Goal: Task Accomplishment & Management: Complete application form

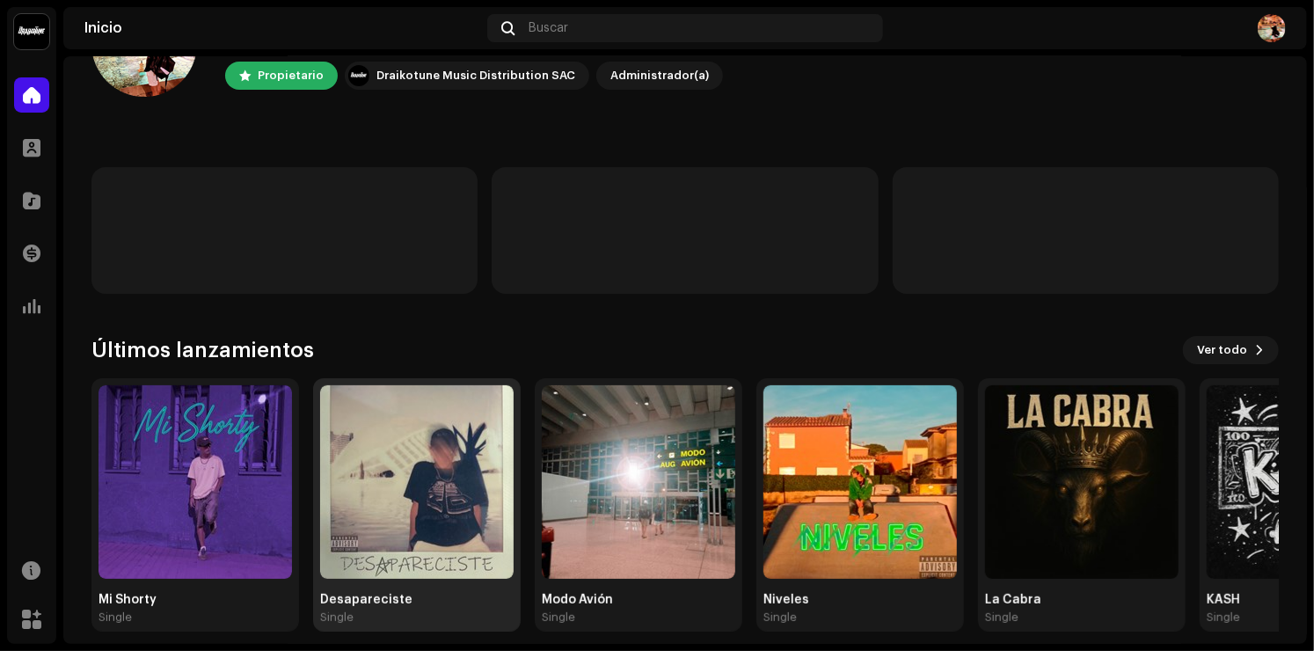
scroll to position [109, 0]
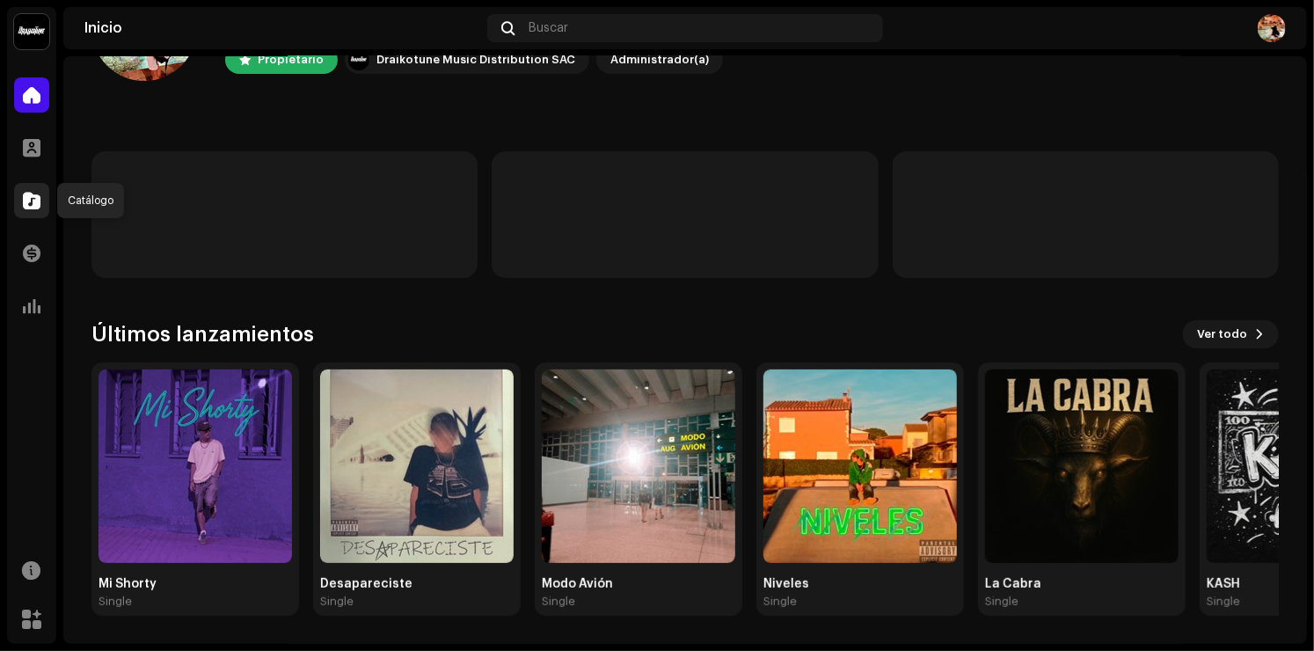
click at [40, 198] on span at bounding box center [32, 200] width 18 height 14
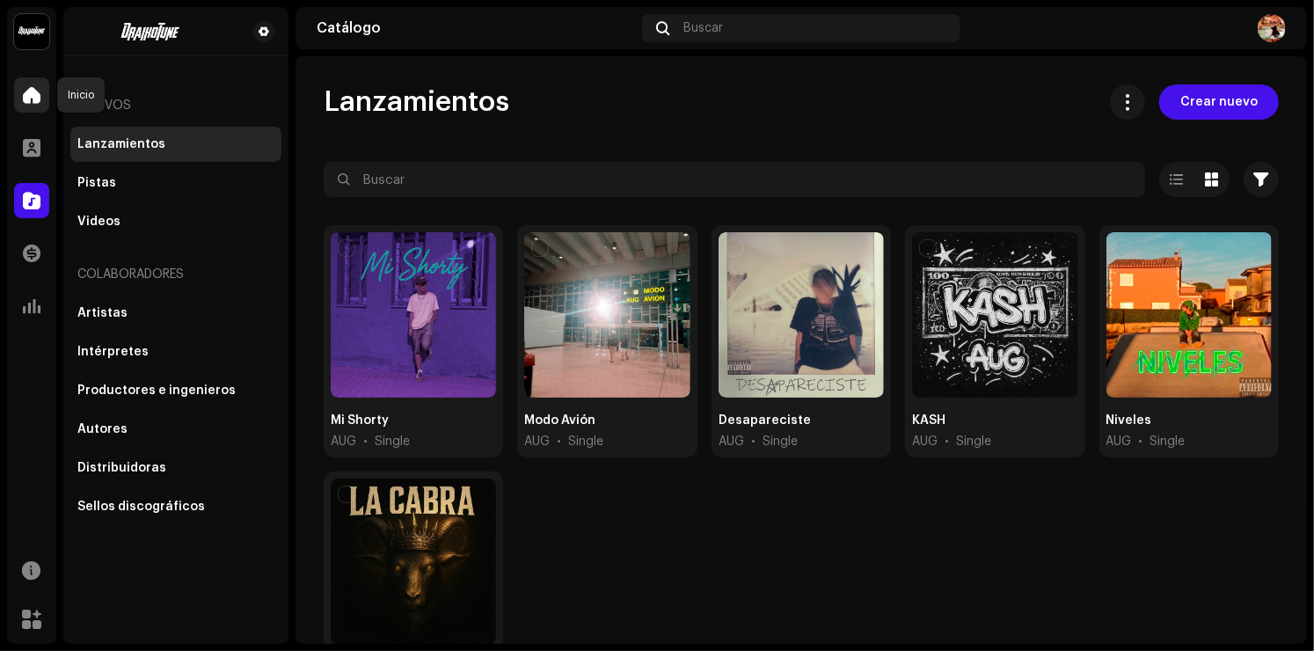
click at [32, 90] on span at bounding box center [32, 95] width 18 height 14
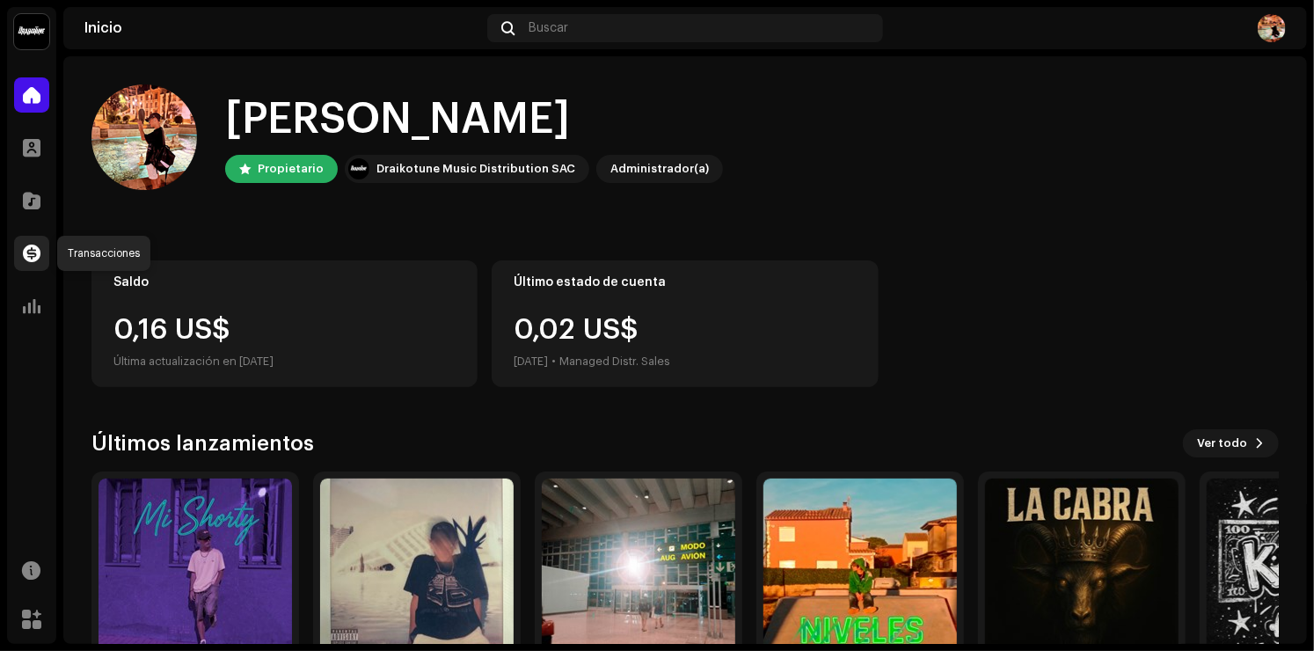
click at [32, 246] on span at bounding box center [32, 253] width 18 height 14
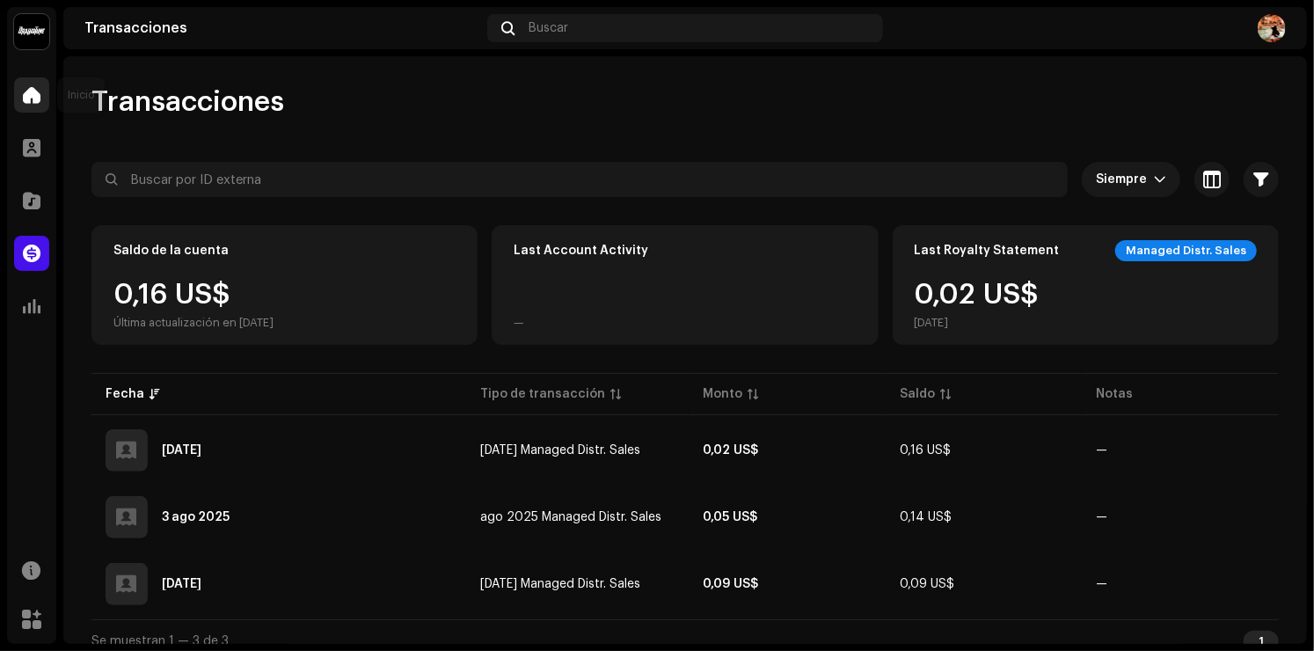
click at [47, 110] on div at bounding box center [31, 94] width 35 height 35
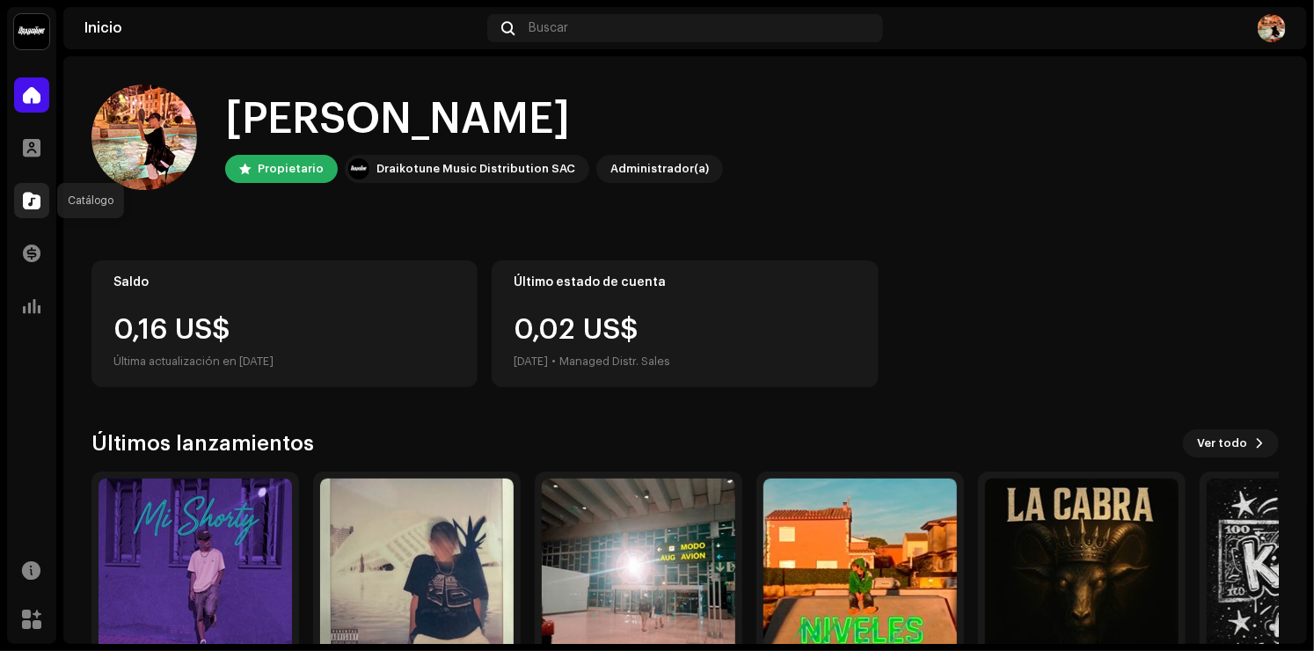
click at [26, 195] on span at bounding box center [32, 200] width 18 height 14
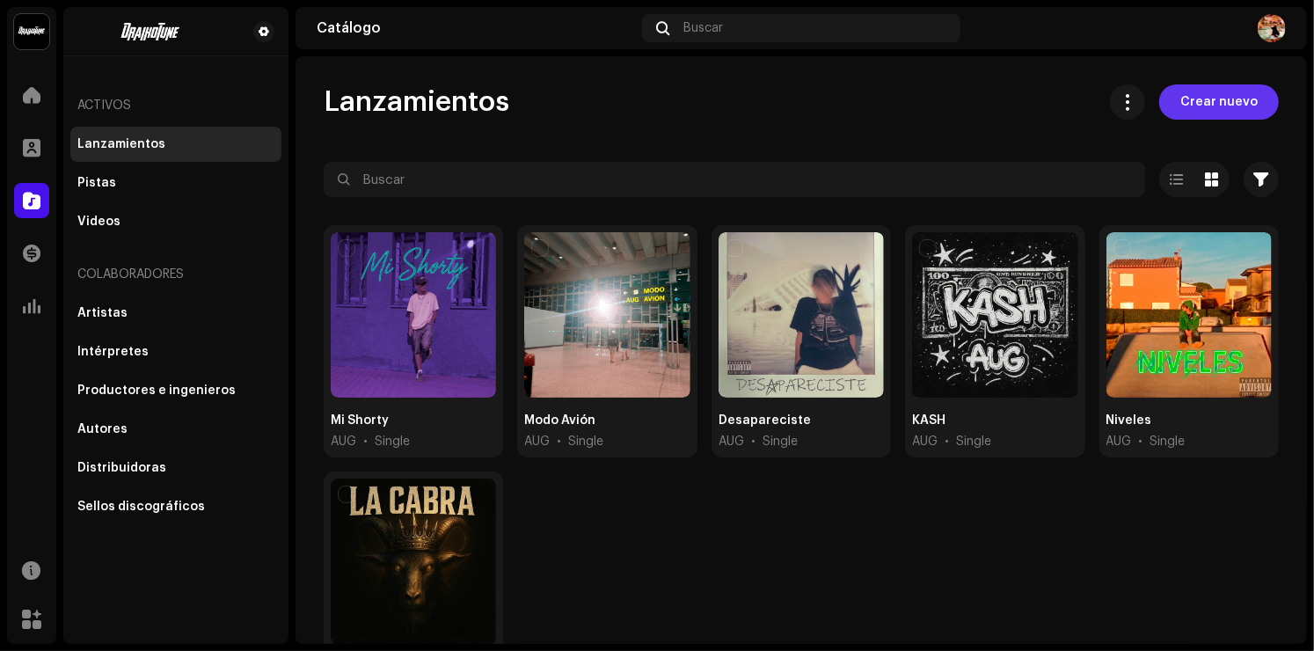
click at [1225, 88] on span "Crear nuevo" at bounding box center [1218, 101] width 77 height 35
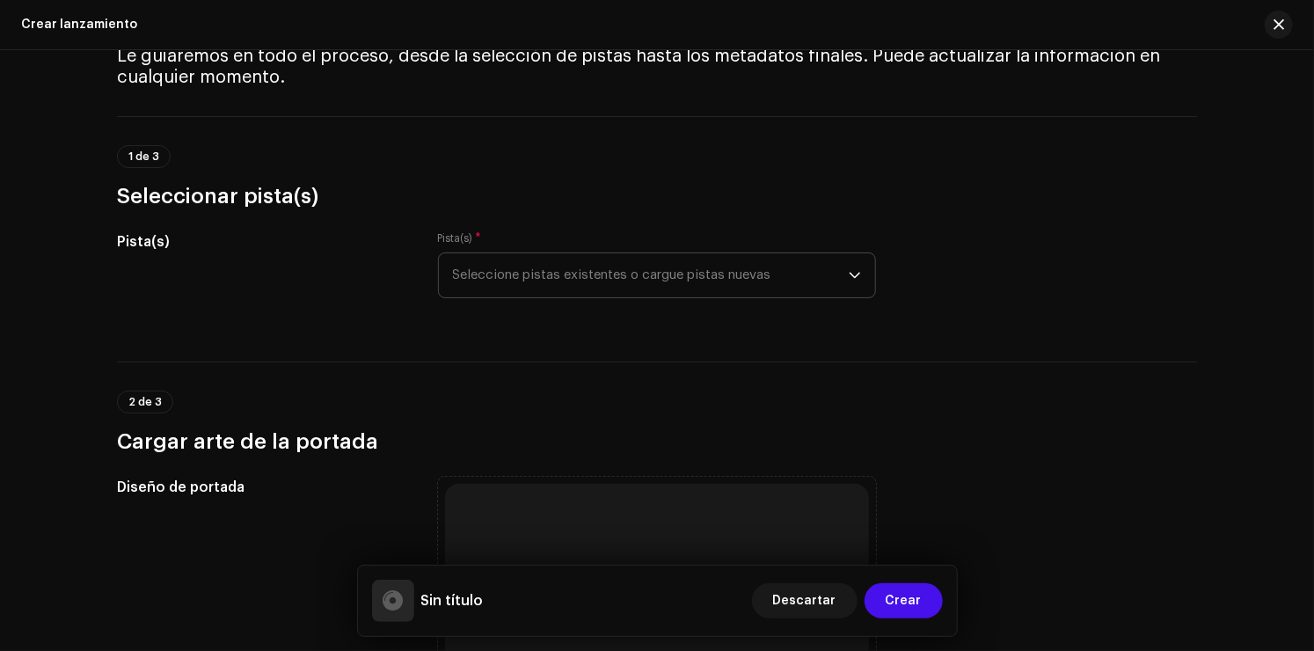
scroll to position [88, 0]
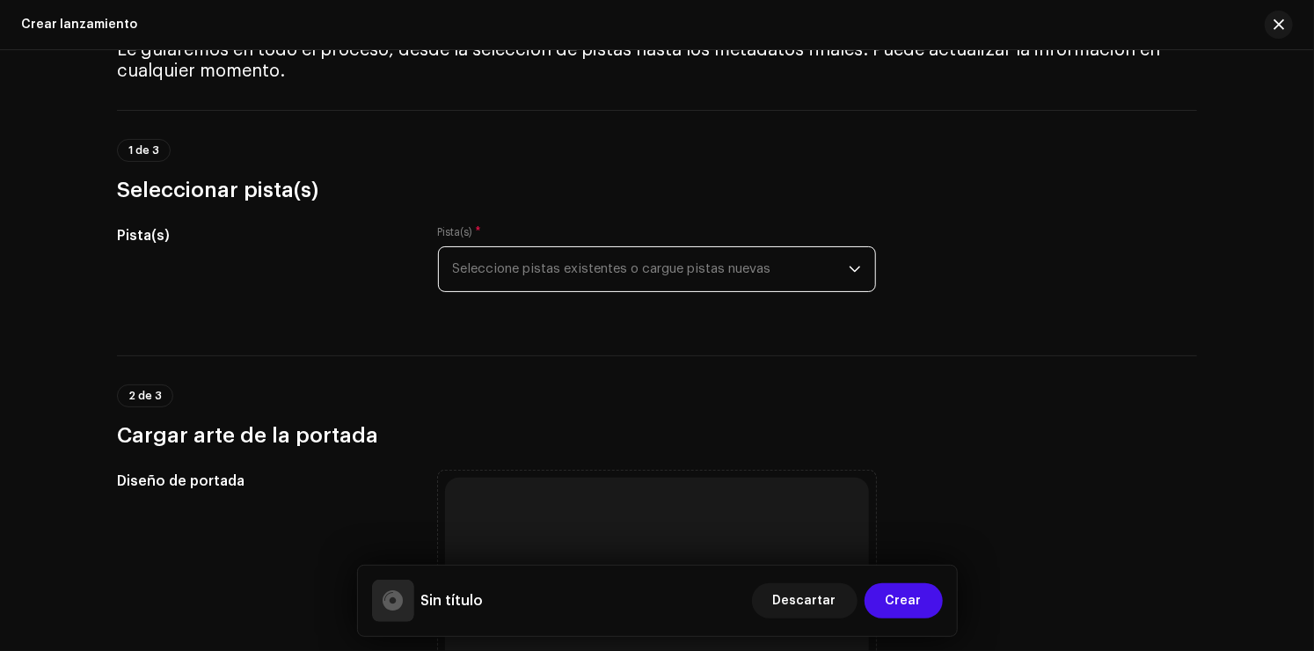
click at [611, 287] on span "Seleccione pistas existentes o cargue pistas nuevas" at bounding box center [651, 269] width 396 height 44
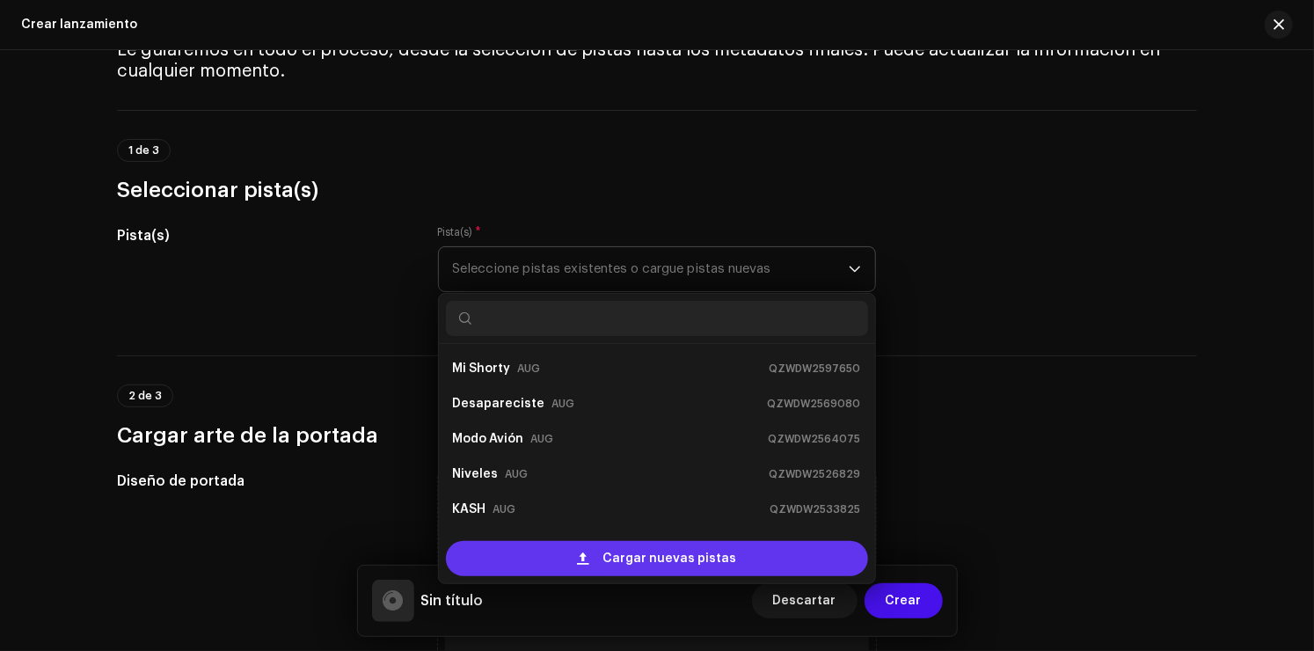
scroll to position [28, 0]
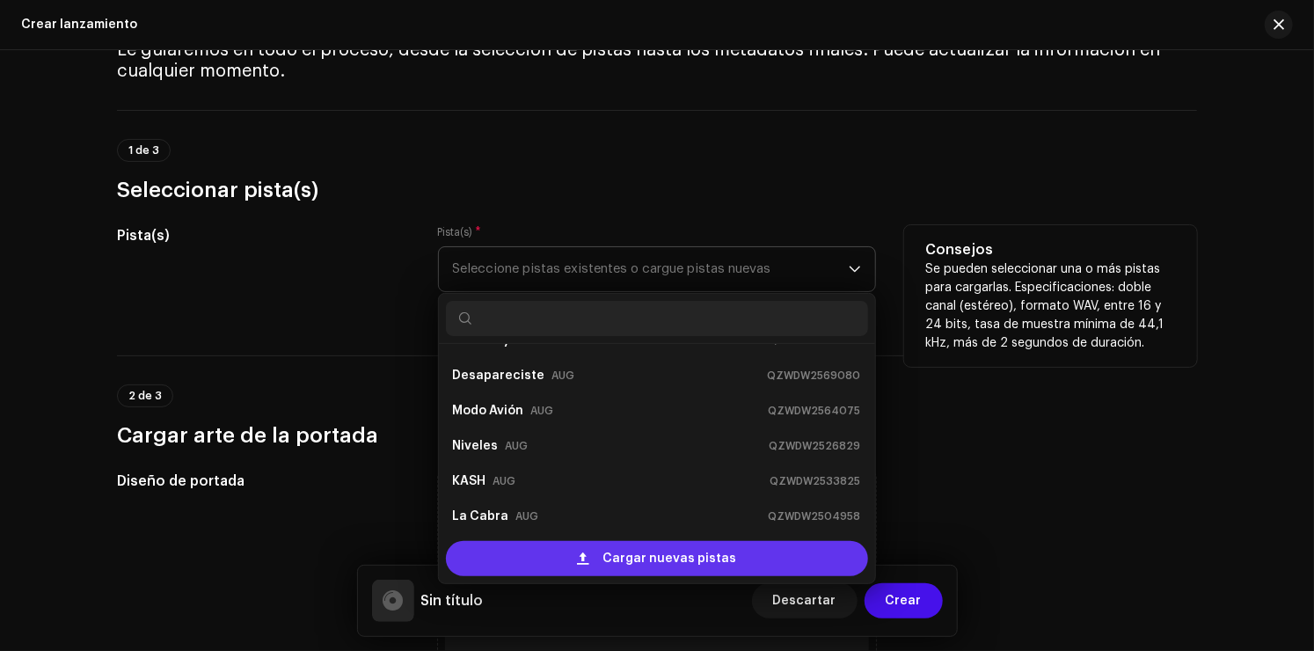
click at [561, 551] on div "Cargar nuevas pistas" at bounding box center [657, 558] width 422 height 35
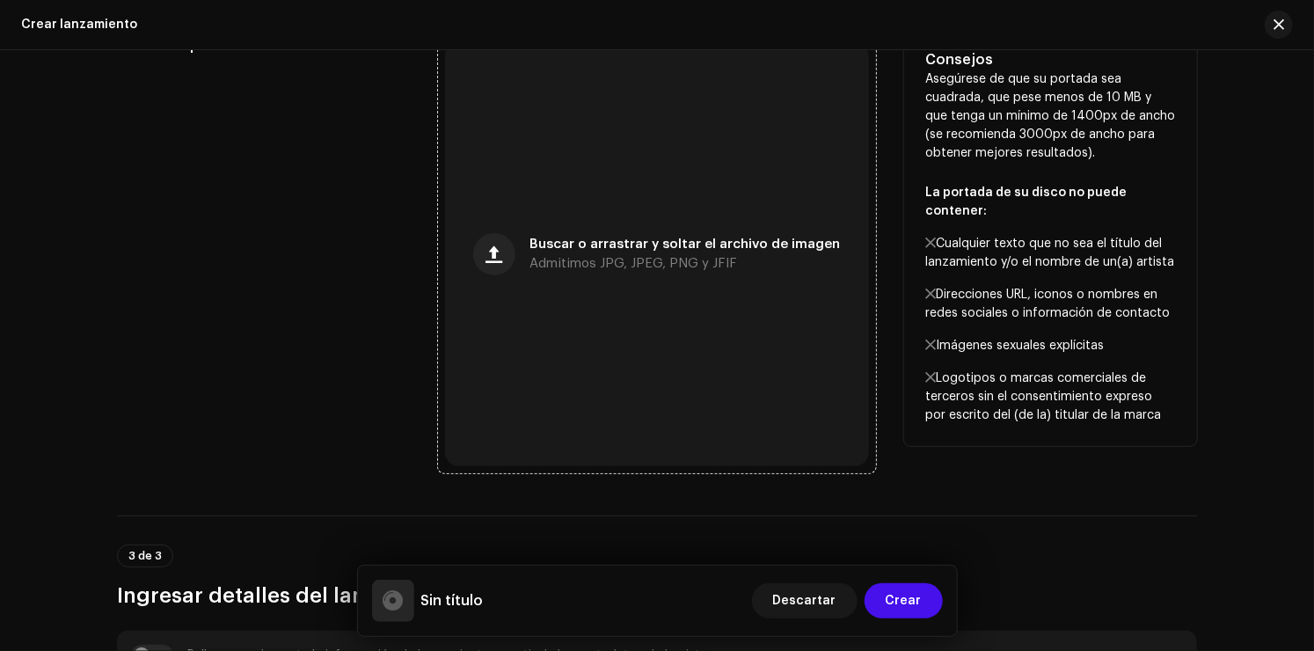
scroll to position [528, 0]
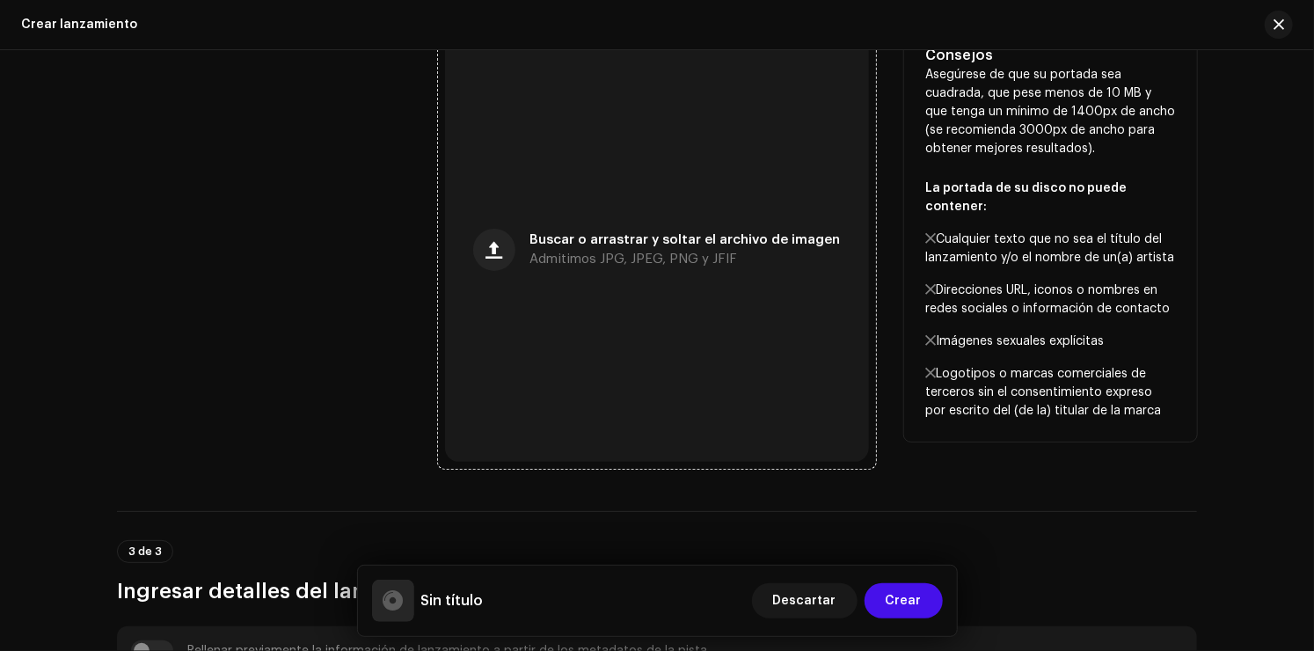
click at [741, 306] on div "Buscar o arrastrar y soltar el archivo de imagen Admitimos JPG, JPEG, PNG y JFIF" at bounding box center [657, 250] width 424 height 424
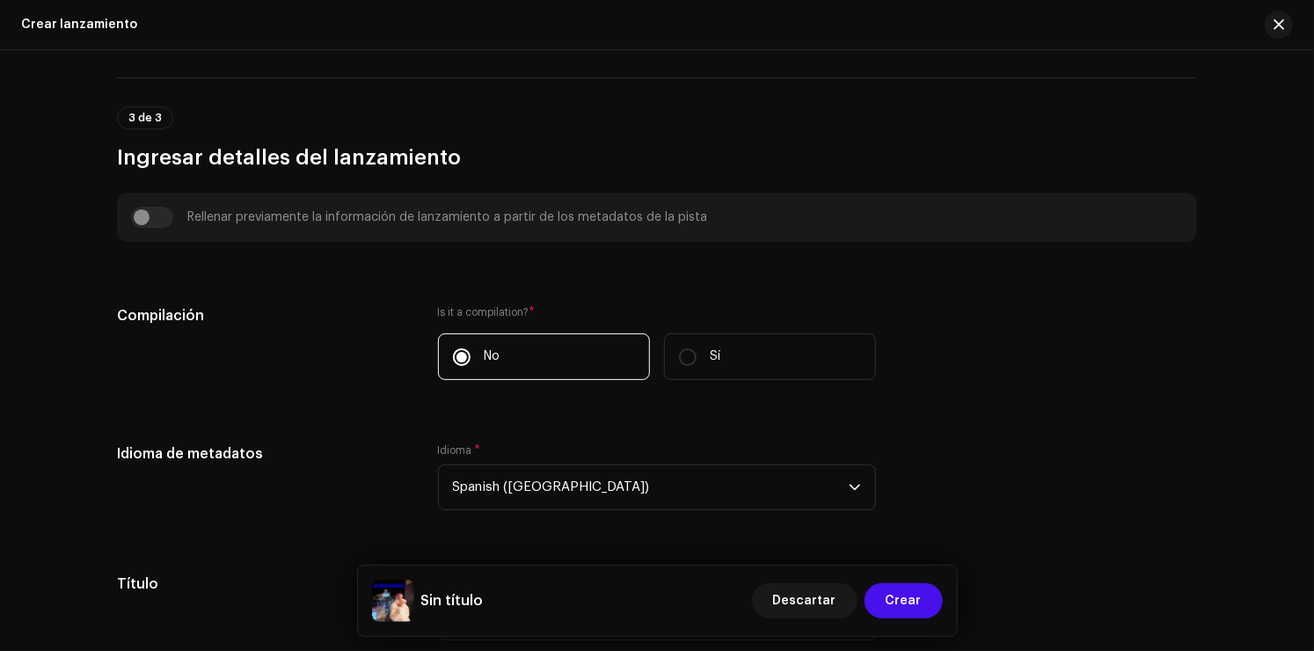
scroll to position [967, 0]
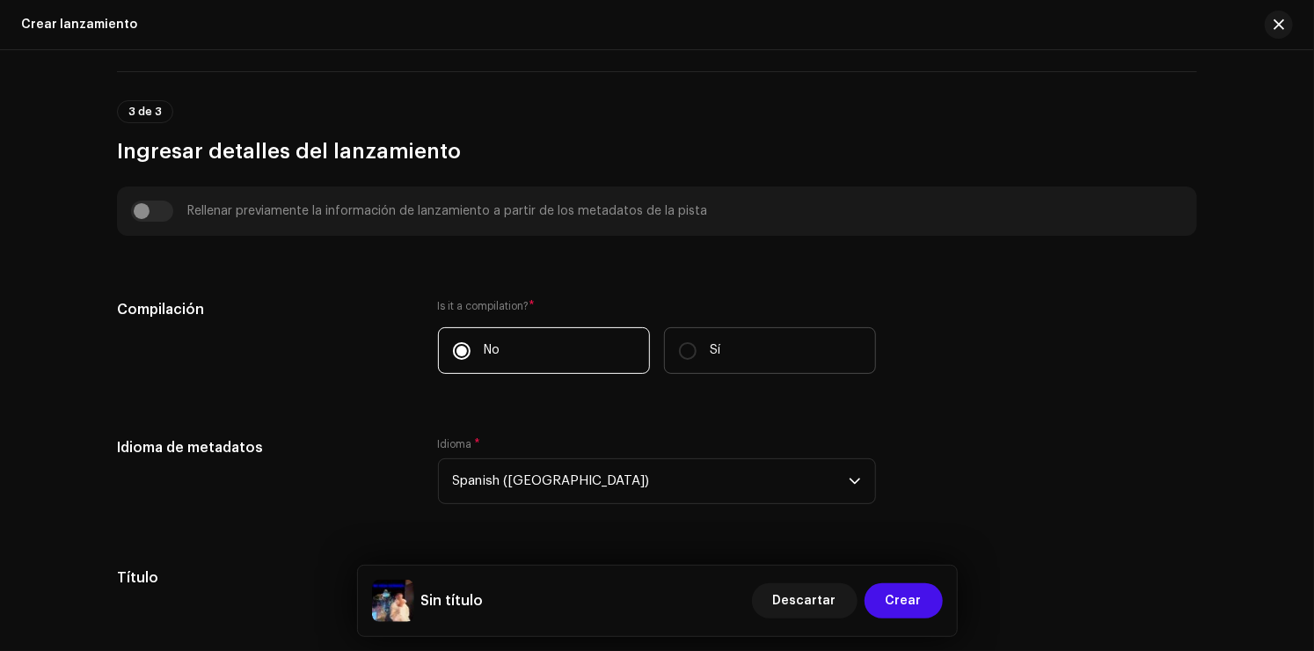
click at [756, 359] on label "Sí" at bounding box center [770, 350] width 212 height 47
click at [696, 359] on input "Sí" at bounding box center [688, 351] width 18 height 18
radio input "true"
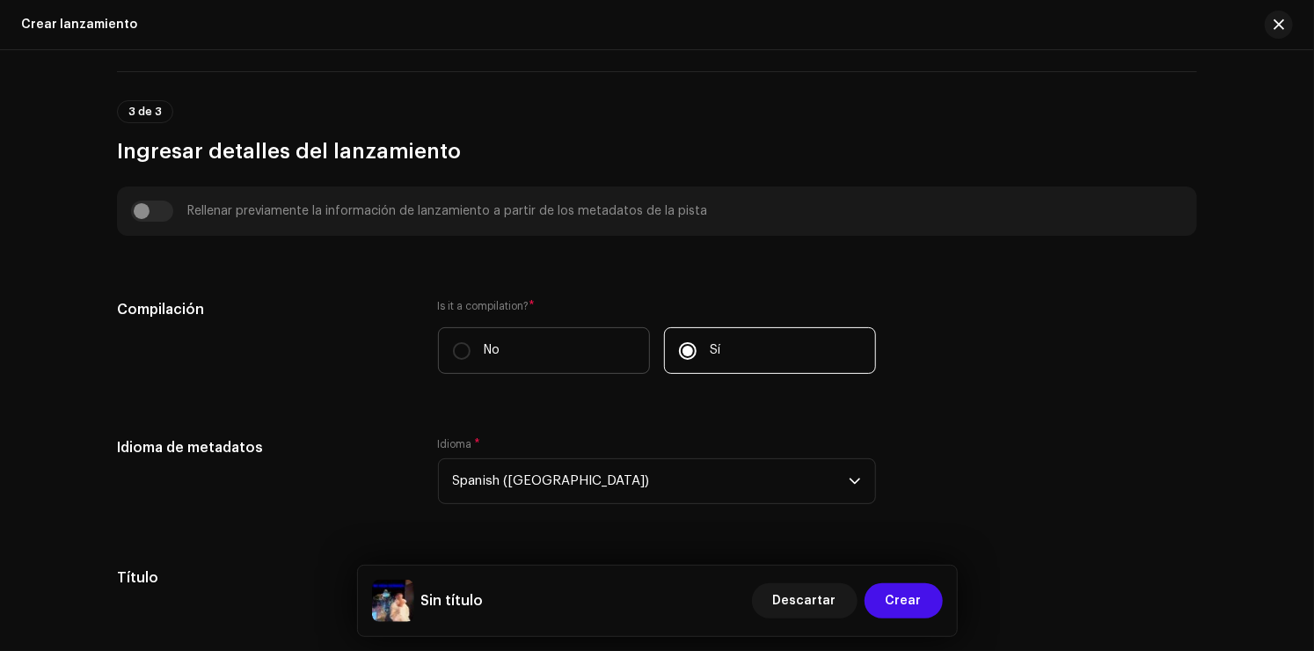
click at [566, 356] on label "No" at bounding box center [544, 350] width 212 height 47
click at [470, 356] on input "No" at bounding box center [462, 351] width 18 height 18
radio input "true"
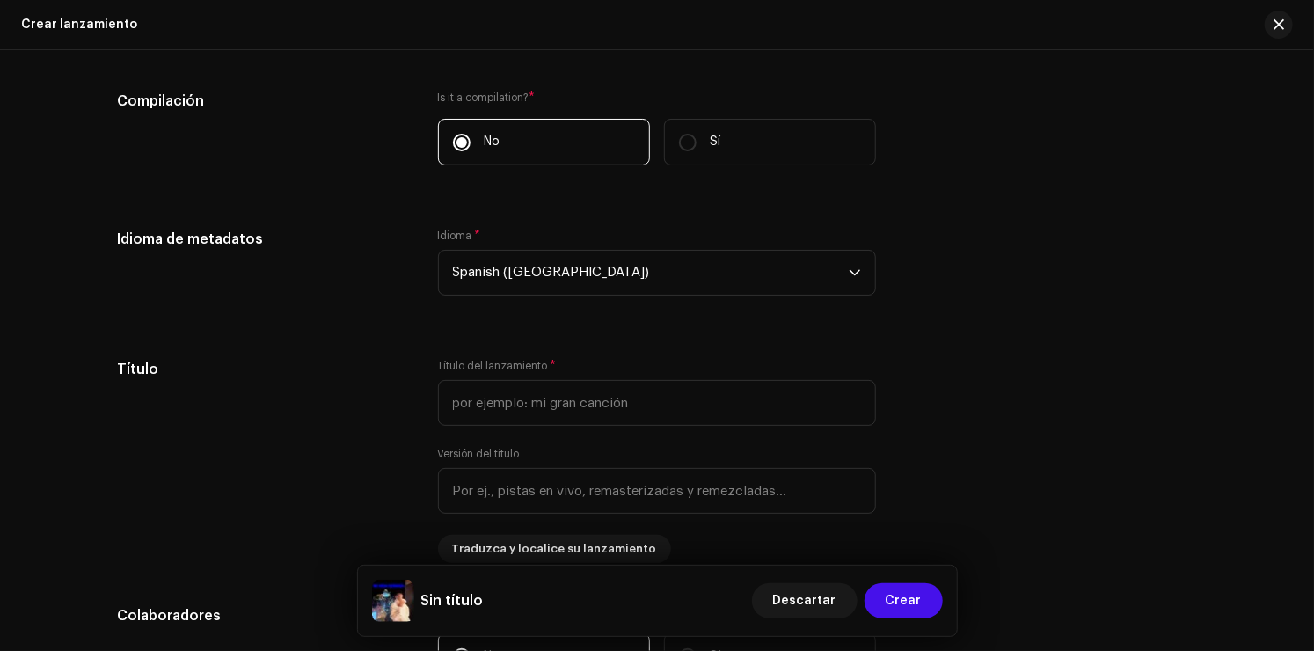
scroll to position [1231, 0]
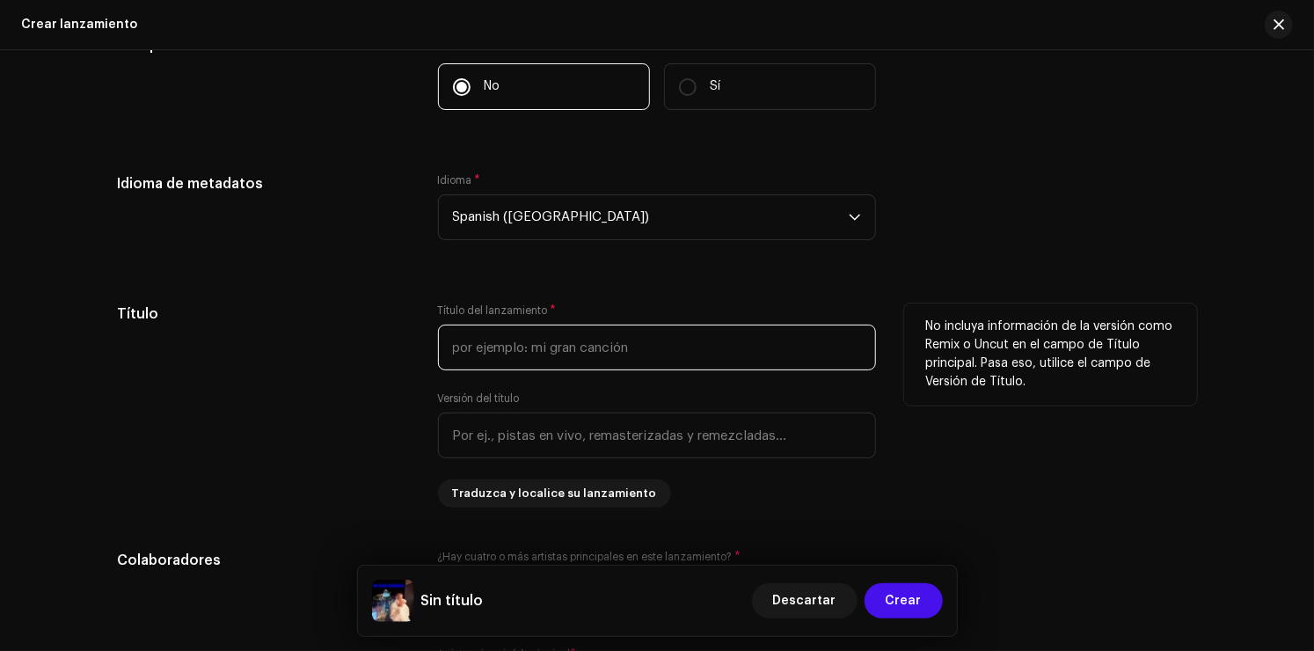
click at [625, 341] on input "text" at bounding box center [657, 347] width 438 height 46
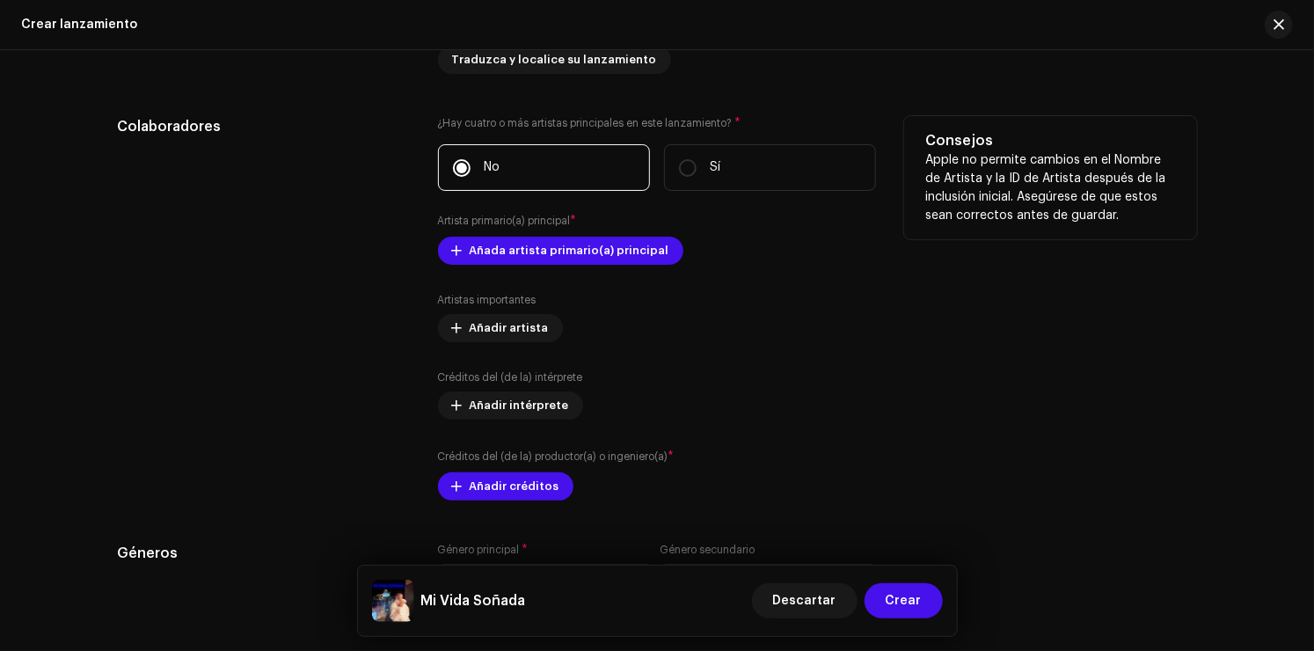
scroll to position [1671, 0]
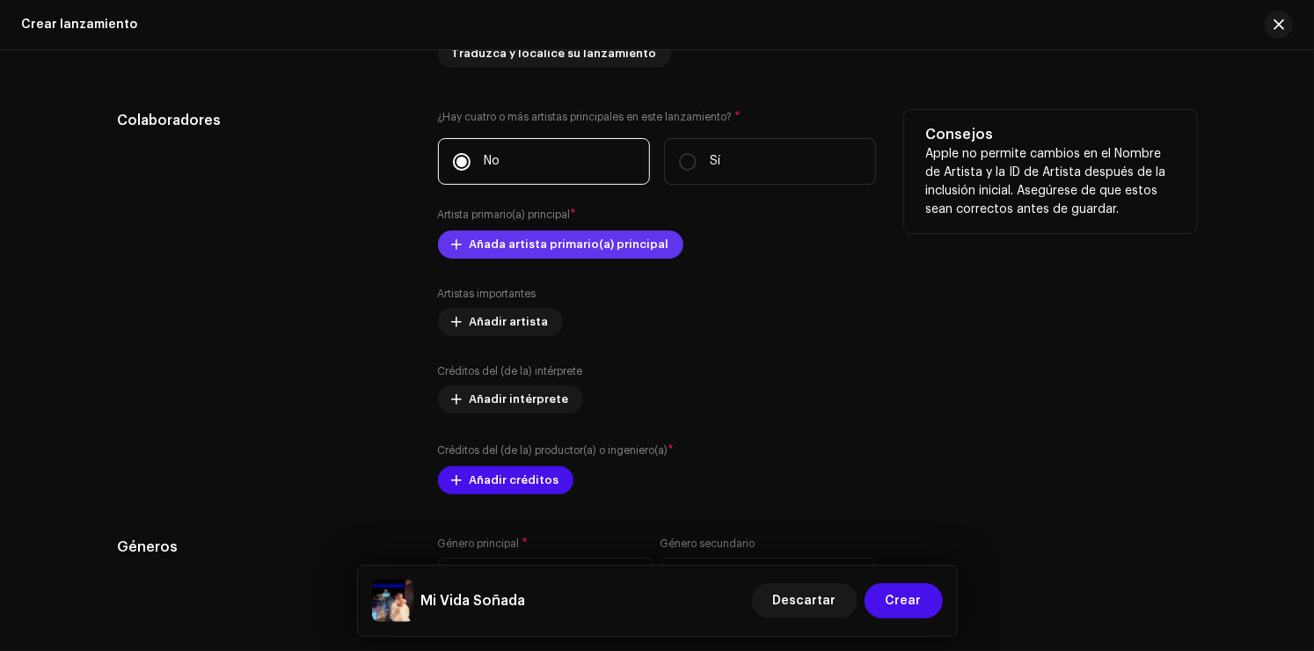
type input "Mi Vida Soñada"
click at [603, 245] on span "Añada artista primario(a) principal" at bounding box center [570, 244] width 200 height 35
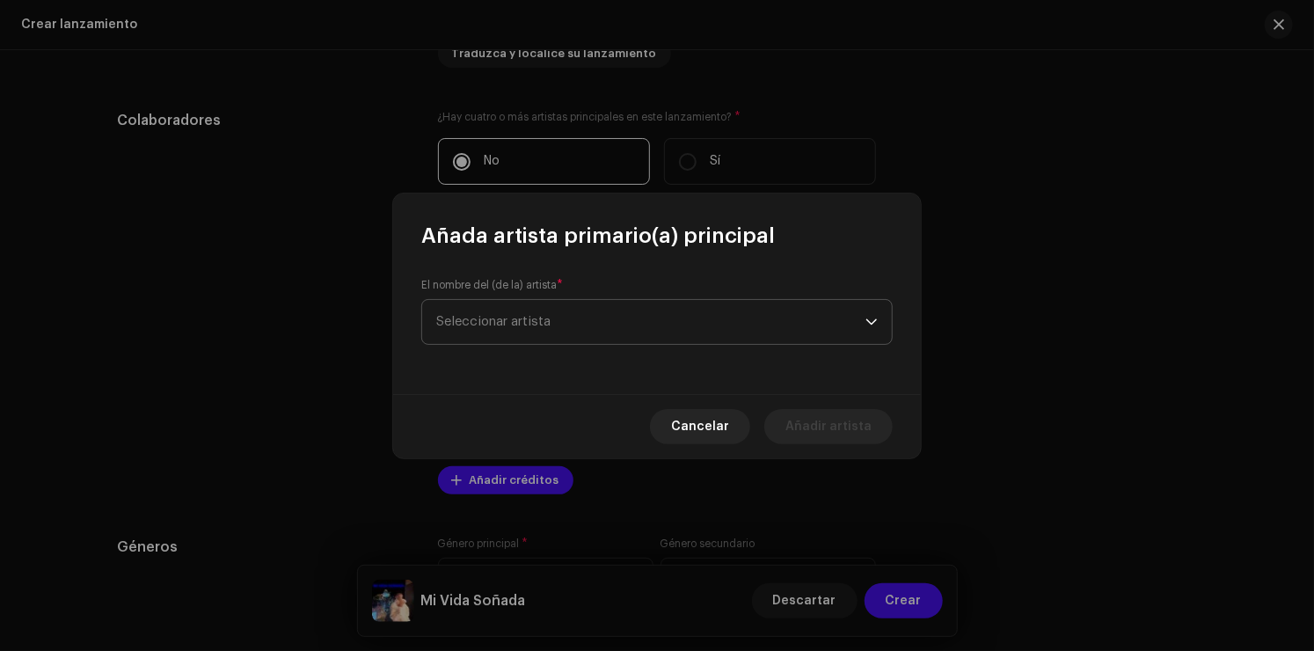
click at [605, 329] on span "Seleccionar artista" at bounding box center [650, 322] width 429 height 44
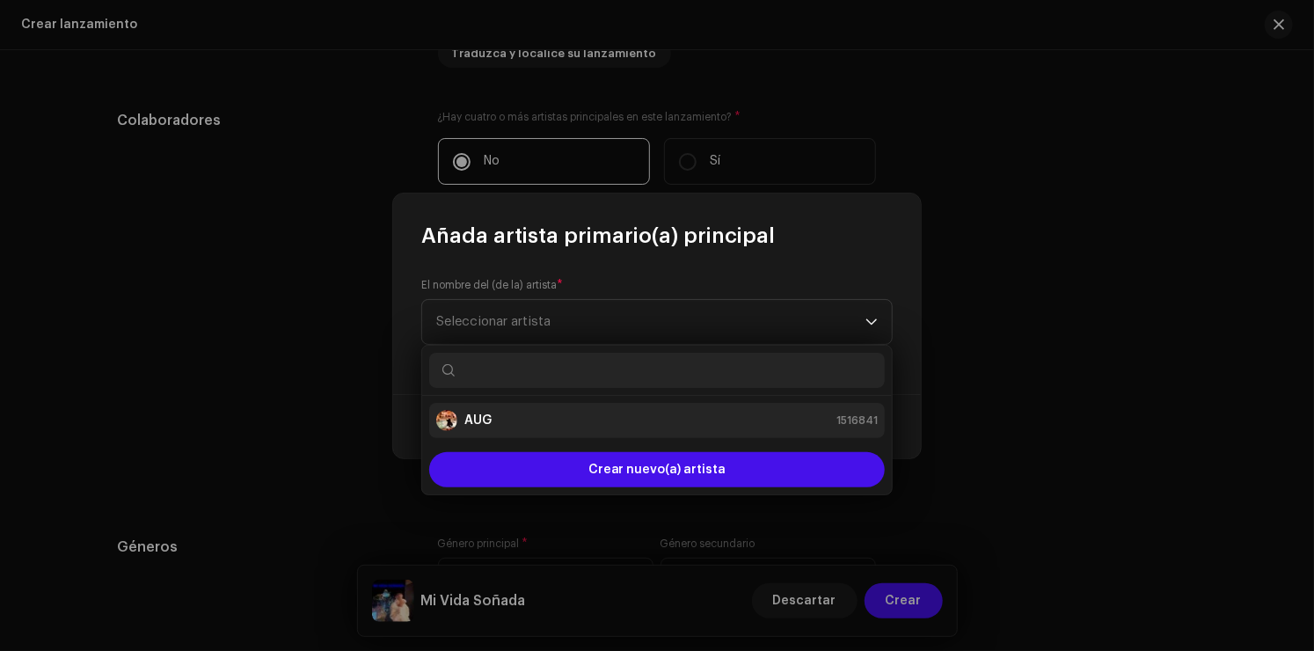
click at [528, 420] on div "AUG 1516841" at bounding box center [656, 420] width 441 height 21
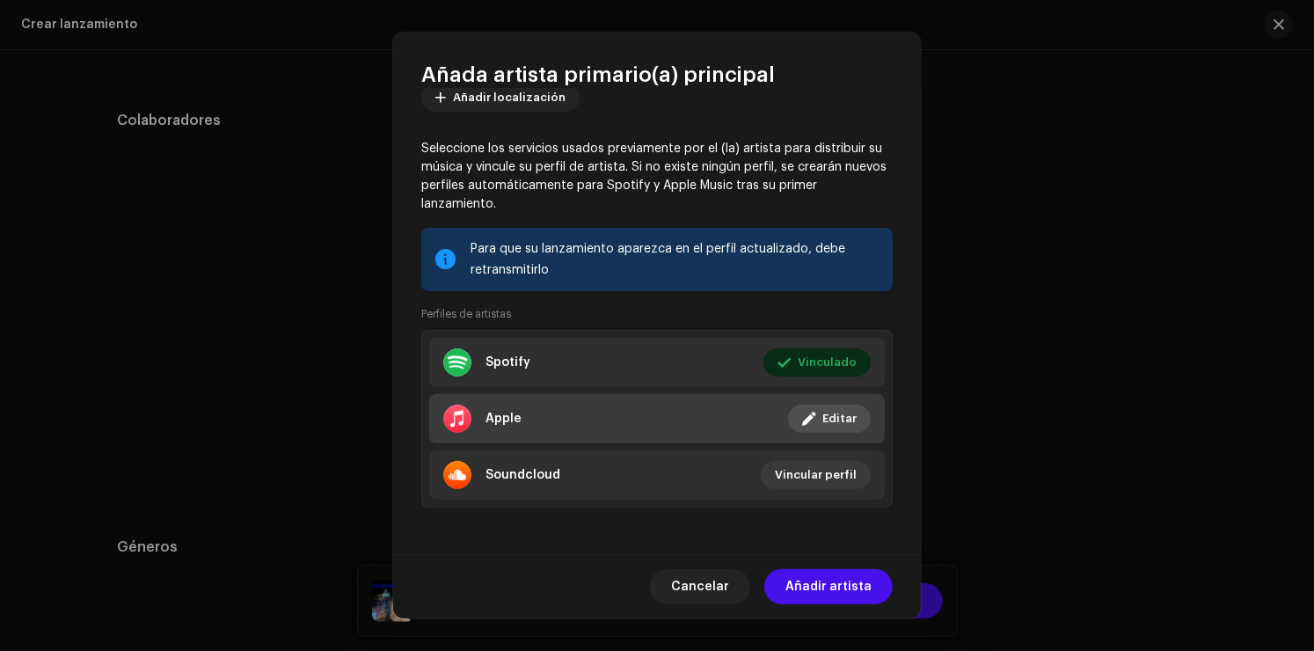
scroll to position [123, 0]
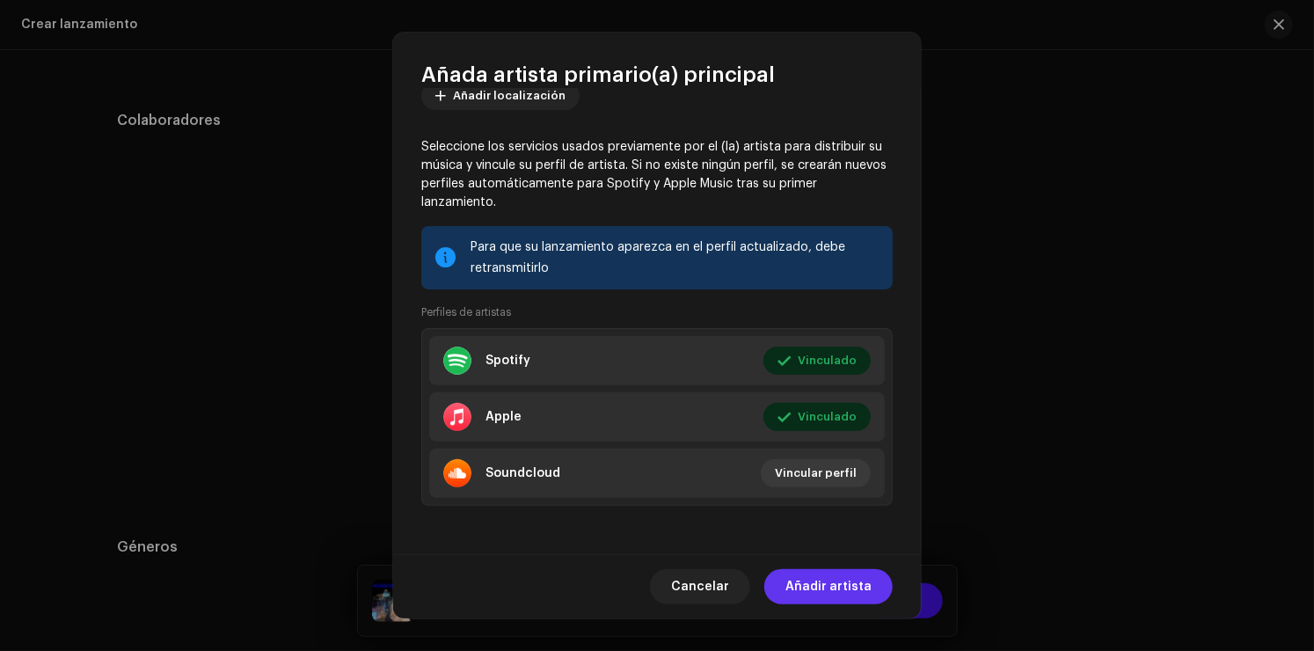
click at [829, 587] on span "Añadir artista" at bounding box center [828, 586] width 86 height 35
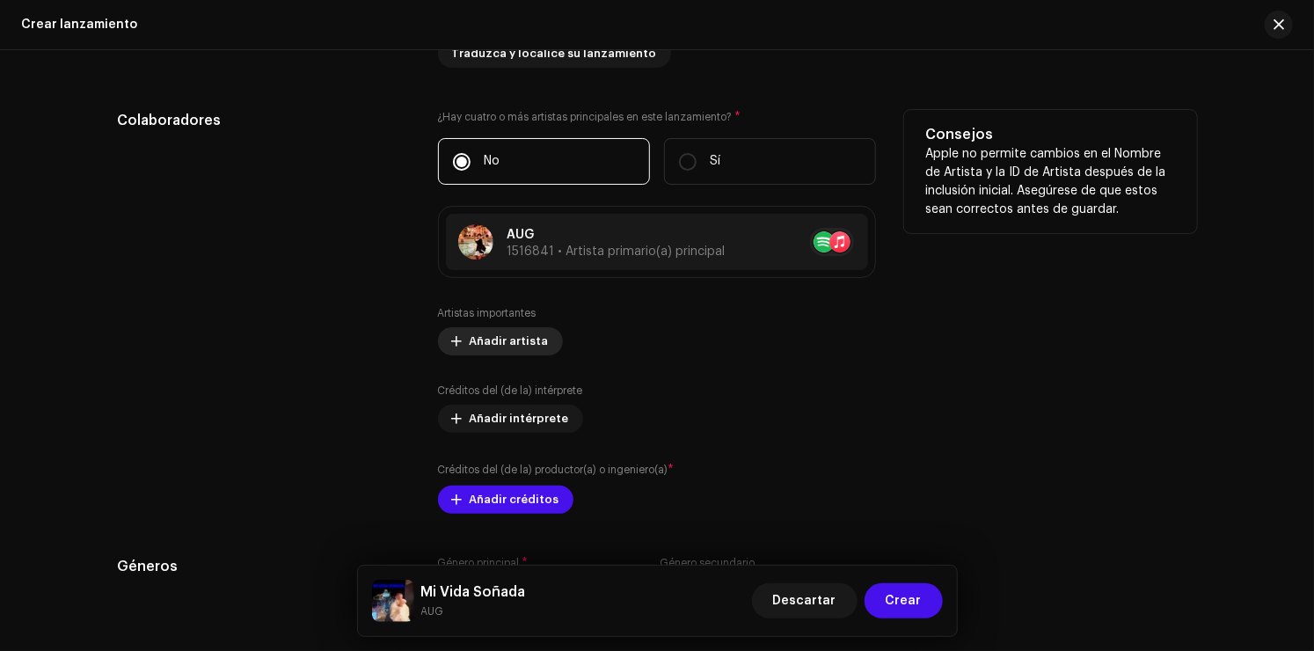
click at [514, 353] on span "Añadir artista" at bounding box center [509, 341] width 79 height 35
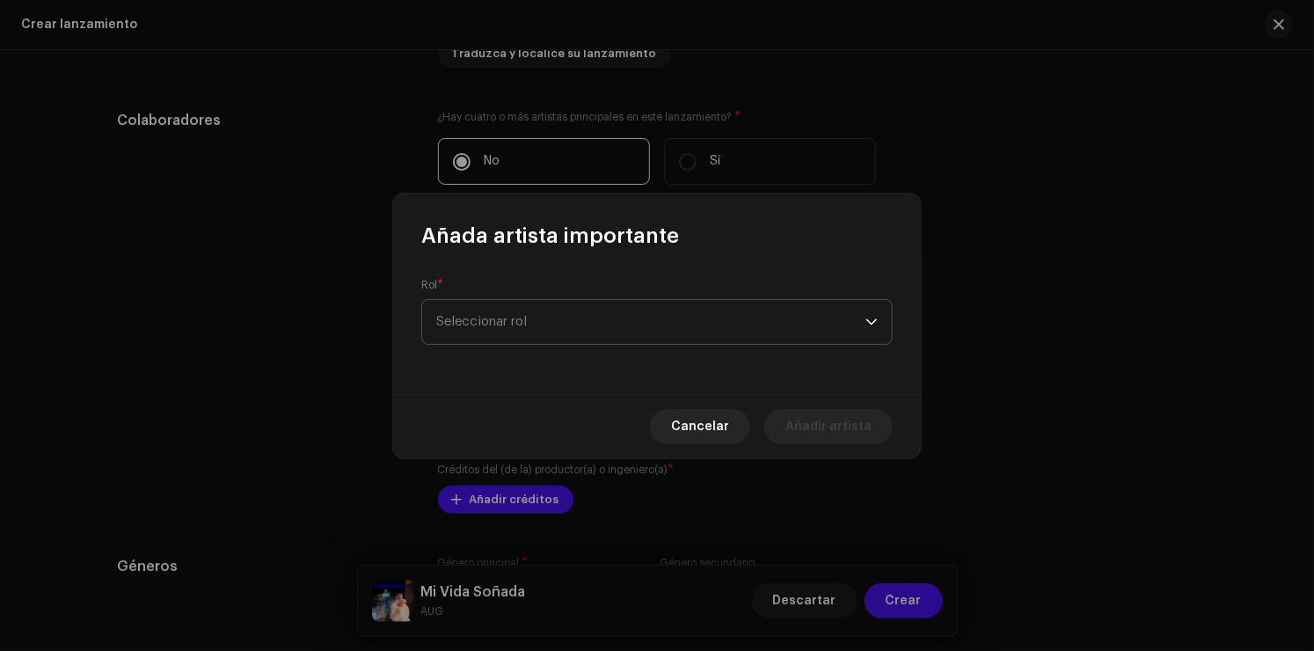
click at [632, 334] on span "Seleccionar rol" at bounding box center [650, 322] width 429 height 44
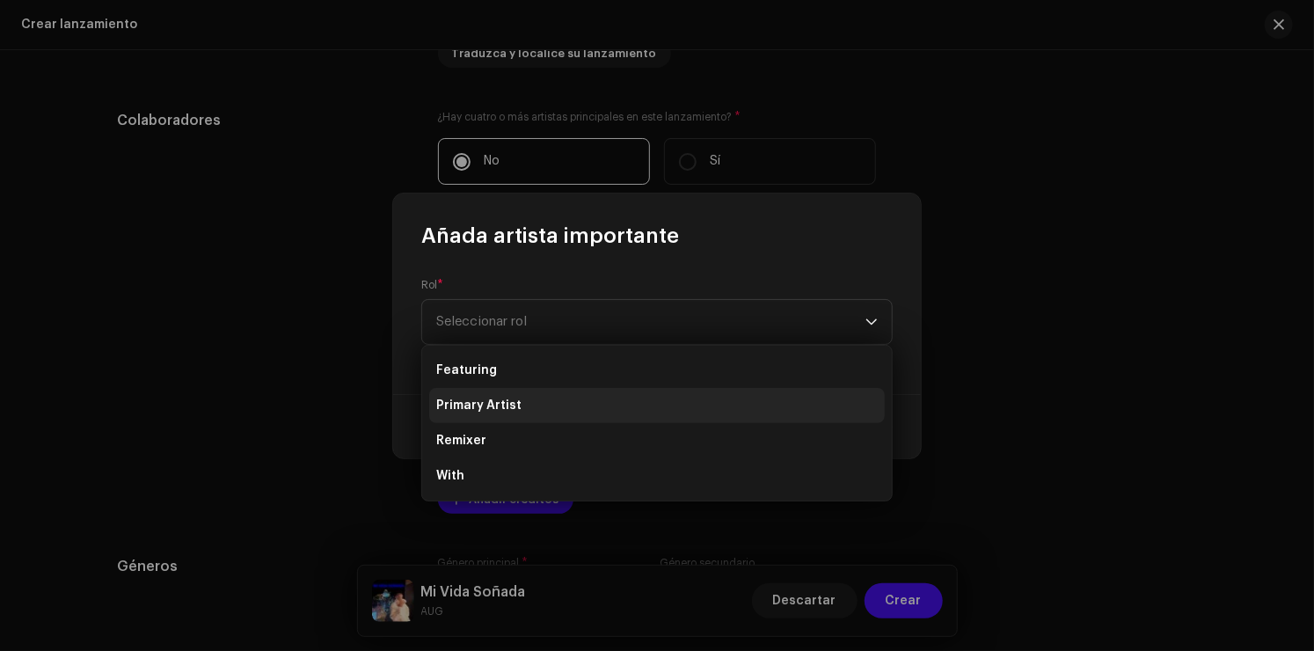
click at [502, 406] on span "Primary Artist" at bounding box center [478, 406] width 85 height 18
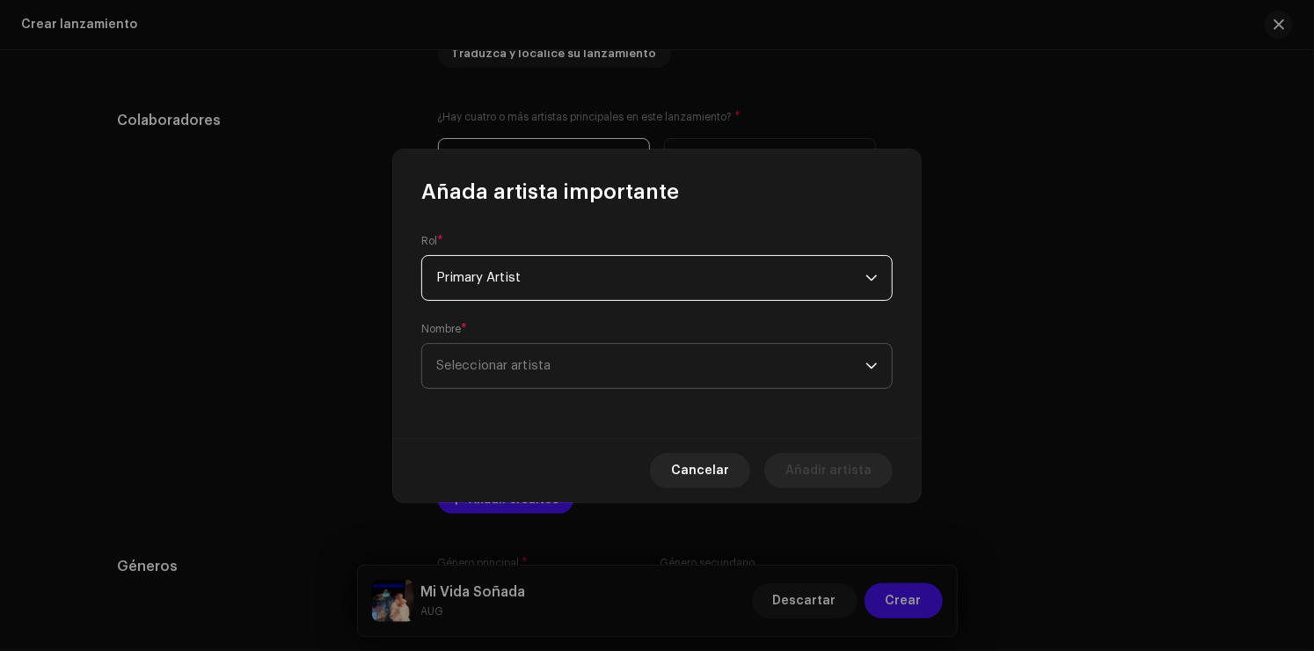
click at [526, 354] on span "Seleccionar artista" at bounding box center [650, 366] width 429 height 44
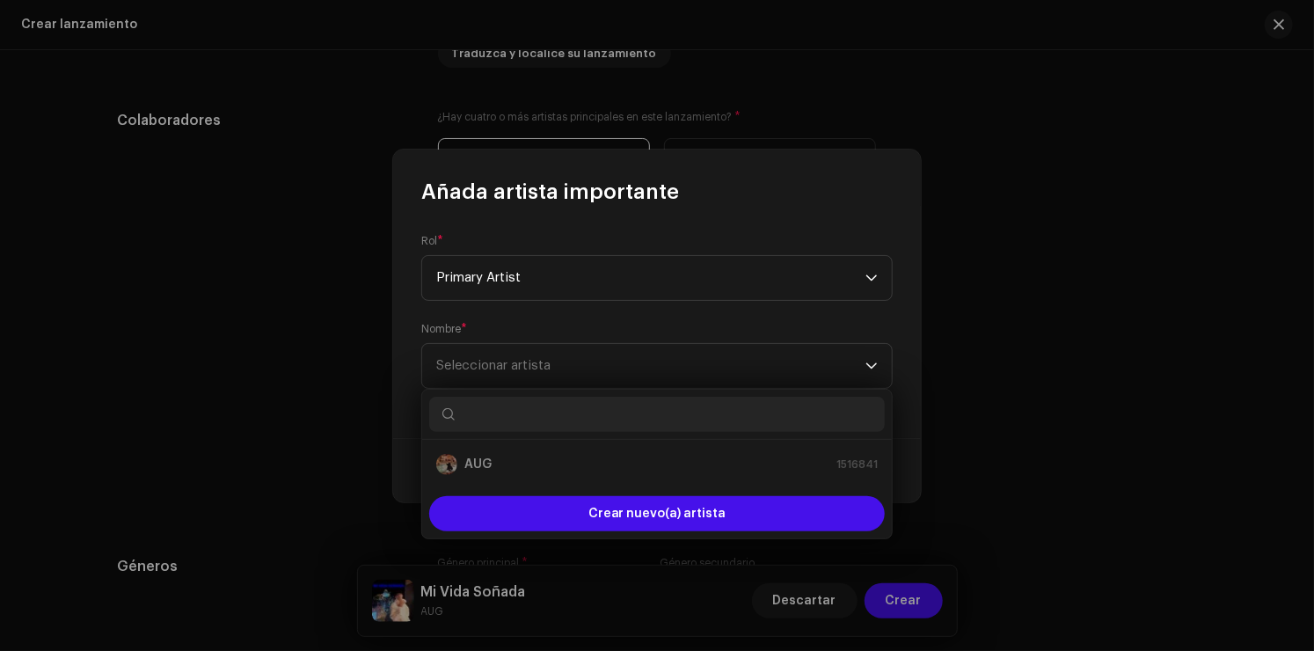
click at [483, 454] on div "AUG 1516841" at bounding box center [656, 464] width 441 height 21
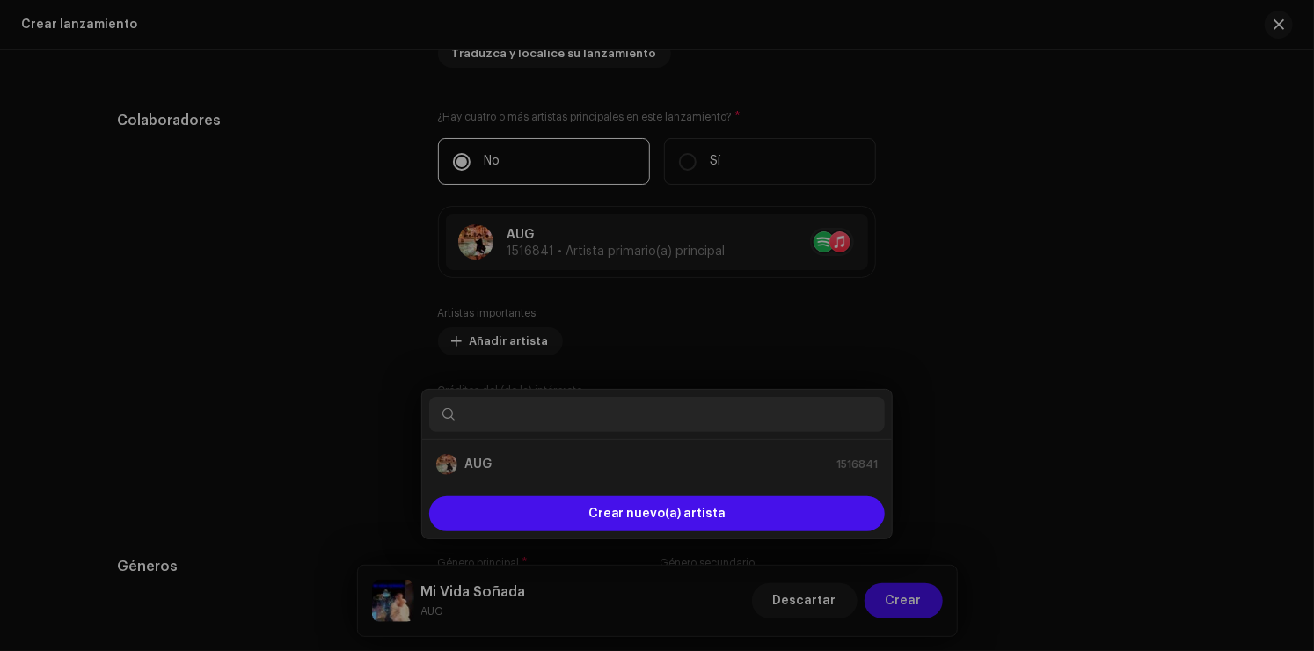
click at [1062, 400] on div "Añada artista importante Rol * Primary Artist Nombre * Seleccionar artista Canc…" at bounding box center [657, 325] width 1314 height 651
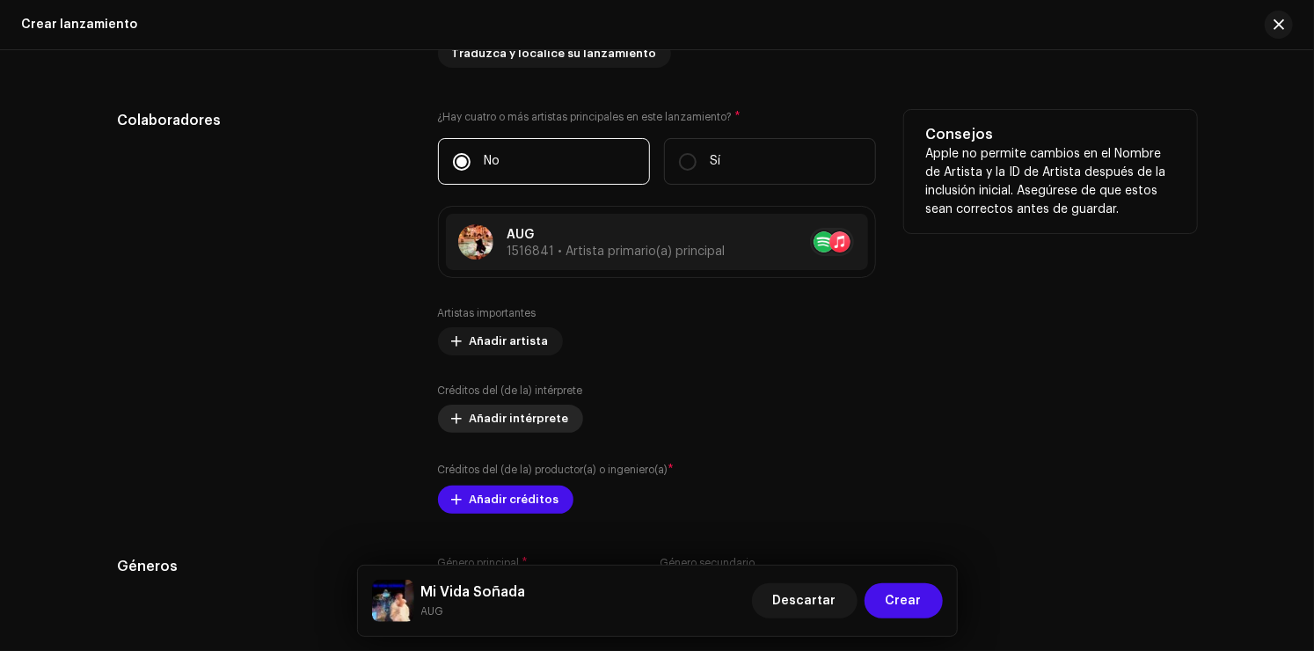
click at [547, 416] on span "Añadir intérprete" at bounding box center [519, 418] width 99 height 35
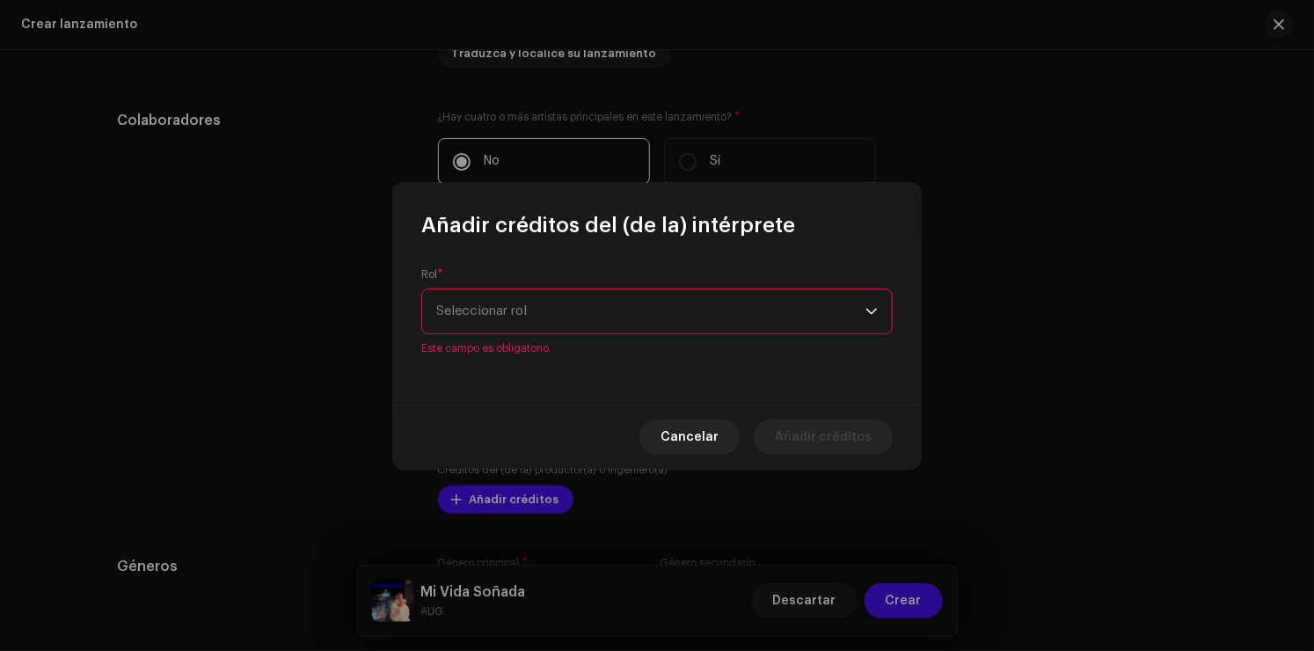
click at [615, 347] on div "Rol * Seleccionar rol Este campo es obligatorio." at bounding box center [657, 321] width 528 height 165
click at [574, 329] on span "Seleccionar rol" at bounding box center [650, 311] width 429 height 44
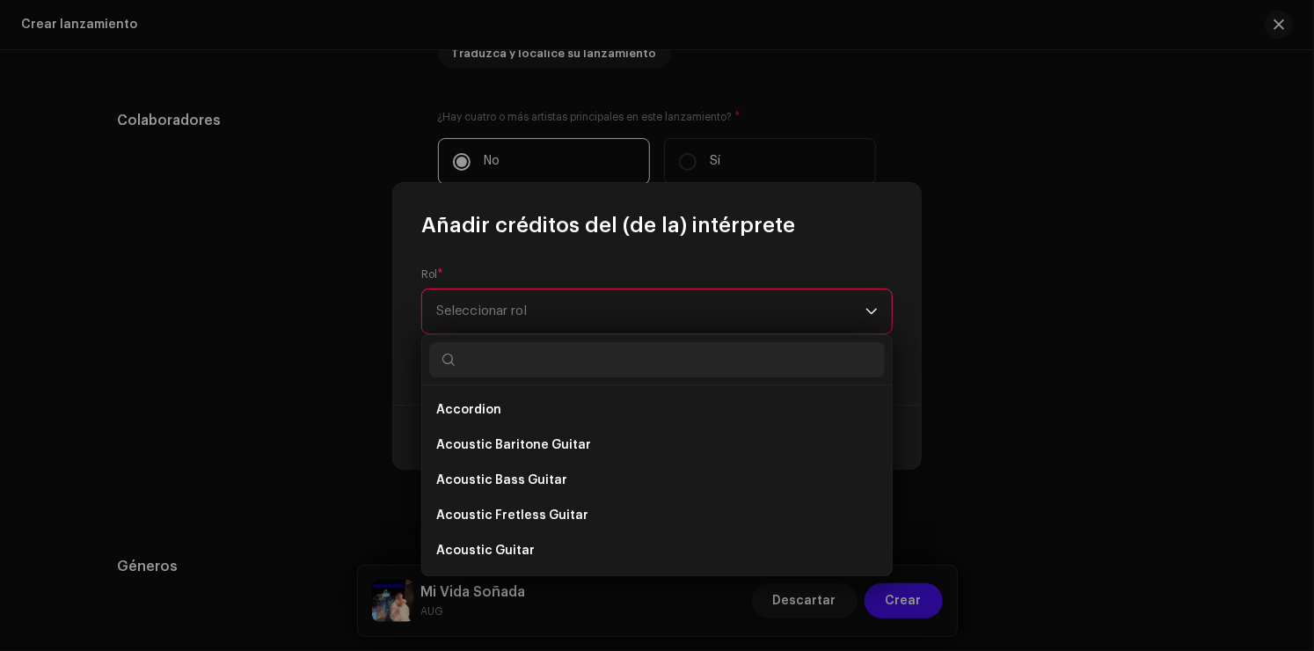
click at [532, 310] on span "Seleccionar rol" at bounding box center [650, 311] width 429 height 44
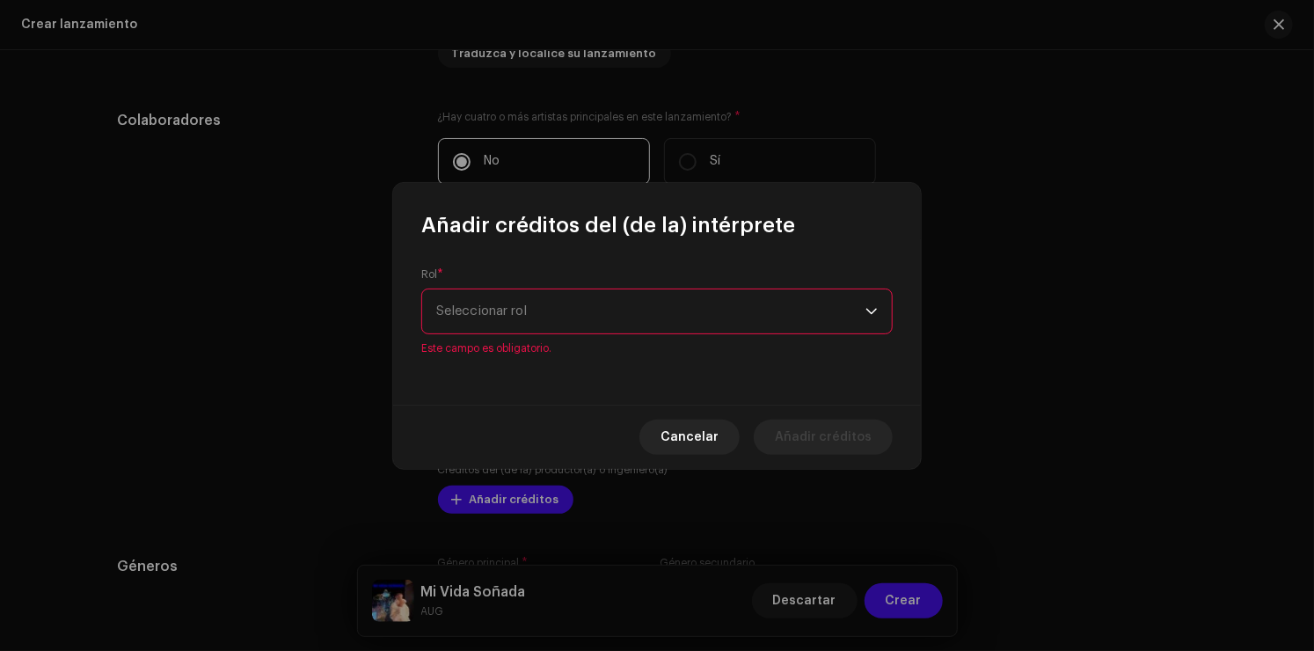
click at [533, 295] on span "Seleccionar rol" at bounding box center [650, 311] width 429 height 44
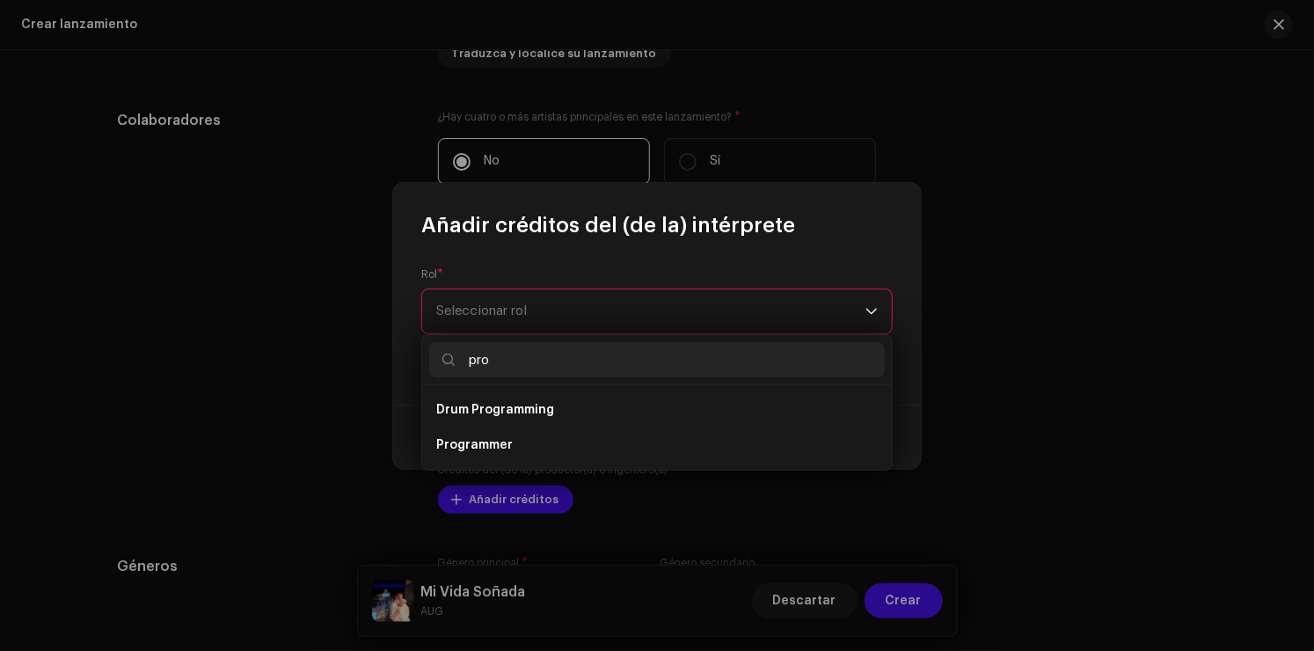
scroll to position [0, 0]
type input "p"
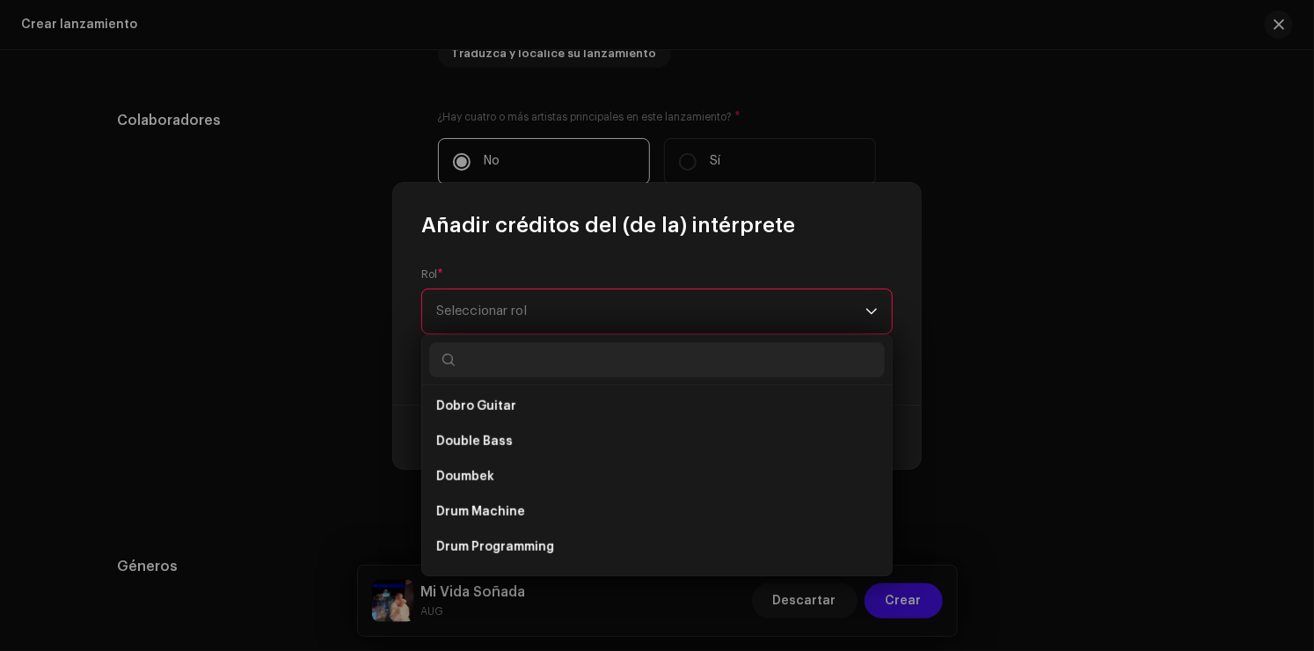
scroll to position [4299, 0]
click at [560, 300] on span "Seleccionar rol" at bounding box center [650, 311] width 429 height 44
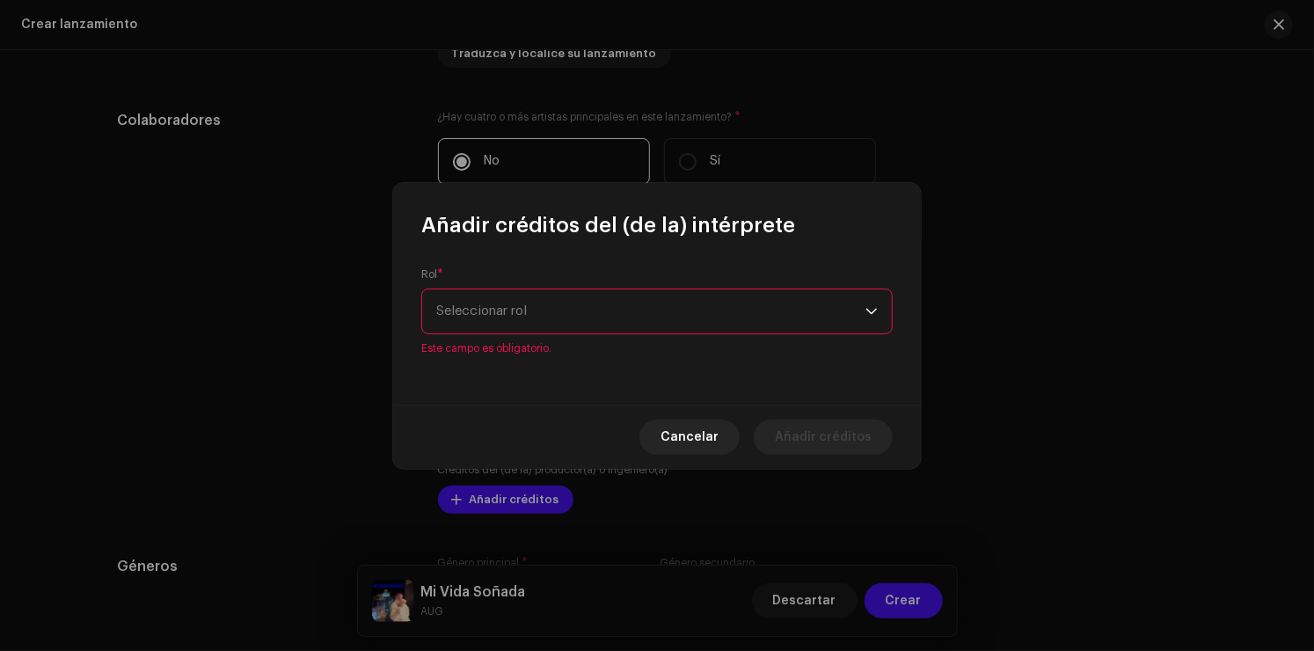
click at [531, 311] on span "Seleccionar rol" at bounding box center [650, 311] width 429 height 44
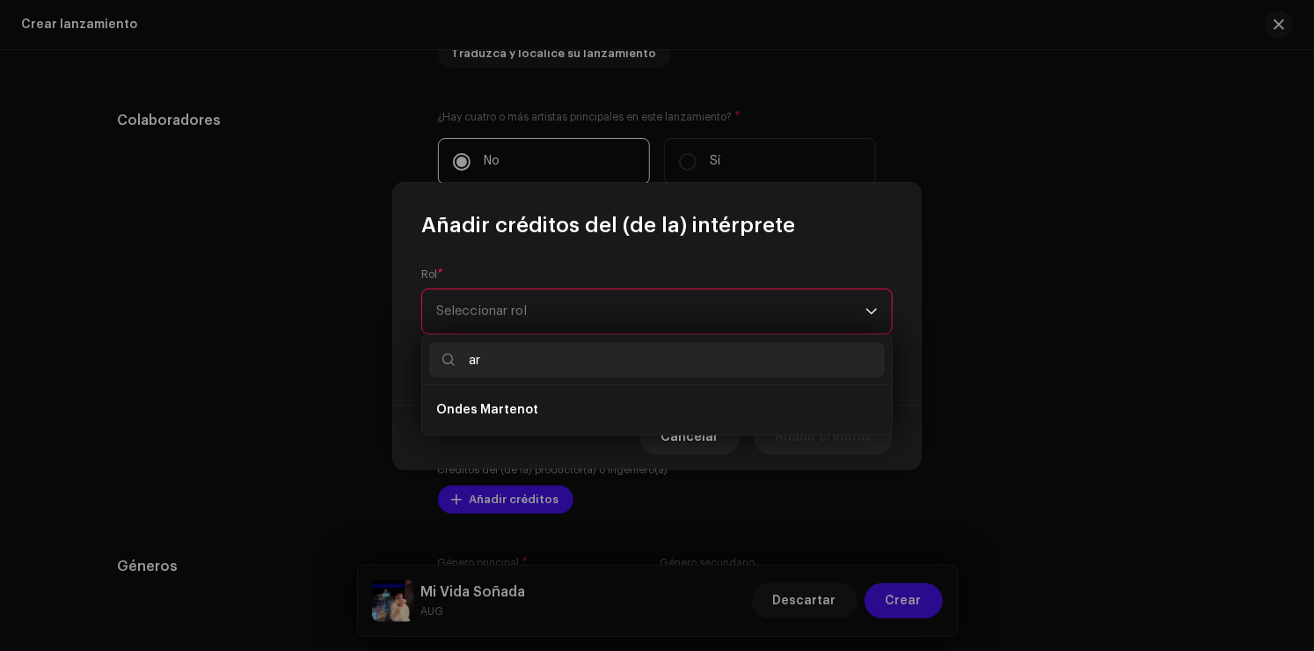
type input "a"
type input "sing"
click at [508, 415] on li "Singer" at bounding box center [657, 409] width 456 height 35
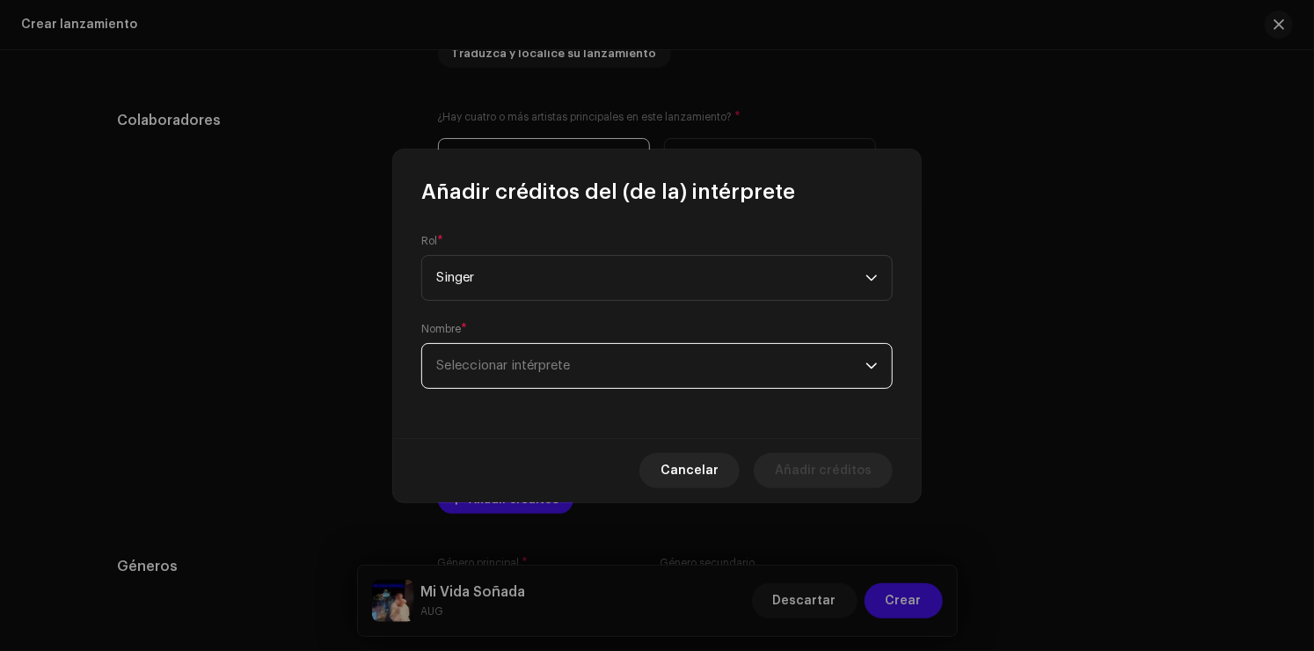
click at [544, 372] on span "Seleccionar intérprete" at bounding box center [650, 366] width 429 height 44
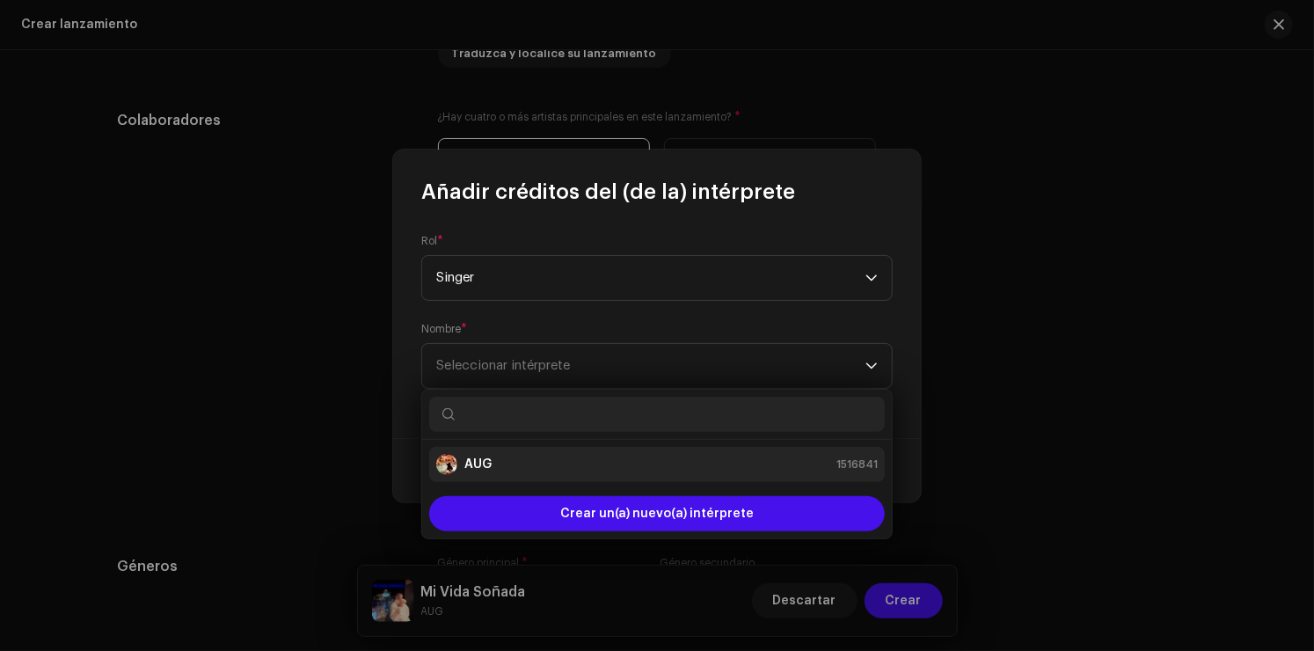
click at [498, 454] on div "AUG 1516841" at bounding box center [656, 464] width 441 height 21
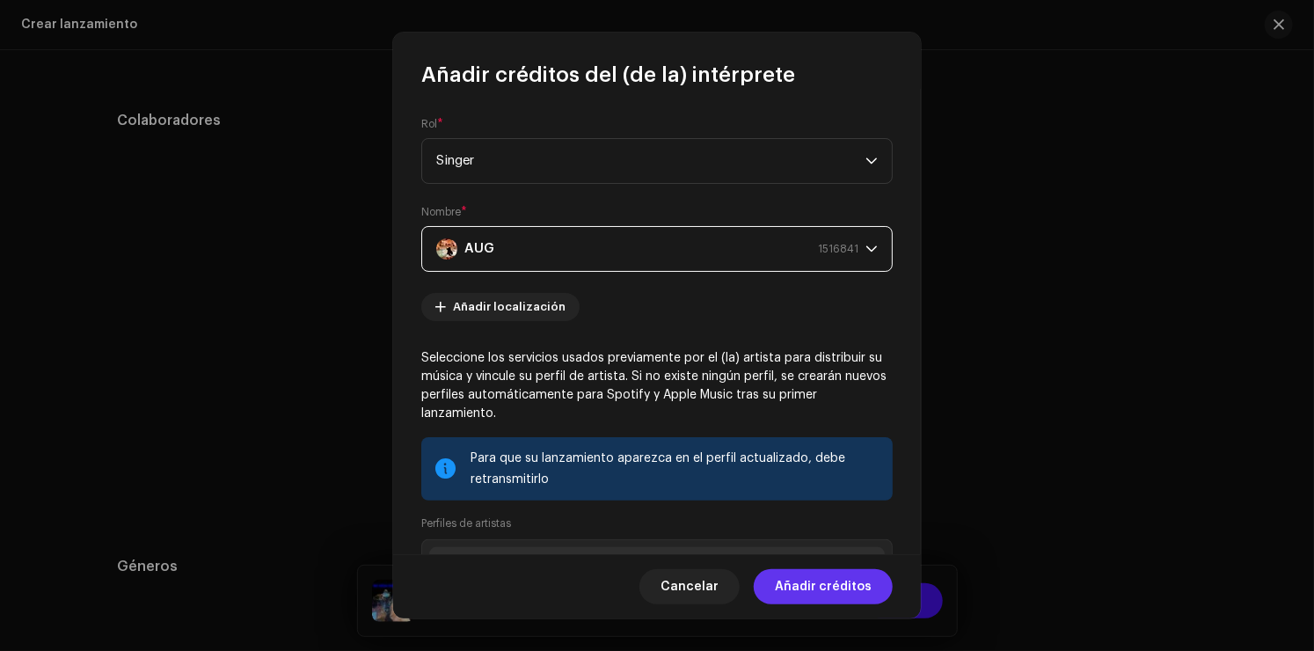
click at [828, 593] on span "Añadir créditos" at bounding box center [823, 586] width 97 height 35
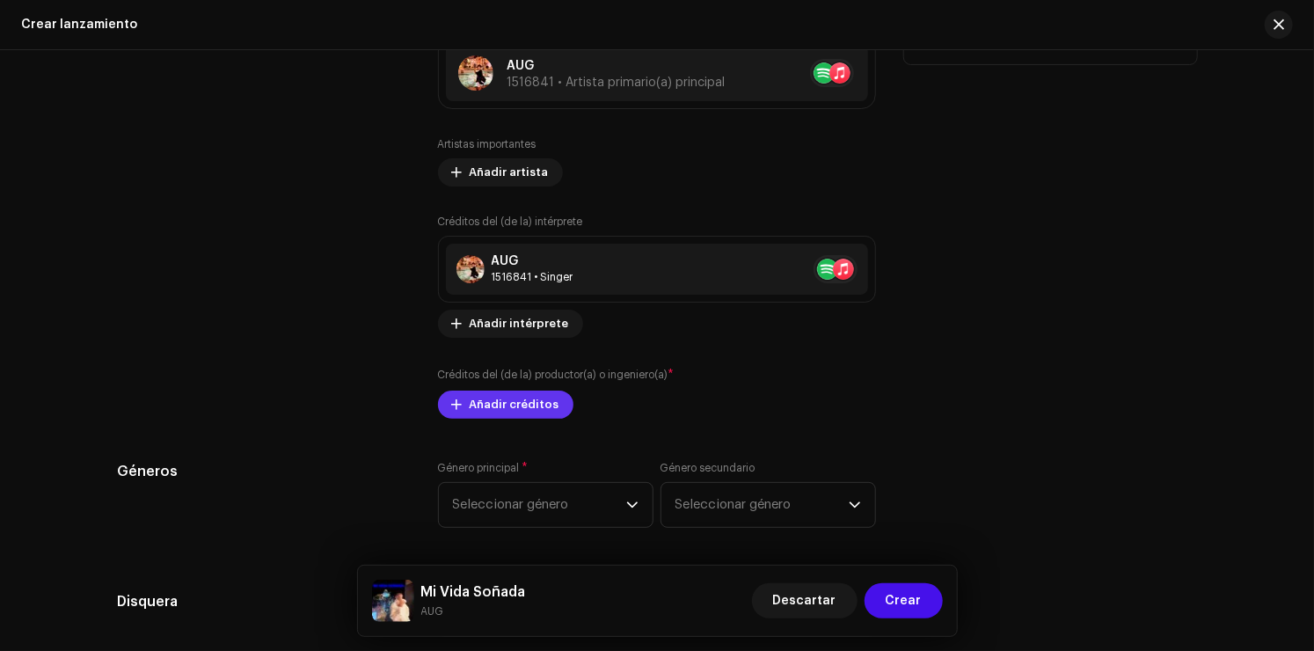
scroll to position [1847, 0]
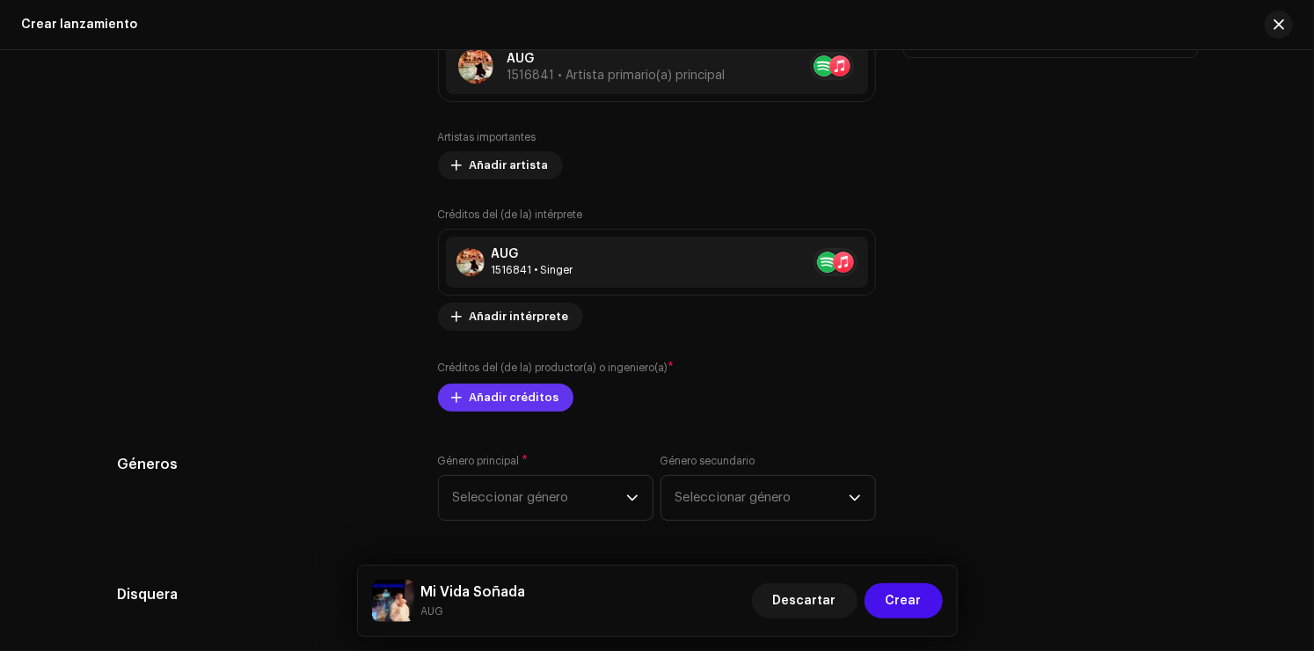
click at [522, 397] on span "Añadir créditos" at bounding box center [515, 397] width 90 height 35
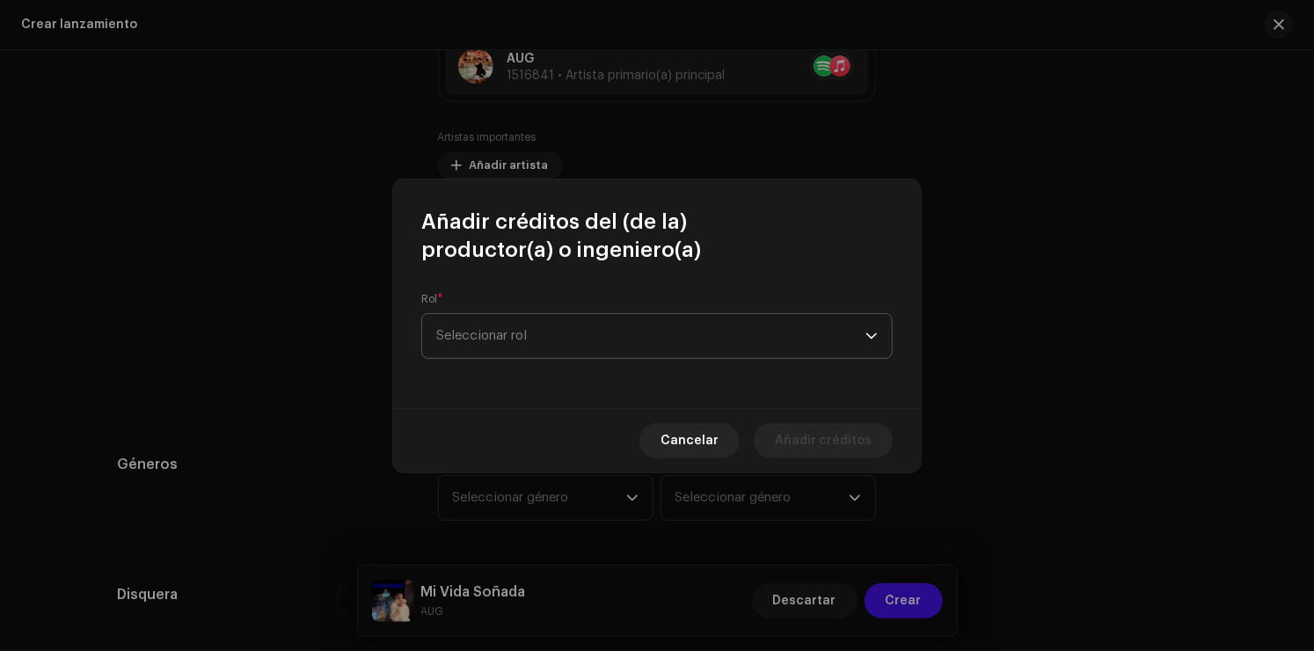
click at [578, 348] on span "Seleccionar rol" at bounding box center [650, 336] width 429 height 44
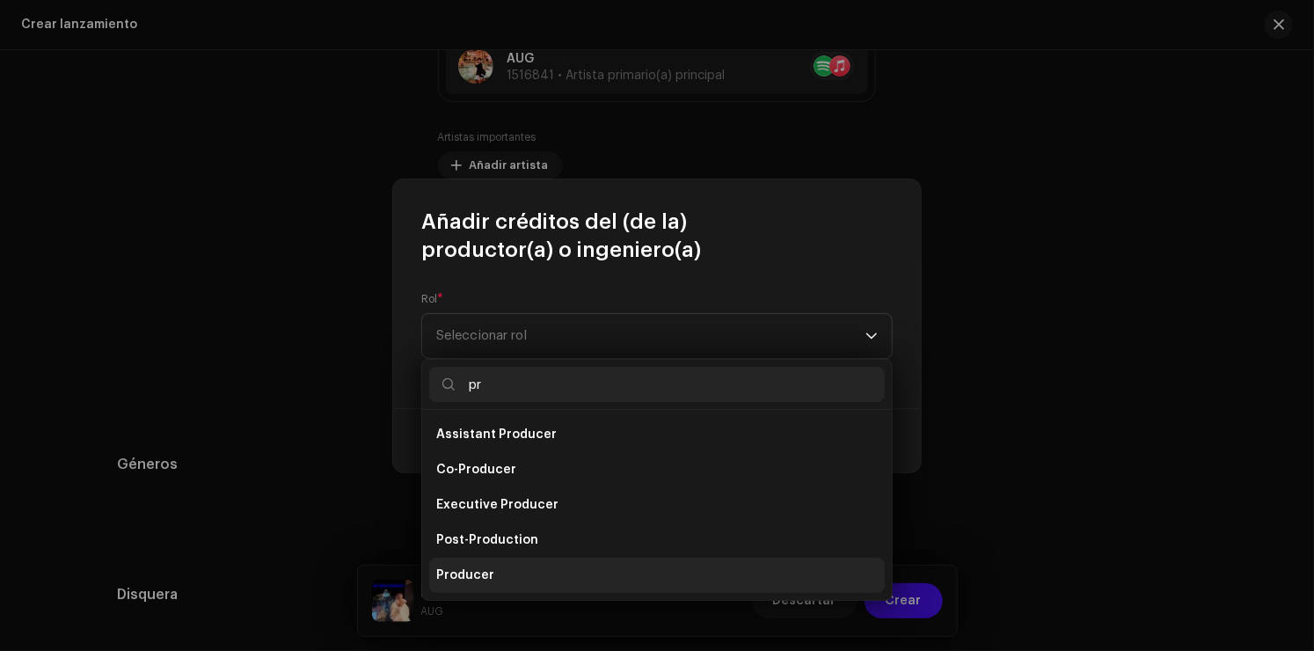
type input "pr"
click at [510, 560] on li "Producer" at bounding box center [657, 575] width 456 height 35
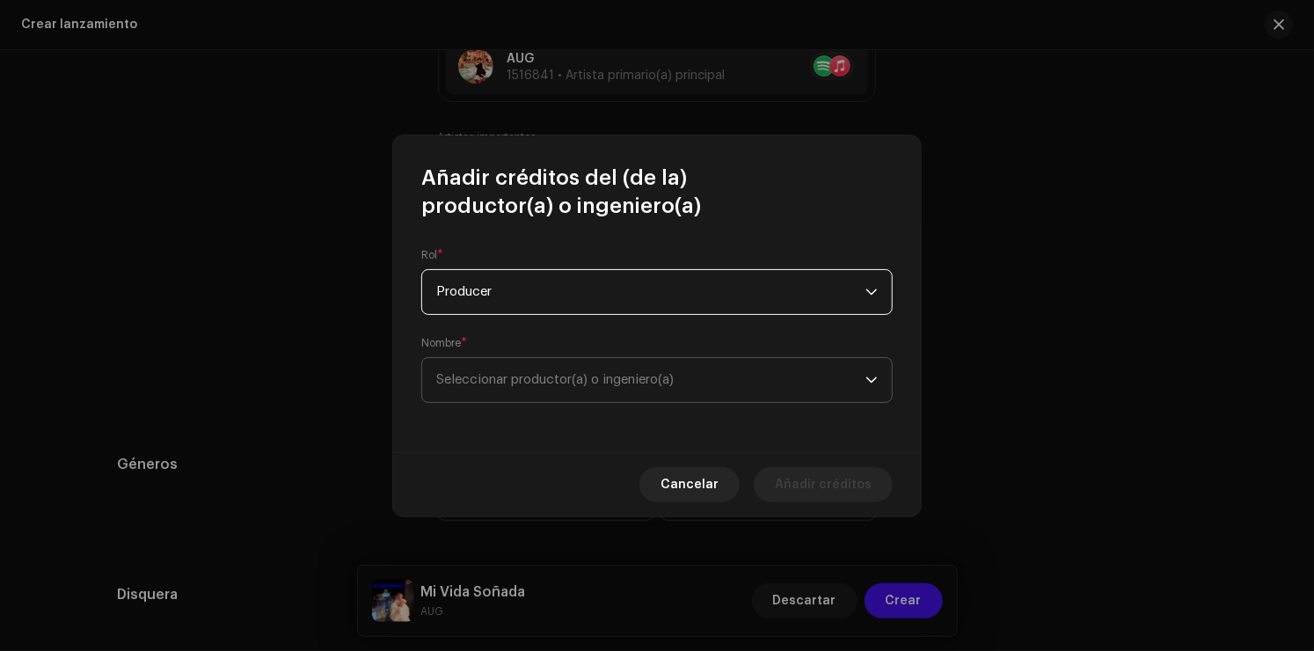
click at [619, 387] on span "Seleccionar productor(a) o ingeniero(a)" at bounding box center [650, 380] width 429 height 44
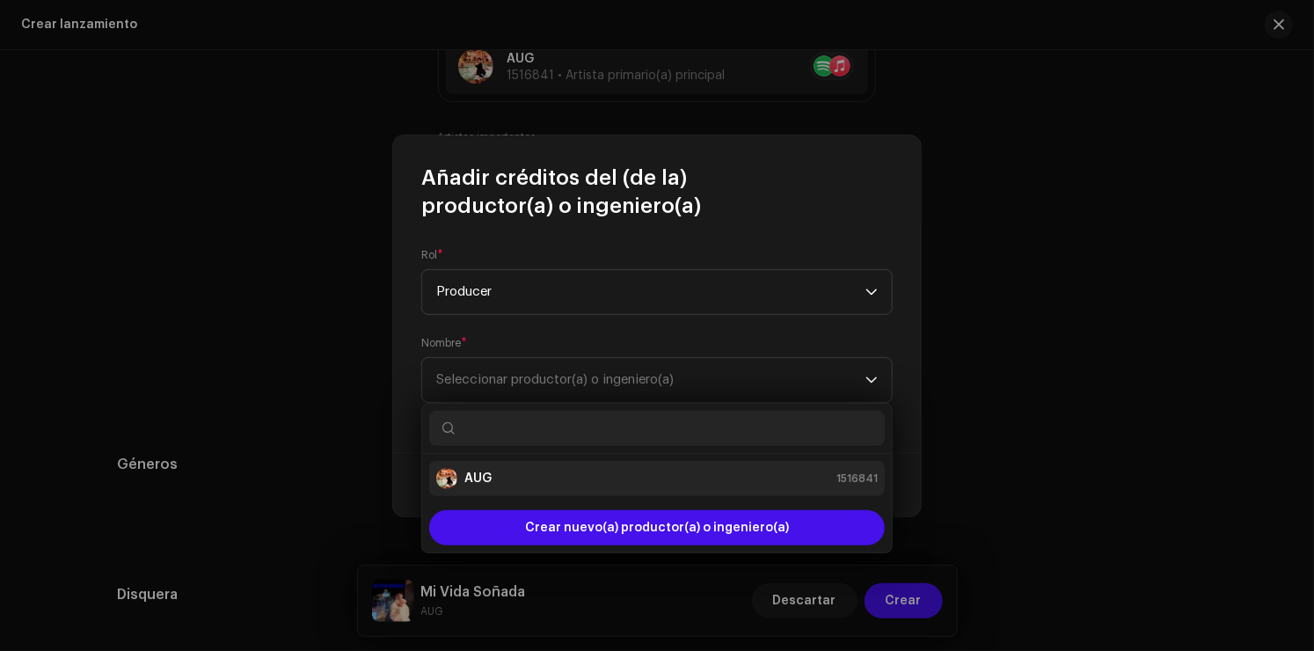
click at [519, 487] on div "AUG 1516841" at bounding box center [656, 478] width 441 height 21
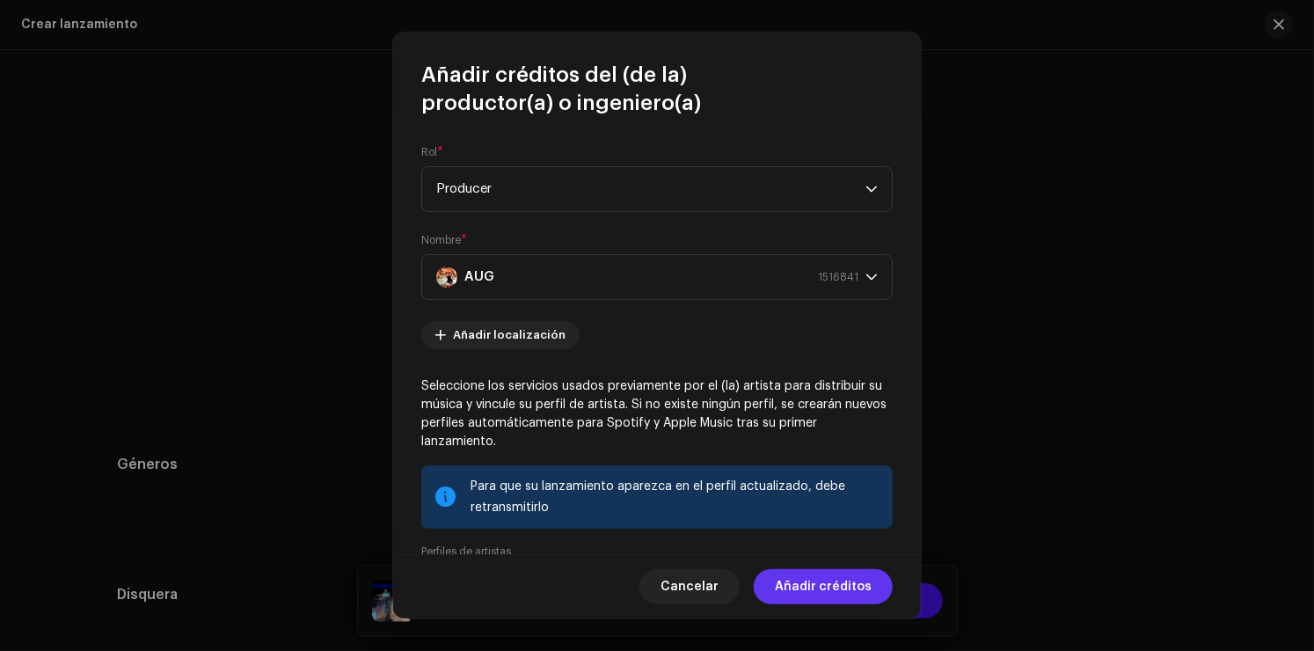
click at [813, 594] on span "Añadir créditos" at bounding box center [823, 586] width 97 height 35
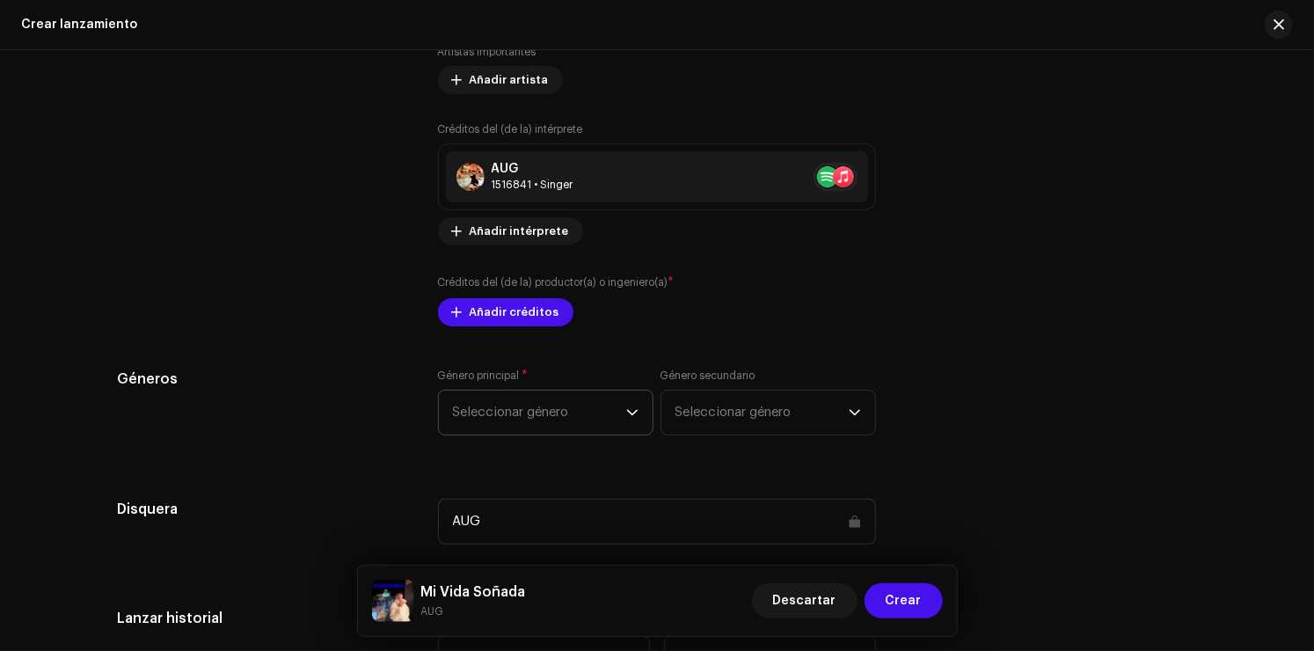
scroll to position [1935, 0]
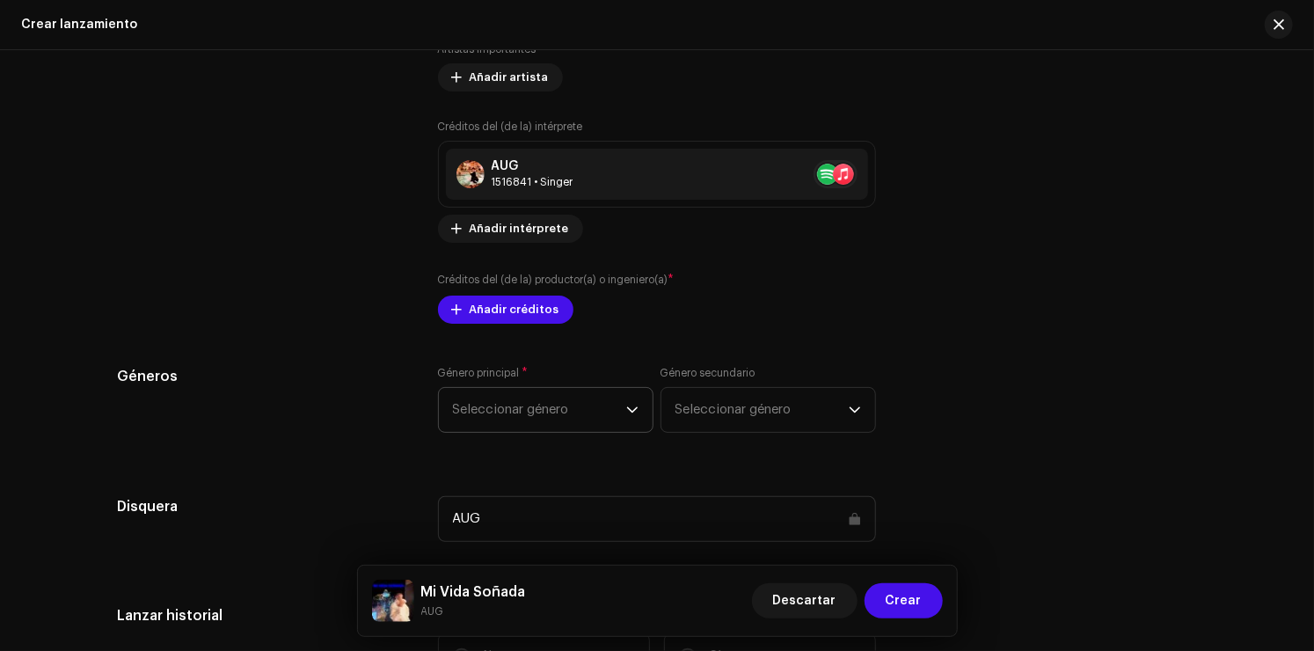
click at [564, 399] on div "Rellenar previamente la información de lanzamiento a partir de los metadatos de…" at bounding box center [657, 195] width 1080 height 1953
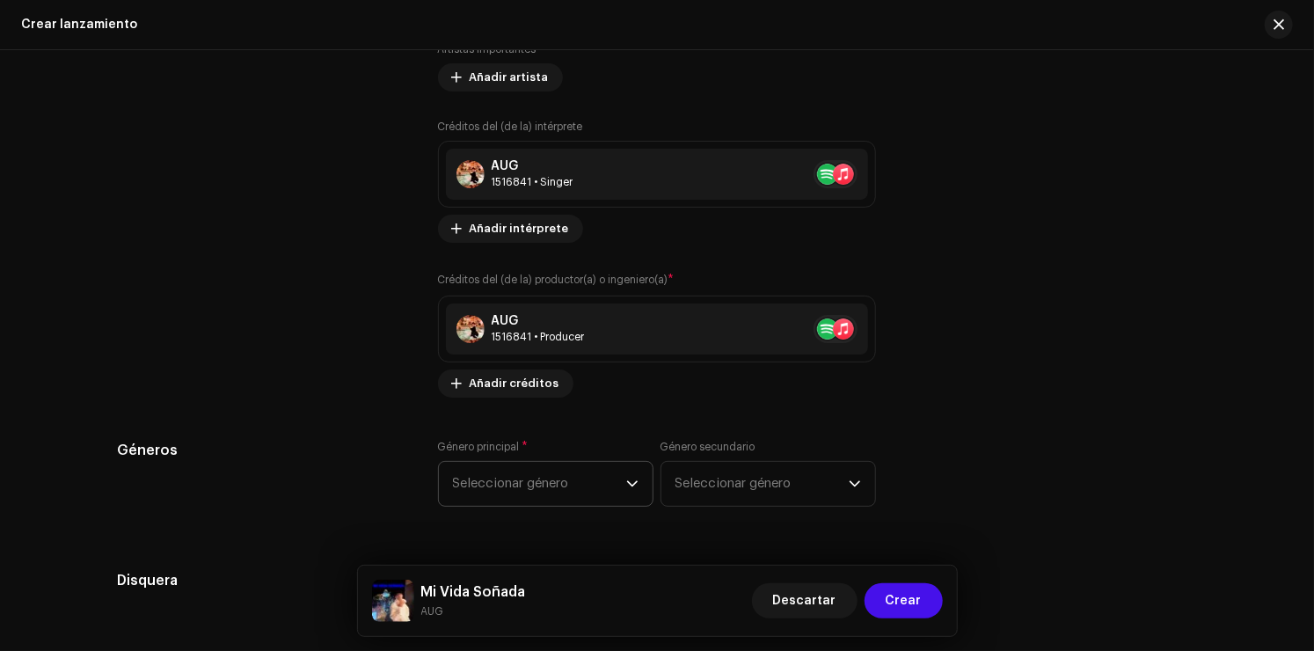
click at [574, 480] on span "Seleccionar género" at bounding box center [539, 484] width 173 height 44
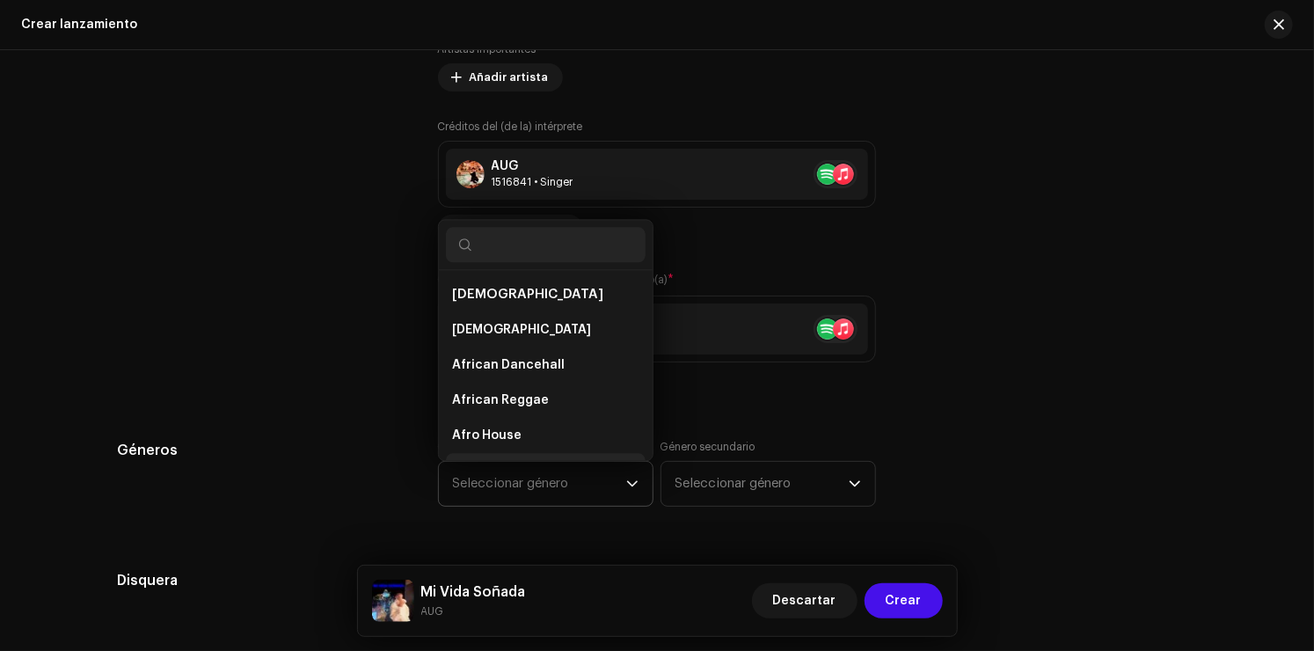
scroll to position [28, 0]
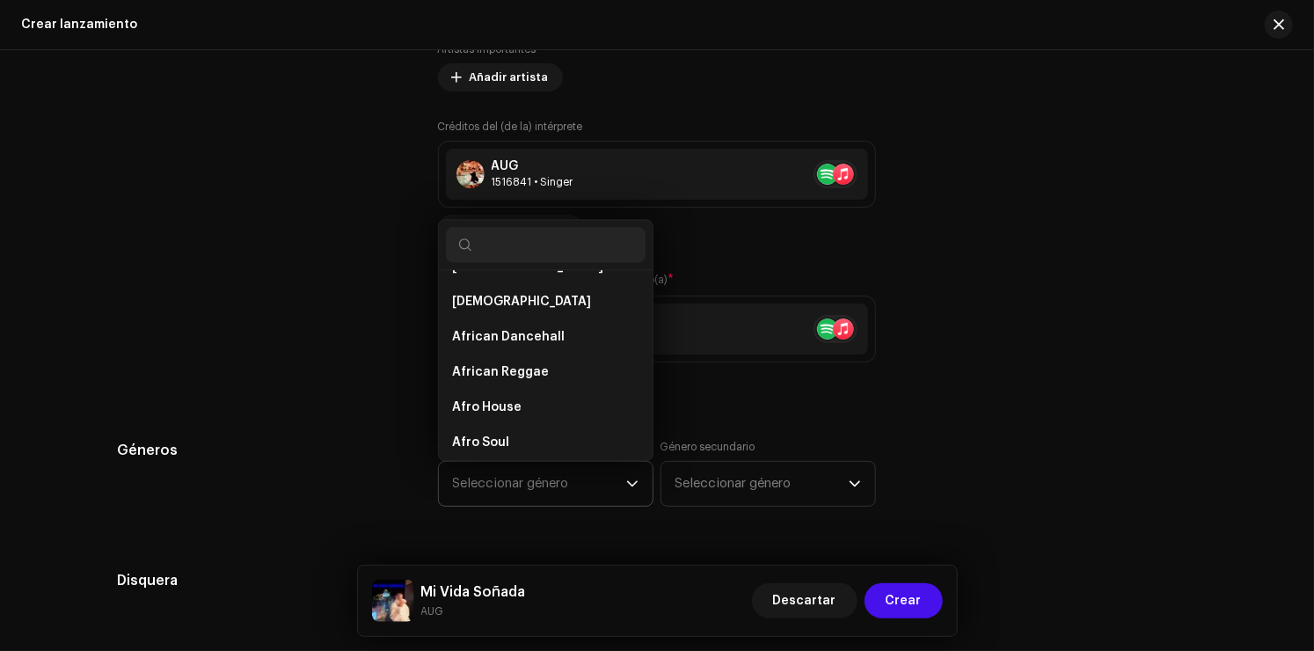
click at [529, 244] on input "text" at bounding box center [546, 244] width 200 height 35
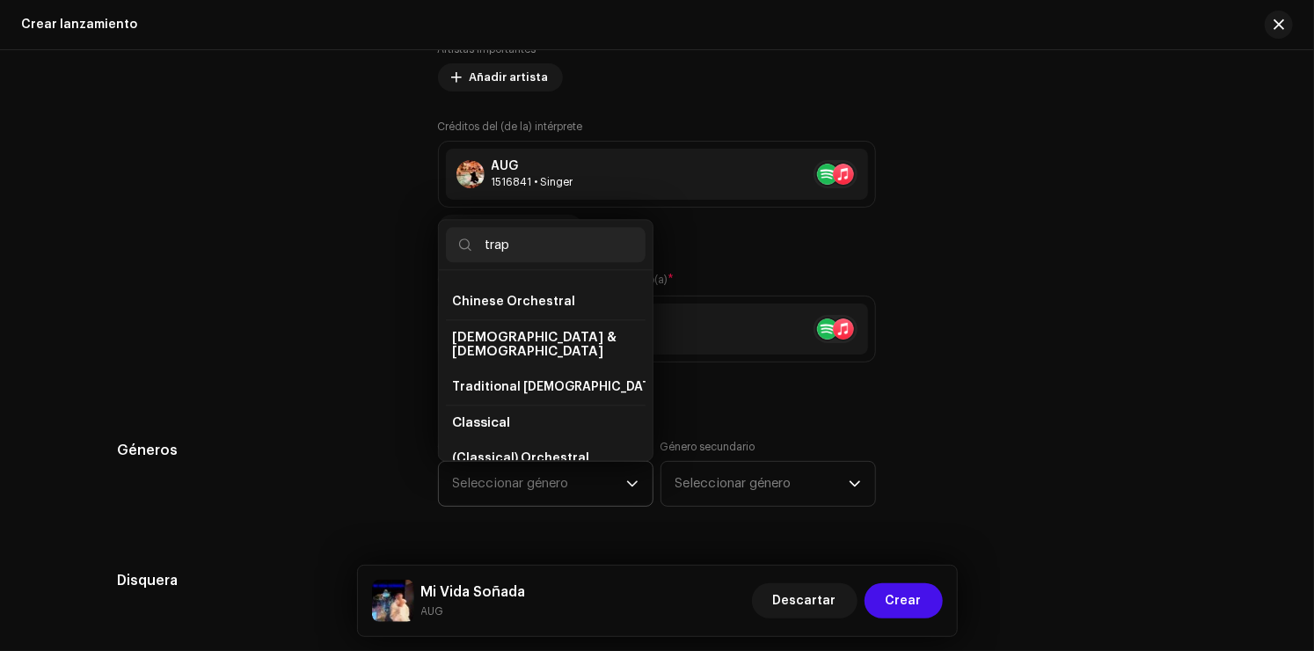
scroll to position [0, 0]
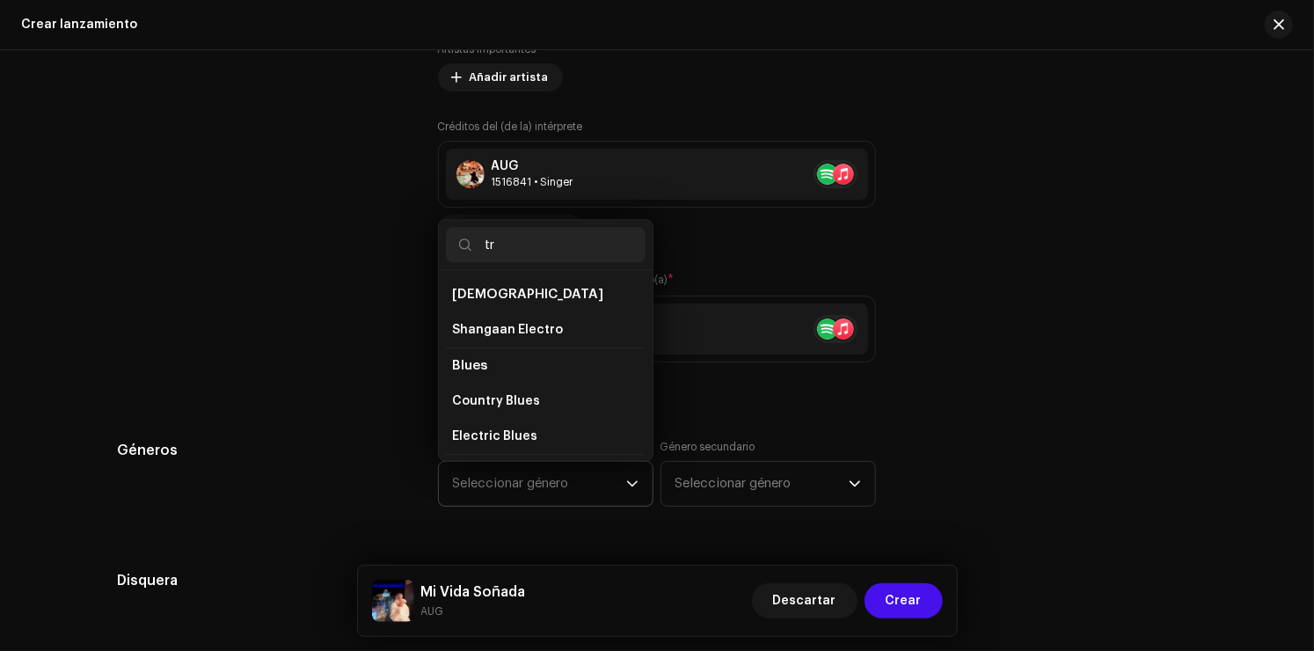
type input "t"
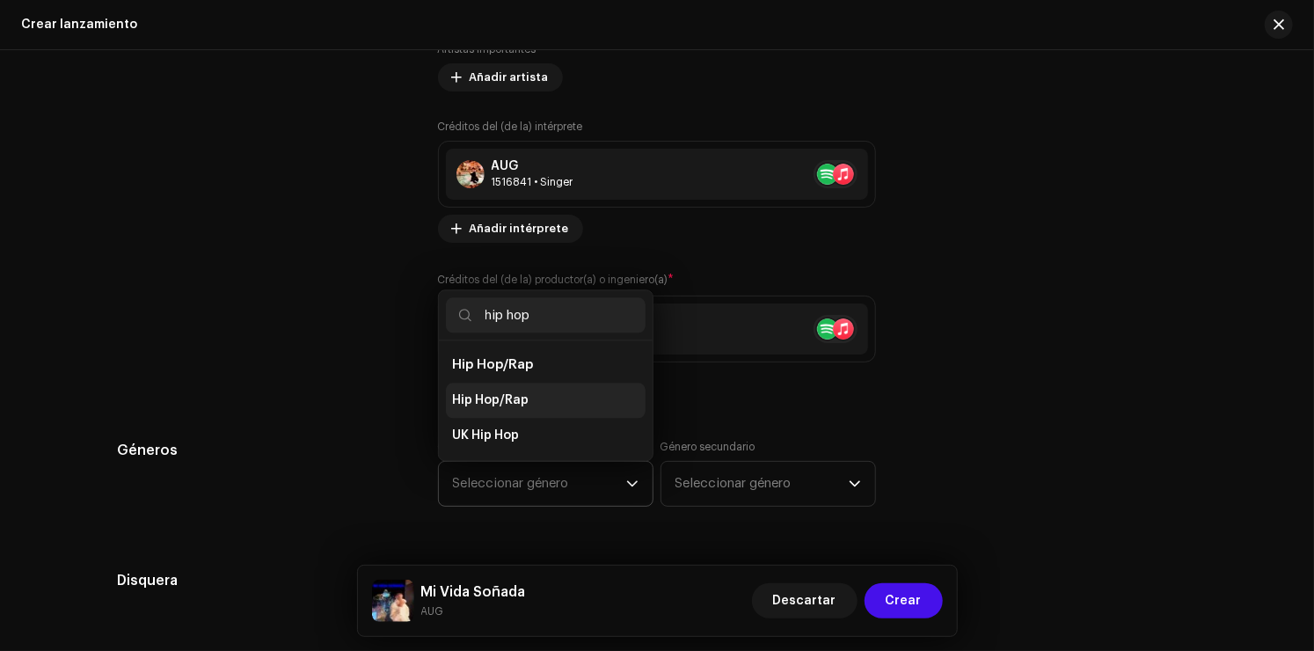
type input "hip hop"
click at [512, 403] on span "Hip Hop/Rap" at bounding box center [491, 400] width 77 height 18
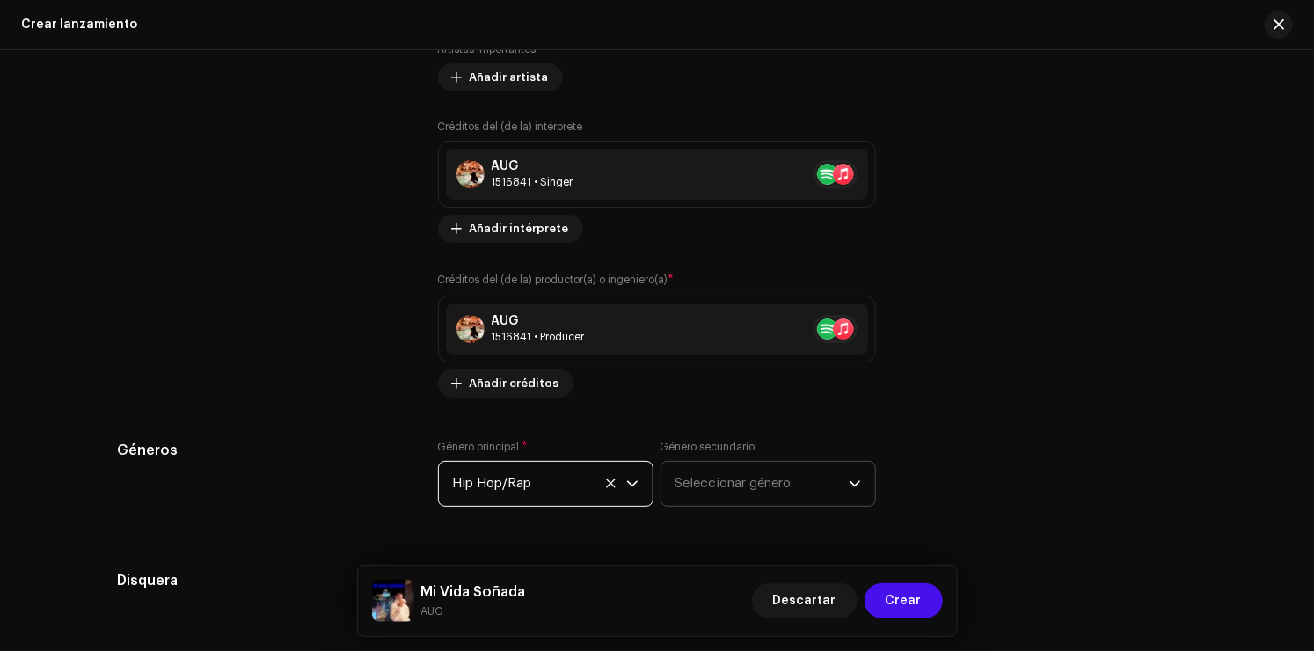
click at [708, 480] on span "Seleccionar género" at bounding box center [761, 484] width 173 height 44
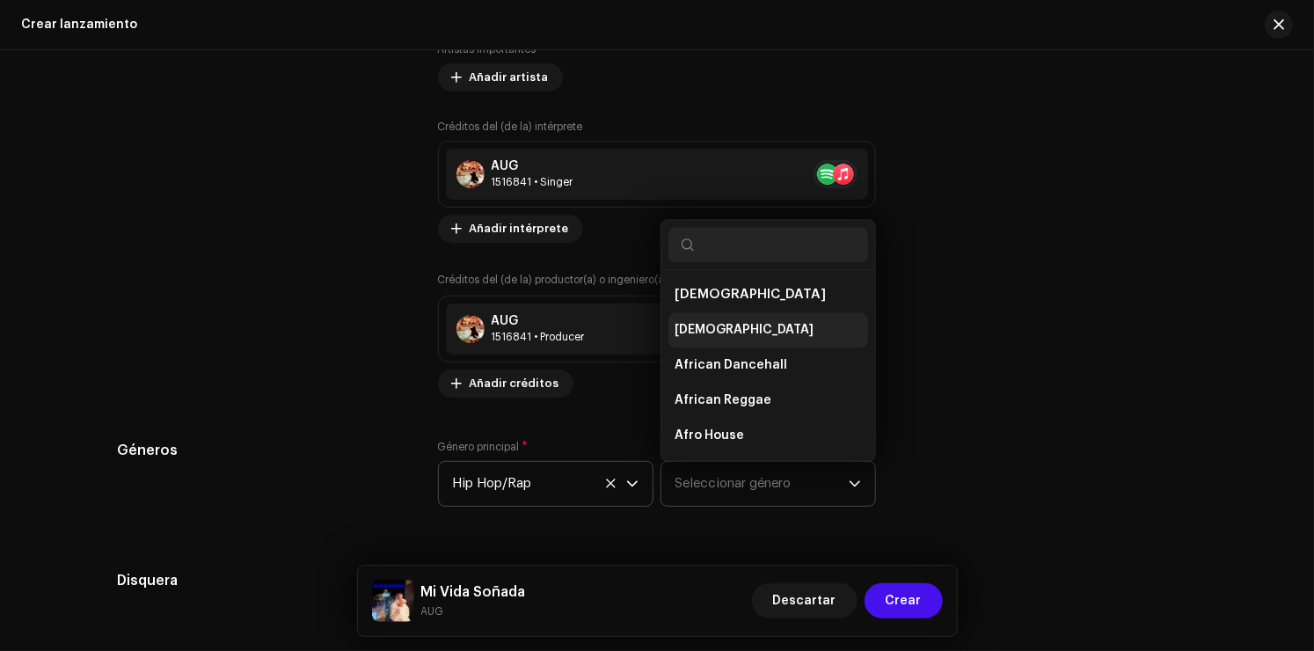
scroll to position [28, 0]
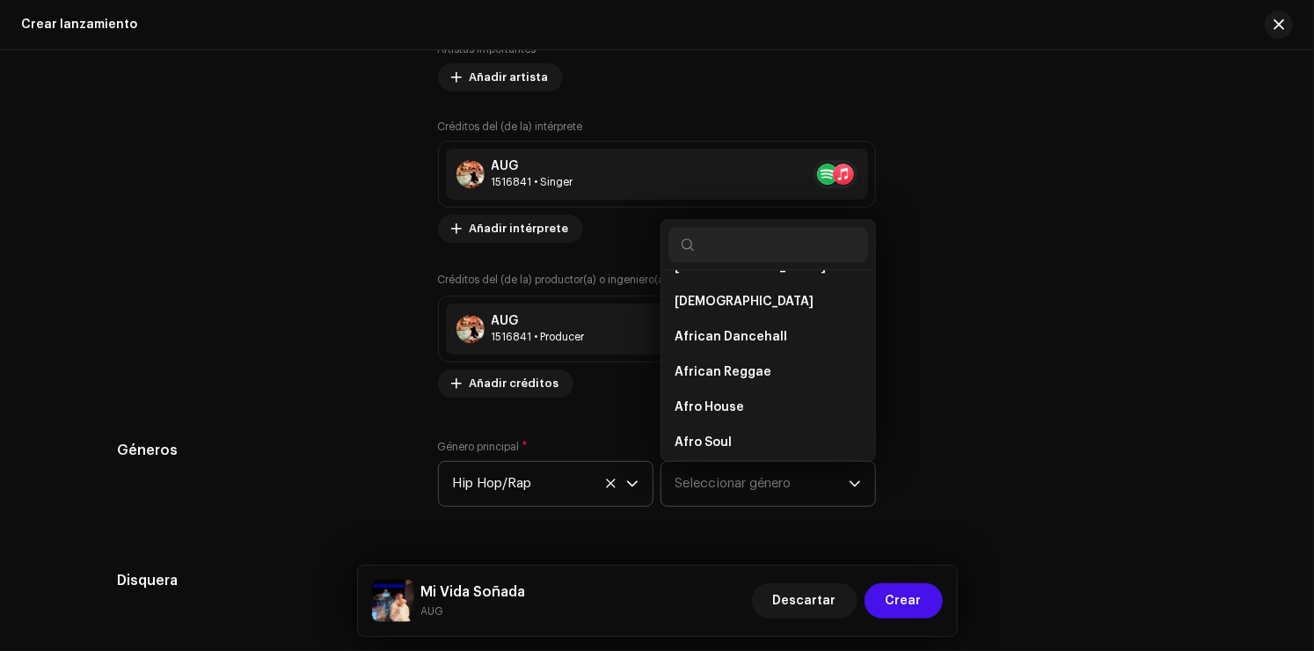
click at [756, 241] on input "text" at bounding box center [768, 244] width 200 height 35
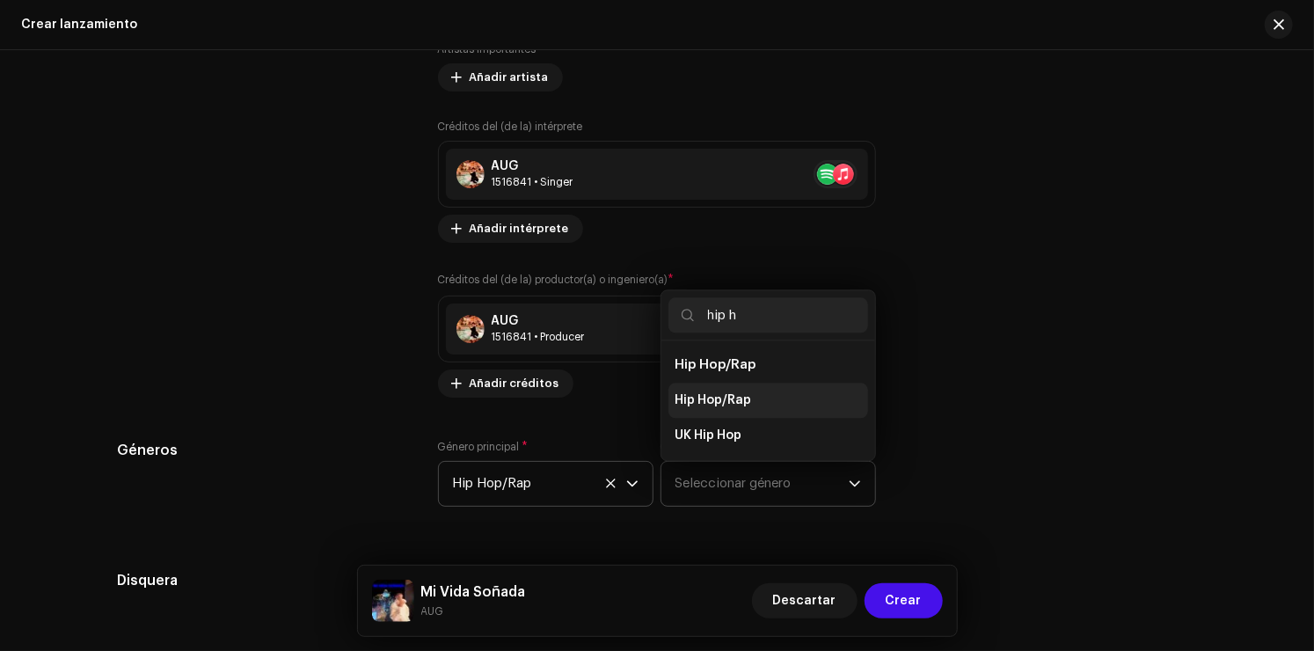
type input "hip h"
click at [729, 404] on span "Hip Hop/Rap" at bounding box center [713, 400] width 77 height 18
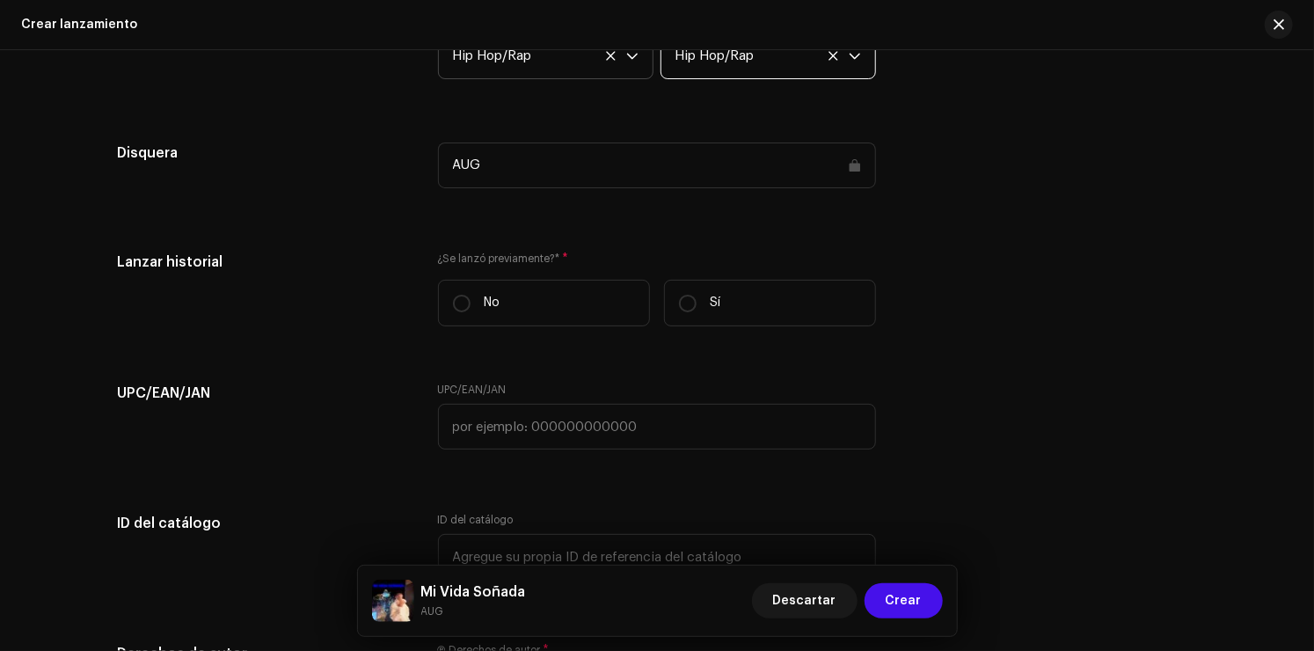
scroll to position [2374, 0]
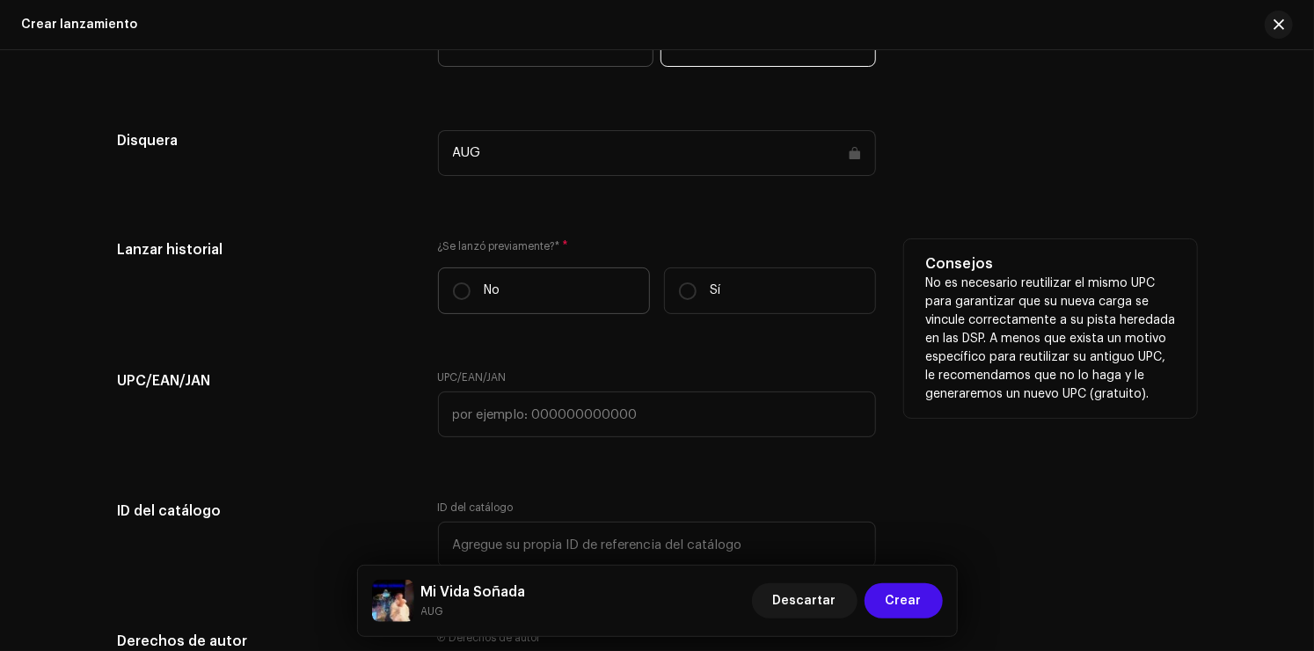
click at [591, 302] on label "No" at bounding box center [544, 290] width 212 height 47
click at [470, 300] on input "No" at bounding box center [462, 291] width 18 height 18
radio input "true"
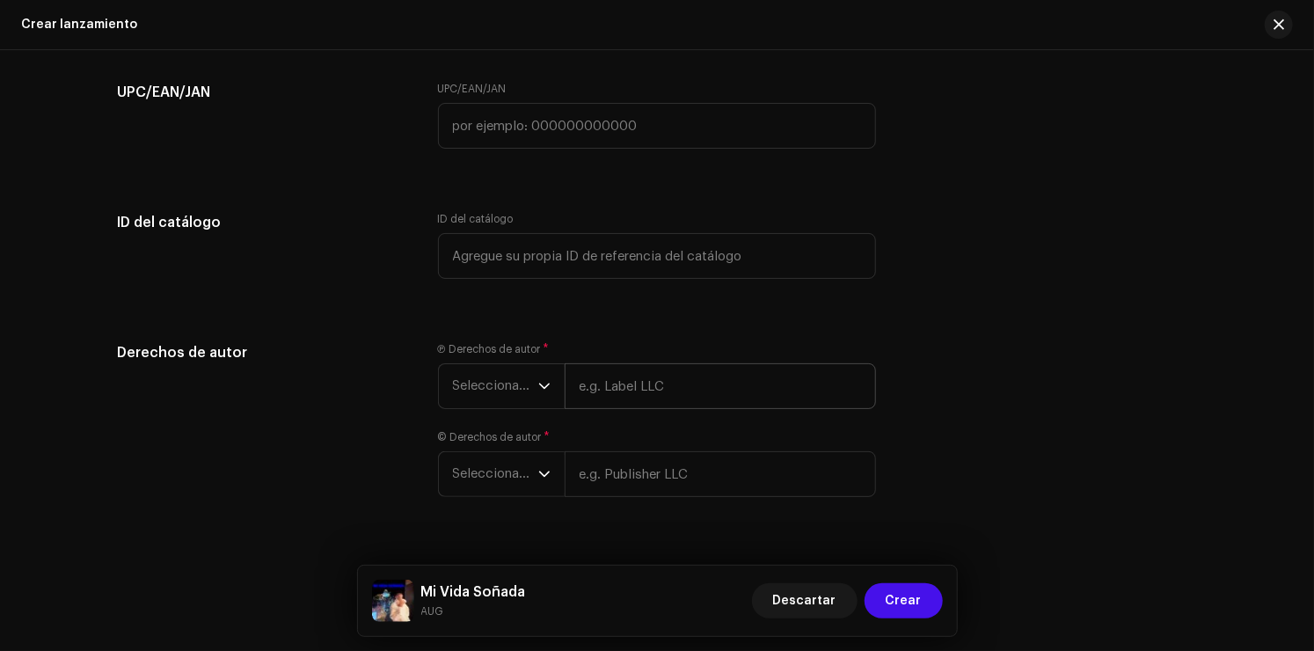
scroll to position [2704, 0]
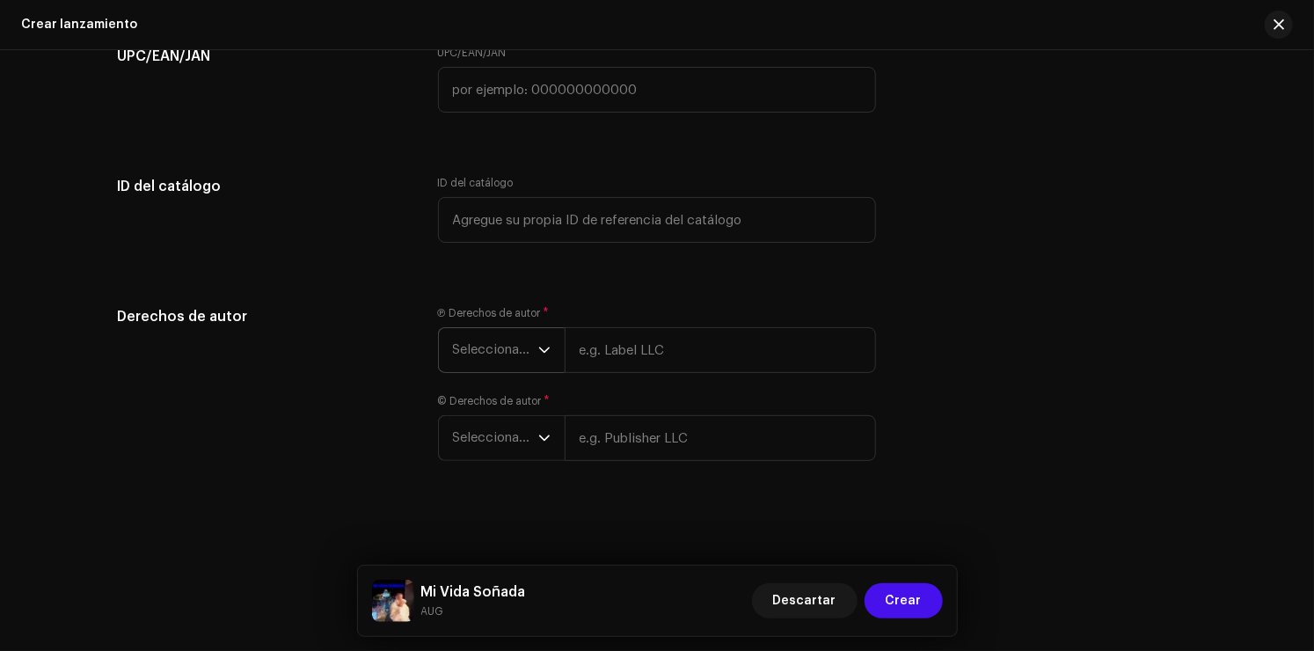
click at [483, 348] on span "Seleccionar año" at bounding box center [495, 350] width 85 height 44
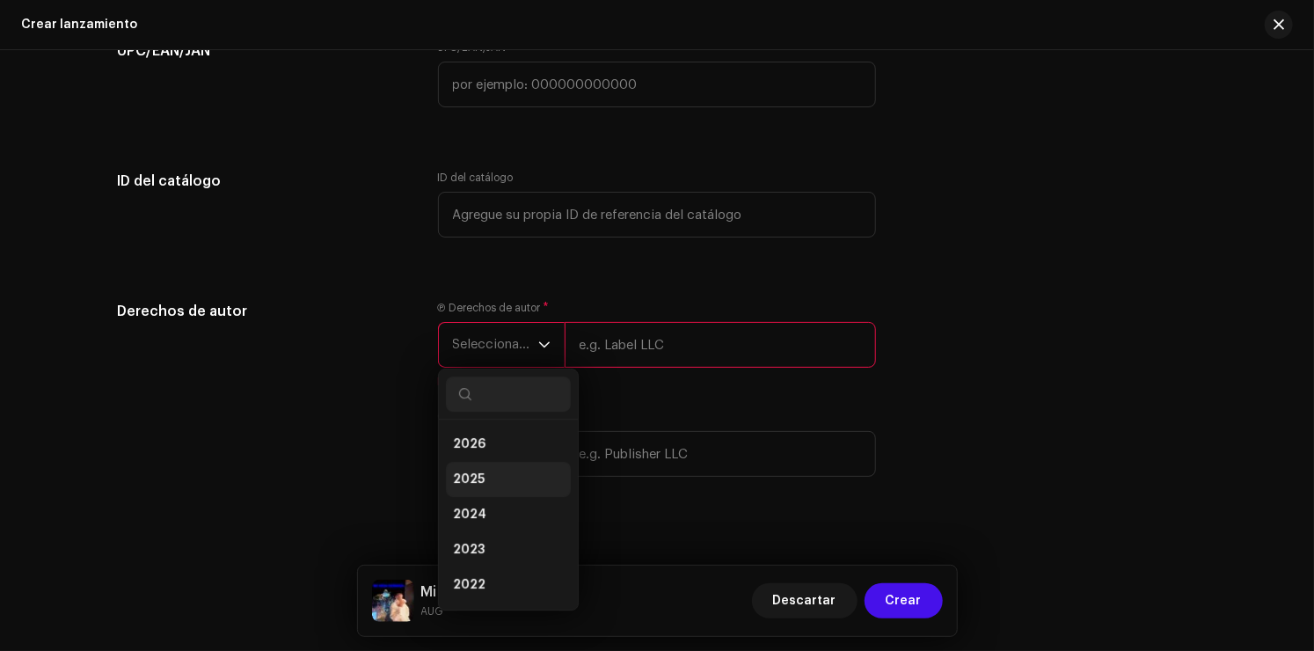
click at [485, 475] on li "2025" at bounding box center [508, 479] width 125 height 35
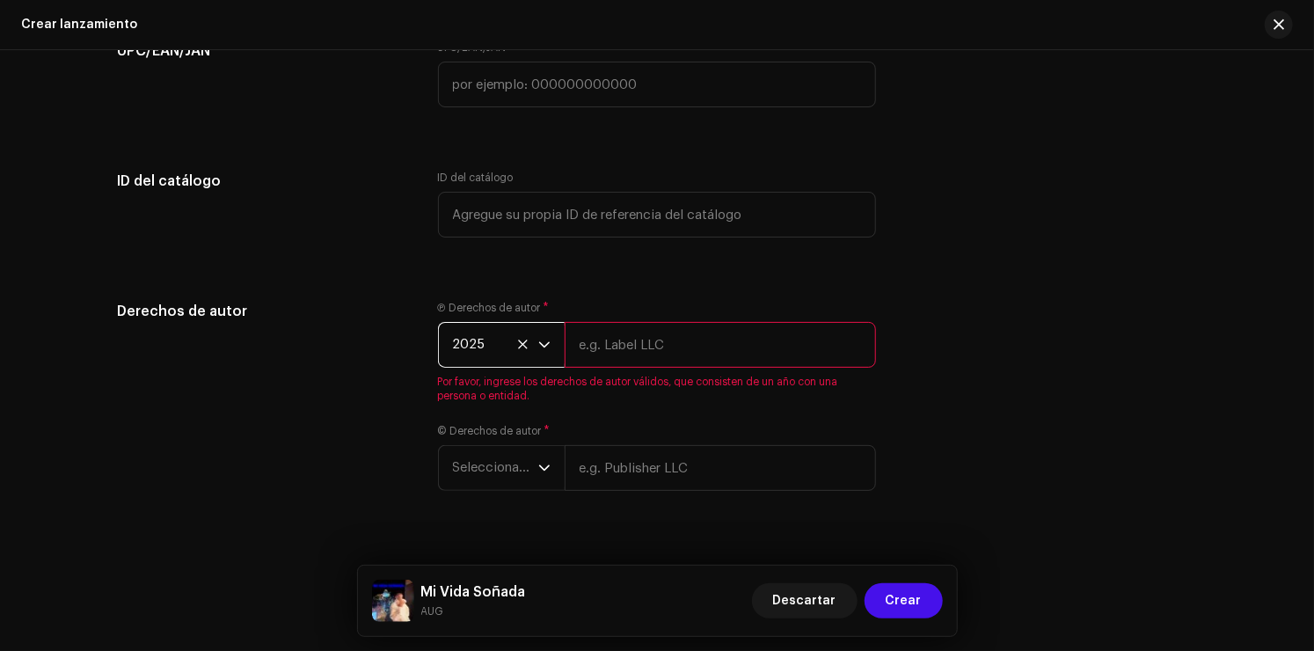
click at [645, 357] on input "text" at bounding box center [720, 345] width 311 height 46
type input "Super Young Star"
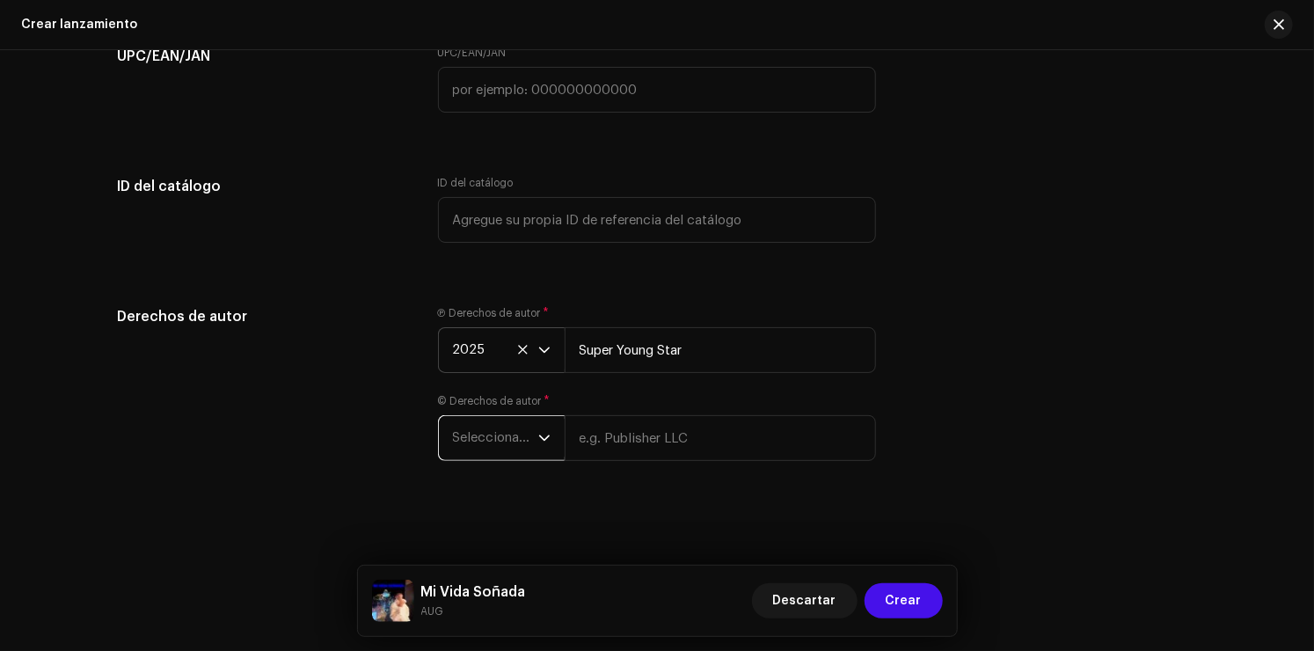
click at [476, 447] on span "Seleccionar año" at bounding box center [495, 438] width 85 height 44
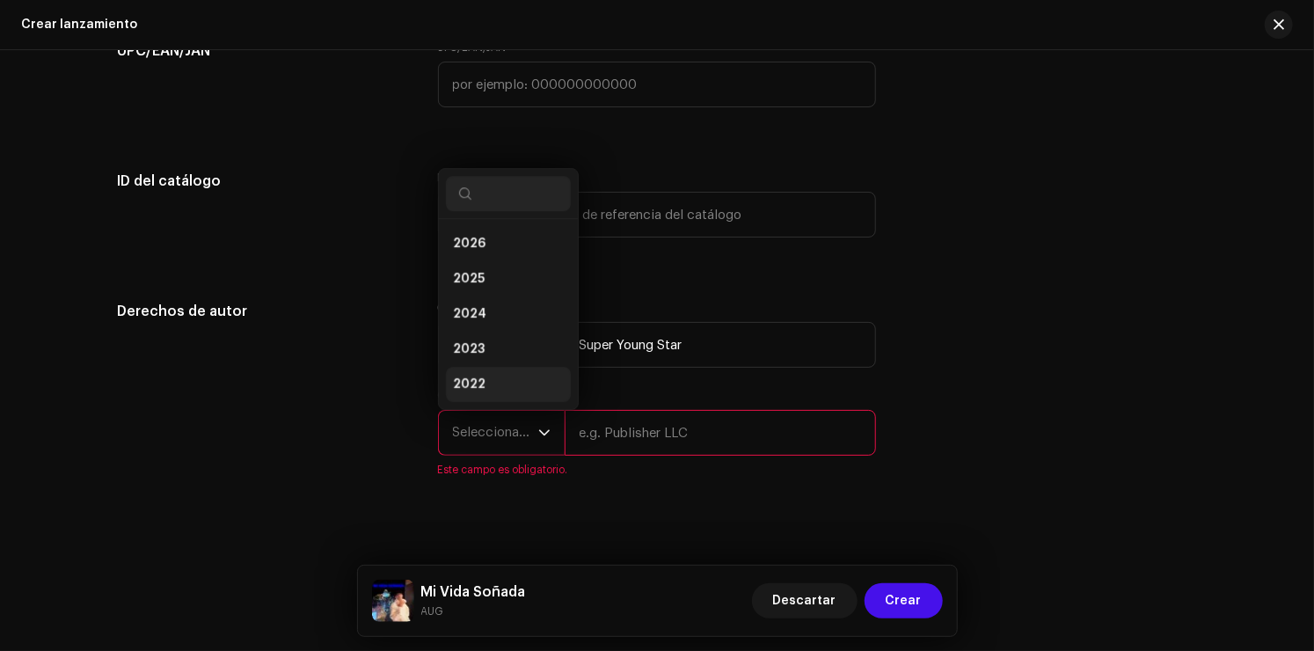
scroll to position [28, 0]
click at [494, 260] on li "2025" at bounding box center [508, 250] width 125 height 35
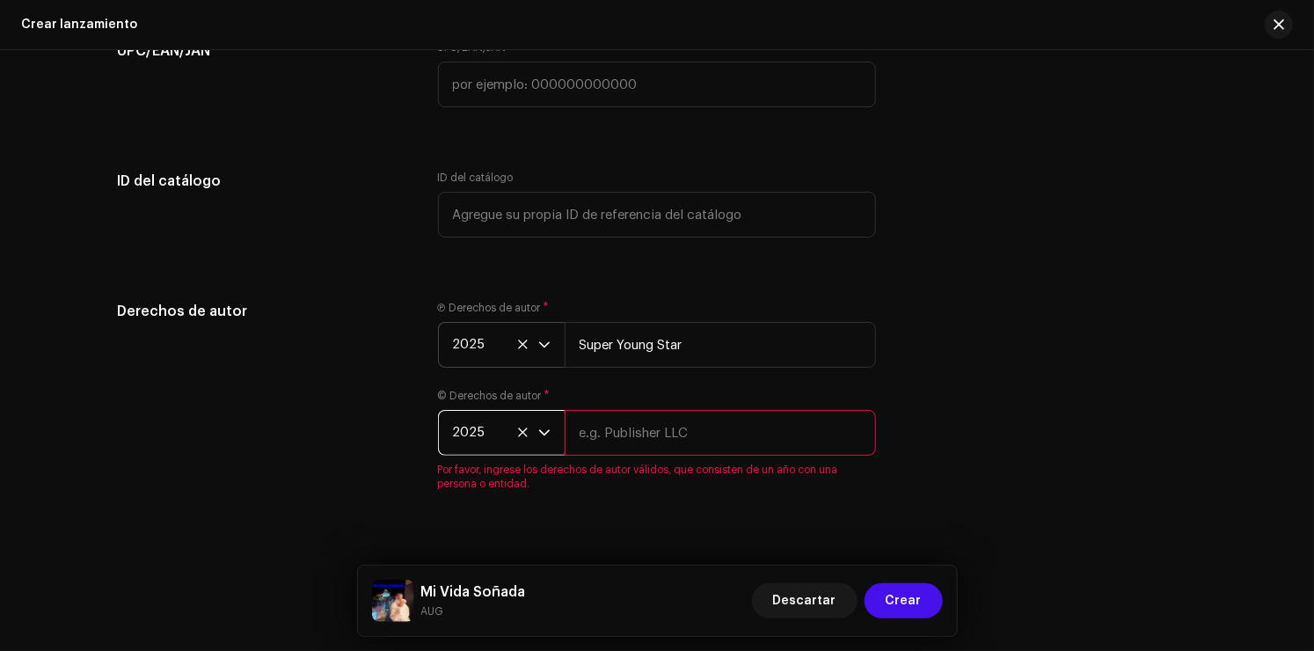
click at [591, 426] on input "text" at bounding box center [720, 433] width 311 height 46
type input "[PERSON_NAME]"
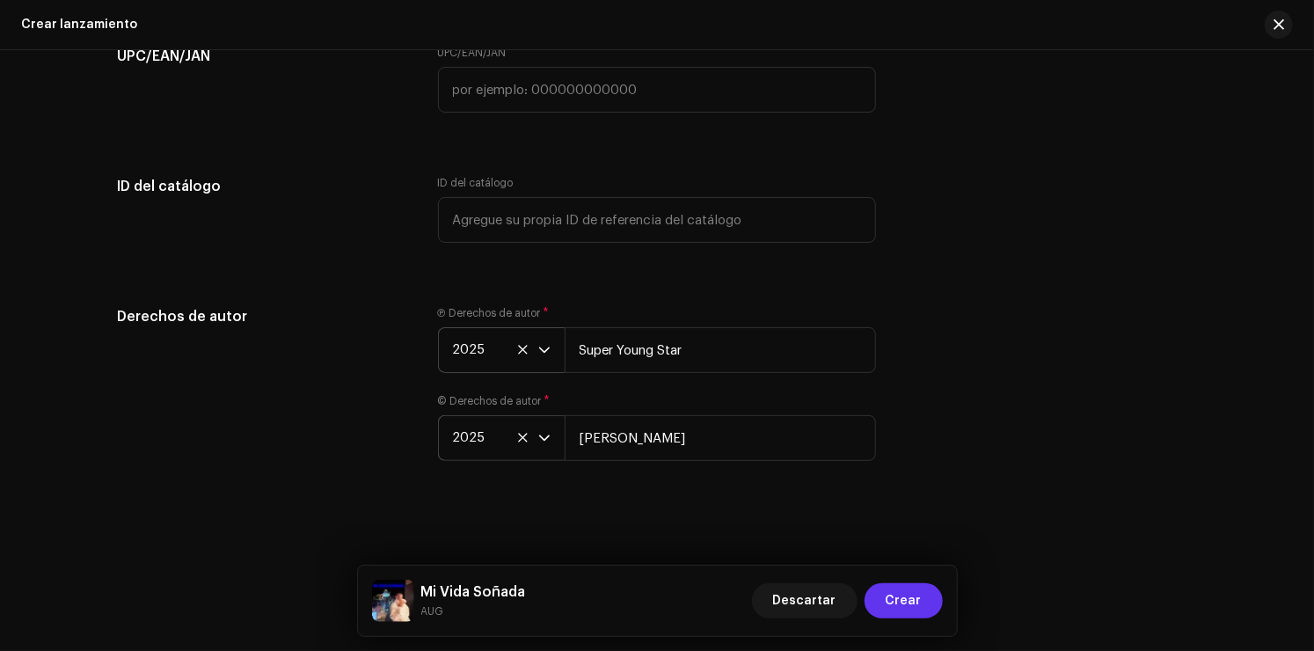
click at [917, 601] on span "Crear" at bounding box center [904, 600] width 36 height 35
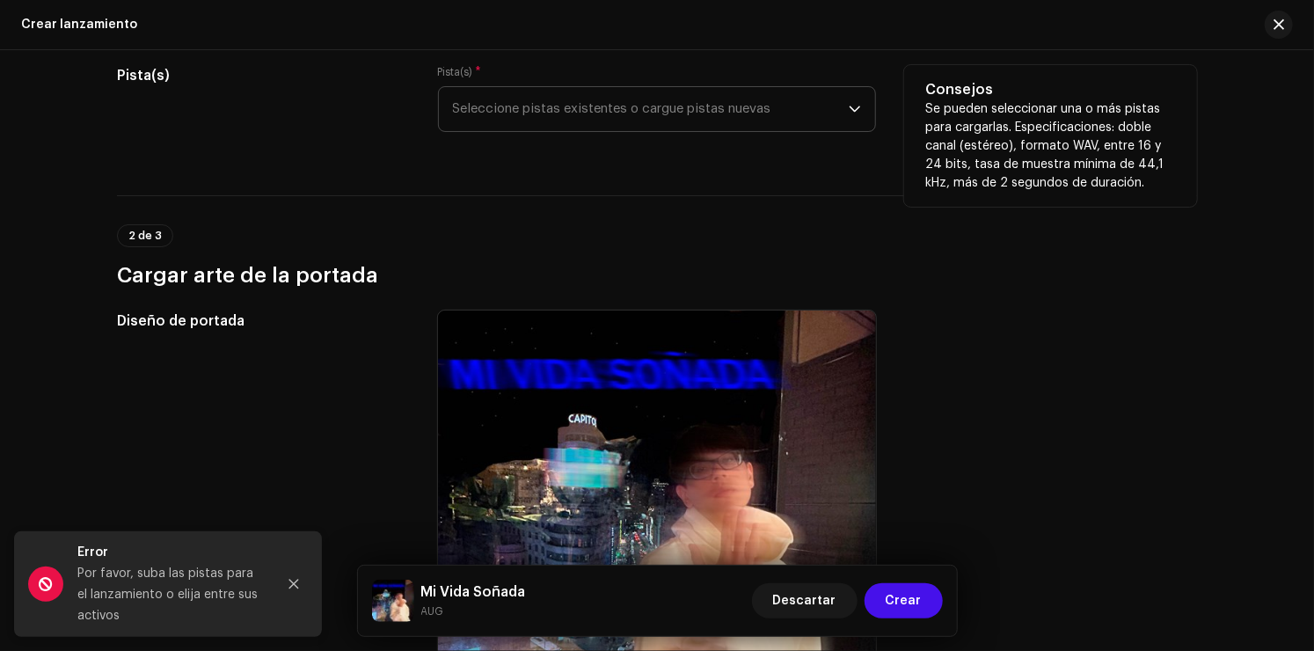
scroll to position [0, 0]
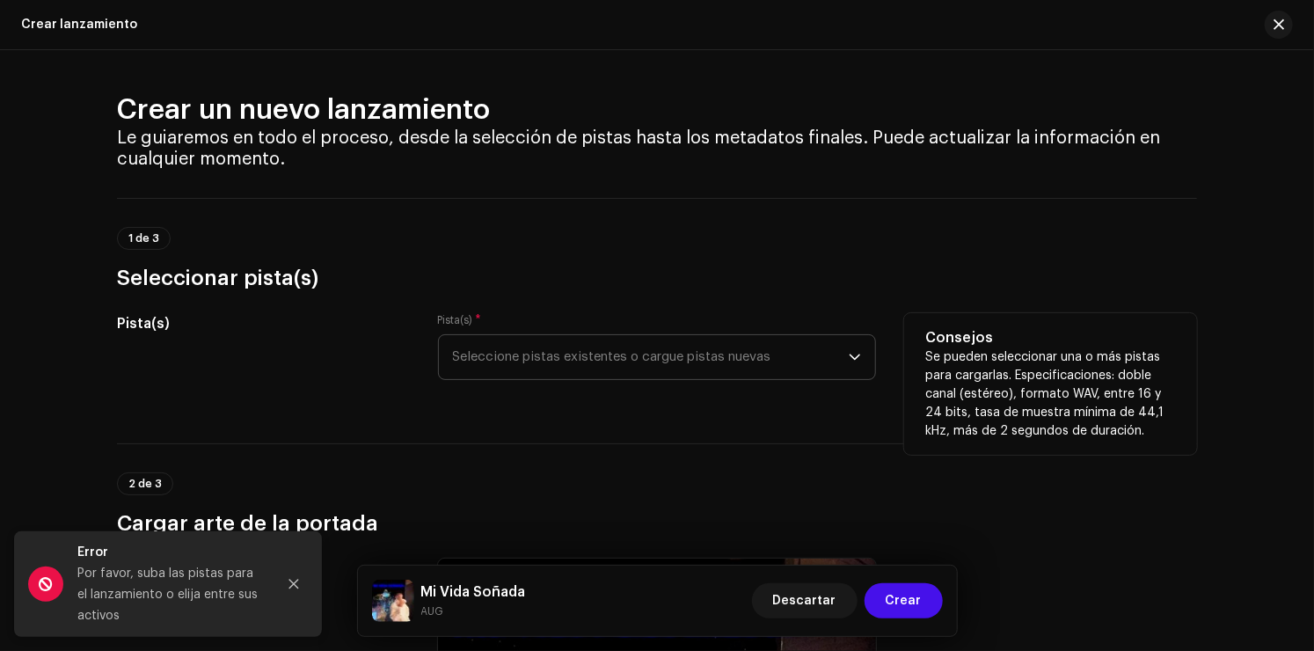
click at [565, 338] on span "Seleccione pistas existentes o cargue pistas nuevas" at bounding box center [651, 357] width 396 height 44
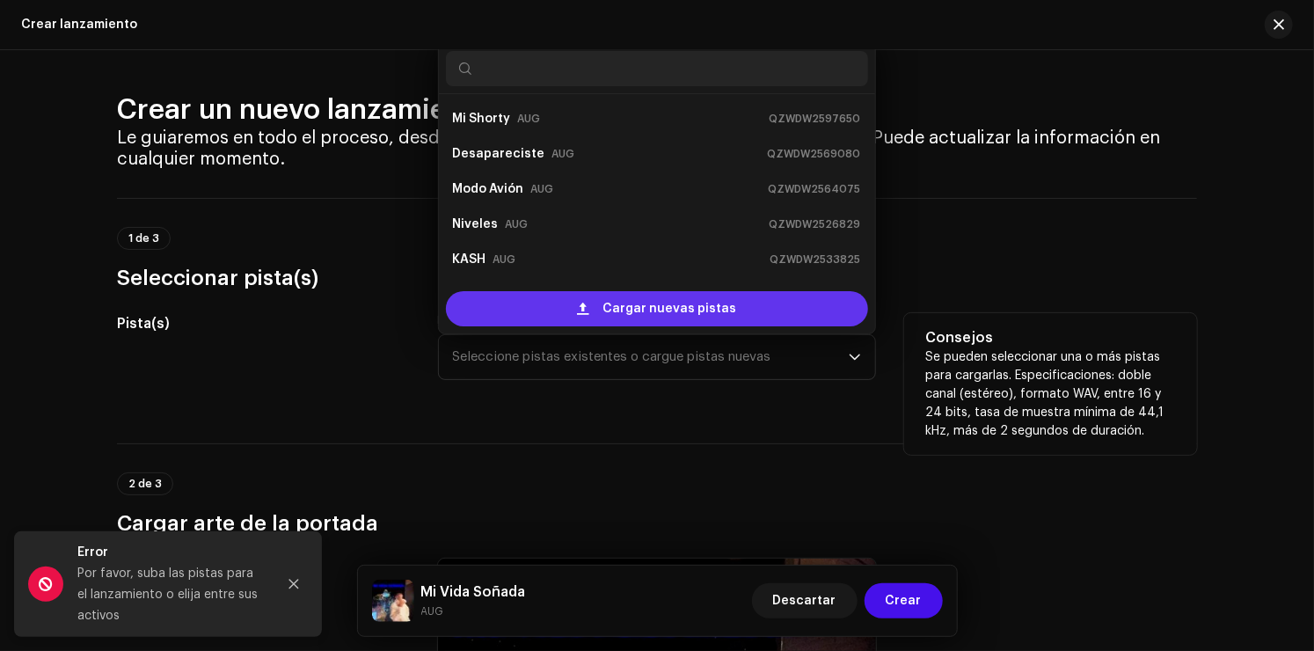
click at [614, 310] on span "Cargar nuevas pistas" at bounding box center [669, 308] width 134 height 35
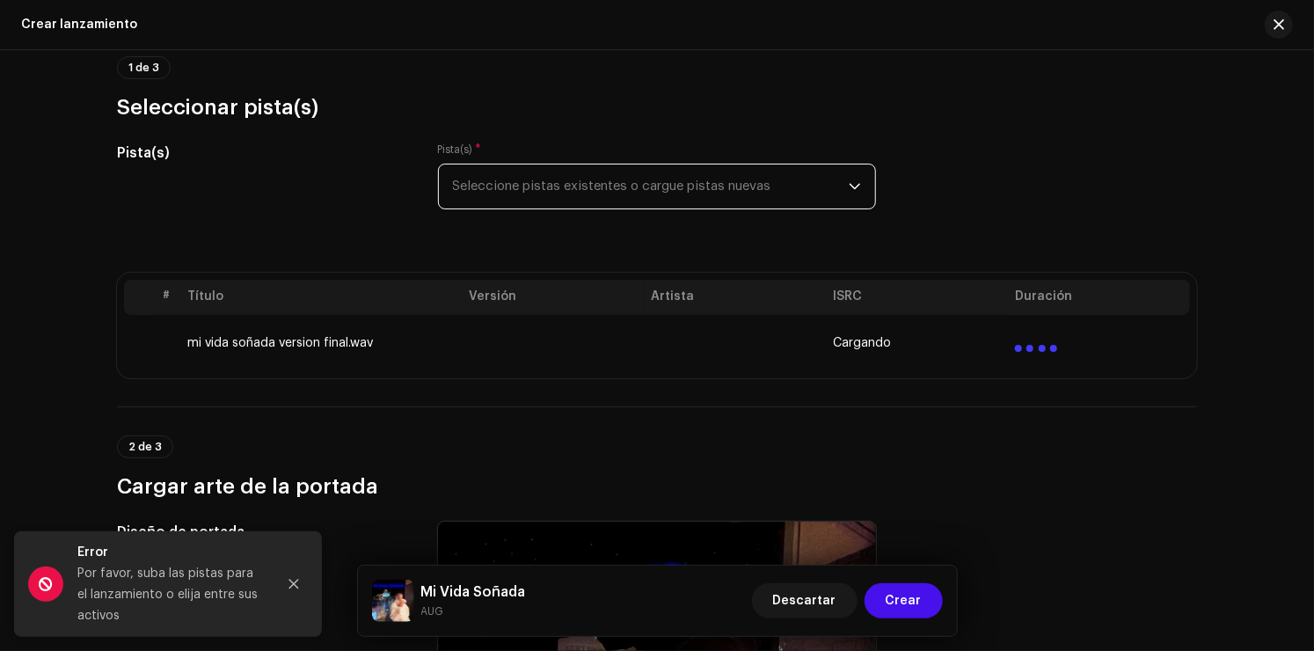
scroll to position [176, 0]
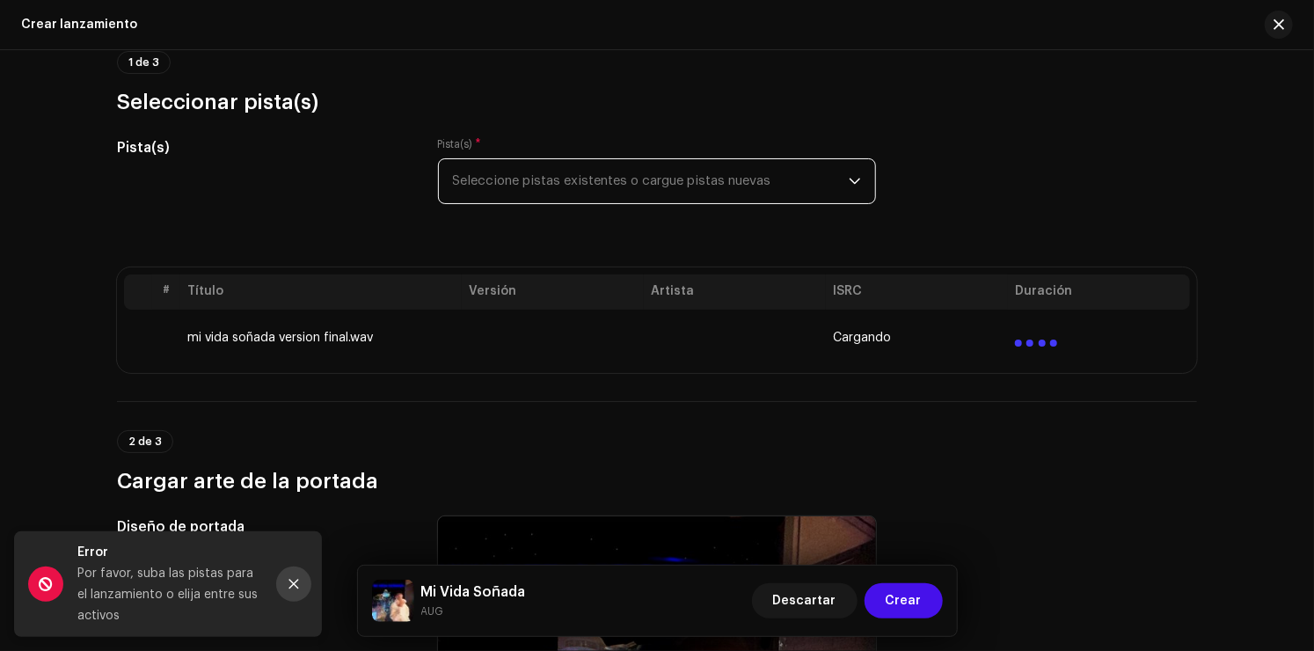
click at [308, 587] on button "Close" at bounding box center [293, 583] width 35 height 35
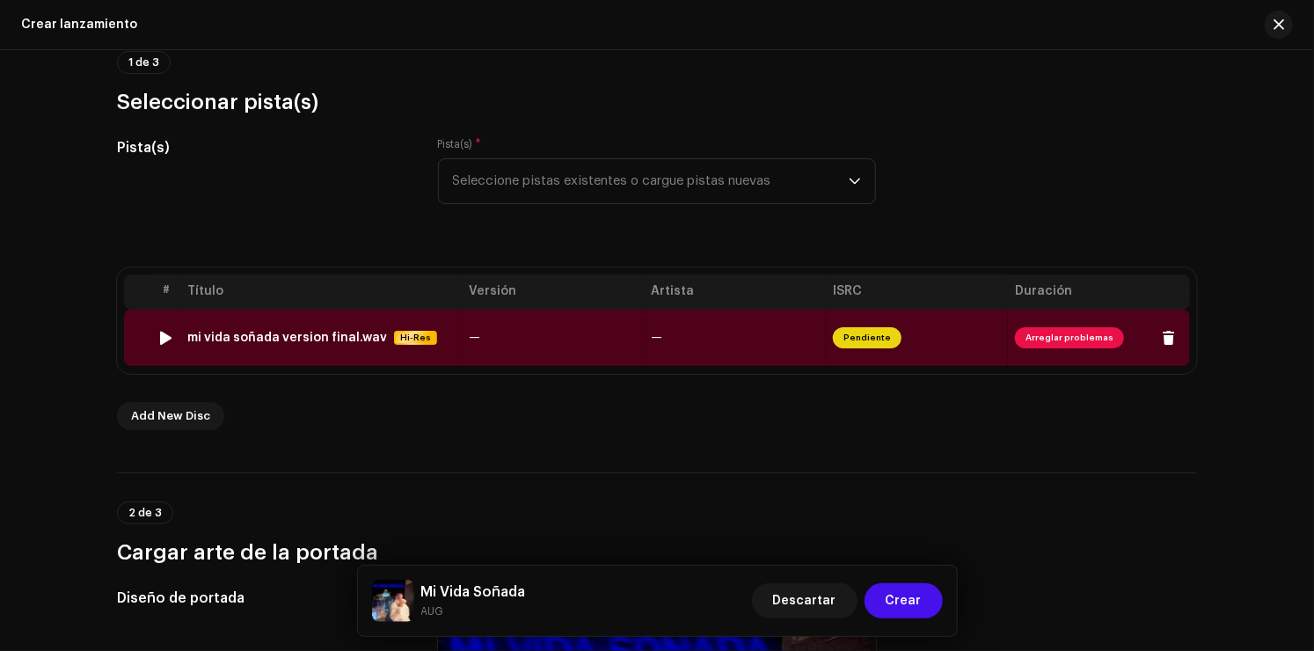
click at [1032, 334] on span "Arreglar problemas" at bounding box center [1069, 337] width 109 height 21
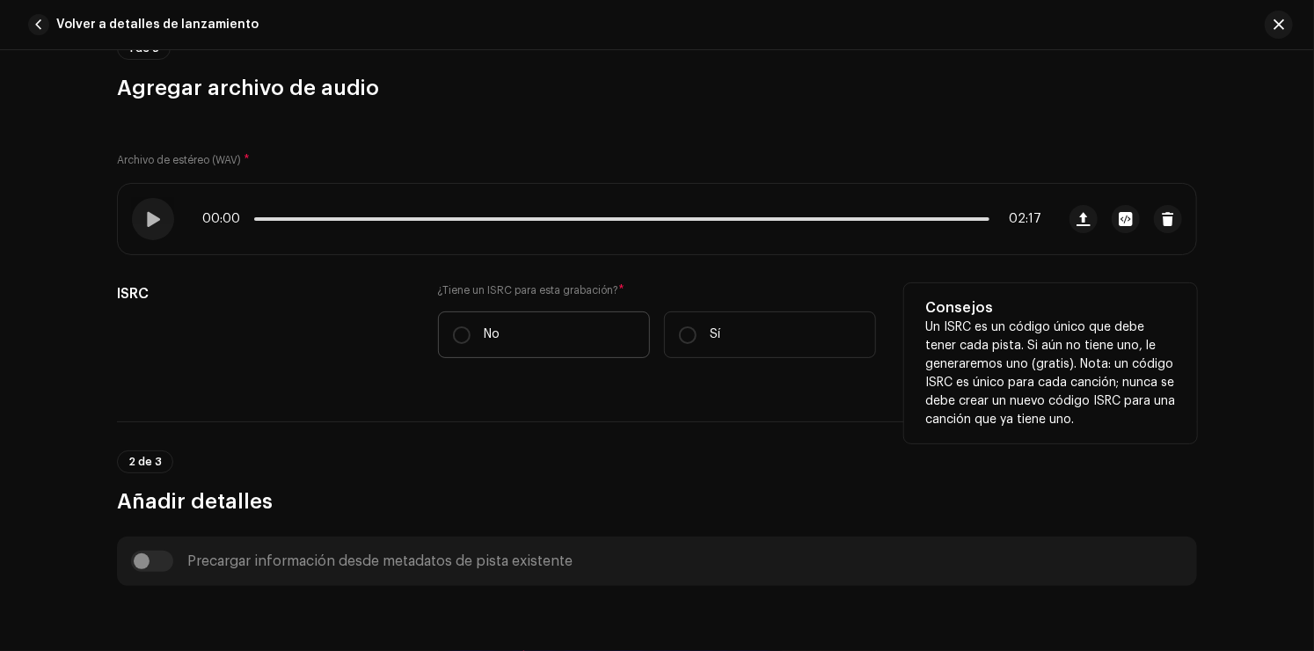
click at [573, 332] on label "No" at bounding box center [544, 334] width 212 height 47
click at [470, 332] on input "No" at bounding box center [462, 335] width 18 height 18
radio input "true"
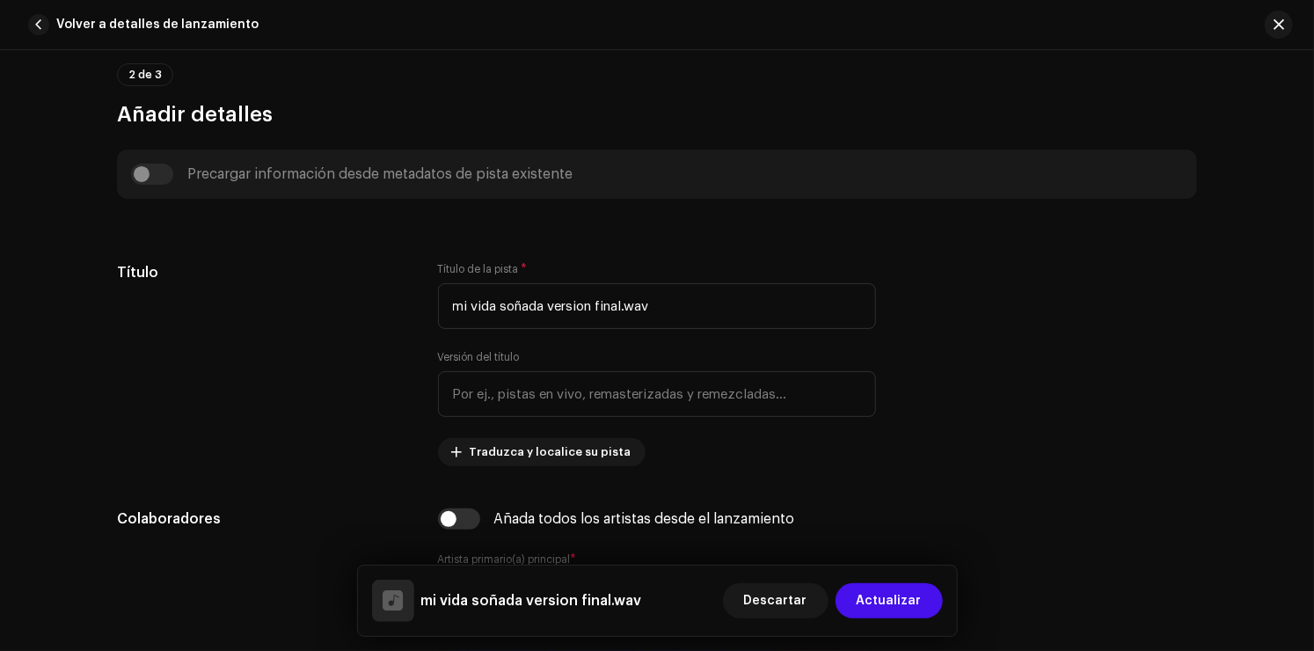
scroll to position [616, 0]
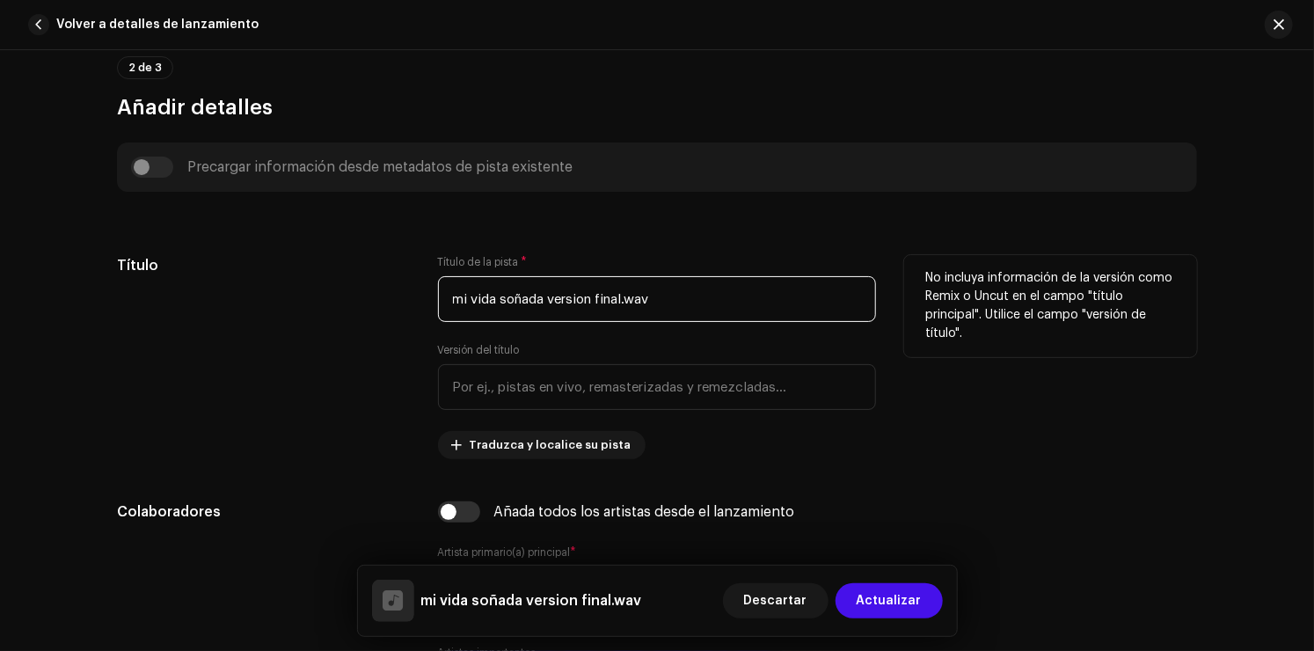
drag, startPoint x: 678, startPoint y: 302, endPoint x: 419, endPoint y: 303, distance: 259.4
click at [419, 303] on div "Título Título de la pista * mi vida soñada version final.wav Versión del título…" at bounding box center [657, 357] width 1080 height 204
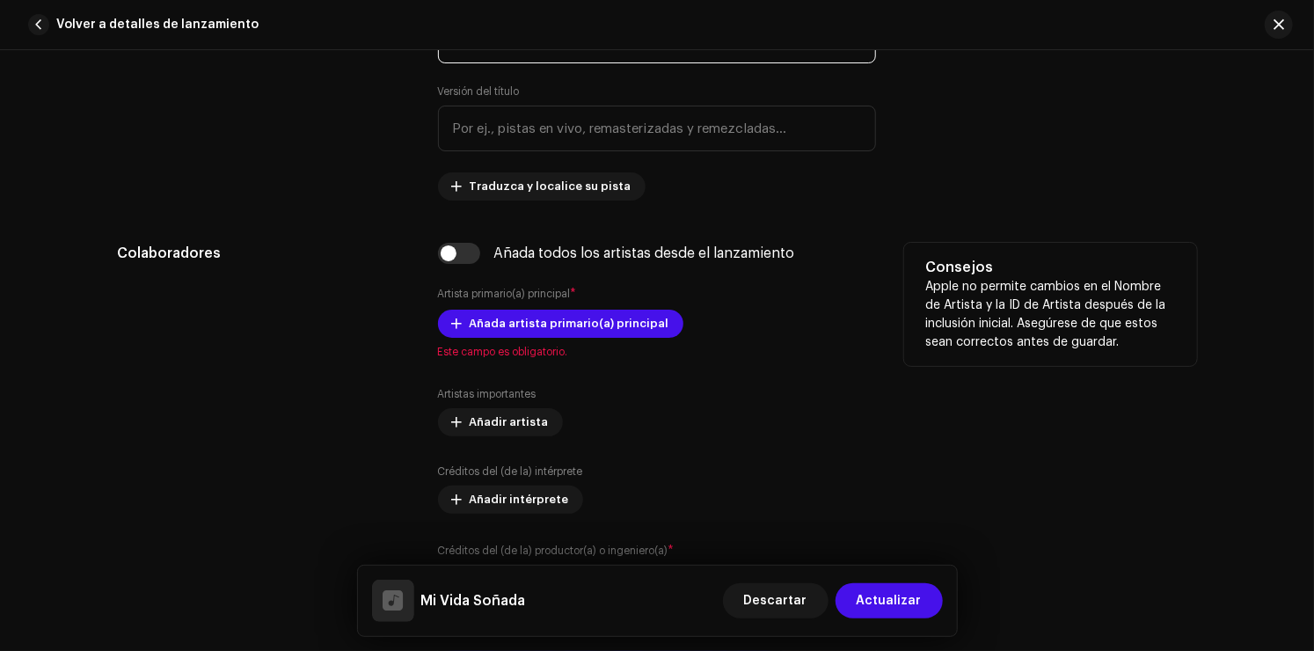
scroll to position [879, 0]
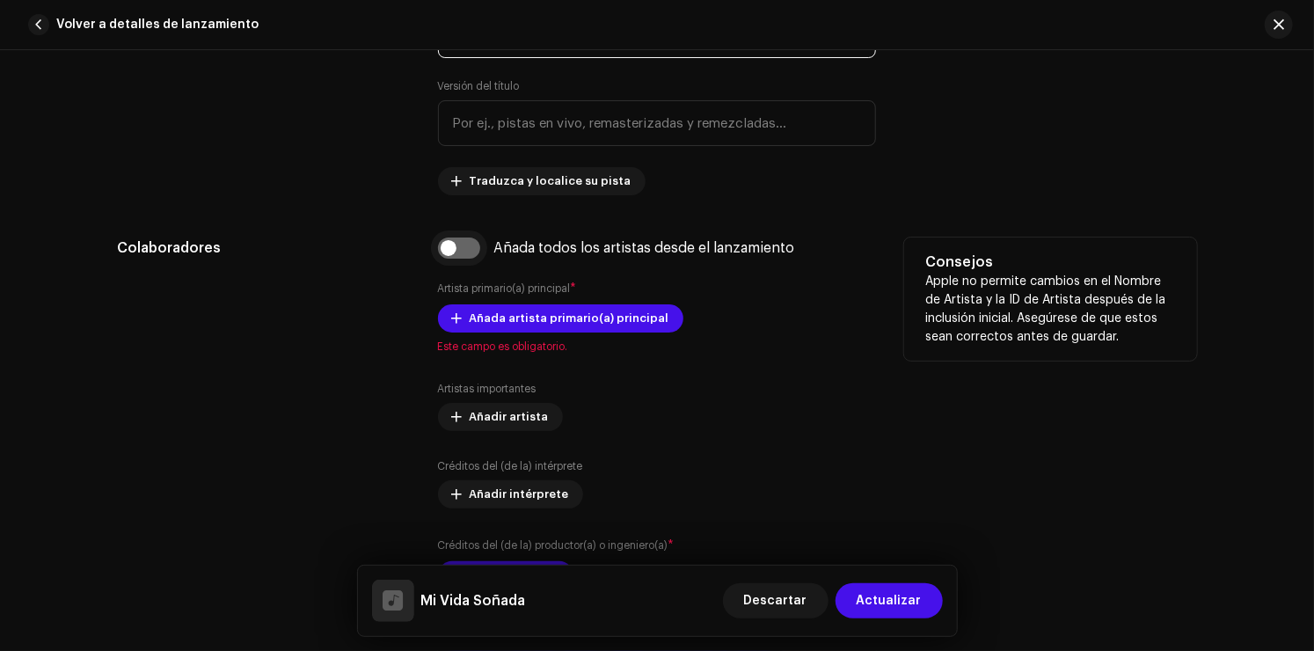
type input "Mi Vida Soñada"
click at [449, 257] on input "checkbox" at bounding box center [459, 247] width 42 height 21
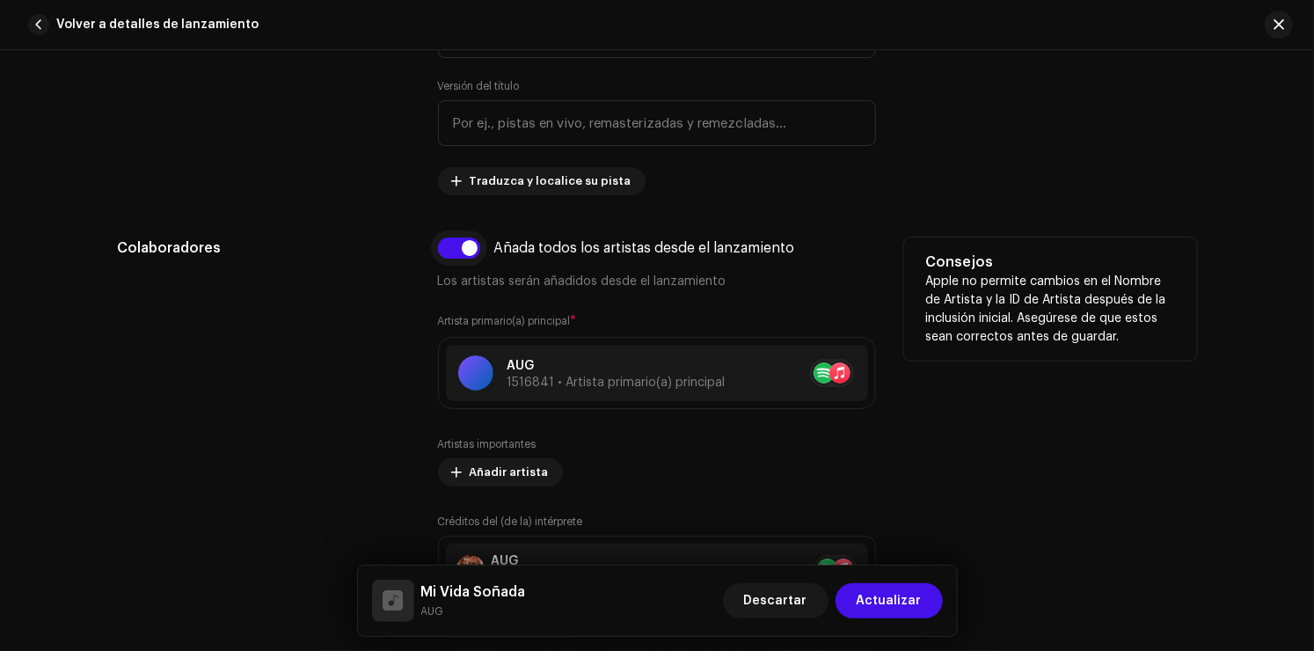
click at [446, 249] on input "checkbox" at bounding box center [459, 247] width 42 height 21
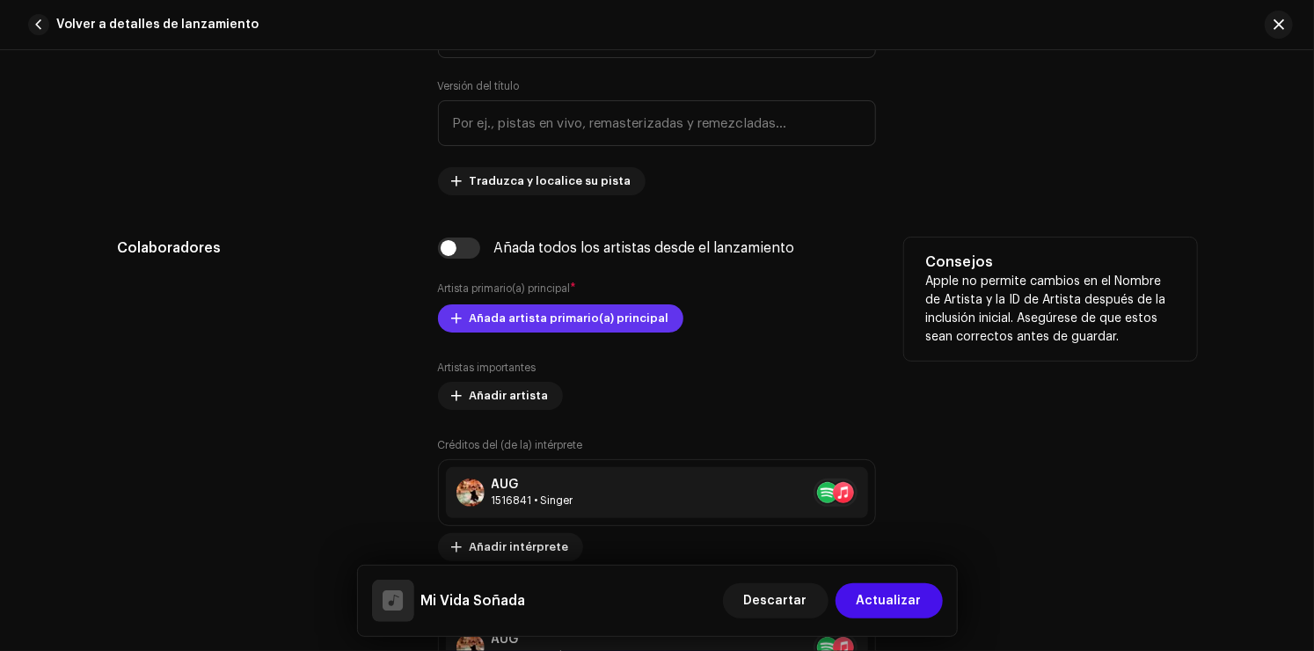
click at [477, 314] on span "Añada artista primario(a) principal" at bounding box center [570, 318] width 200 height 35
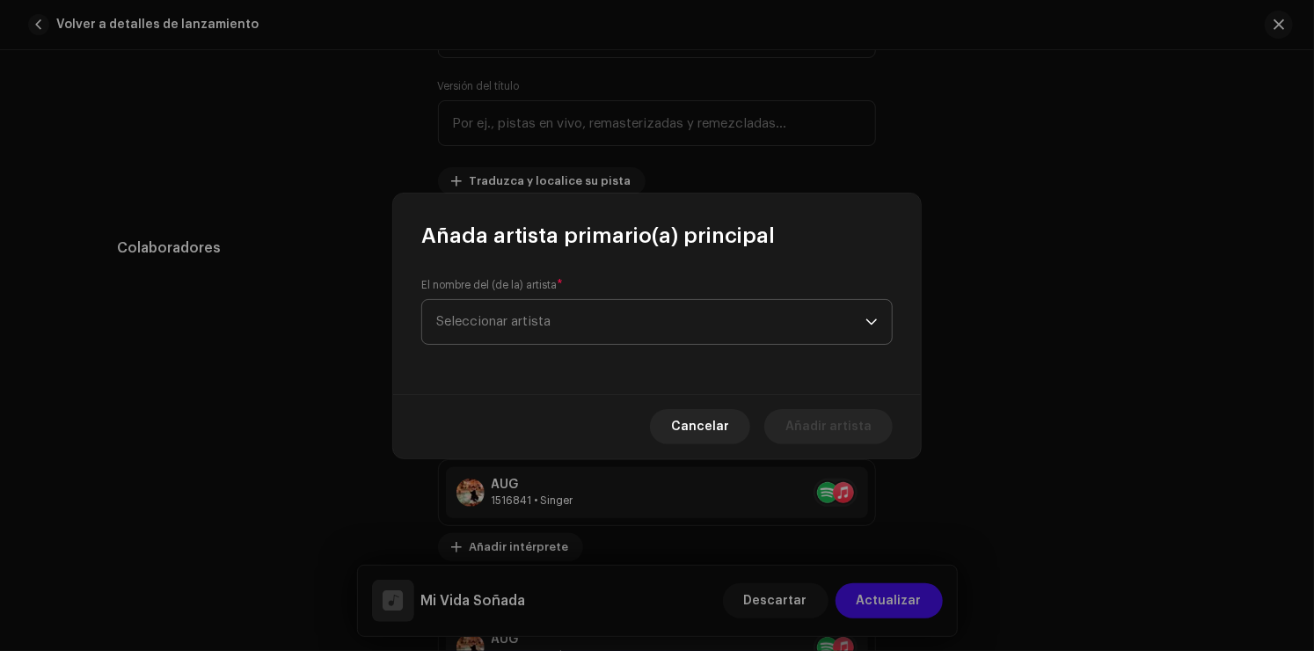
click at [573, 344] on div "El nombre del (de la) artista * Seleccionar artista" at bounding box center [656, 311] width 471 height 67
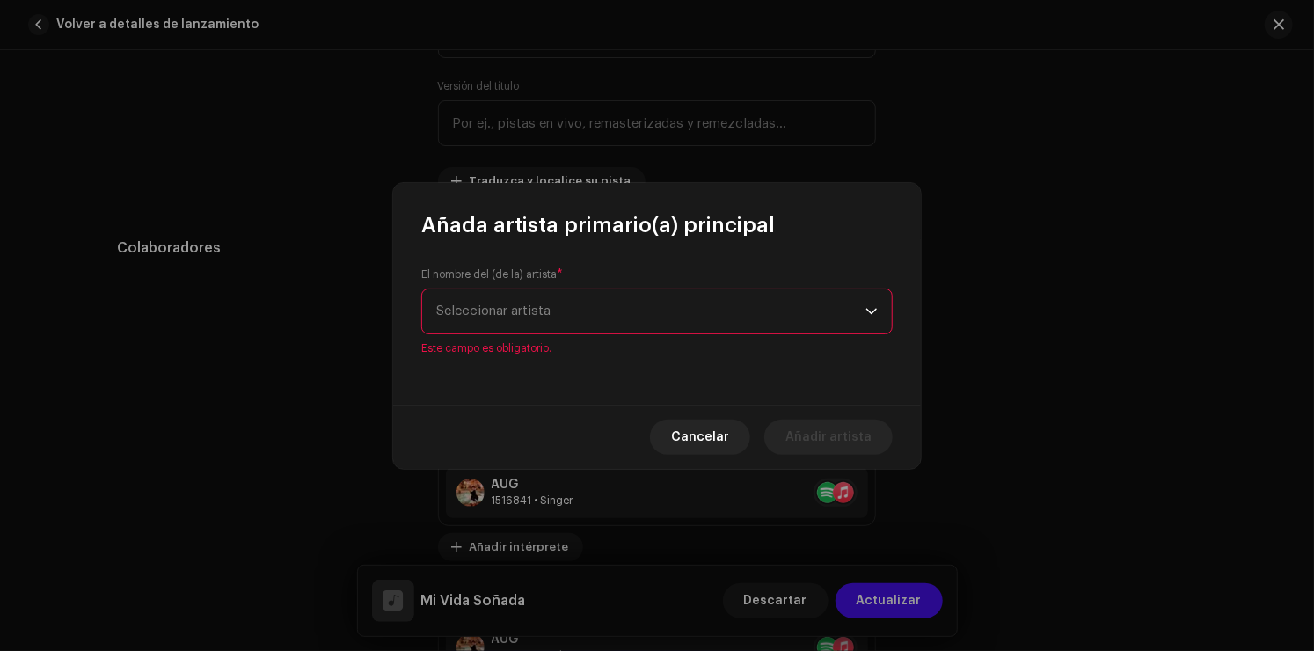
click at [568, 318] on span "Seleccionar artista" at bounding box center [650, 311] width 429 height 44
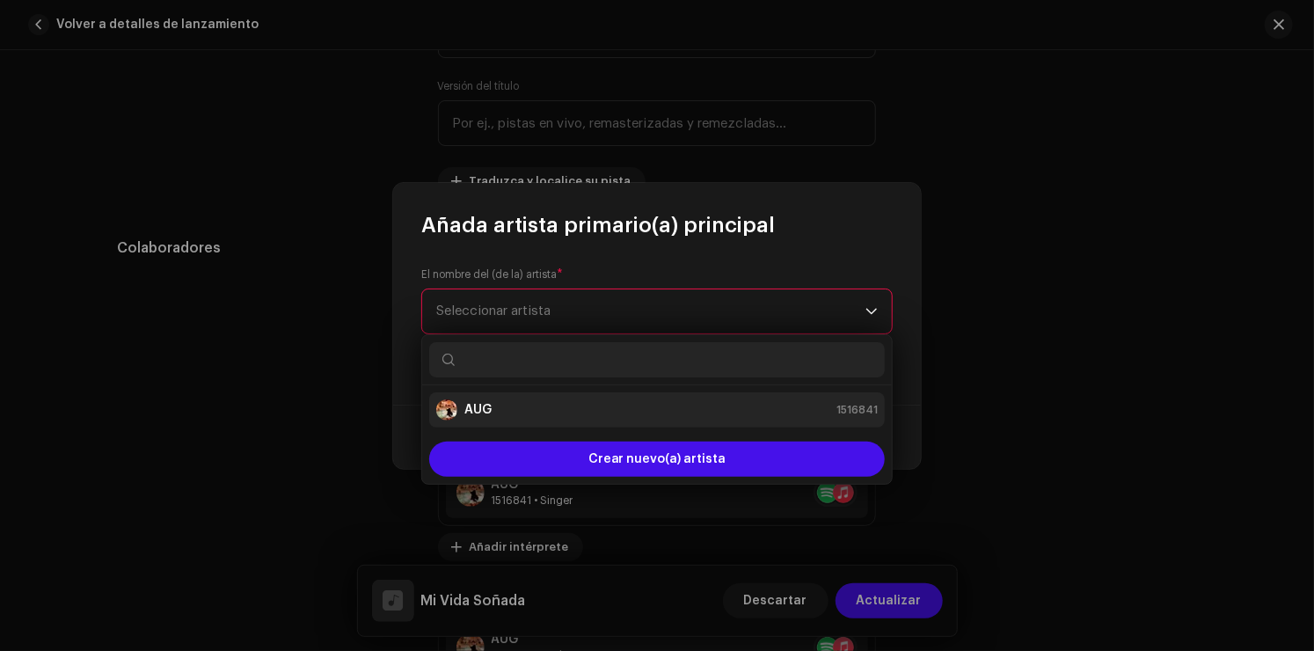
click at [528, 399] on div "AUG 1516841" at bounding box center [656, 409] width 441 height 21
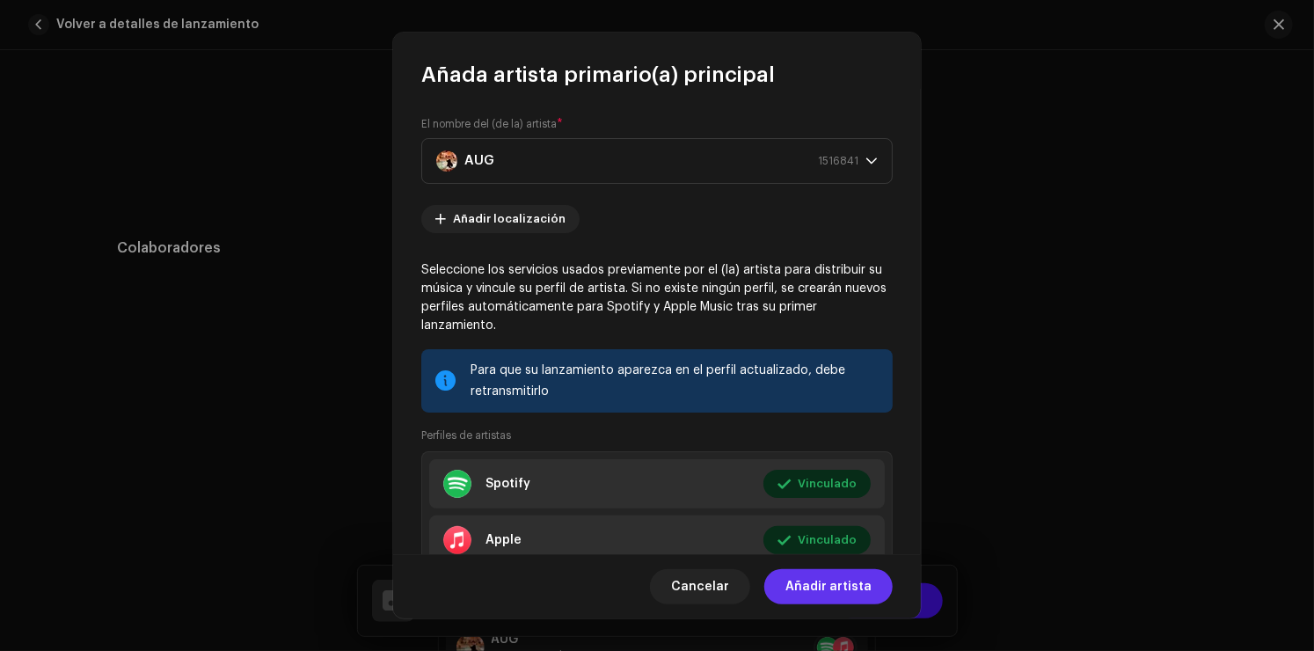
click at [818, 577] on span "Añadir artista" at bounding box center [828, 586] width 86 height 35
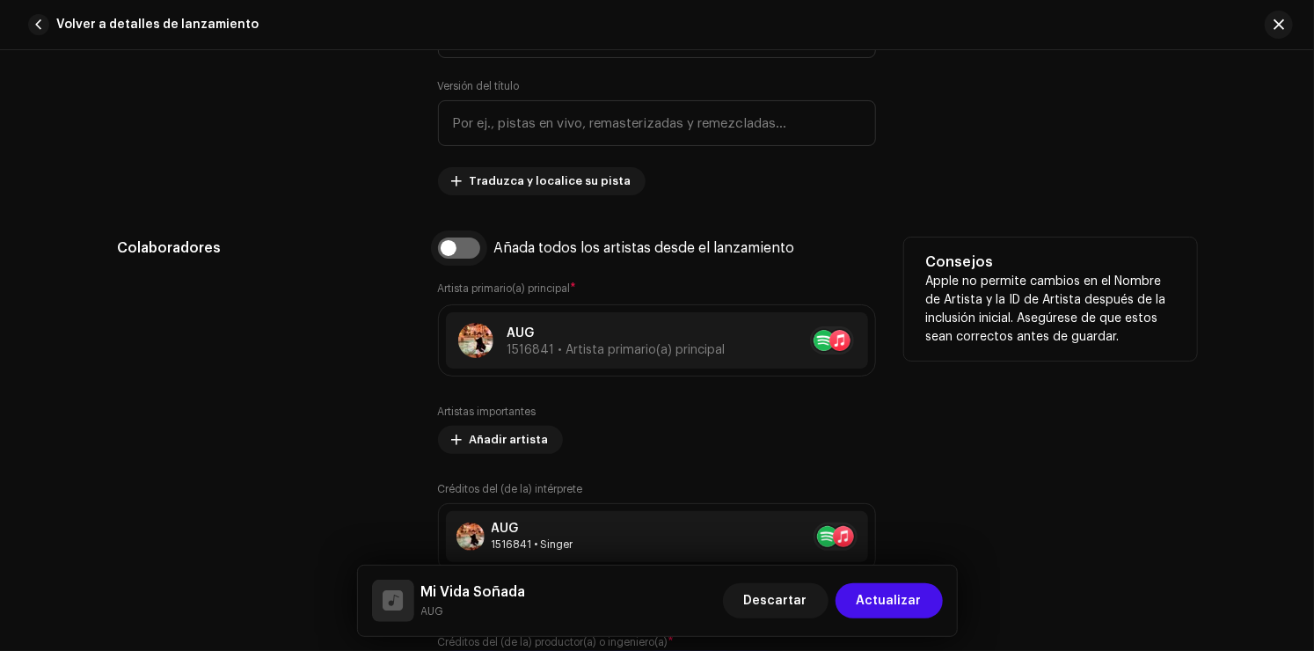
click at [452, 253] on input "checkbox" at bounding box center [459, 247] width 42 height 21
checkbox input "true"
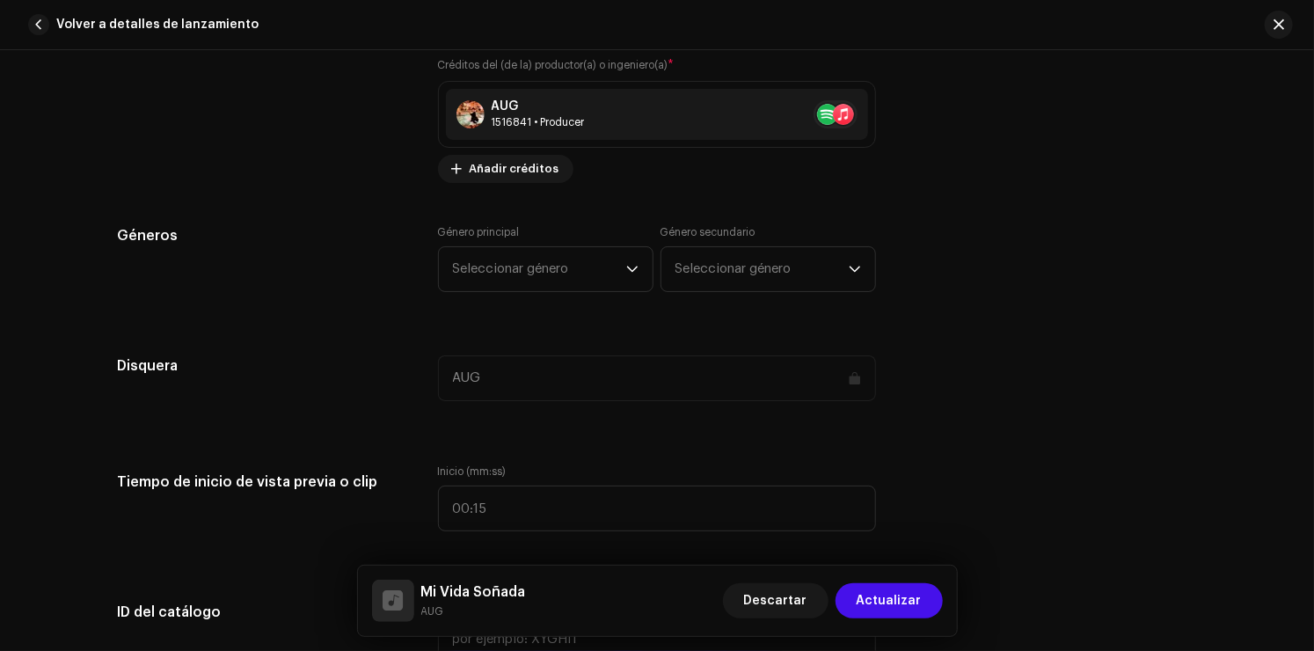
scroll to position [1495, 0]
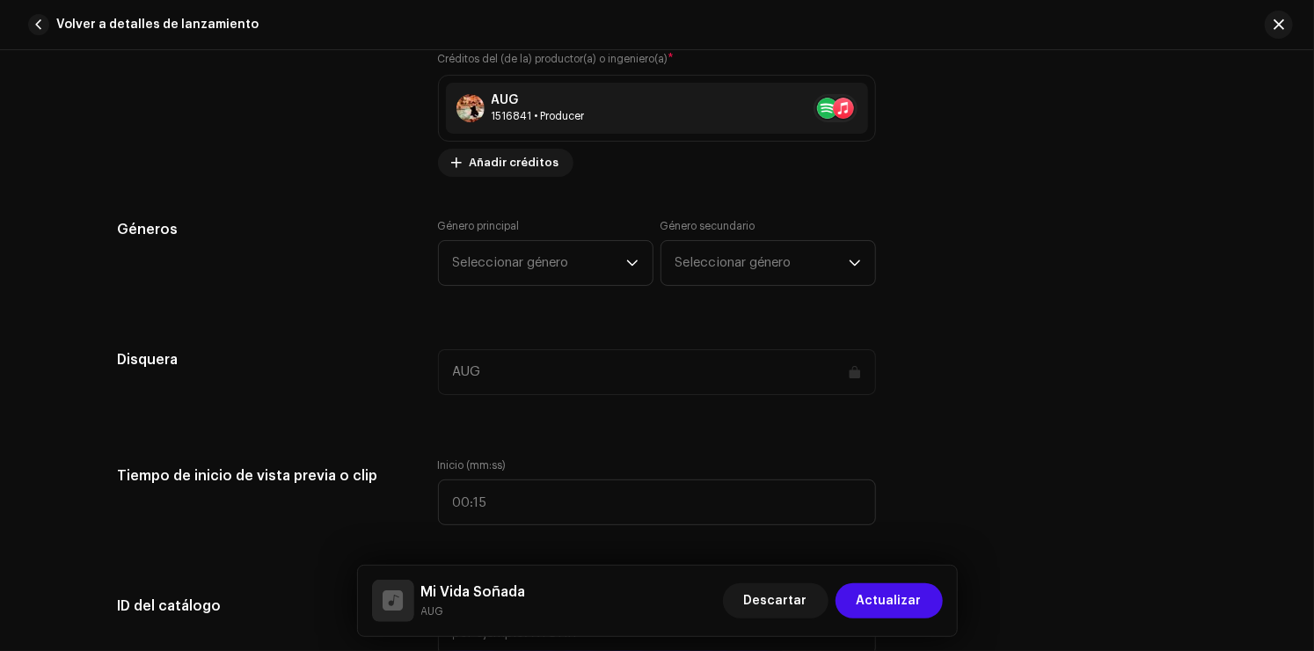
click at [522, 238] on div "Género principal Seleccionar género" at bounding box center [545, 252] width 215 height 67
click at [535, 260] on span "Seleccionar género" at bounding box center [539, 263] width 173 height 44
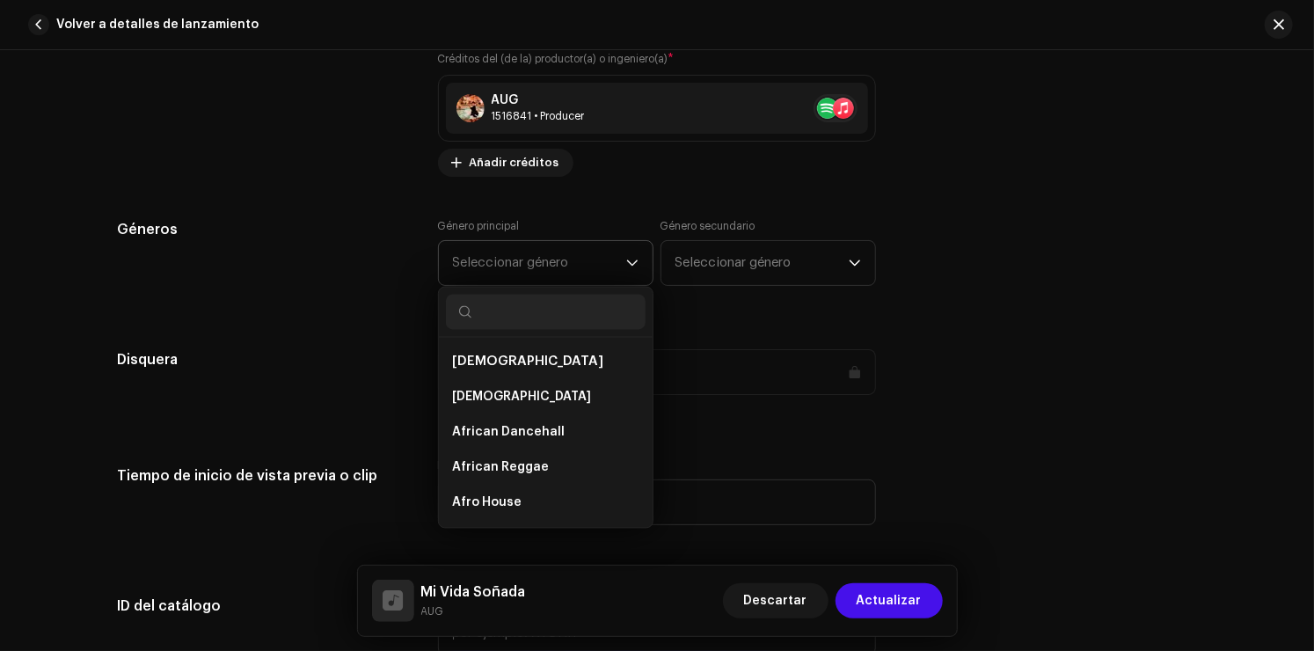
click at [536, 307] on input "text" at bounding box center [546, 312] width 200 height 35
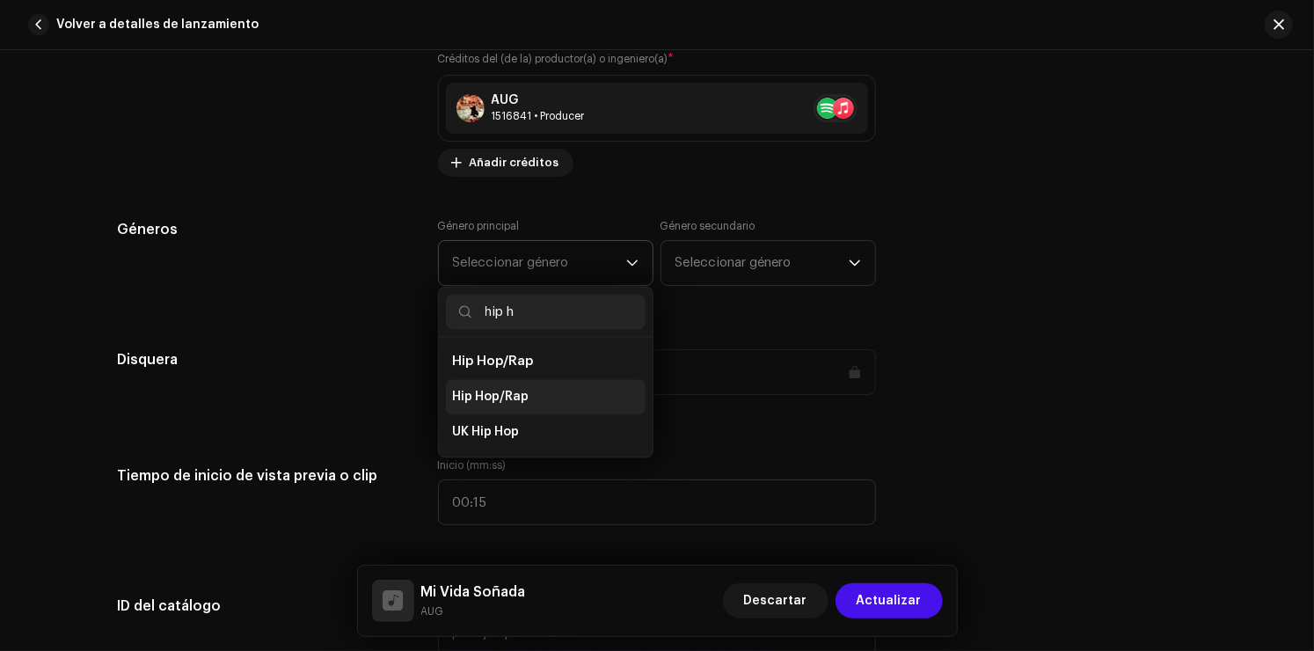
type input "hip h"
click at [521, 385] on li "Hip Hop/Rap" at bounding box center [546, 397] width 200 height 35
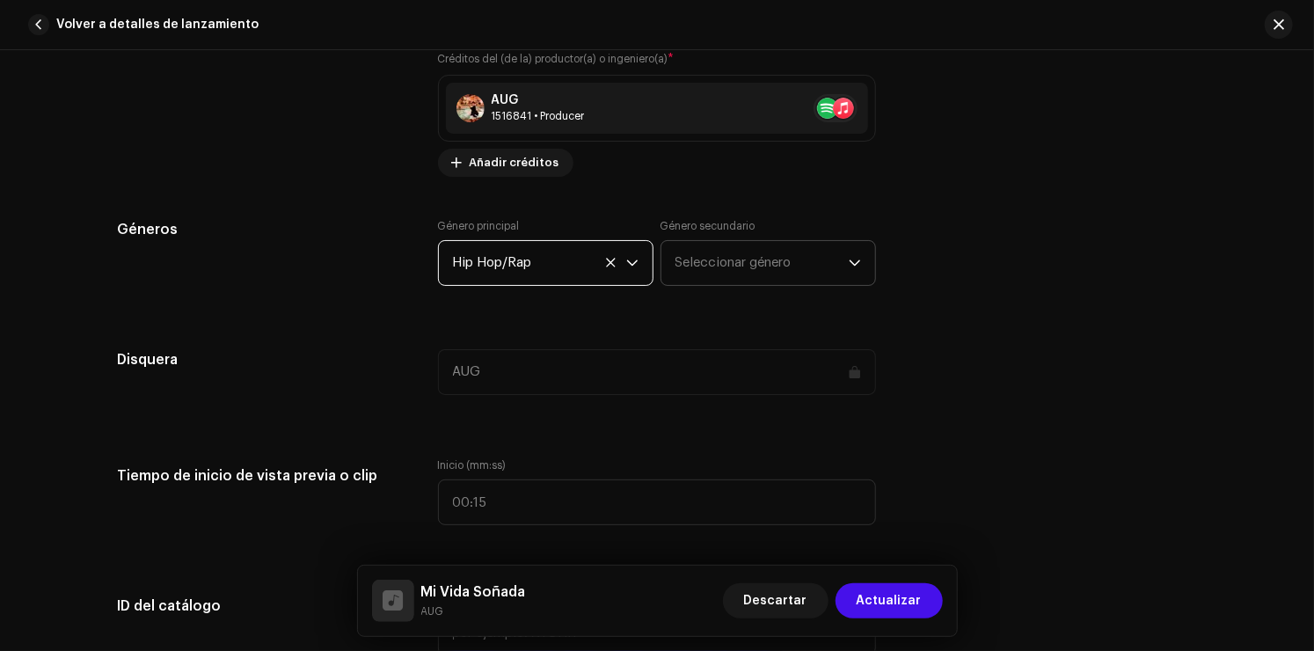
click at [804, 281] on span "Seleccionar género" at bounding box center [761, 263] width 173 height 44
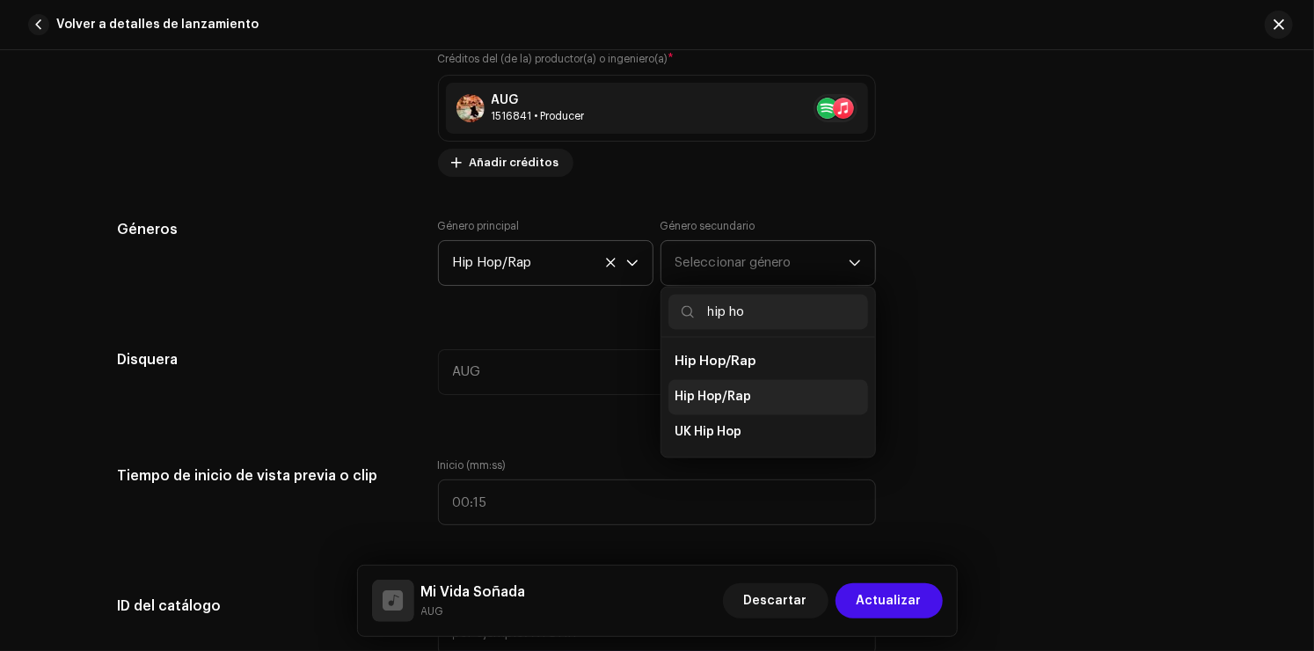
type input "hip ho"
click at [755, 384] on li "Hip Hop/Rap" at bounding box center [768, 397] width 200 height 35
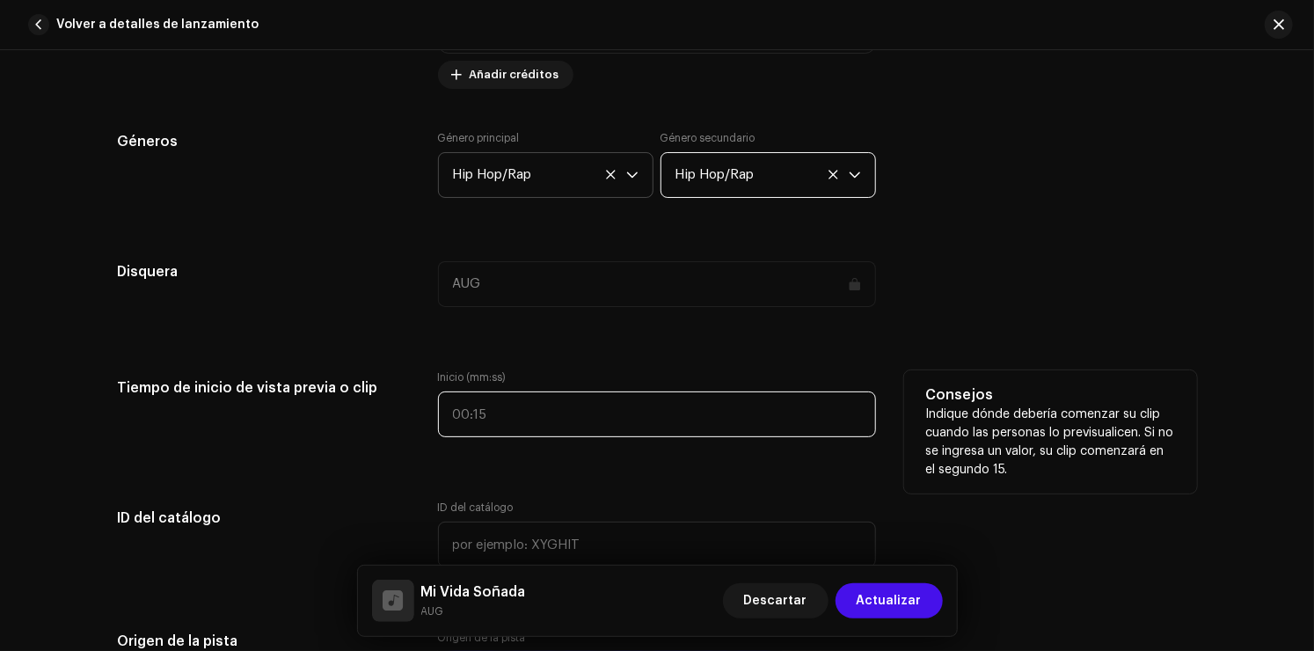
type input ":"
click at [560, 415] on input ":" at bounding box center [657, 414] width 438 height 46
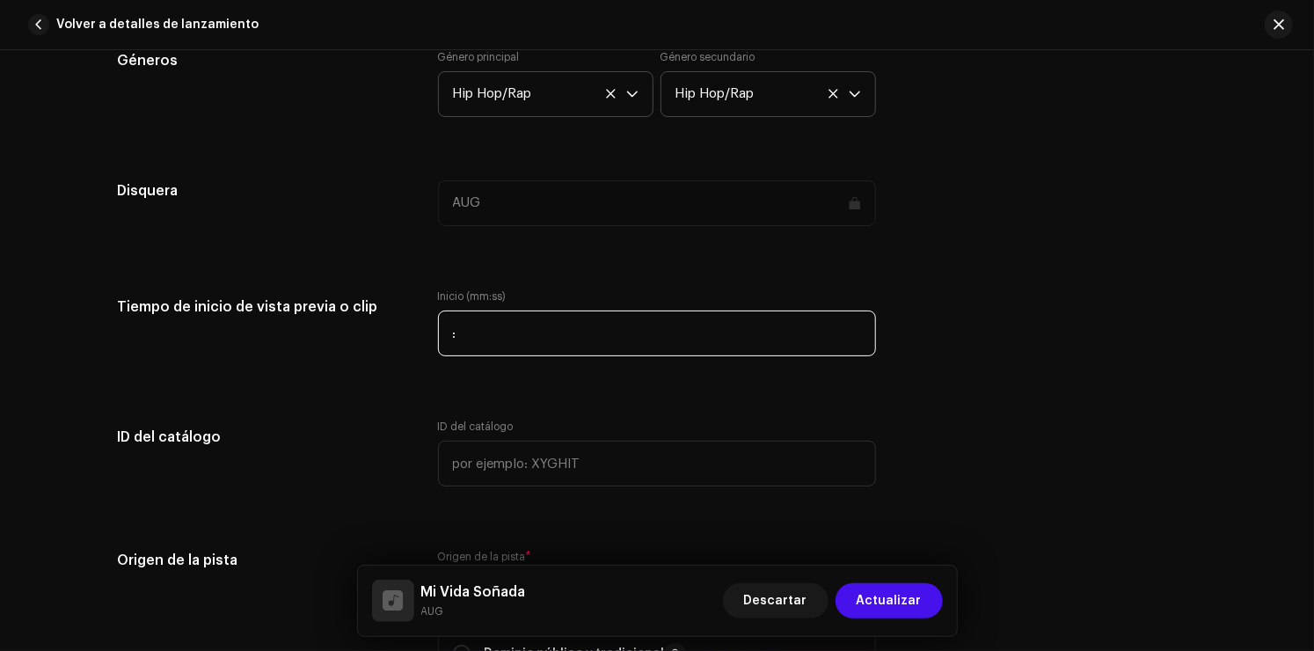
scroll to position [1671, 0]
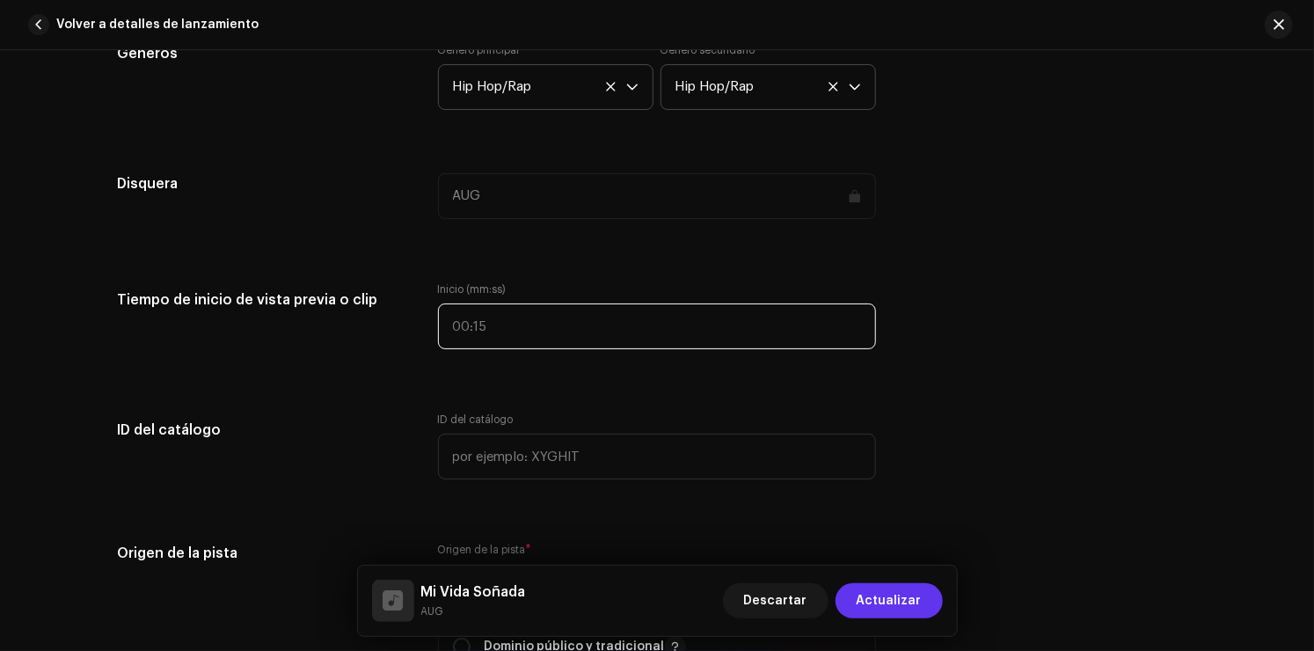
type input ":"
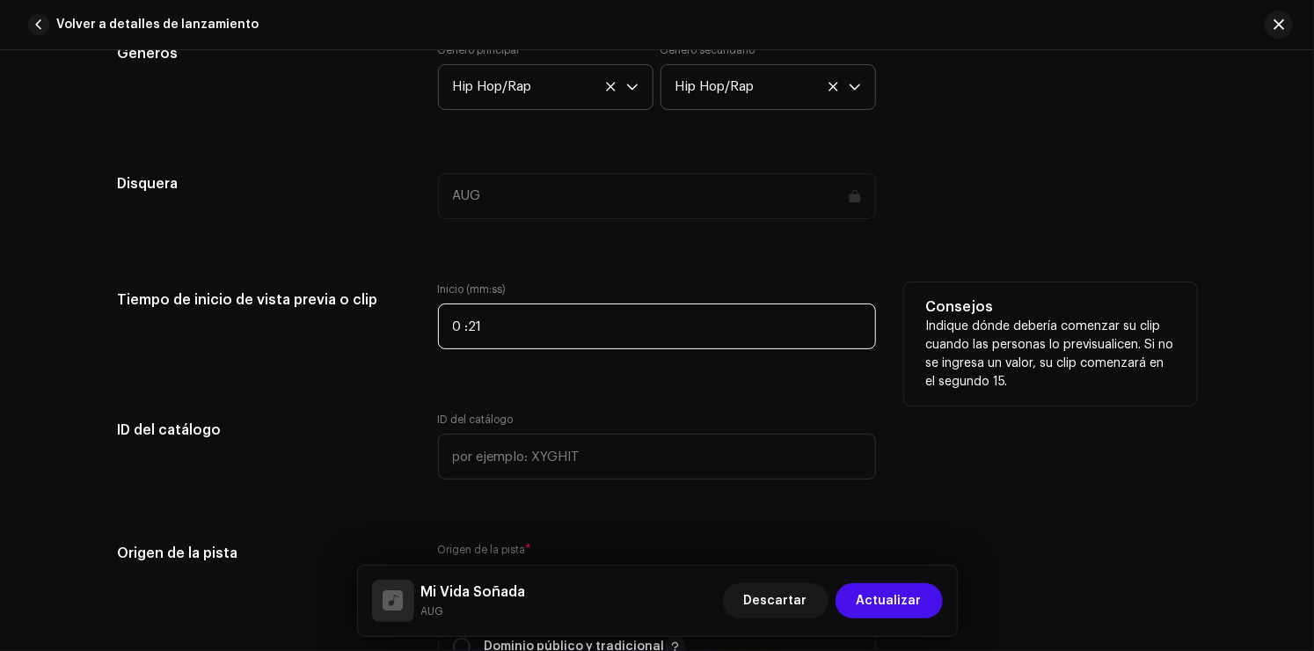
type input "00:21"
click at [568, 342] on input "00:21" at bounding box center [657, 326] width 438 height 46
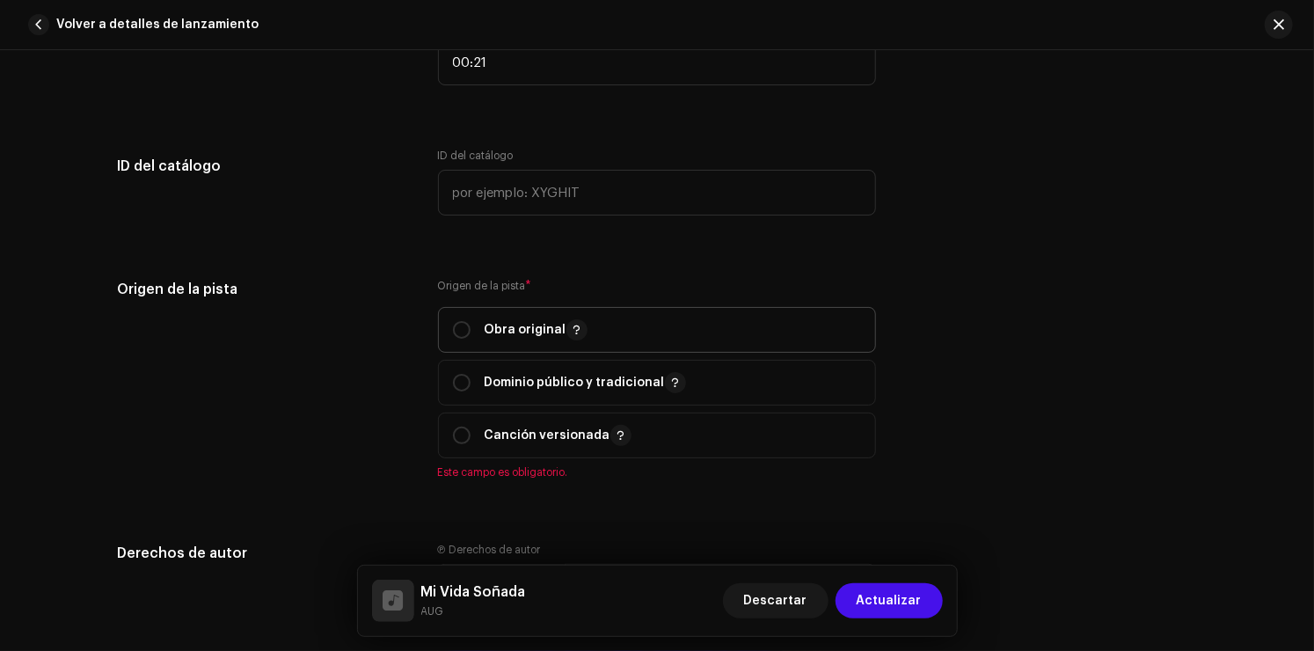
click at [469, 330] on div "Obra original" at bounding box center [520, 329] width 135 height 21
radio input "true"
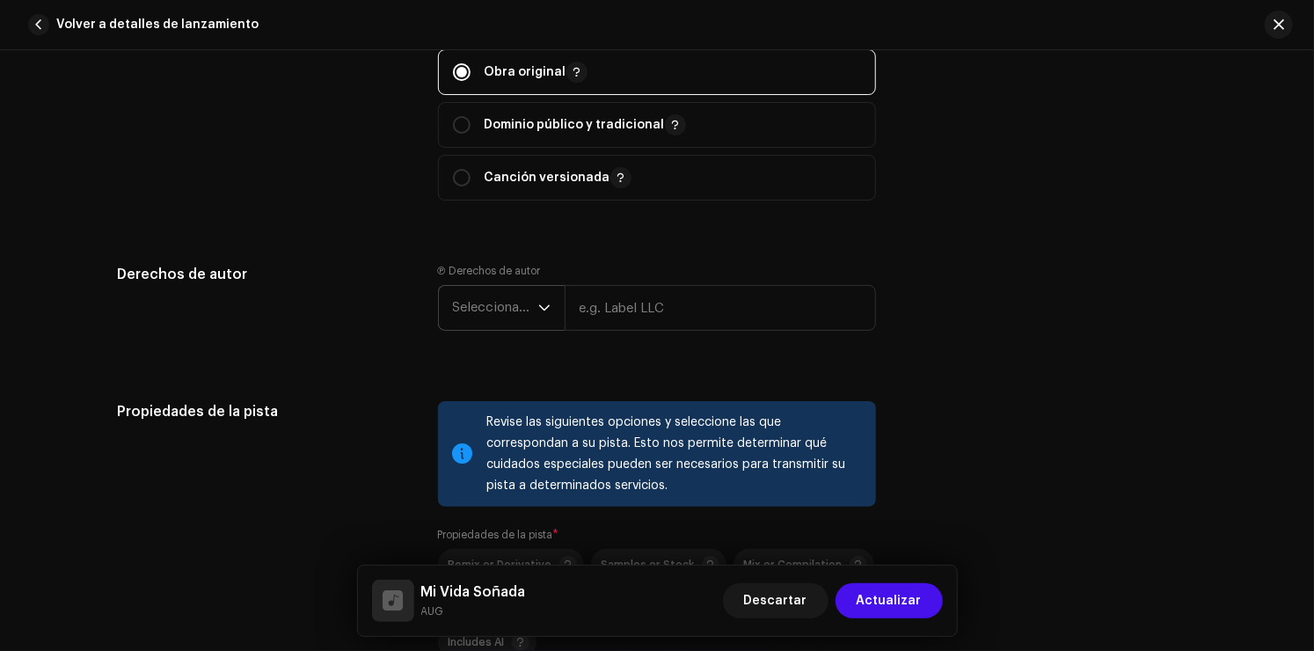
scroll to position [2199, 0]
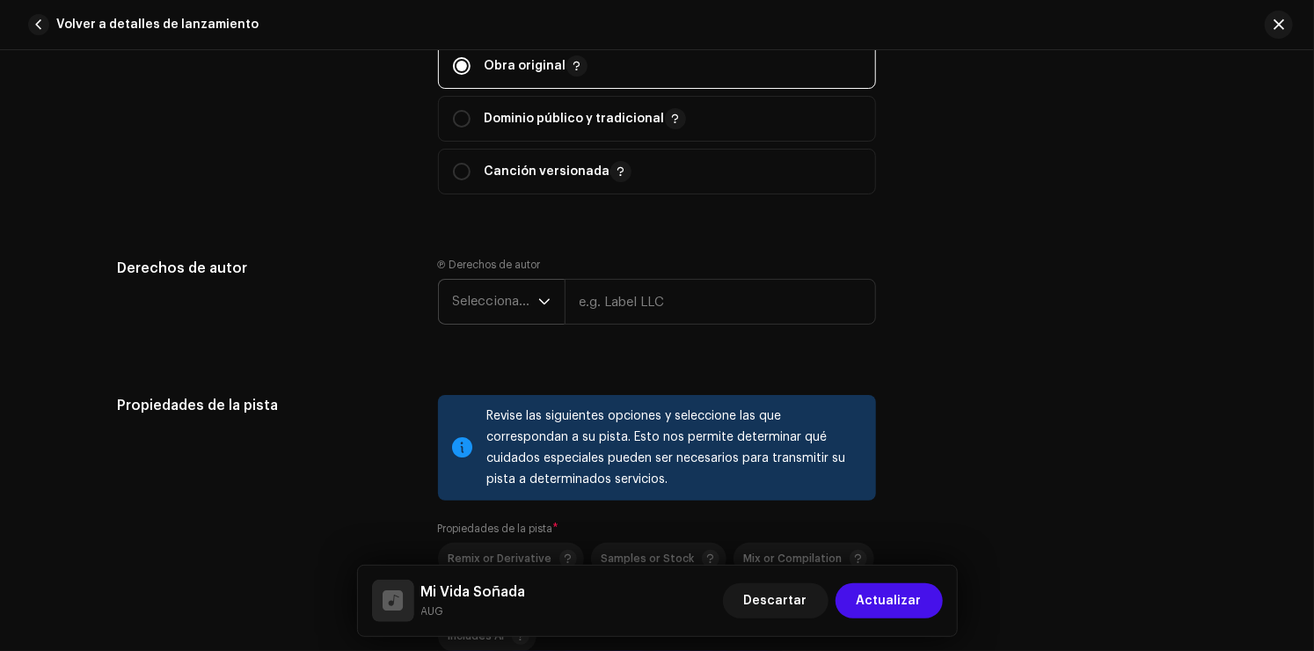
click at [514, 298] on span "Seleccionar año" at bounding box center [495, 302] width 85 height 44
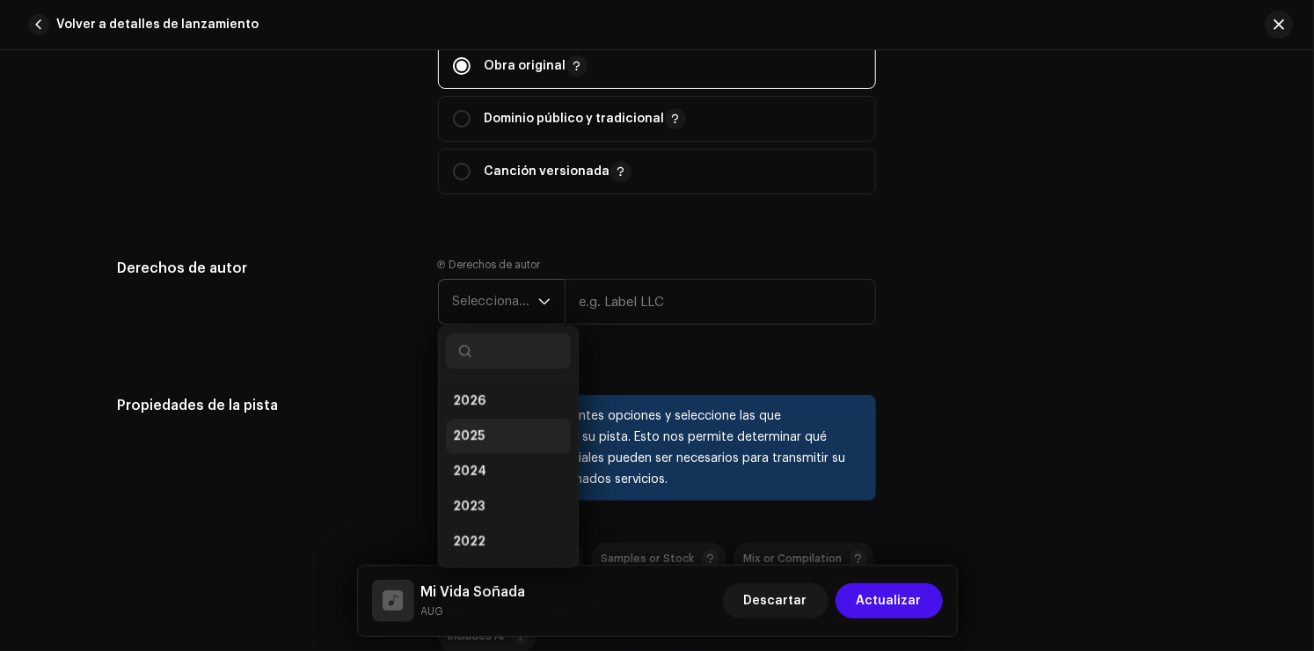
click at [485, 436] on li "2025" at bounding box center [508, 436] width 125 height 35
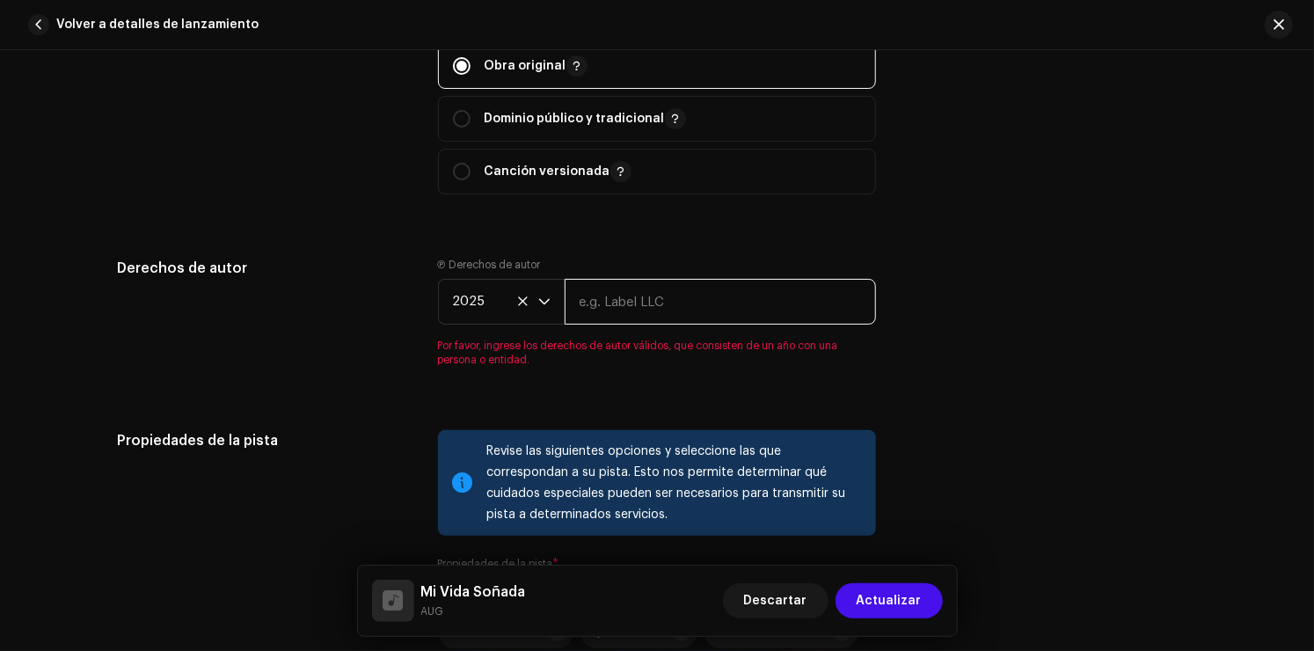
drag, startPoint x: 642, startPoint y: 311, endPoint x: 640, endPoint y: 341, distance: 30.0
click at [642, 311] on input "text" at bounding box center [720, 302] width 311 height 46
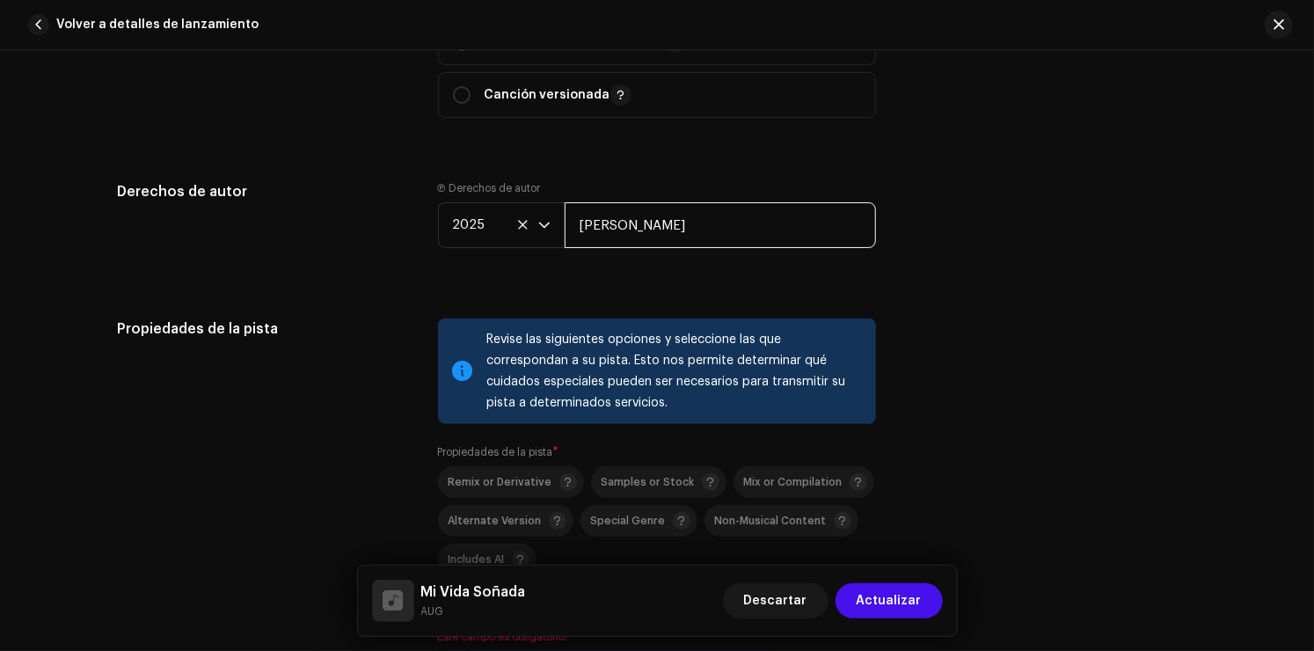
scroll to position [2286, 0]
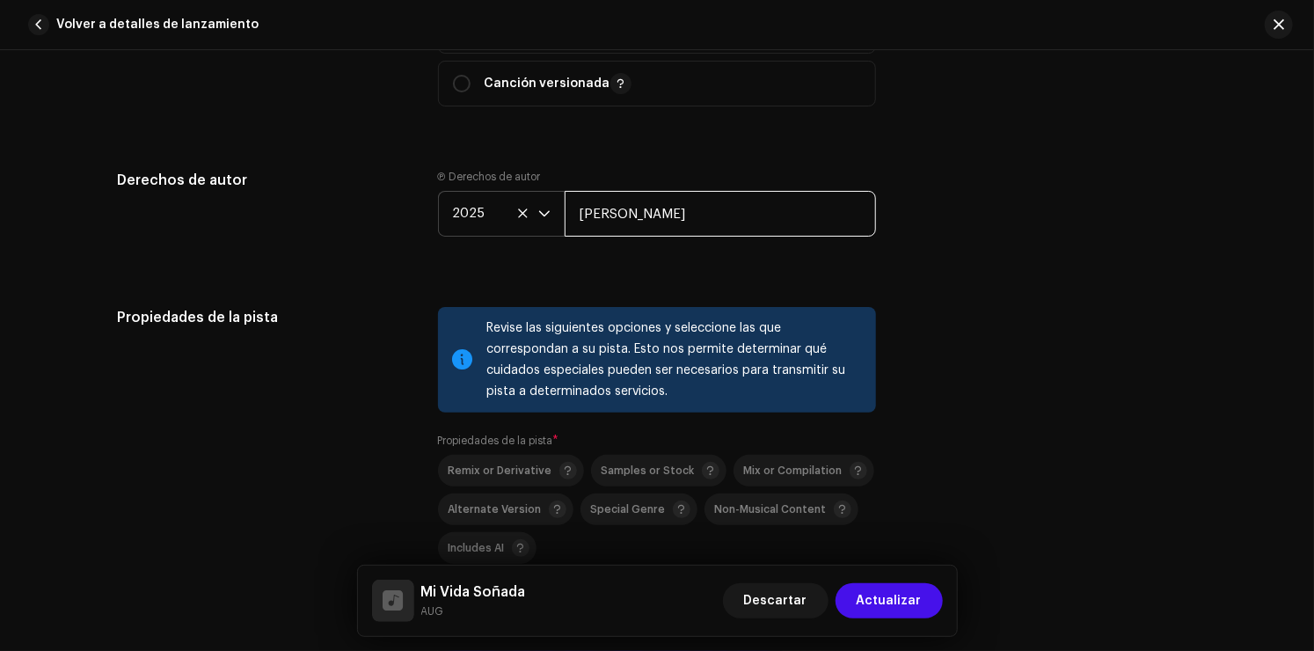
drag, startPoint x: 746, startPoint y: 228, endPoint x: 487, endPoint y: 236, distance: 258.7
click at [487, 236] on div "2025 [PERSON_NAME]" at bounding box center [657, 214] width 438 height 46
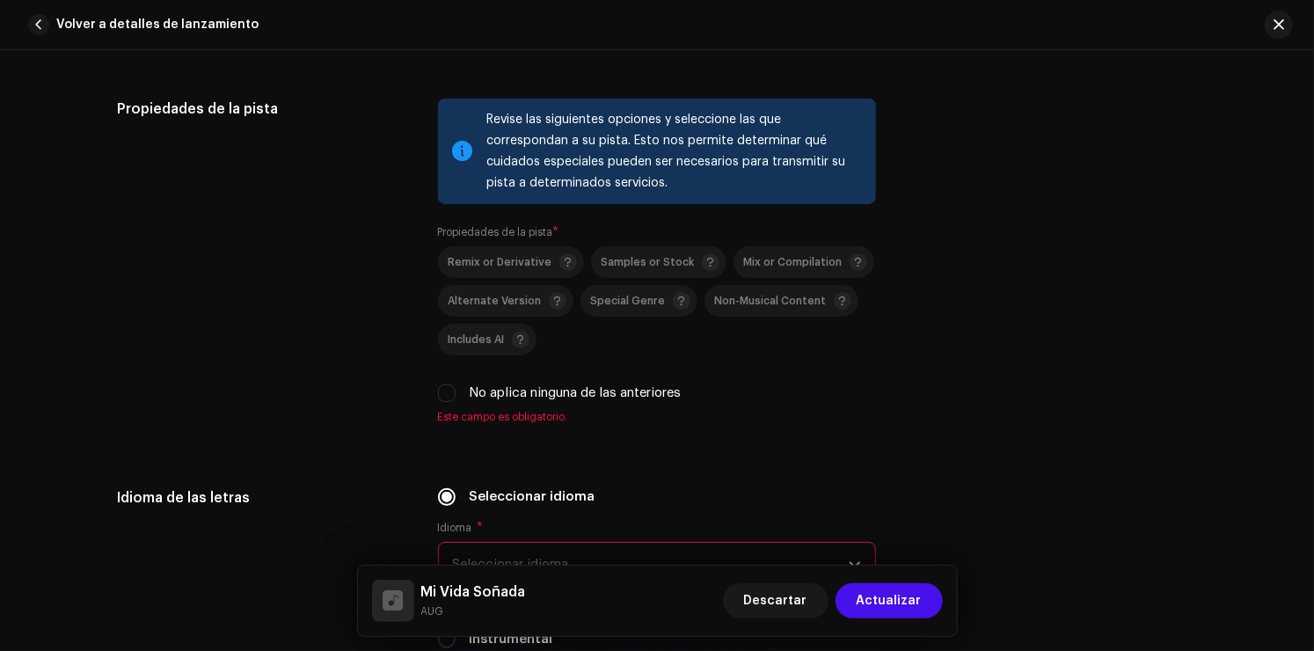
scroll to position [2550, 0]
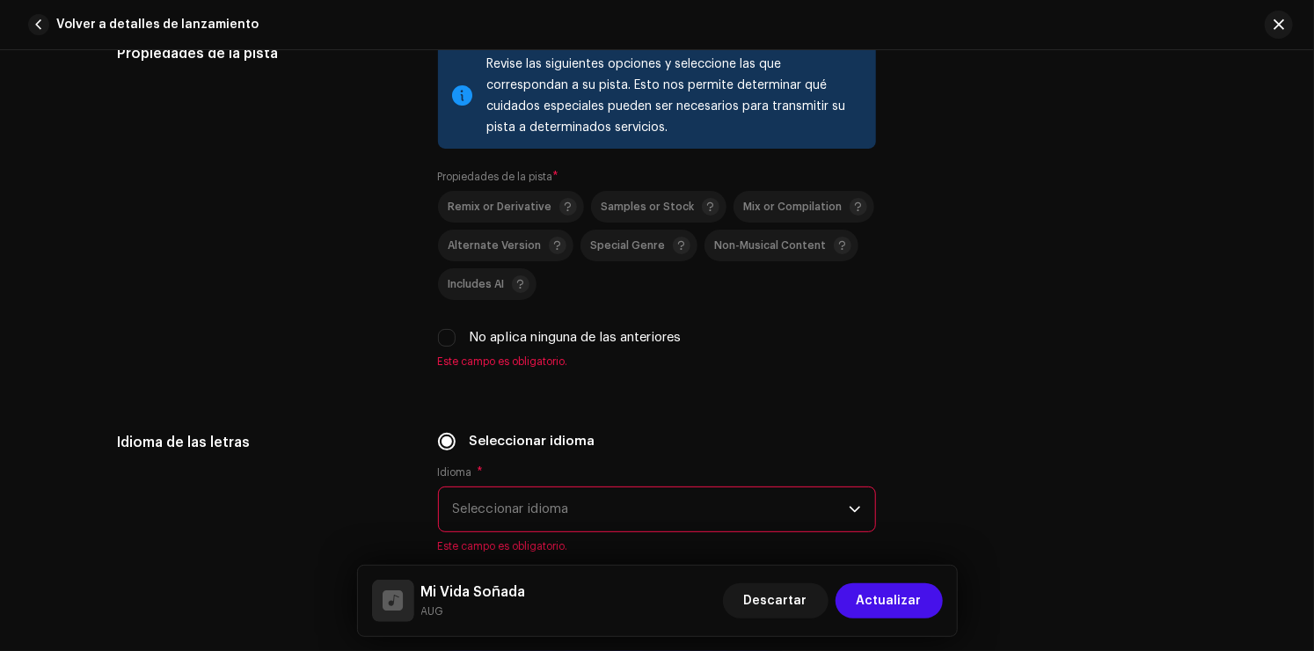
type input "AUG"
click at [438, 347] on div "No aplica ninguna de las anteriores" at bounding box center [657, 337] width 438 height 19
click at [444, 345] on input "No aplica ninguna de las anteriores" at bounding box center [447, 338] width 18 height 18
checkbox input "true"
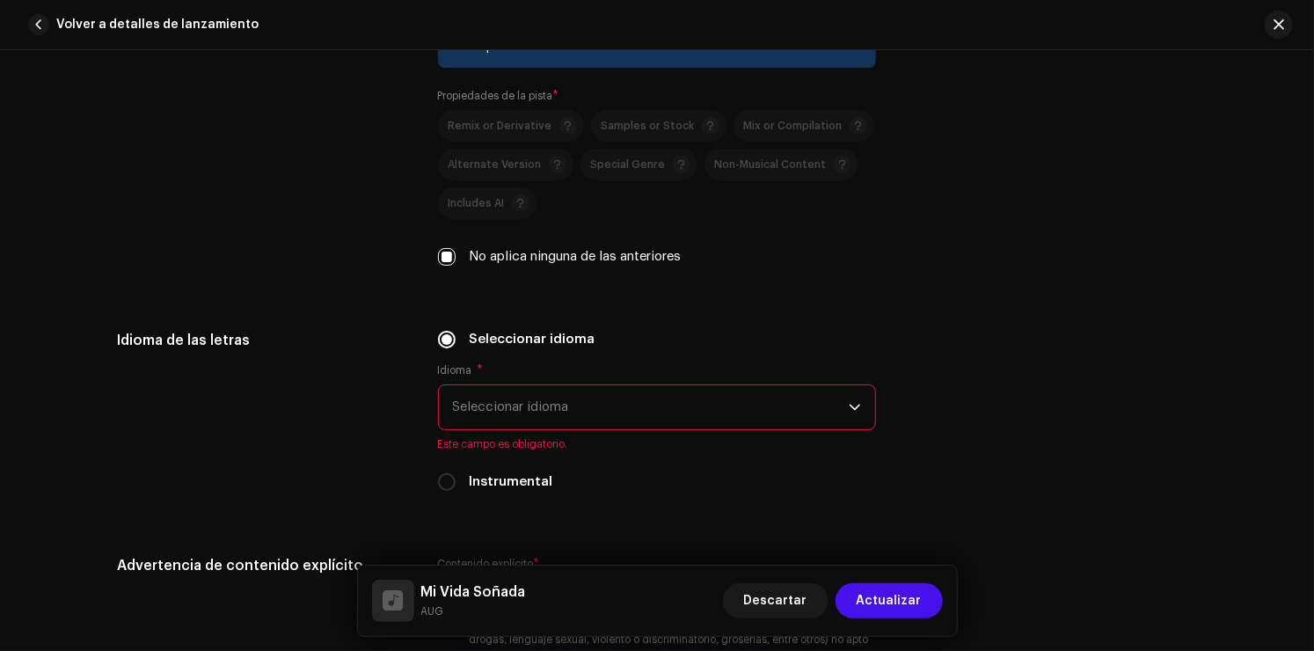
scroll to position [2638, 0]
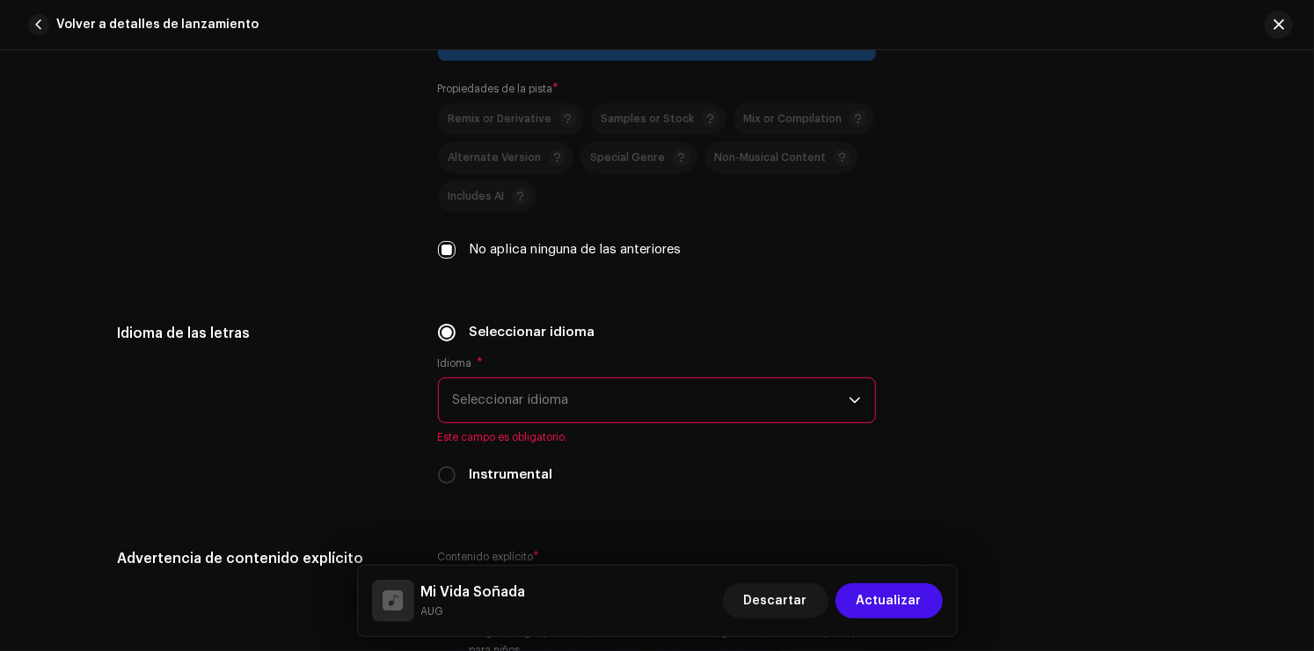
click at [539, 407] on span "Seleccionar idioma" at bounding box center [651, 400] width 396 height 44
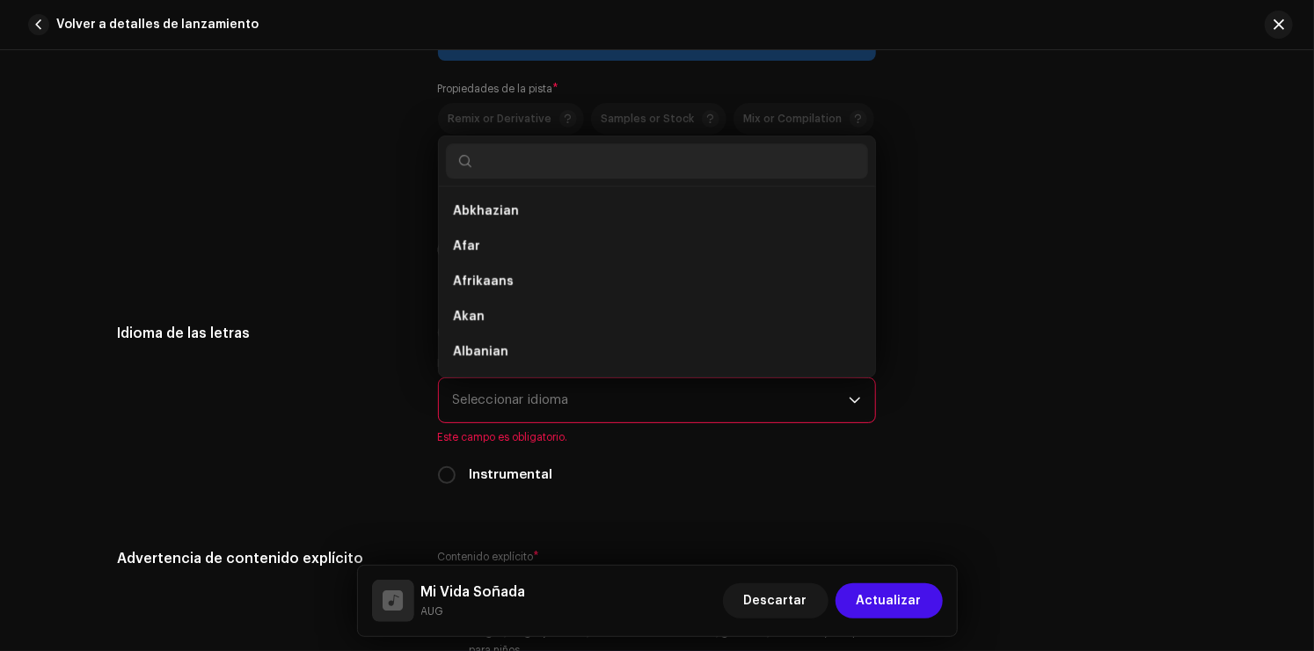
click at [534, 176] on input "text" at bounding box center [657, 160] width 422 height 35
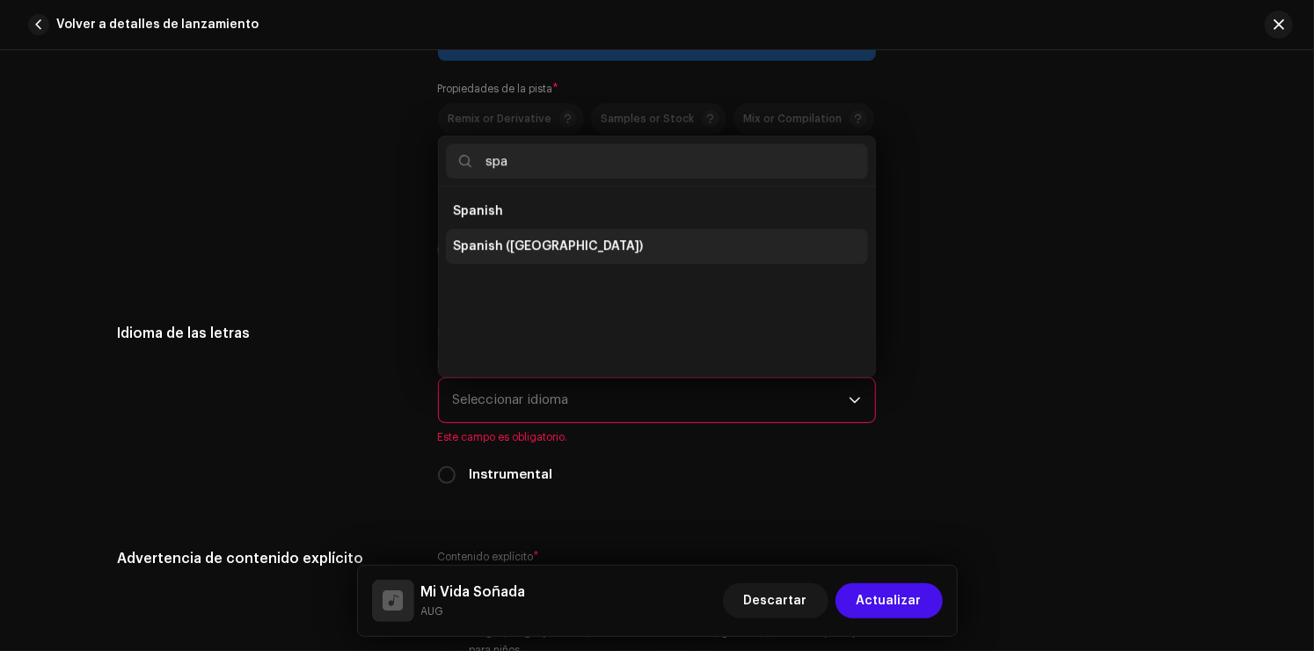
type input "spa"
click at [573, 252] on span "Spanish ([GEOGRAPHIC_DATA])" at bounding box center [548, 246] width 190 height 18
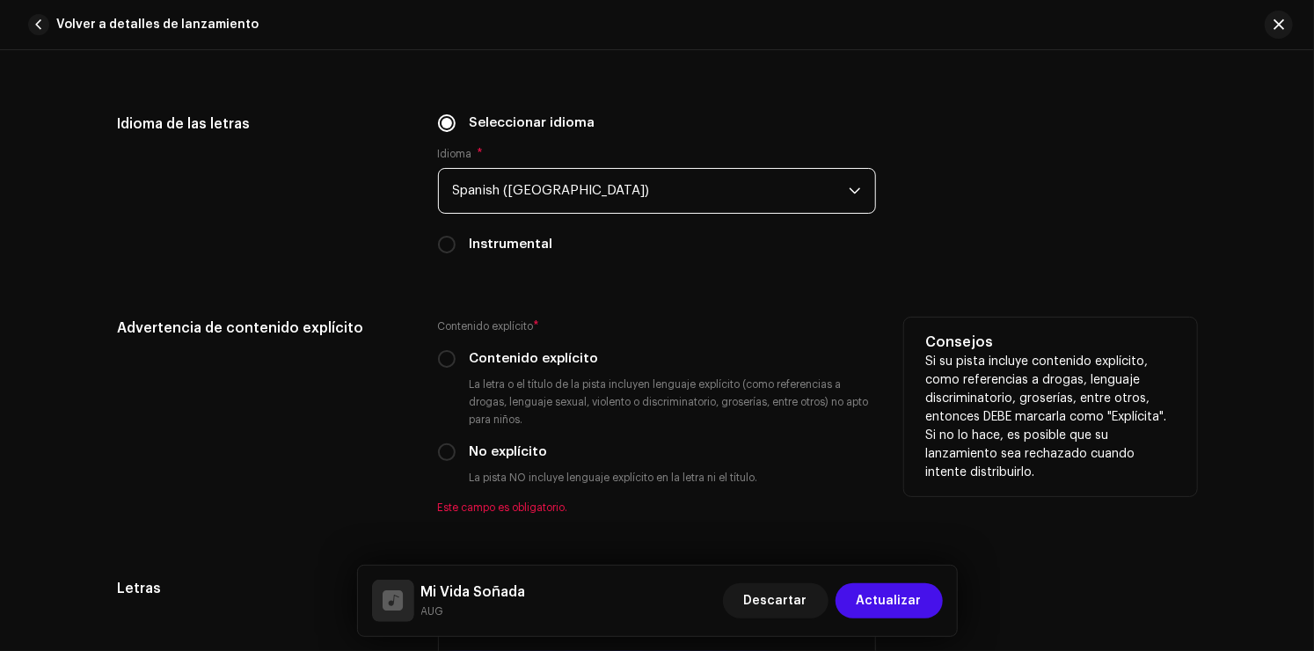
scroll to position [2902, 0]
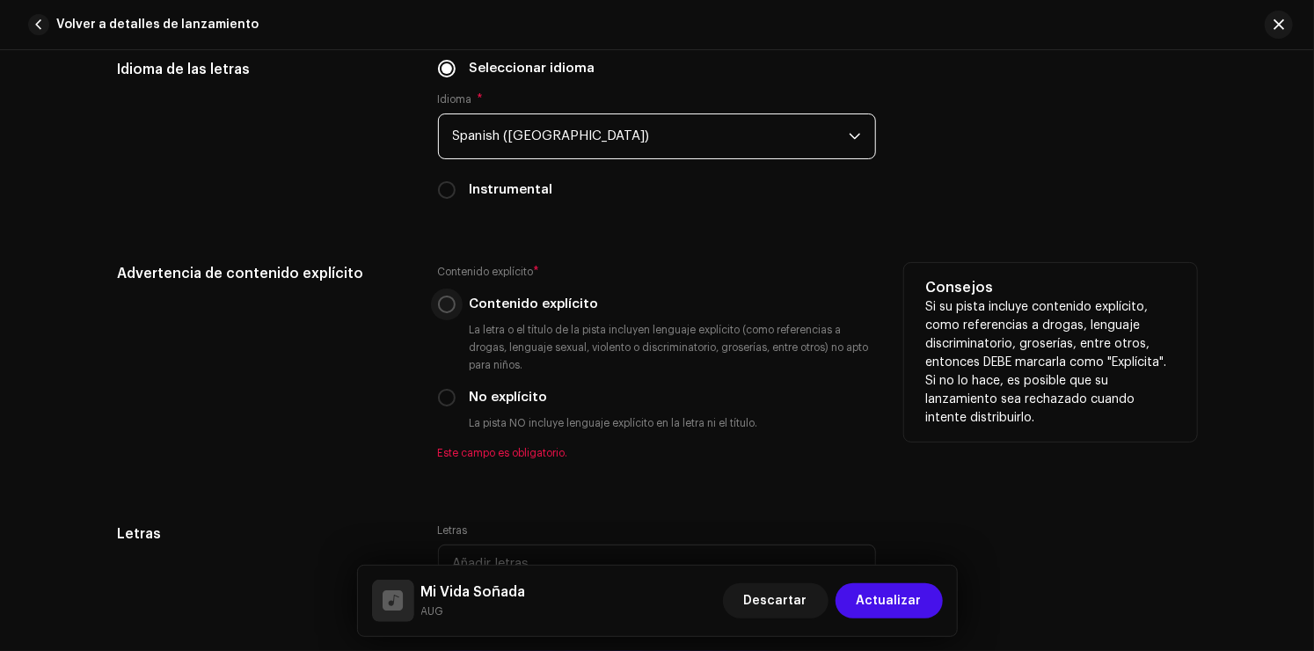
click at [448, 304] on input "Contenido explícito" at bounding box center [447, 304] width 18 height 18
radio input "true"
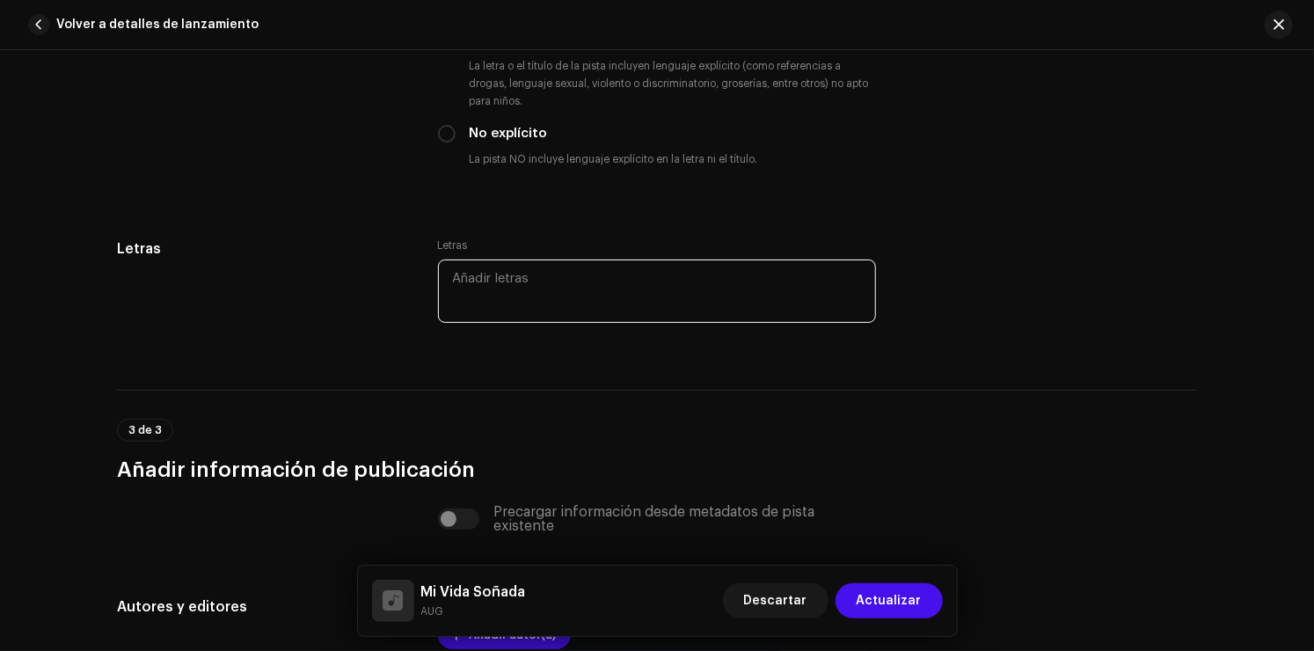
click at [546, 293] on textarea at bounding box center [657, 290] width 438 height 63
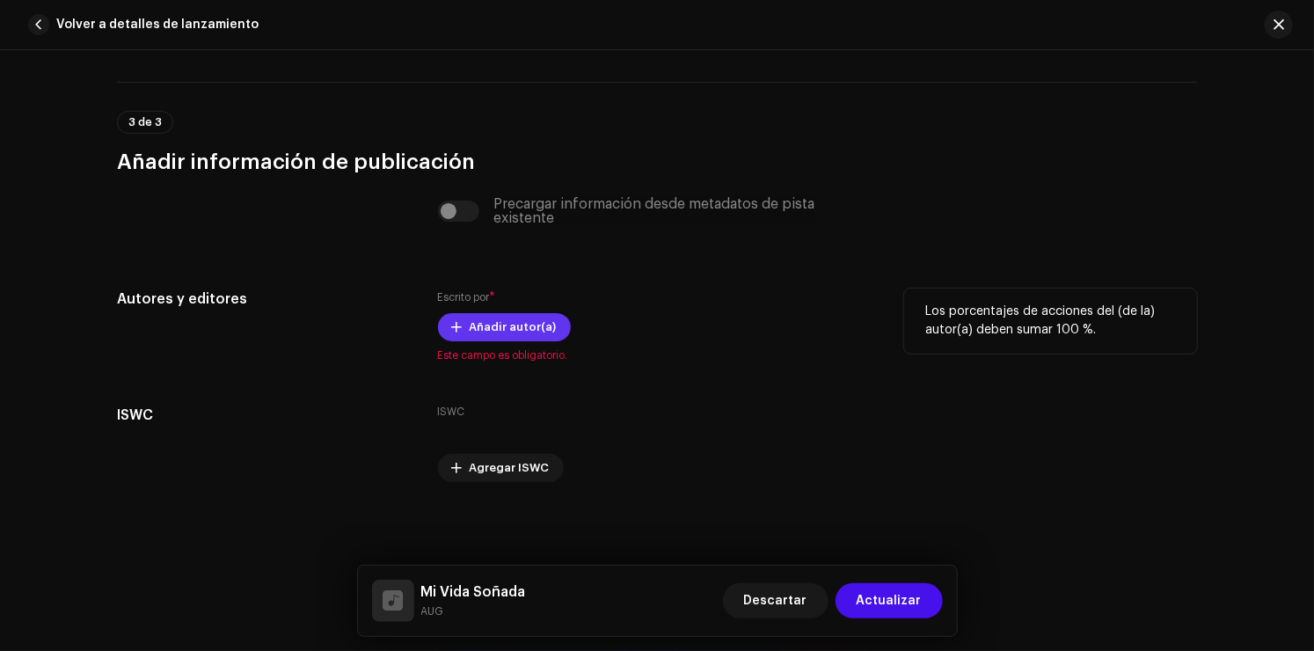
scroll to position [3477, 0]
click at [471, 324] on span "Añadir autor(a)" at bounding box center [513, 327] width 87 height 35
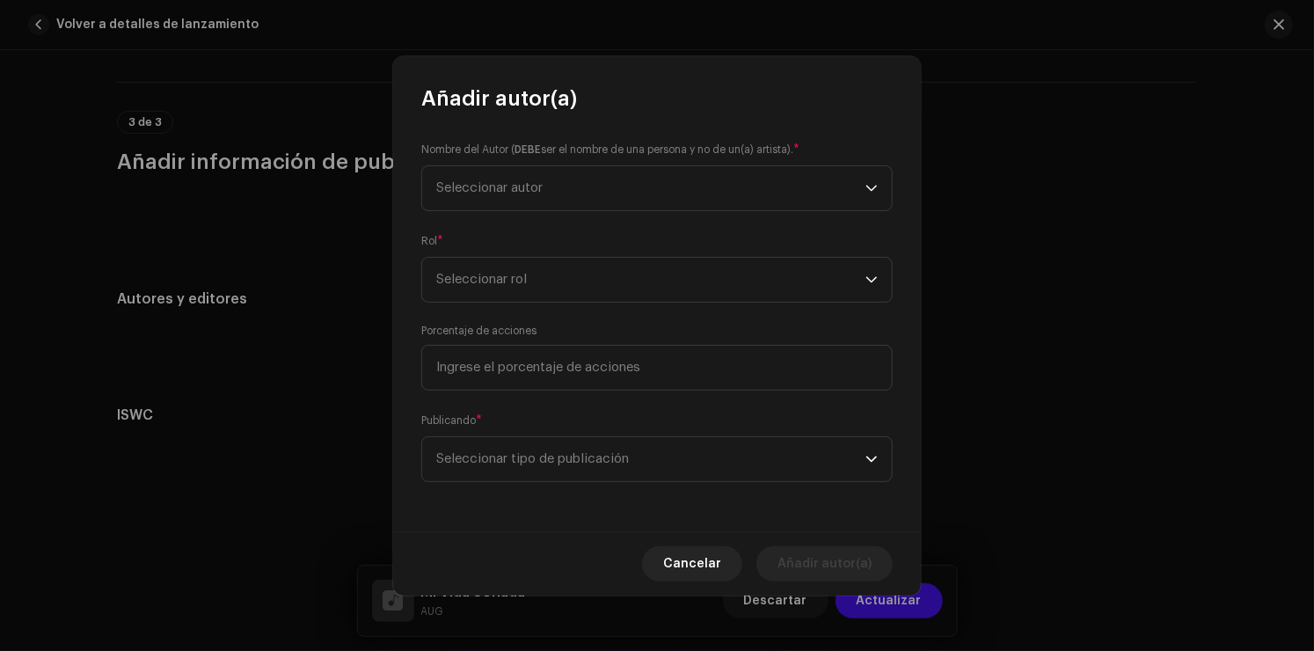
click at [597, 213] on div "Nombre del Autor ( DEBE ser el nombre de una persona y no de un(a) artista). * …" at bounding box center [657, 322] width 528 height 419
click at [601, 199] on span "Seleccionar autor" at bounding box center [650, 188] width 429 height 44
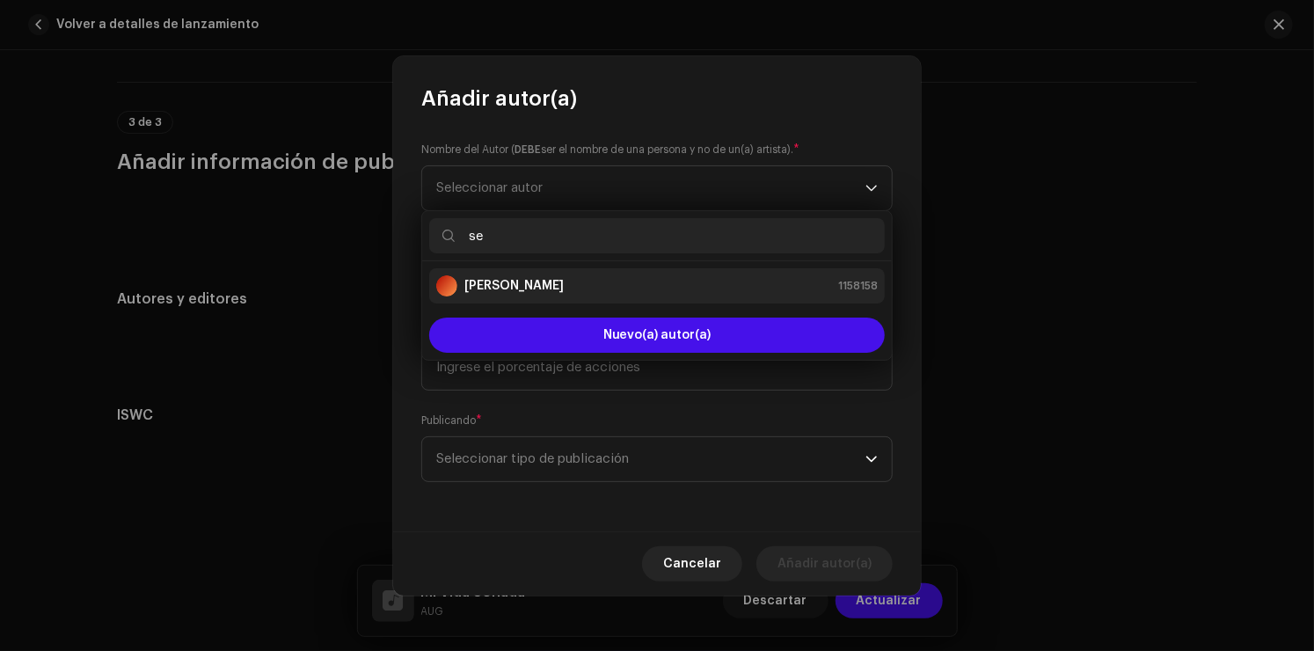
type input "se"
click at [630, 280] on div "[PERSON_NAME] 1158158" at bounding box center [656, 285] width 441 height 21
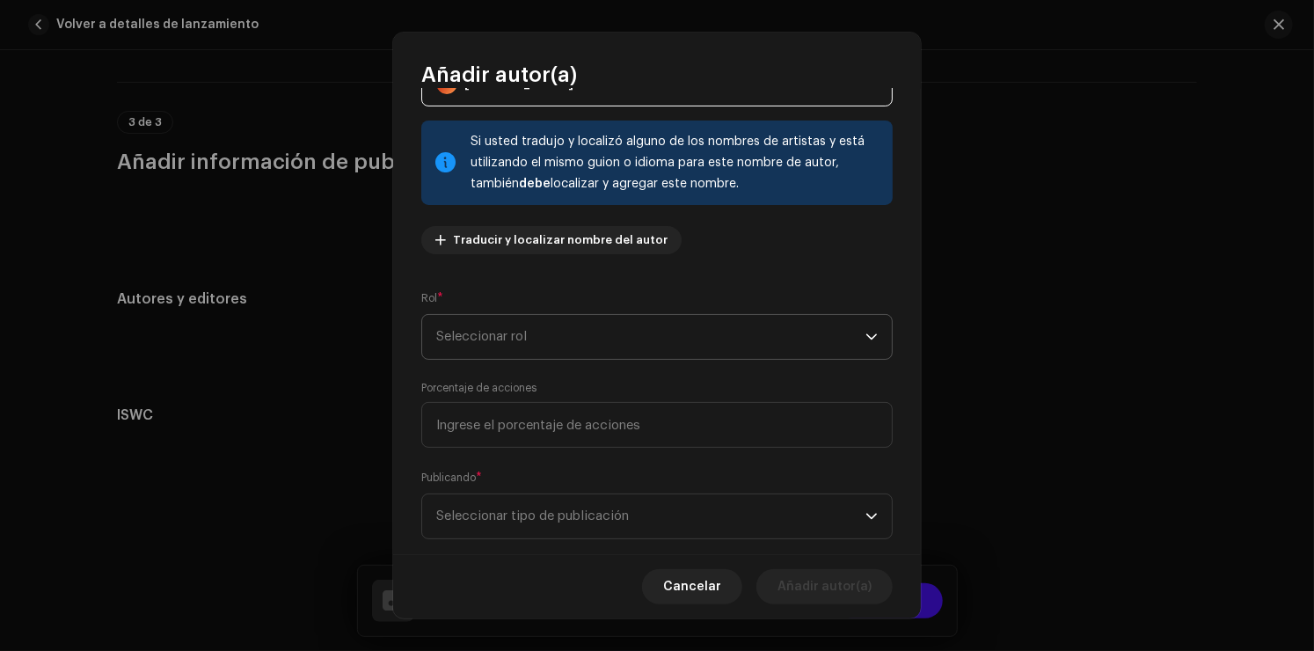
scroll to position [88, 0]
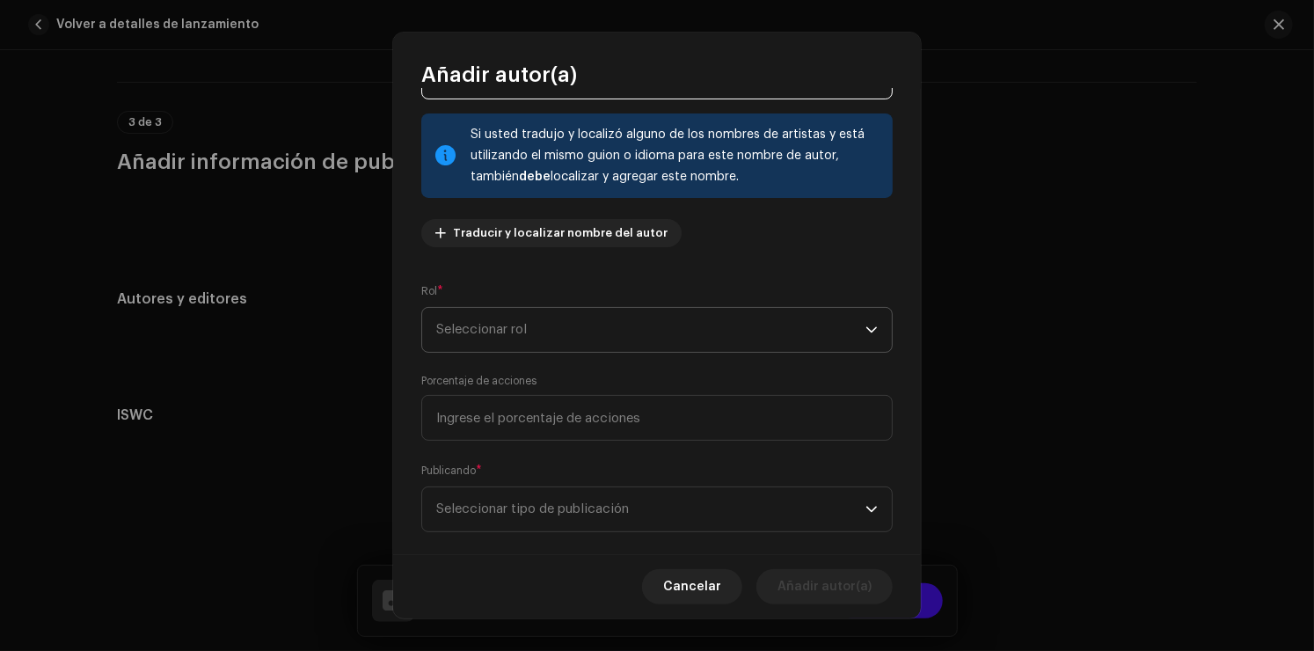
click at [544, 344] on span "Seleccionar rol" at bounding box center [650, 330] width 429 height 44
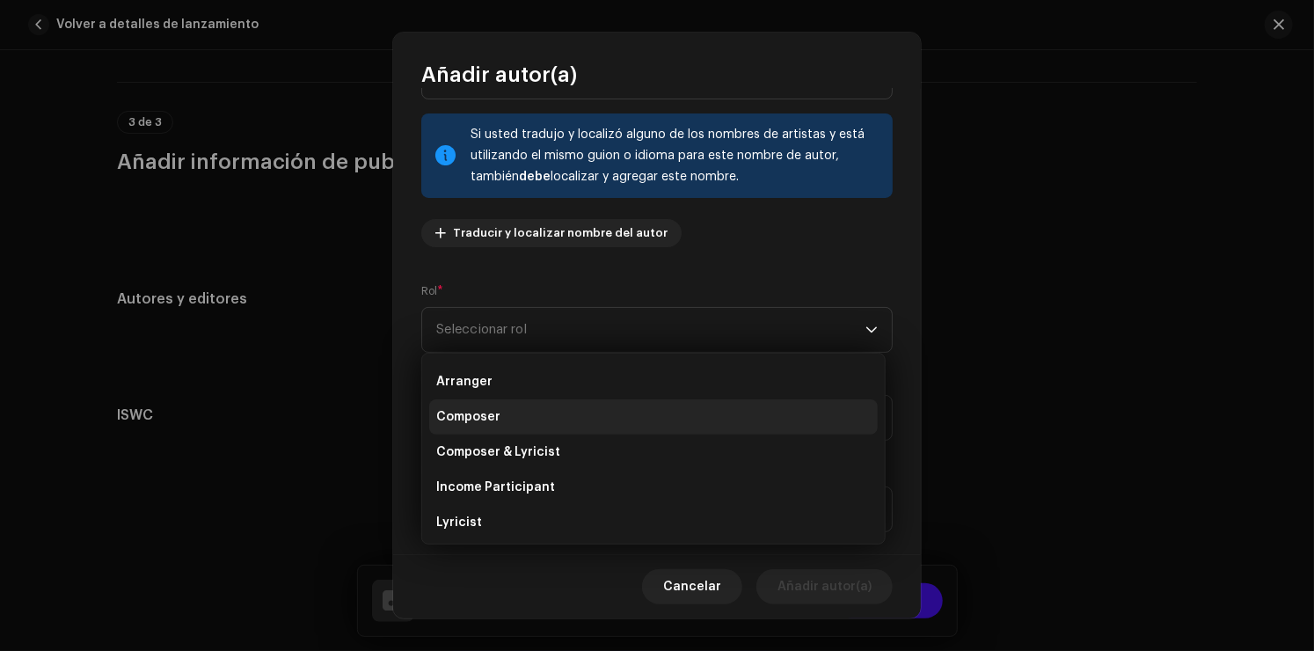
scroll to position [0, 0]
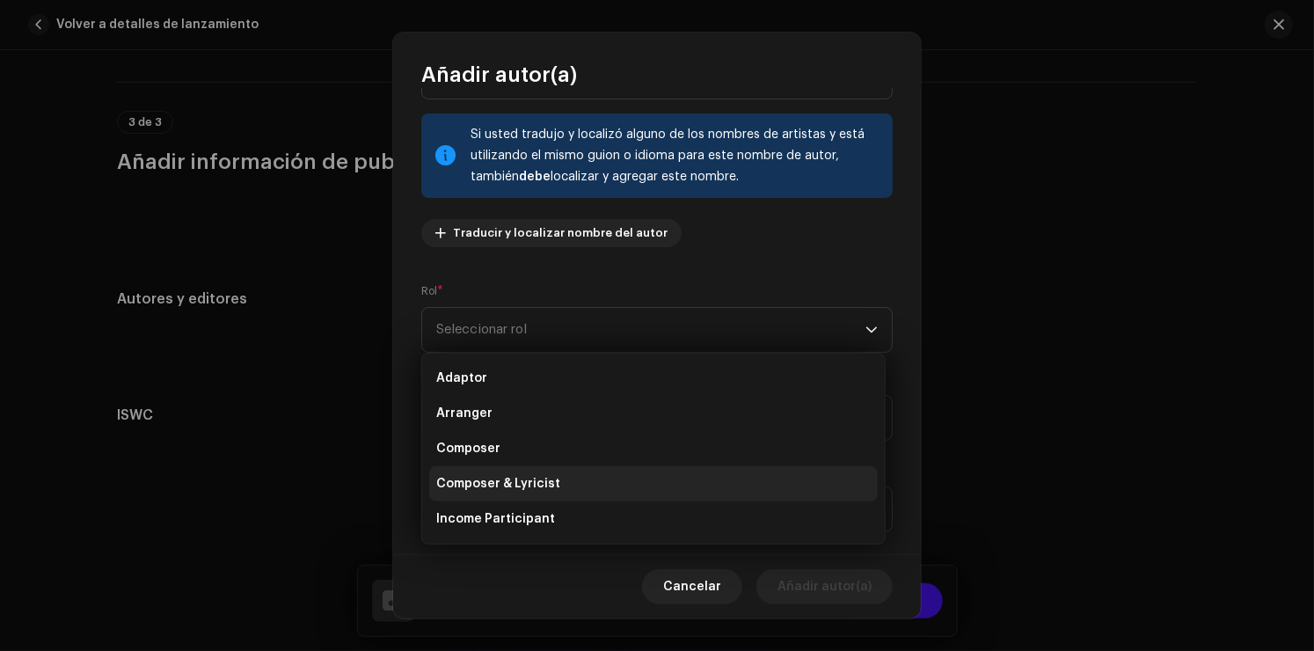
click at [527, 485] on span "Composer & Lyricist" at bounding box center [498, 484] width 124 height 18
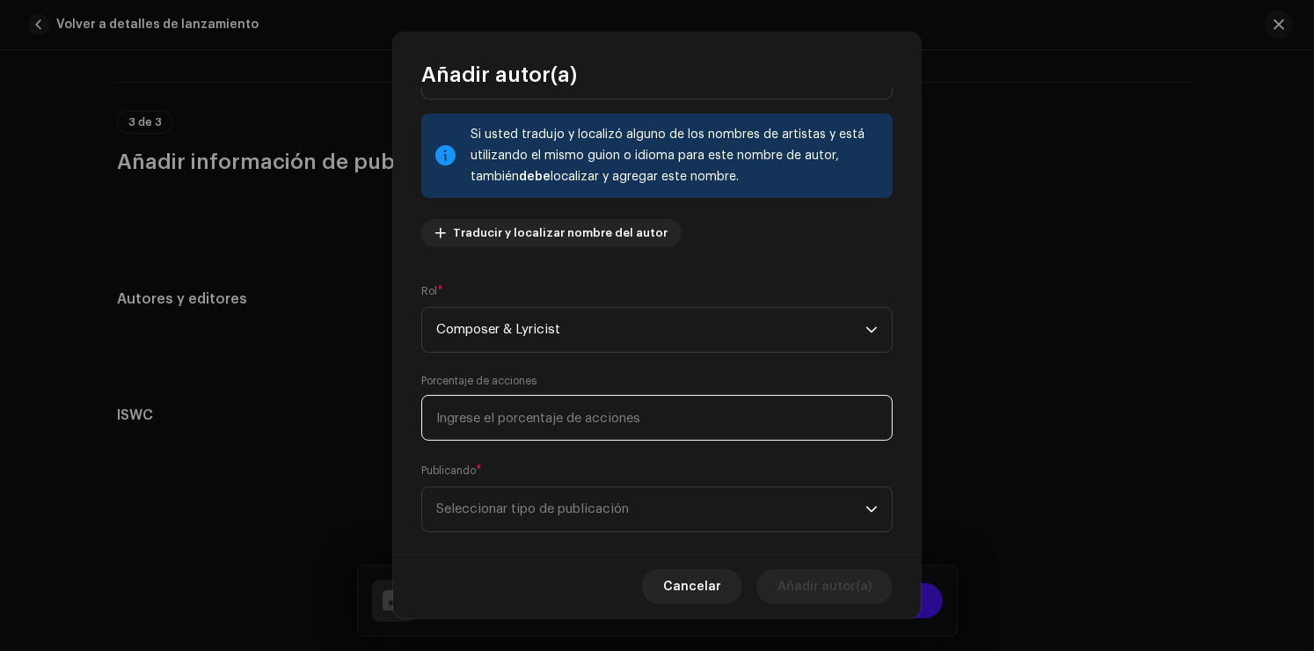
click at [529, 416] on input at bounding box center [656, 418] width 471 height 46
type input "100,00"
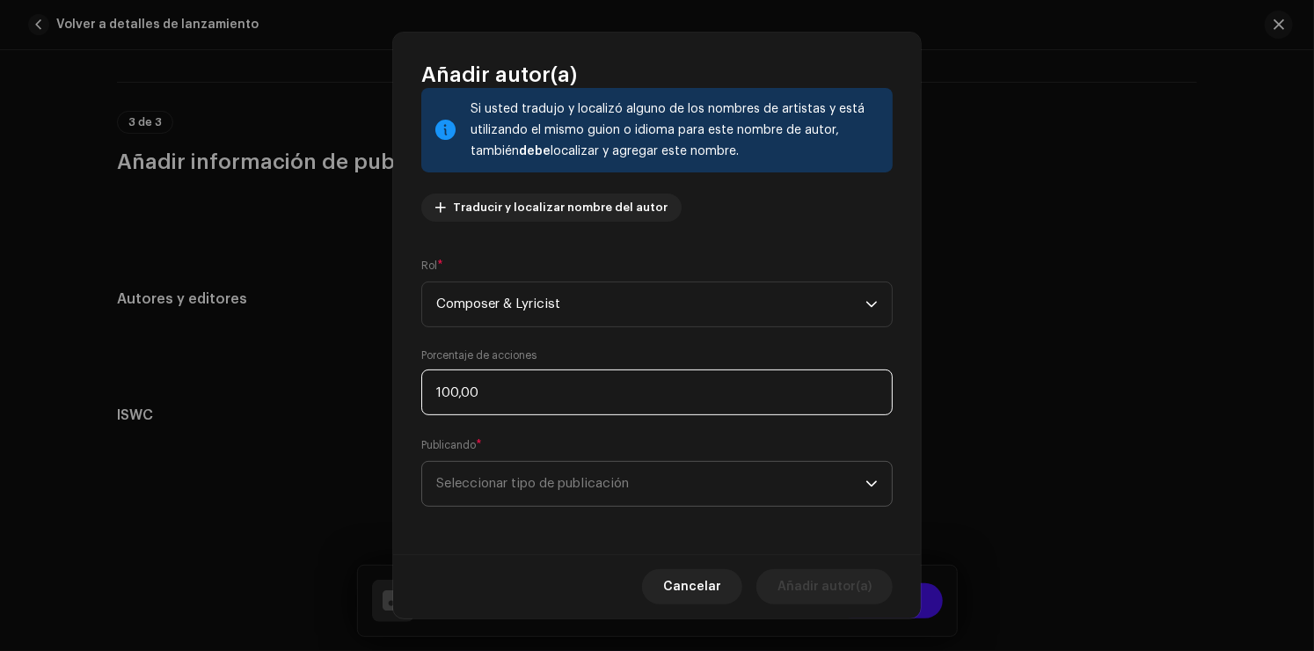
scroll to position [115, 0]
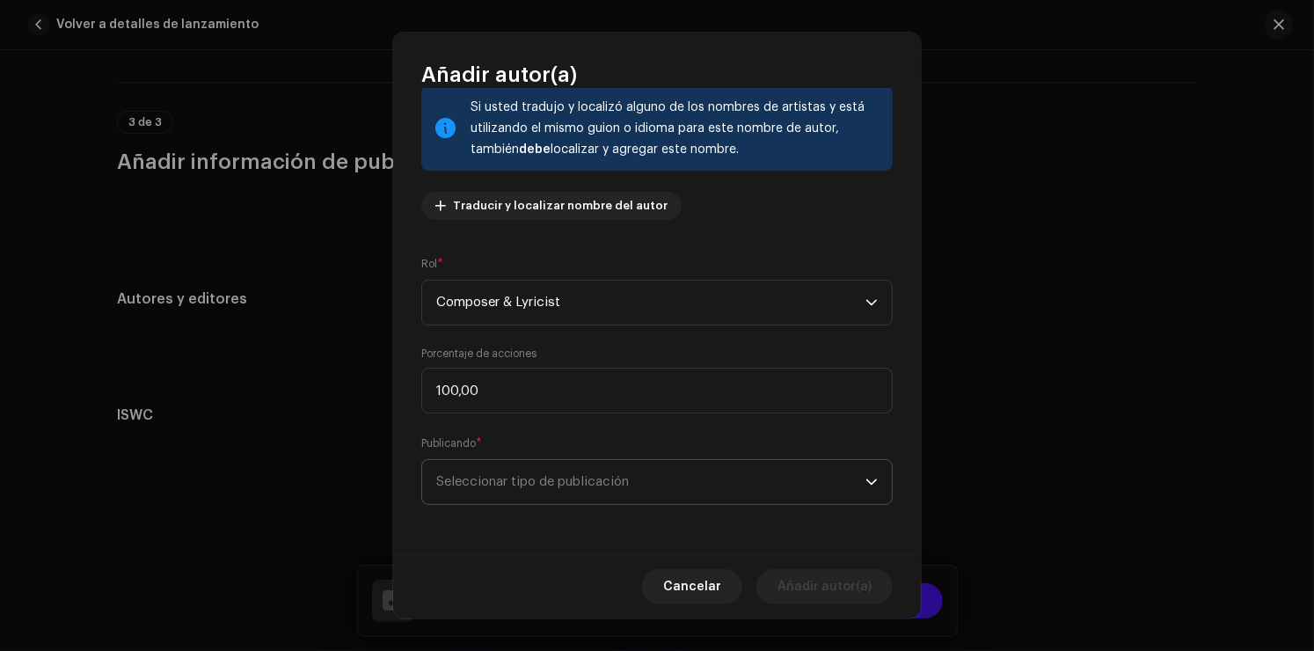
click at [543, 479] on span "Seleccionar tipo de publicación" at bounding box center [650, 482] width 429 height 44
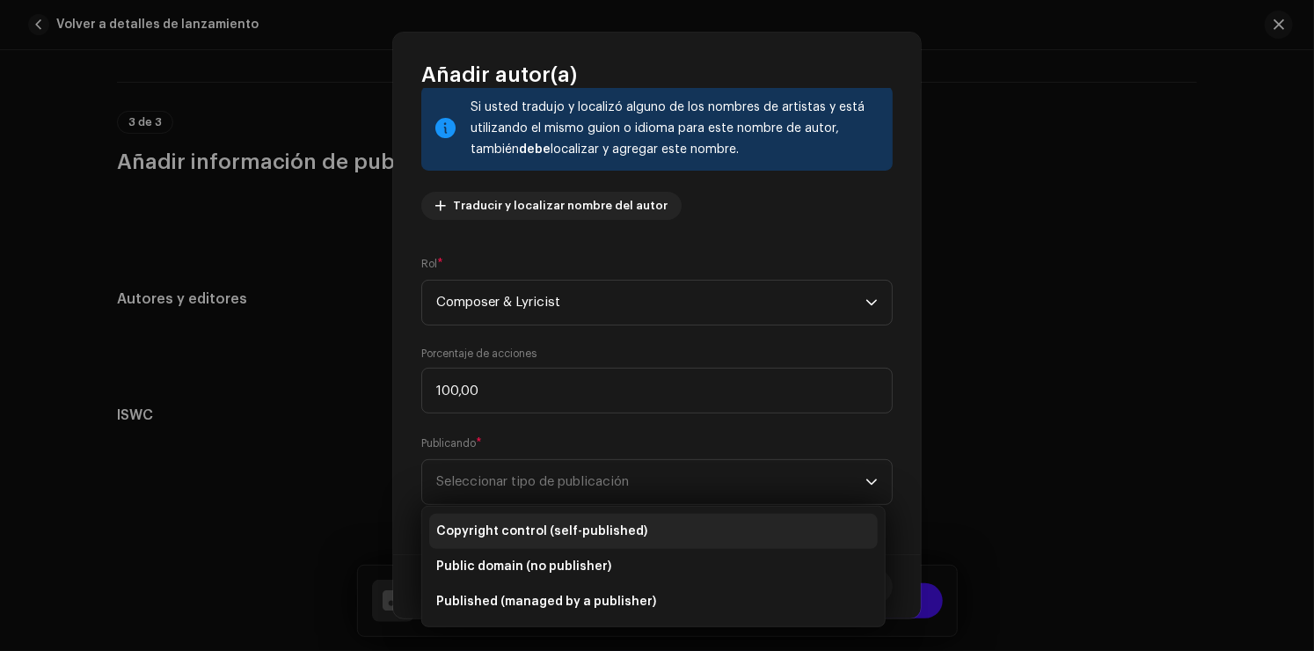
click at [552, 531] on span "Copyright control (self-published)" at bounding box center [541, 531] width 211 height 18
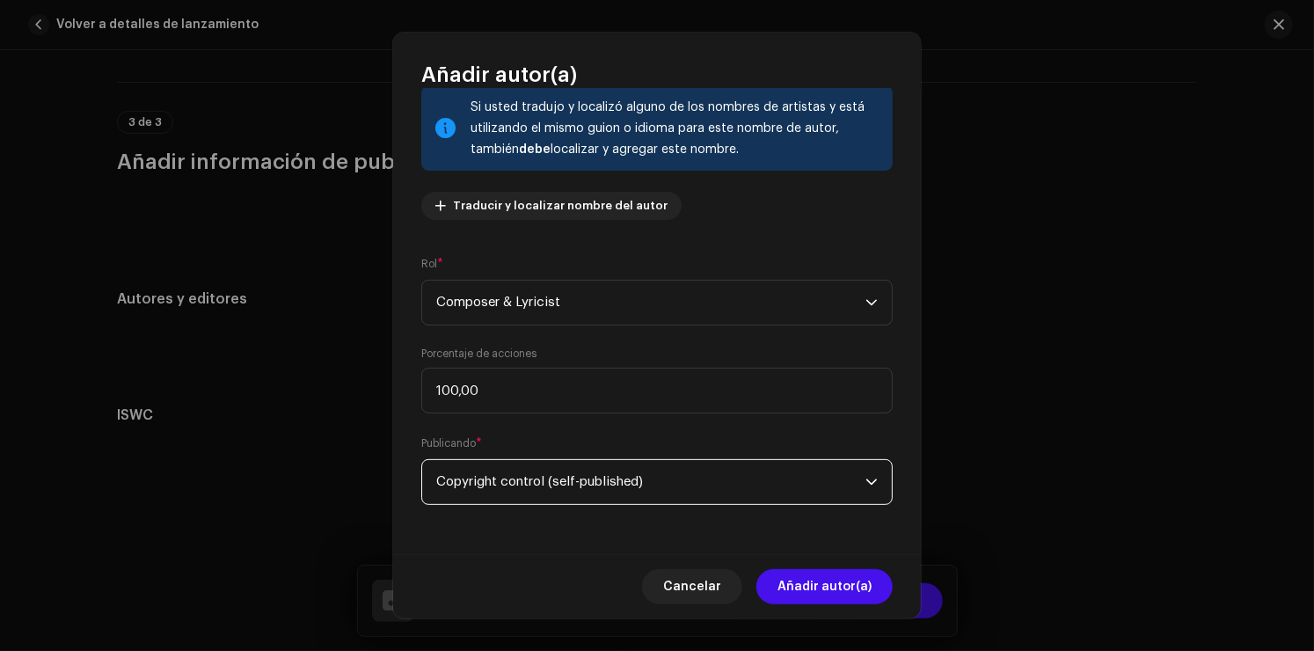
click at [819, 586] on span "Añadir autor(a)" at bounding box center [824, 586] width 94 height 35
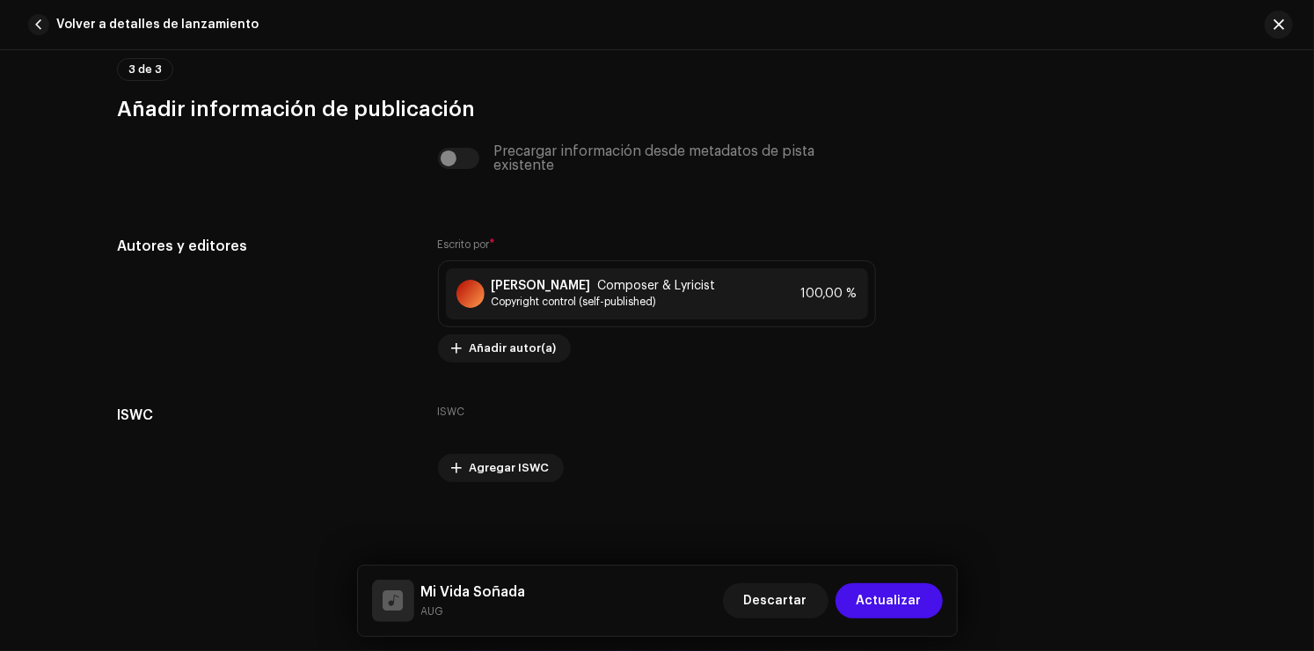
scroll to position [3530, 0]
click at [516, 353] on span "Añadir autor(a)" at bounding box center [513, 348] width 87 height 35
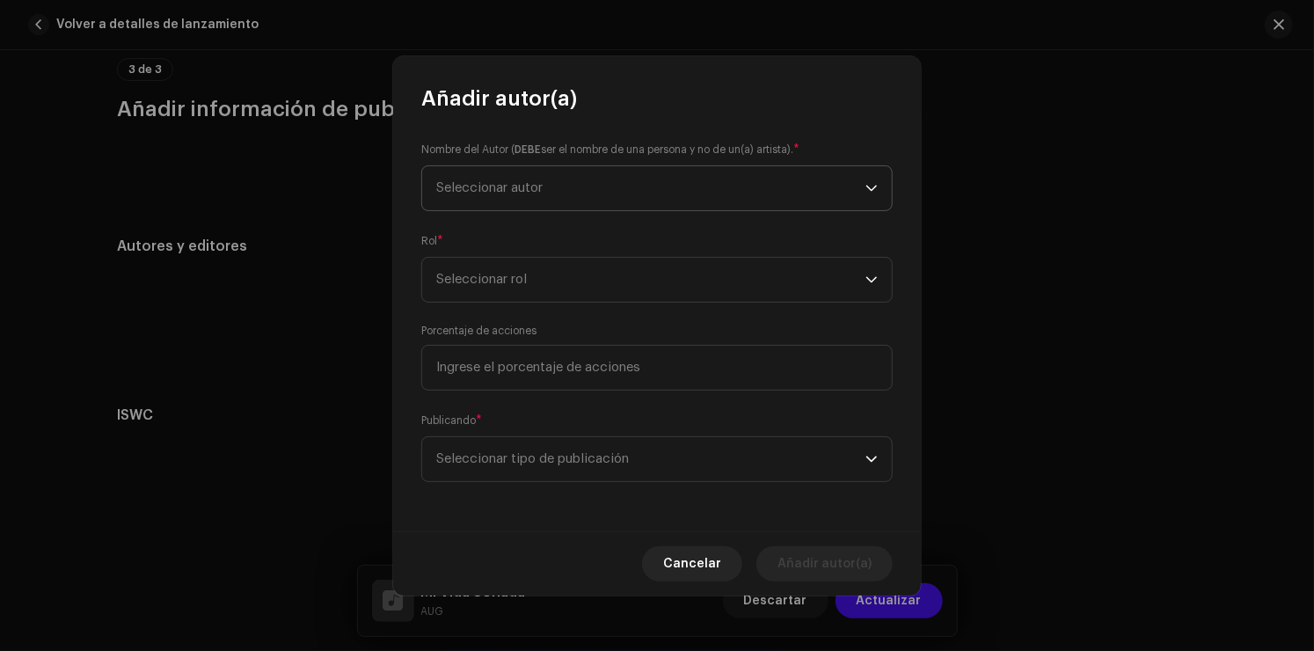
click at [616, 189] on span "Seleccionar autor" at bounding box center [650, 188] width 429 height 44
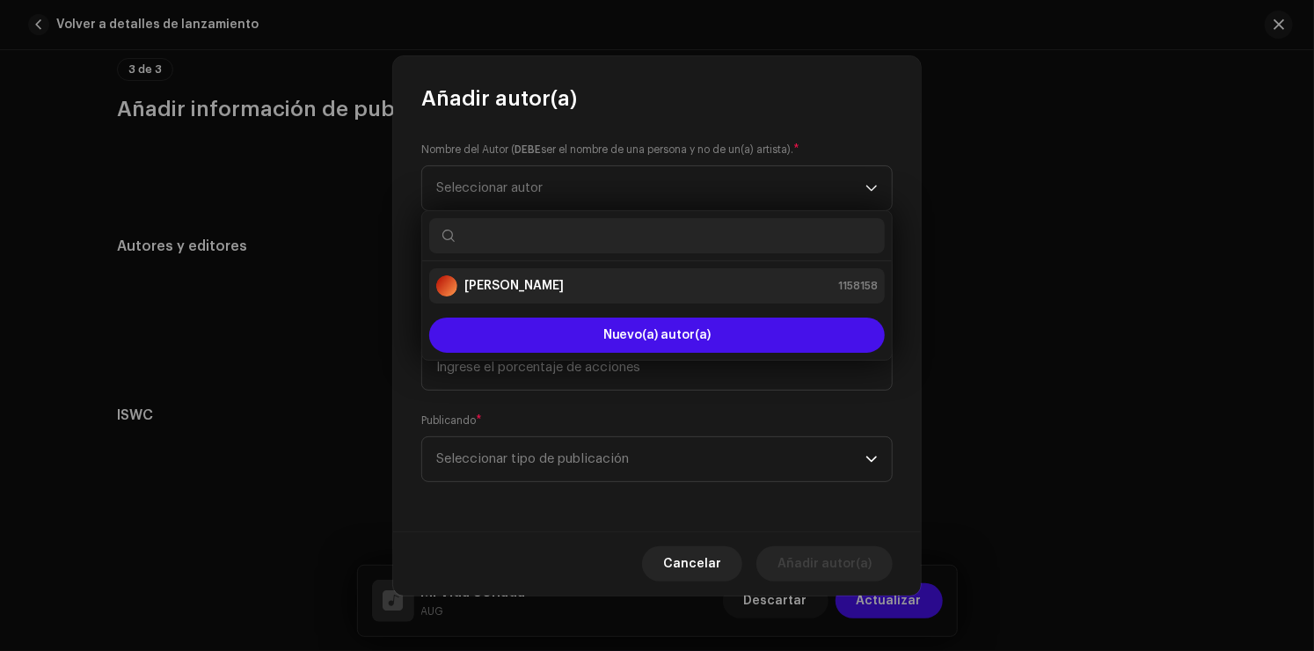
click at [561, 284] on strong "[PERSON_NAME]" at bounding box center [513, 286] width 99 height 18
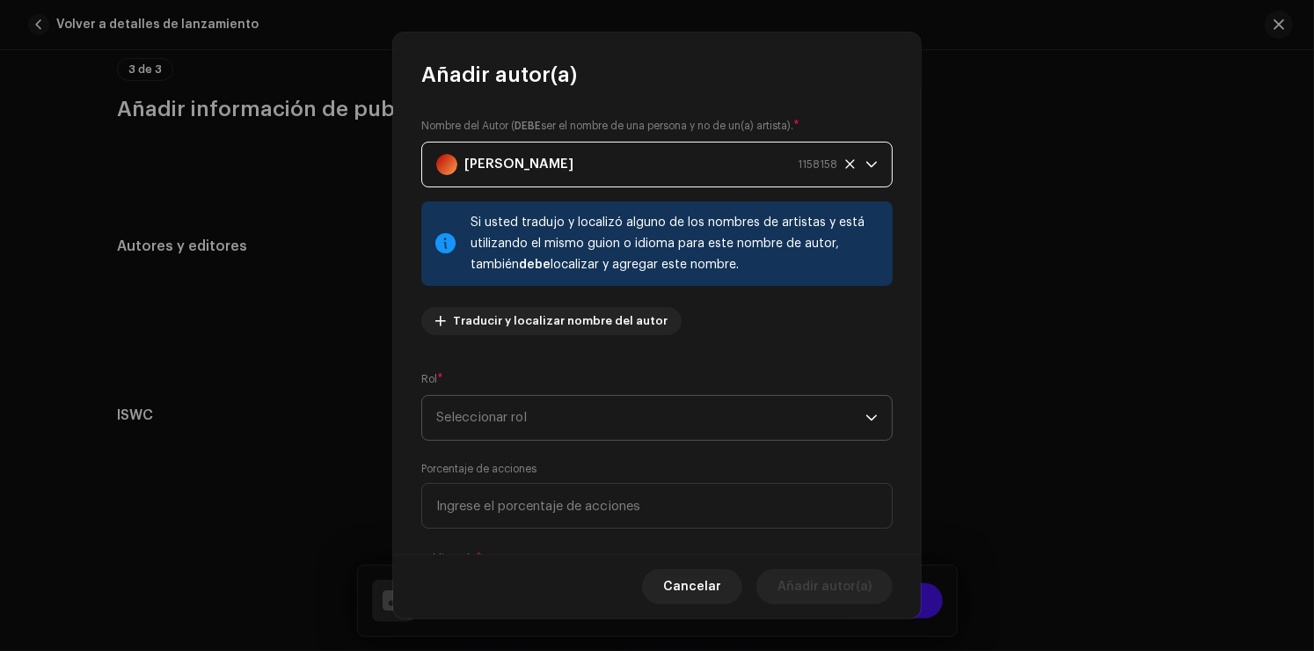
click at [560, 438] on span "Seleccionar rol" at bounding box center [650, 418] width 429 height 44
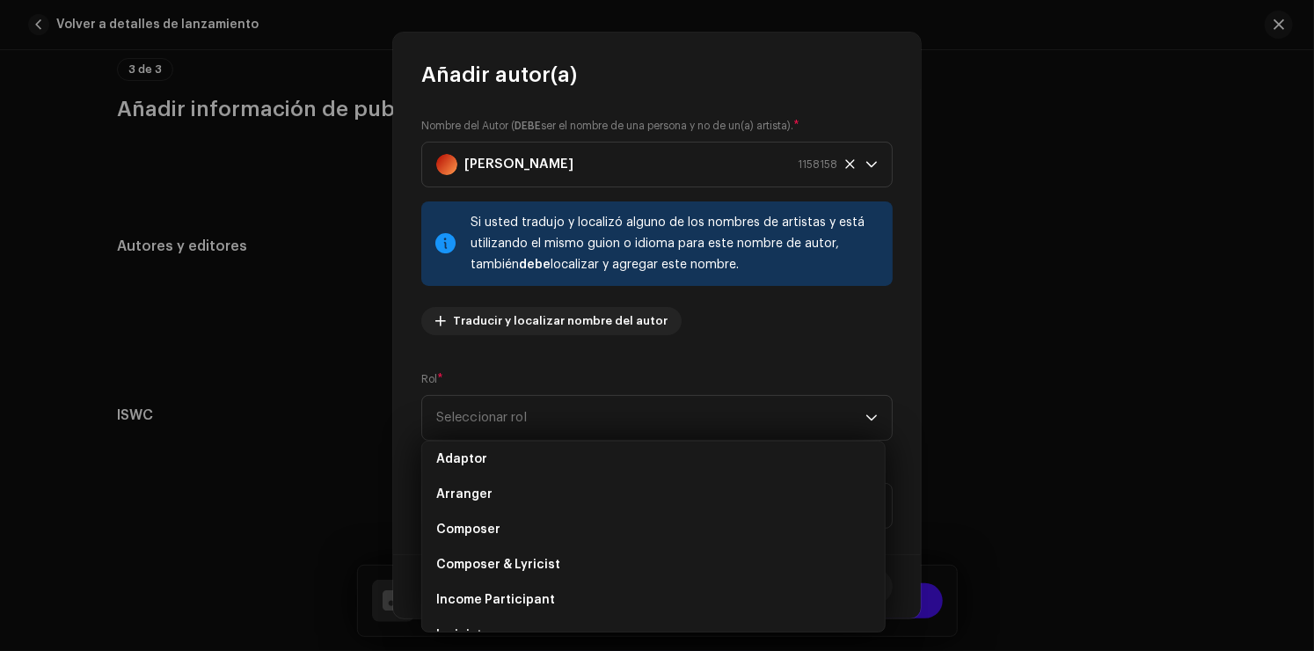
scroll to position [0, 0]
click at [770, 358] on div "Nombre del Autor ( DEBE ser el nombre de una persona y no de un(a) artista). * …" at bounding box center [657, 321] width 528 height 465
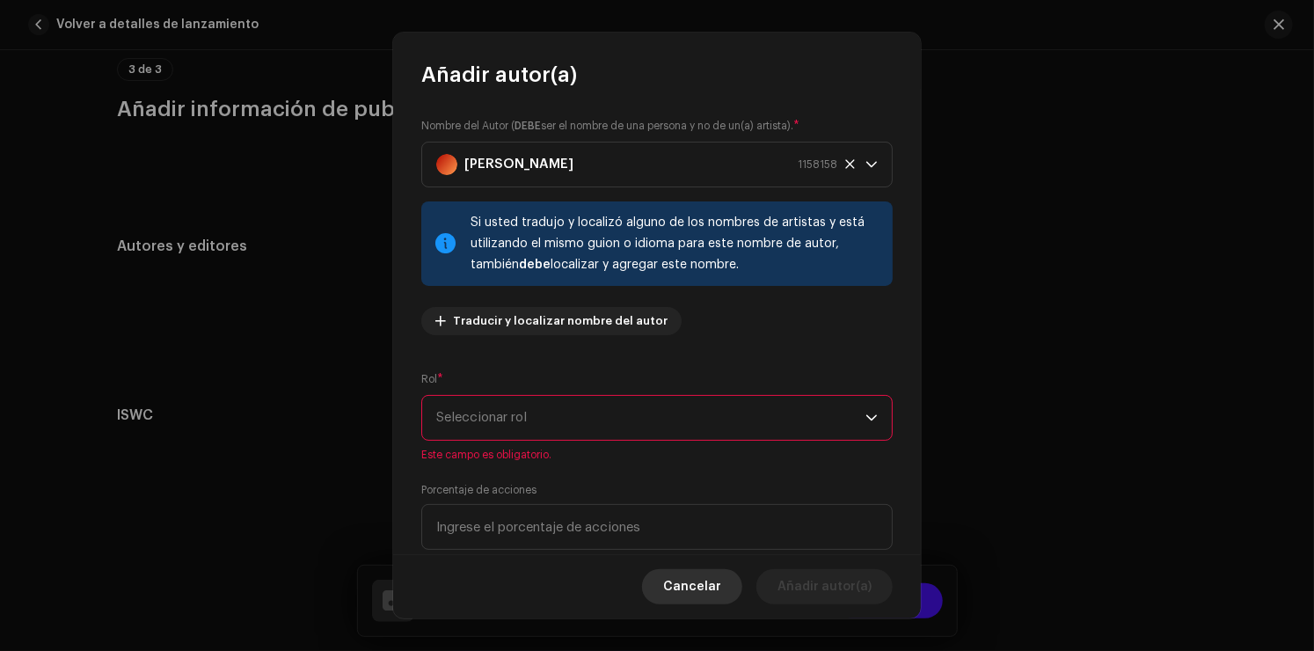
click at [688, 590] on span "Cancelar" at bounding box center [692, 586] width 58 height 35
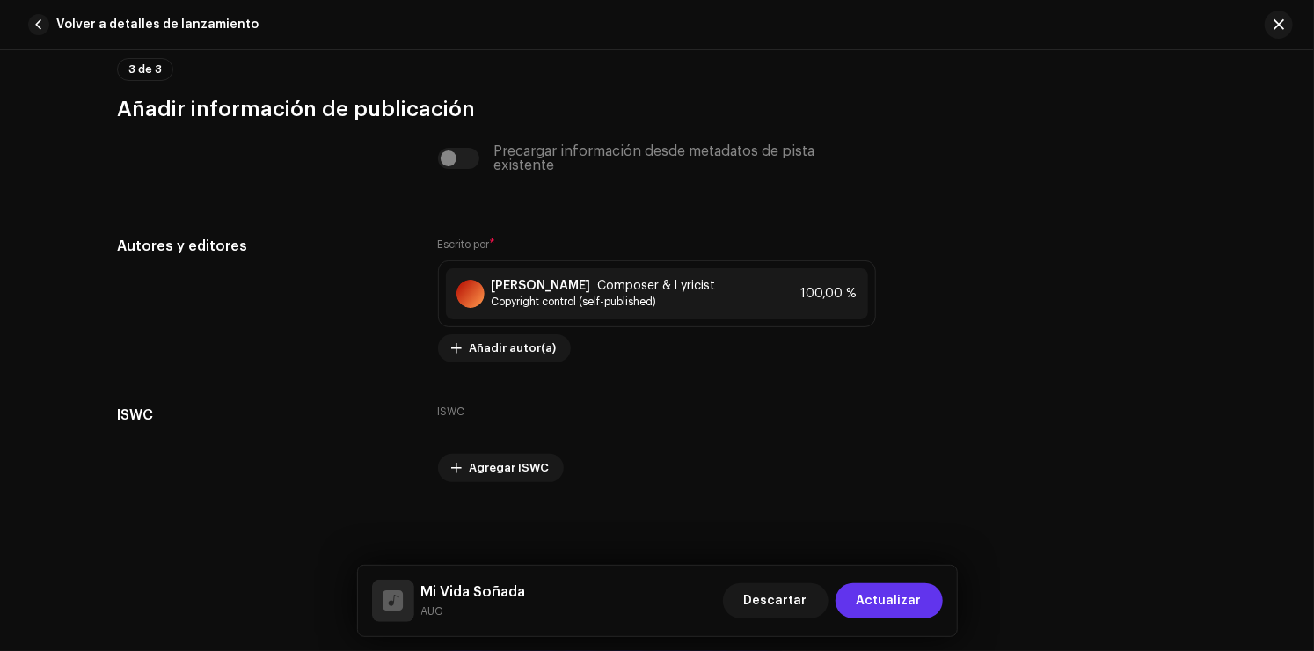
click at [872, 602] on span "Actualizar" at bounding box center [889, 600] width 65 height 35
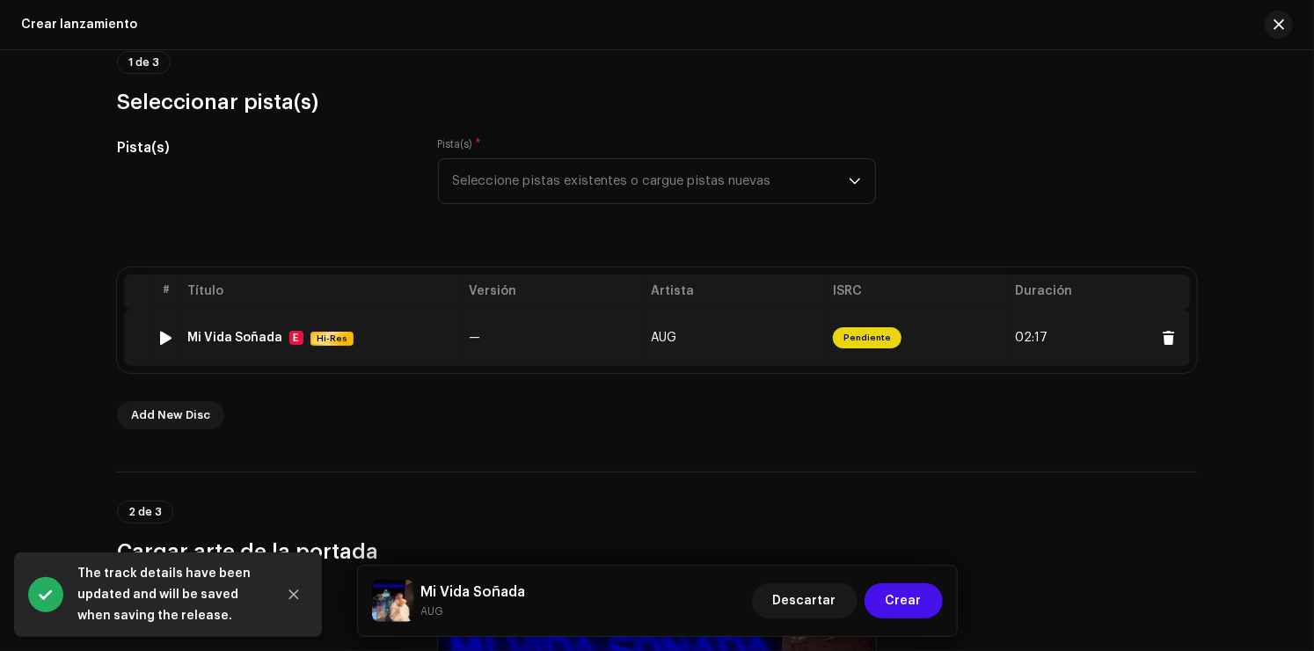
click at [383, 325] on td "Mi Vida Soñada E Hi-Res" at bounding box center [320, 338] width 281 height 56
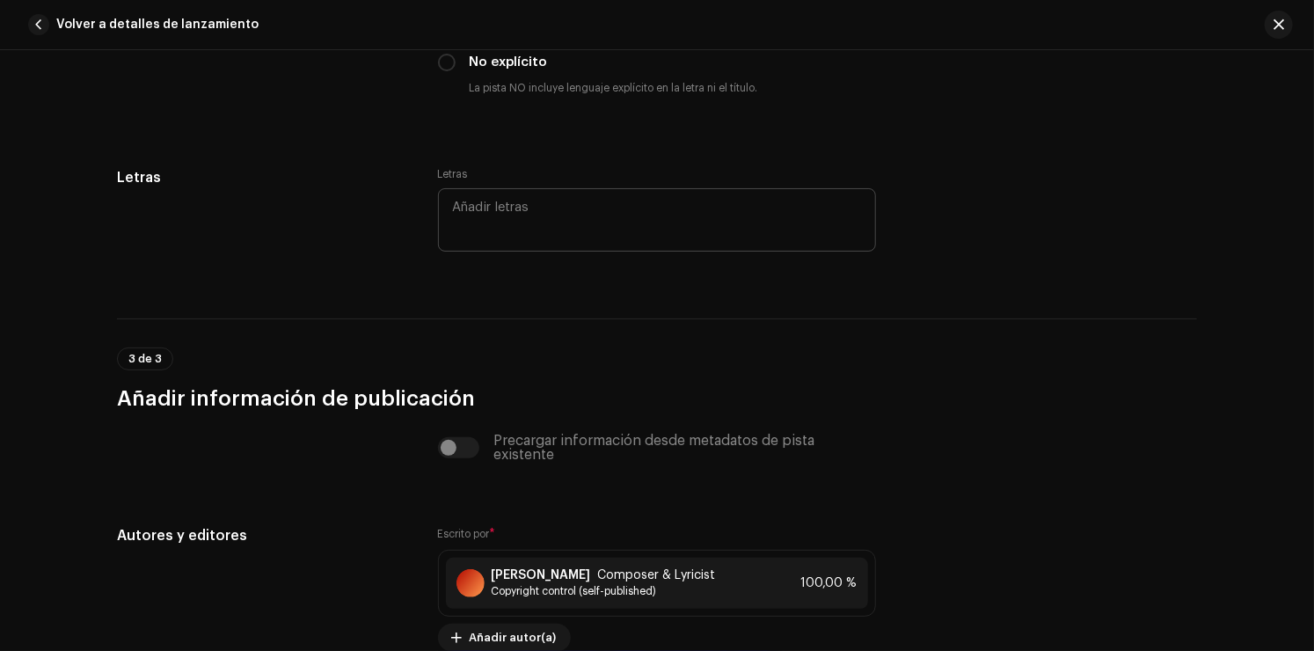
scroll to position [3254, 0]
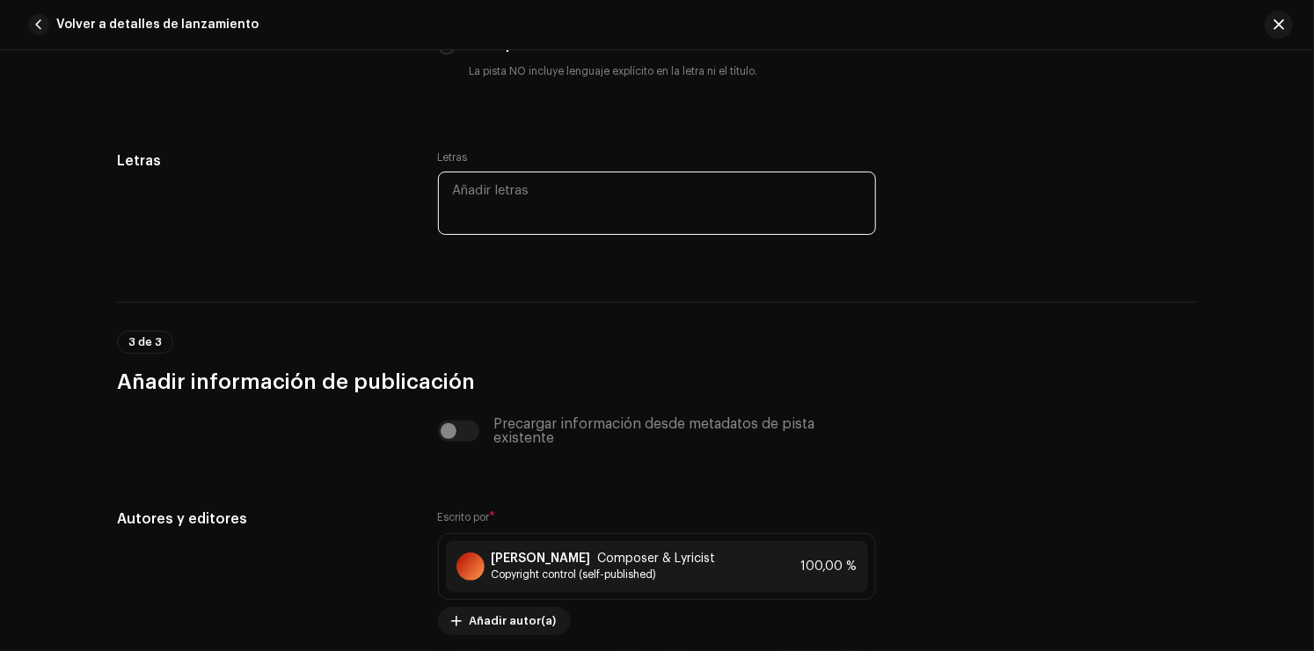
click at [639, 201] on textarea at bounding box center [657, 202] width 438 height 63
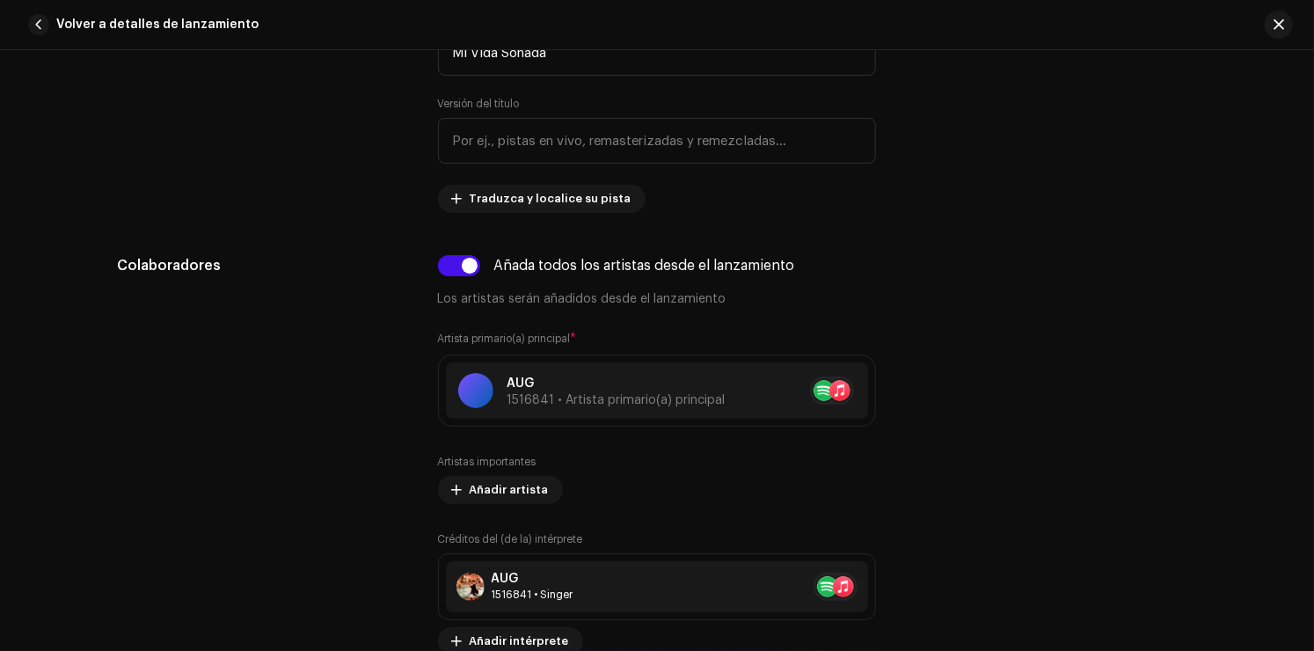
scroll to position [628, 0]
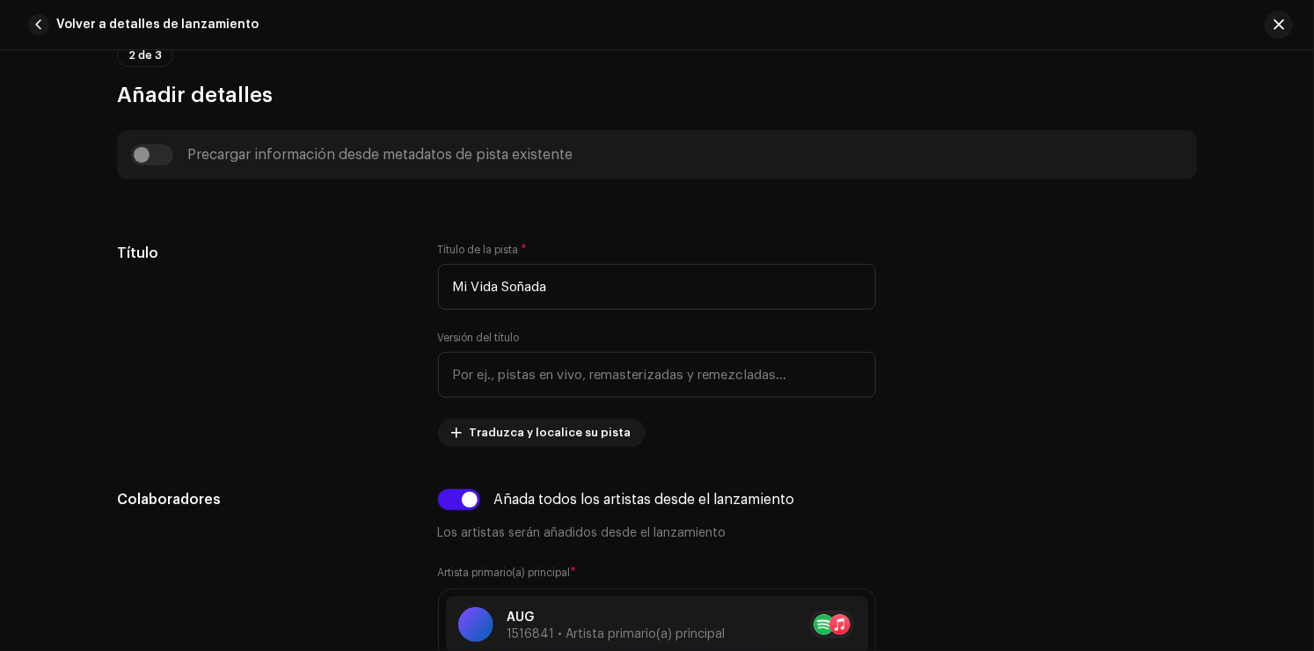
click at [1272, 23] on button "button" at bounding box center [1279, 25] width 28 height 28
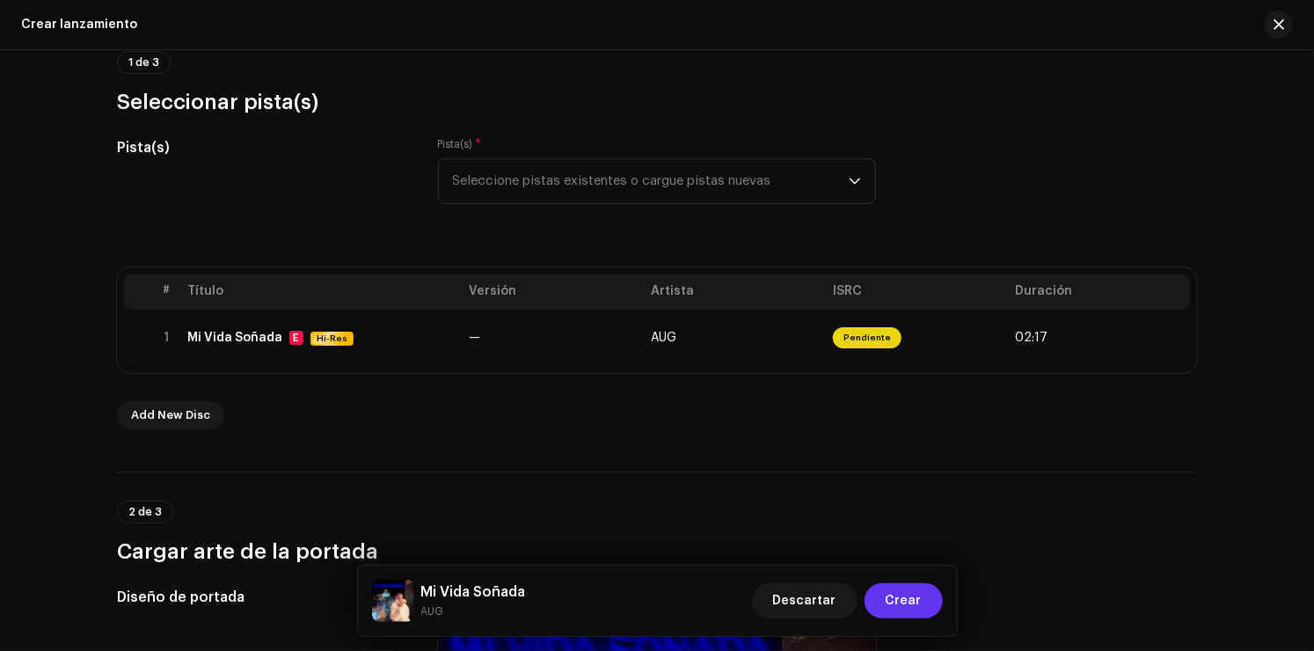
click at [896, 591] on span "Crear" at bounding box center [904, 600] width 36 height 35
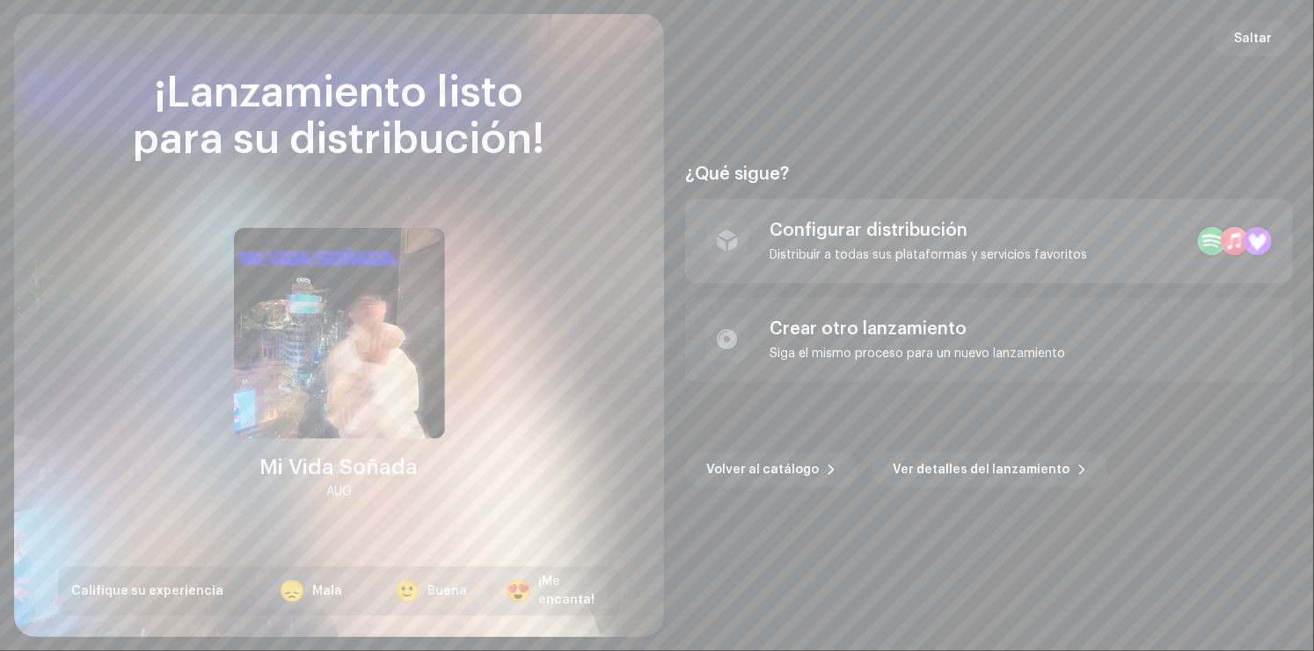
click at [878, 238] on div "Configurar distribución" at bounding box center [927, 230] width 317 height 21
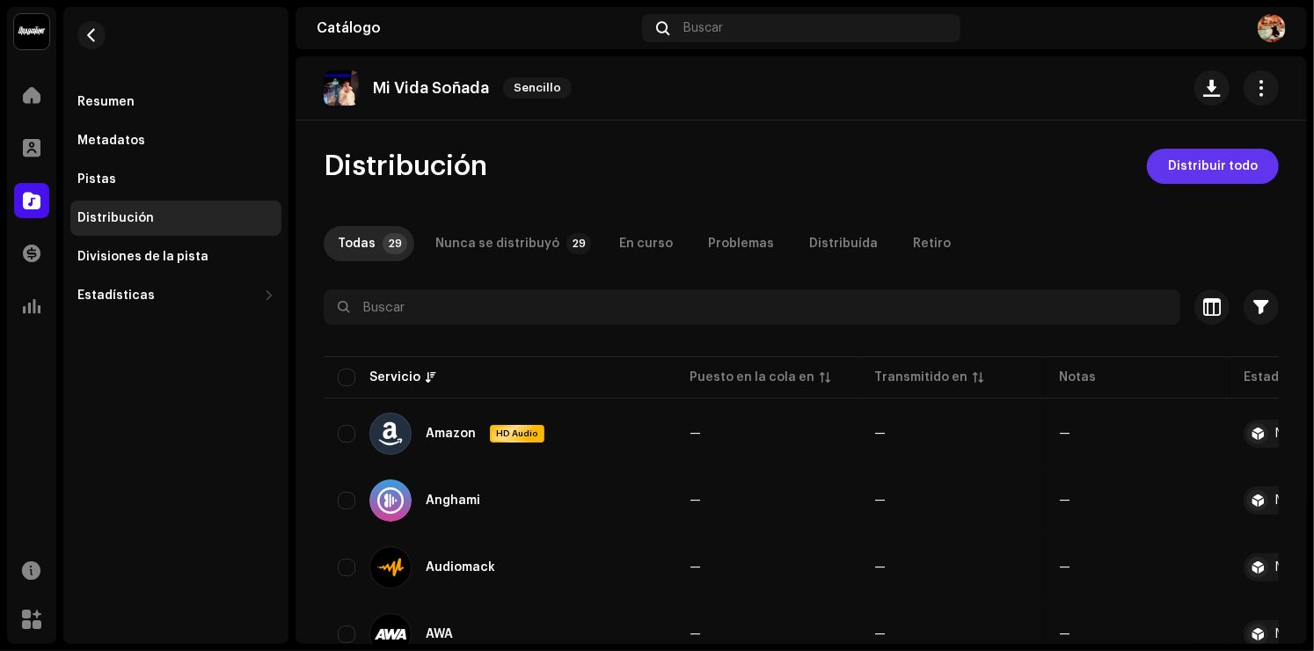
click at [1201, 164] on span "Distribuir todo" at bounding box center [1213, 166] width 90 height 35
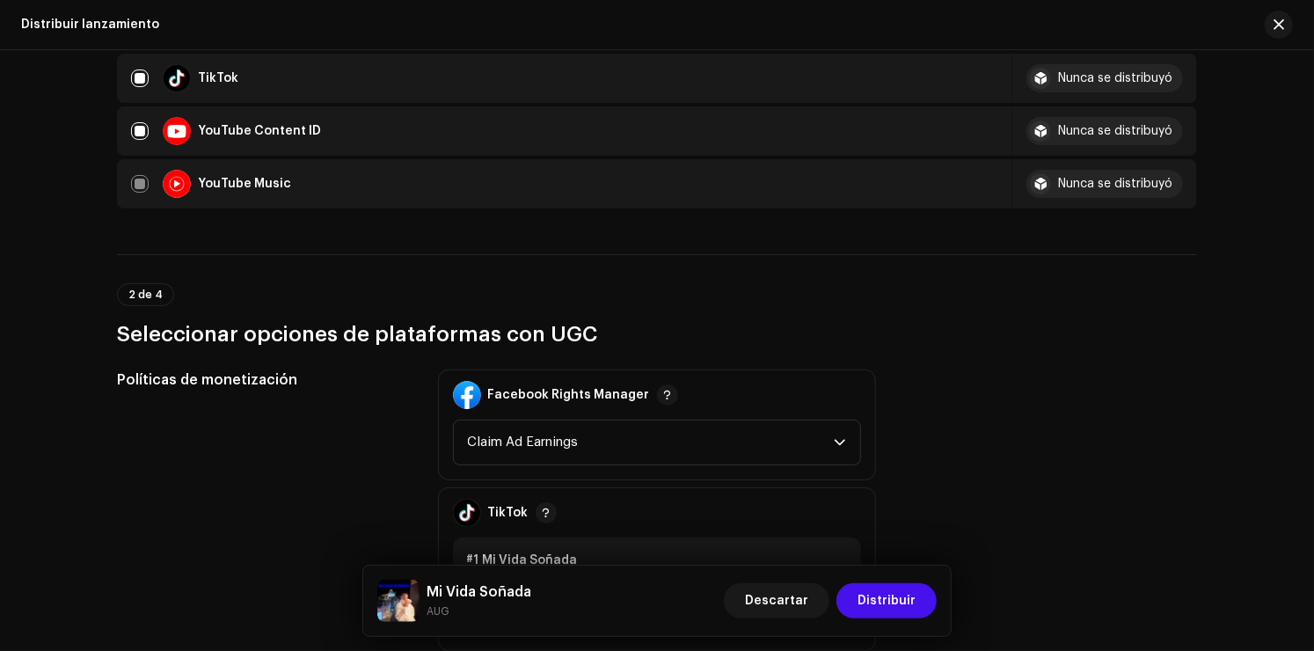
scroll to position [1583, 0]
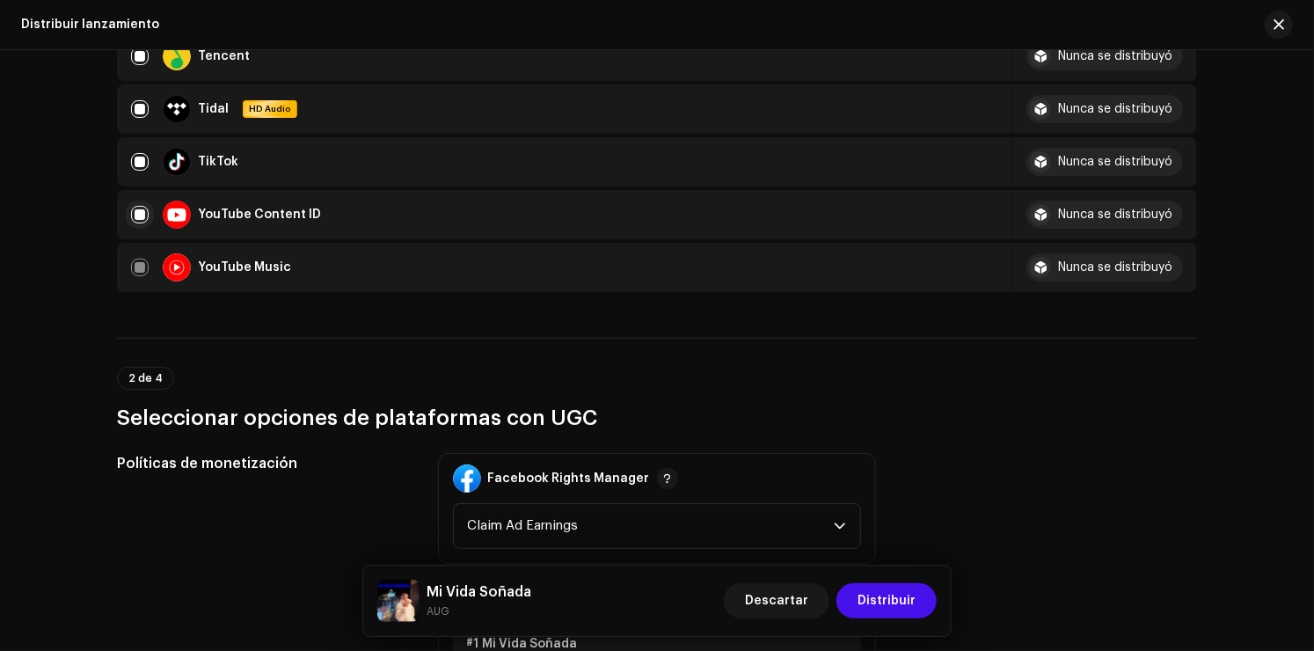
click at [140, 215] on input "checkbox" at bounding box center [140, 215] width 18 height 18
checkbox input "false"
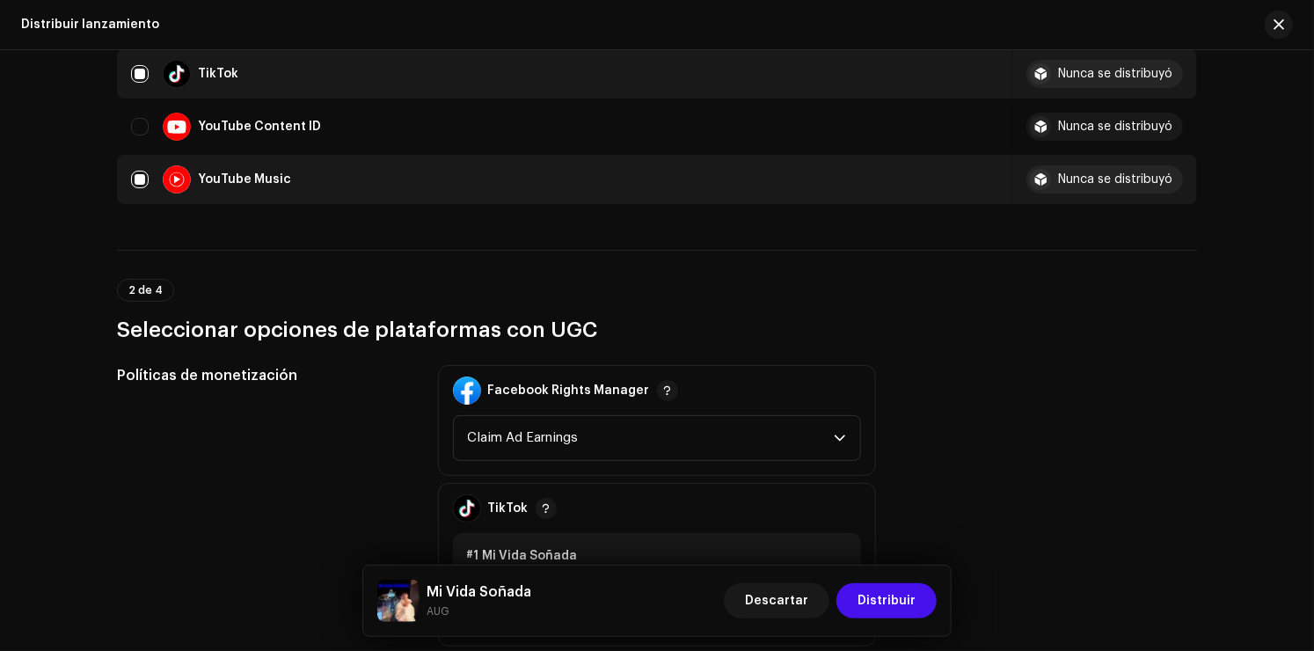
scroll to position [1759, 0]
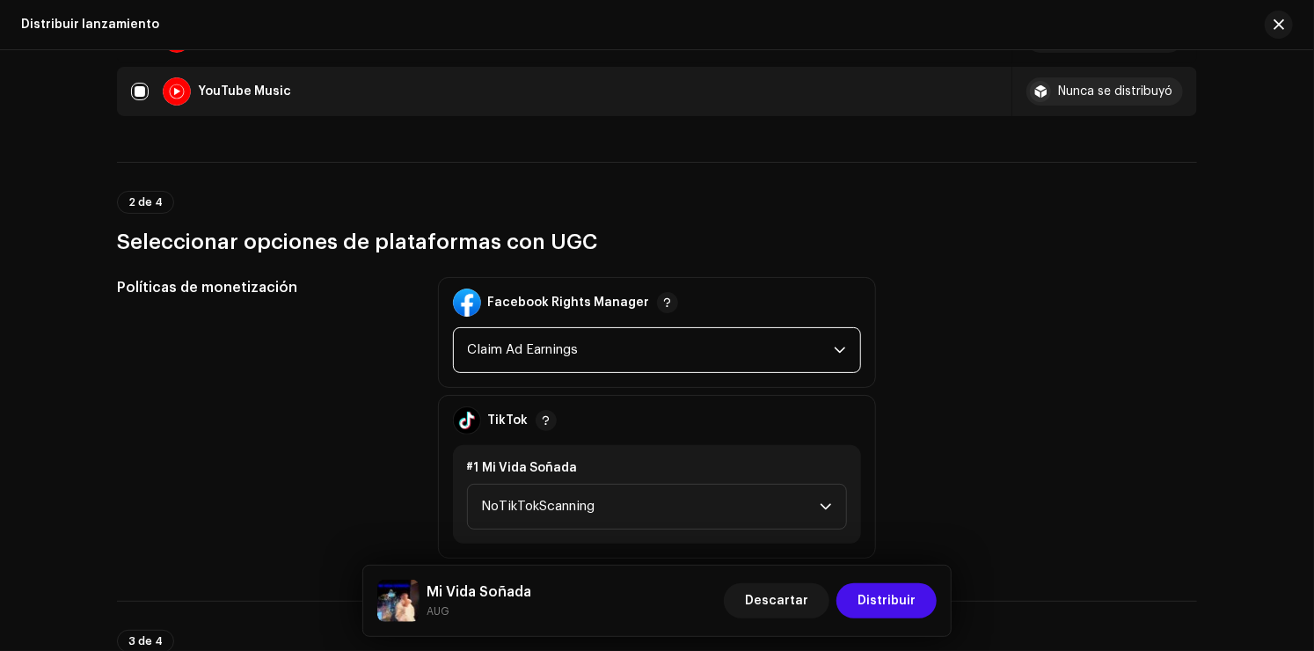
click at [551, 352] on span "Claim Ad Earnings" at bounding box center [651, 350] width 366 height 44
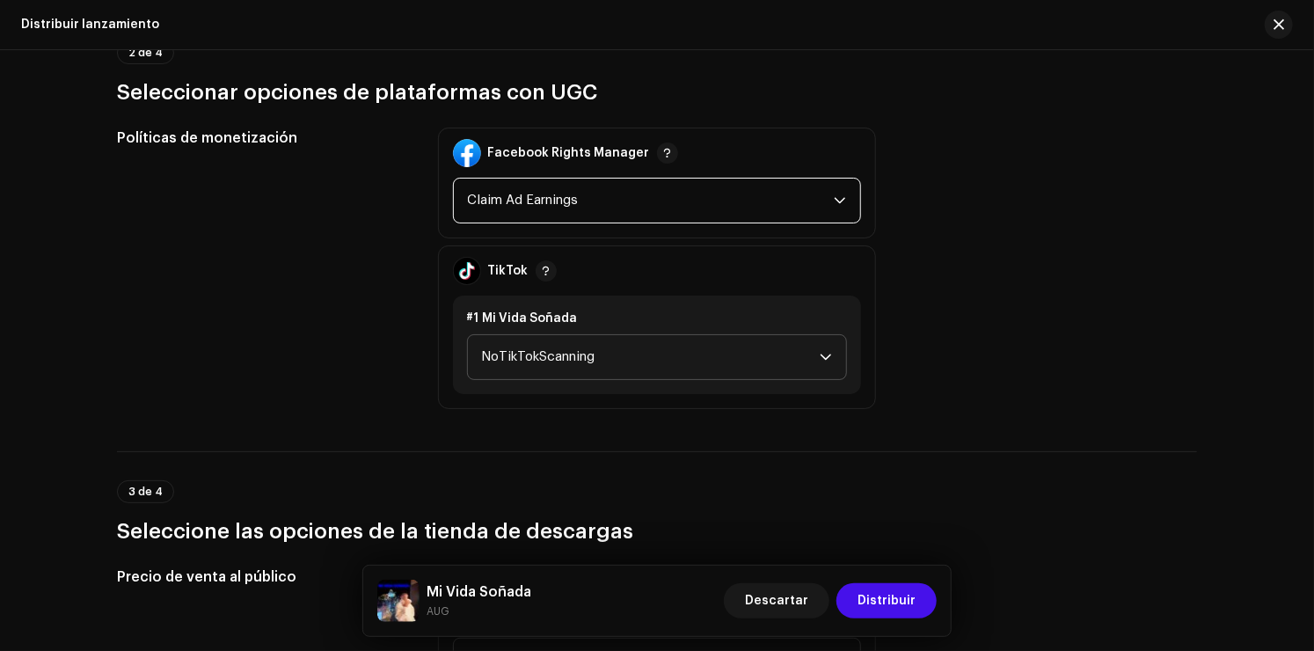
scroll to position [1935, 0]
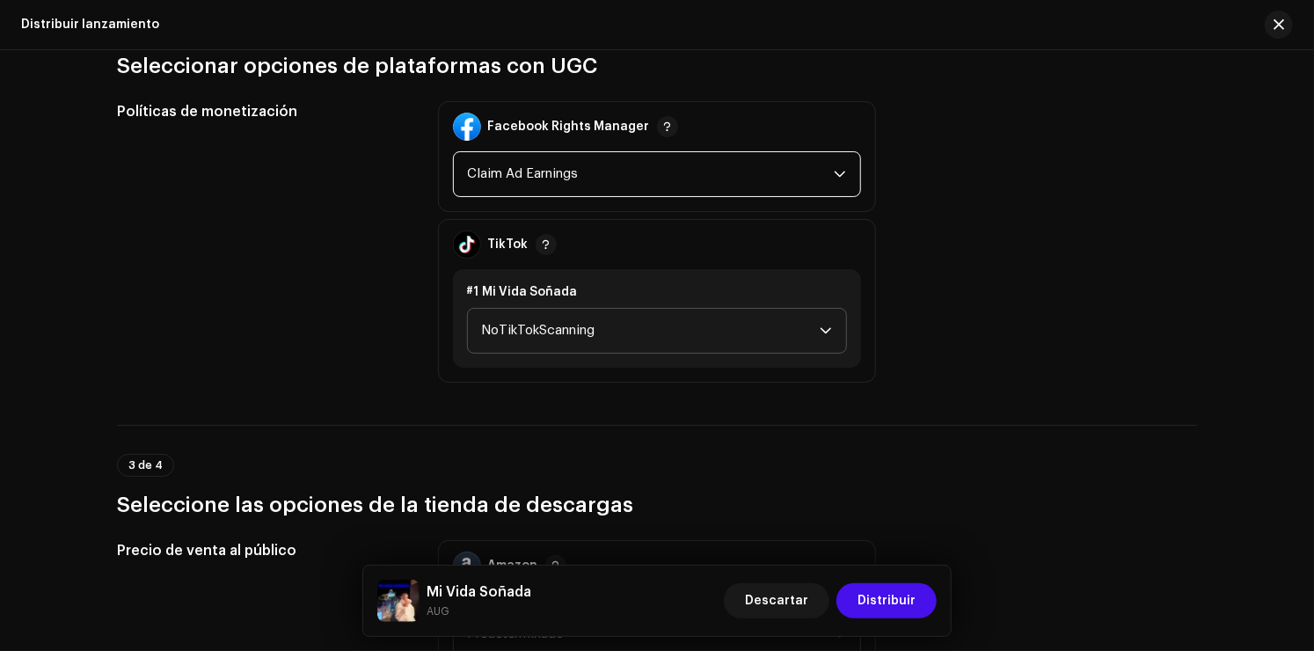
click at [554, 336] on span "NoTikTokScanning" at bounding box center [651, 331] width 338 height 44
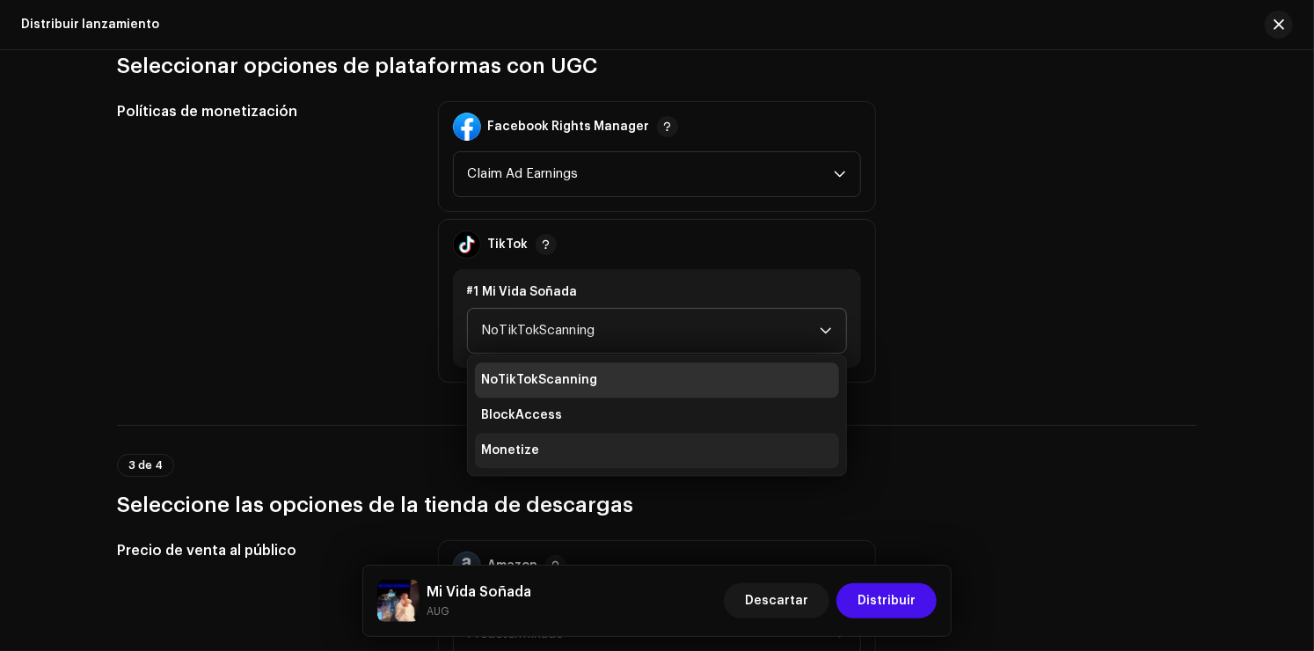
click at [537, 447] on li "Monetize" at bounding box center [657, 450] width 364 height 35
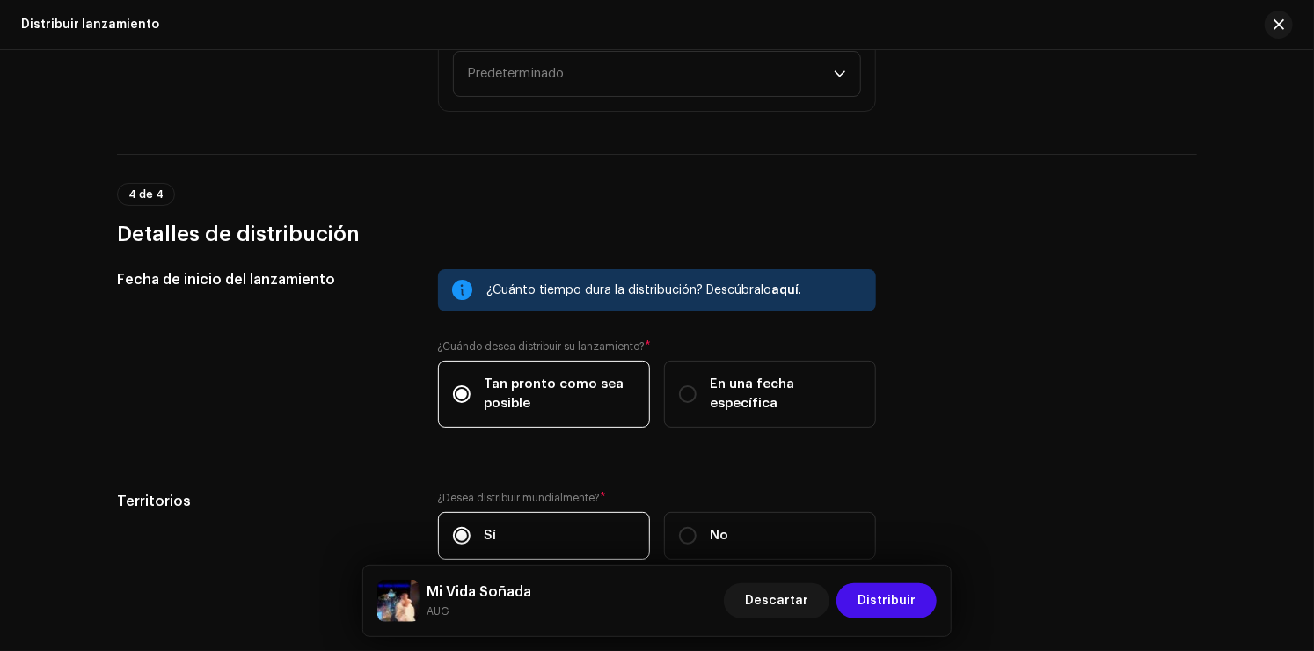
scroll to position [2638, 0]
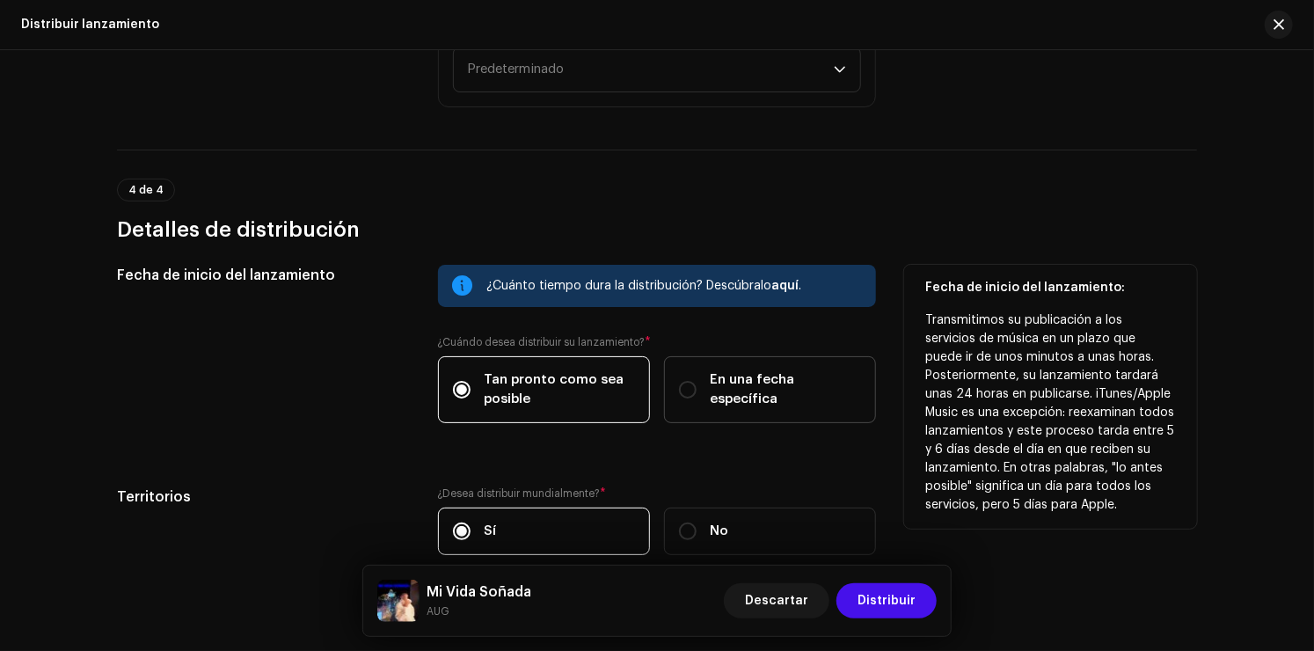
click at [737, 377] on label "En una fecha específica" at bounding box center [770, 389] width 212 height 67
click at [696, 381] on input "En una fecha específica" at bounding box center [688, 390] width 18 height 18
radio input "true"
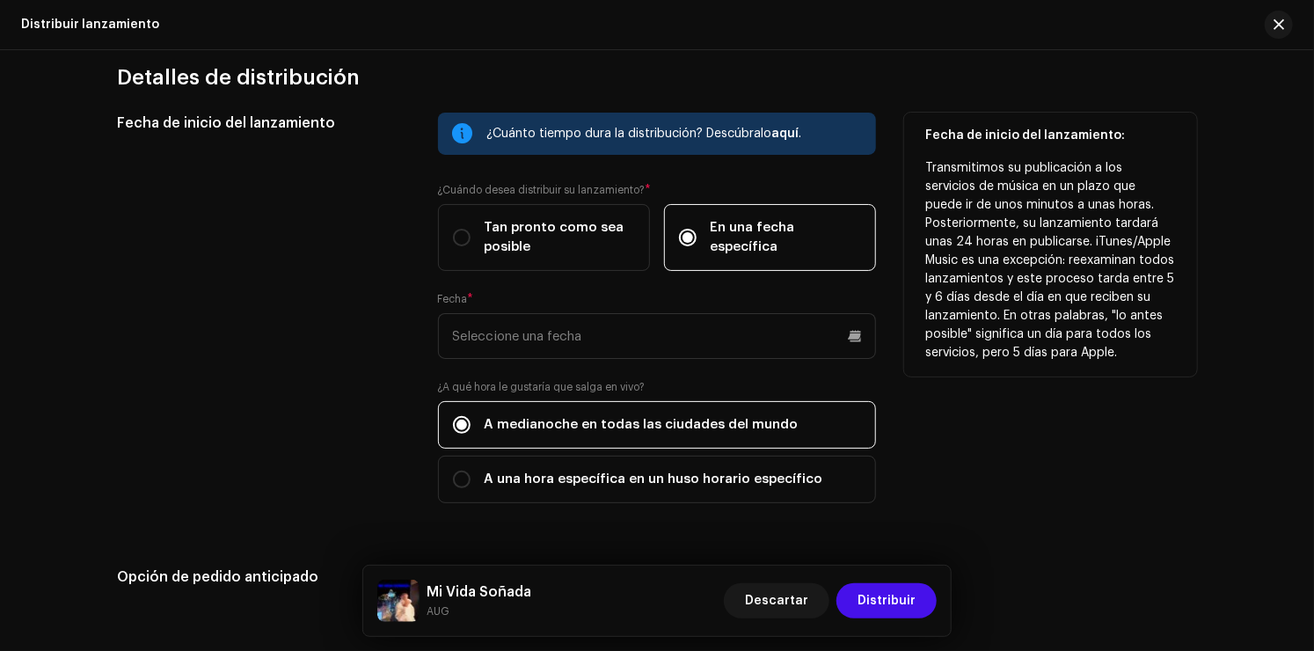
scroll to position [2814, 0]
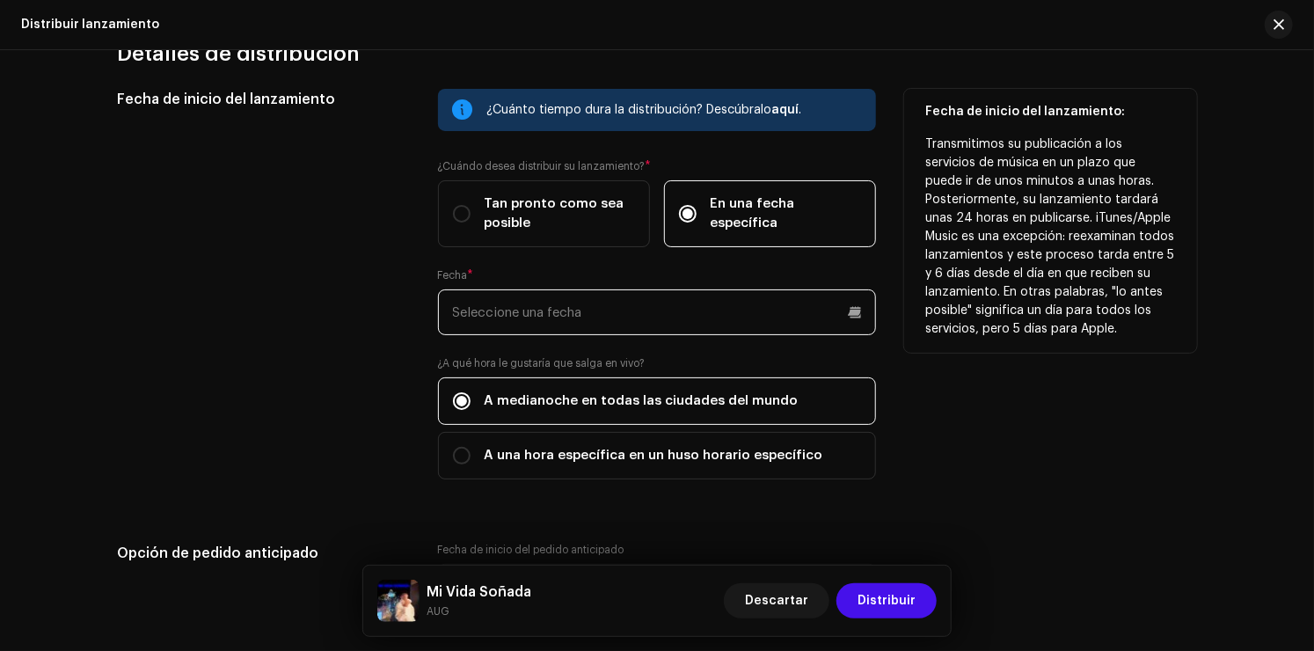
click at [580, 317] on p-datepicker at bounding box center [657, 312] width 438 height 46
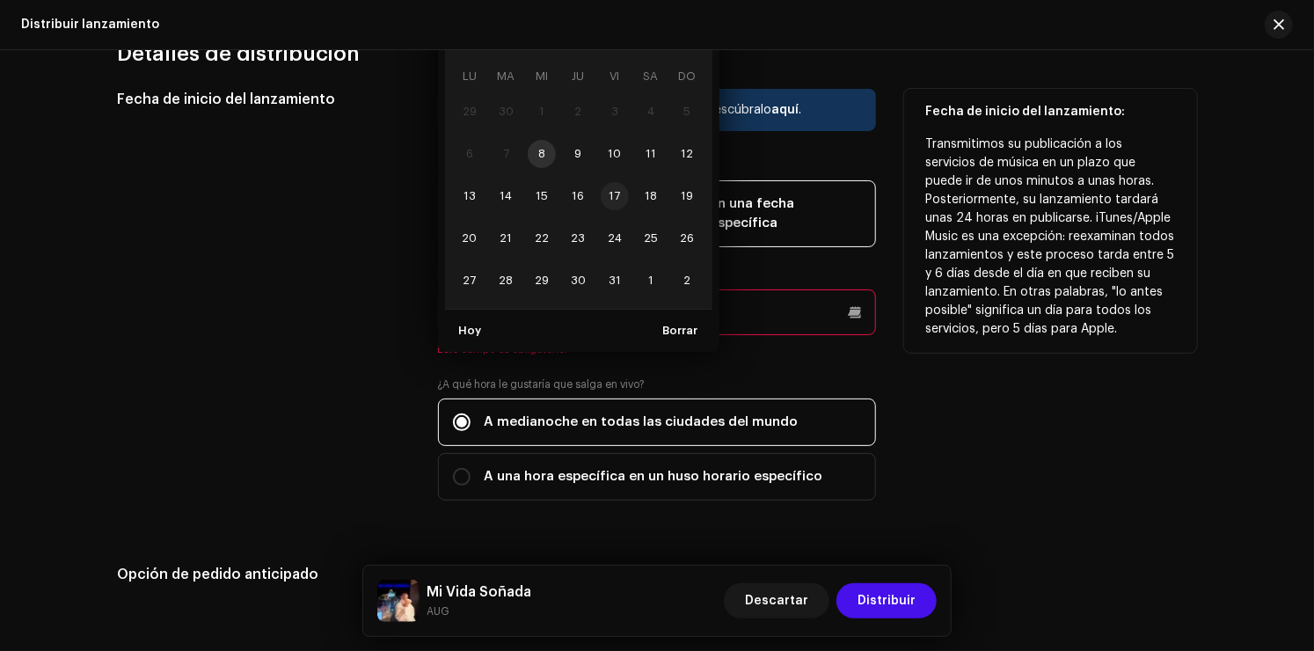
click at [610, 197] on span "17" at bounding box center [615, 196] width 28 height 28
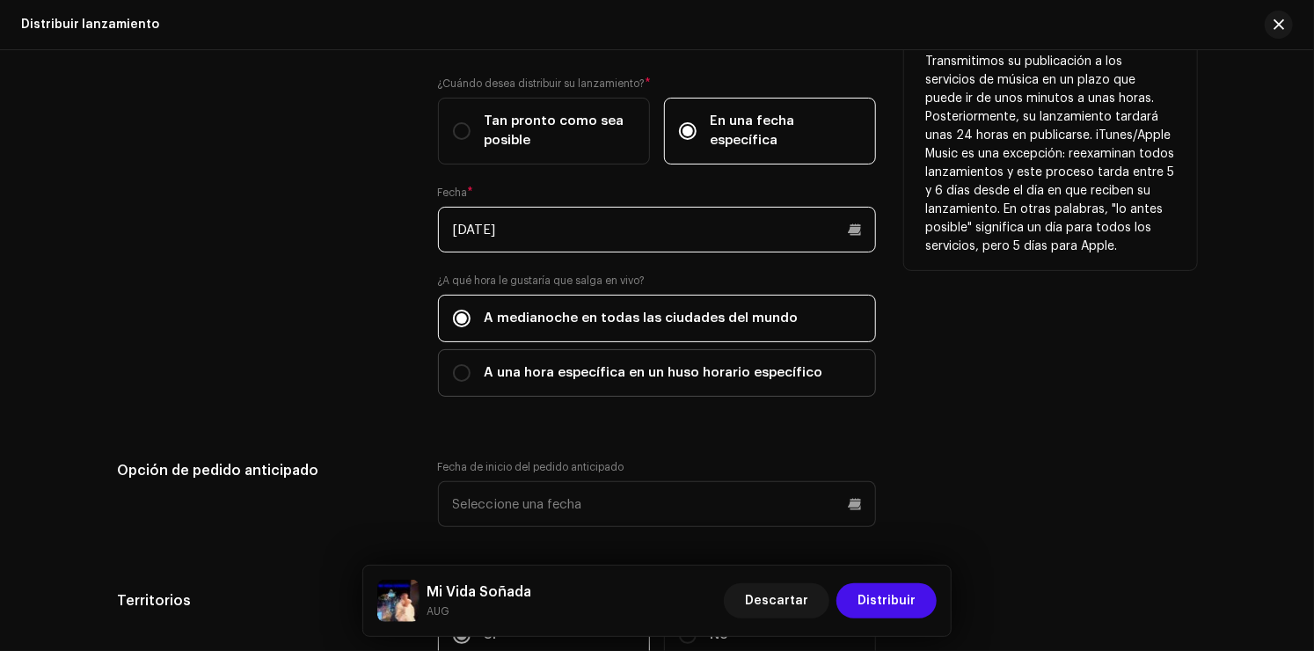
scroll to position [2902, 0]
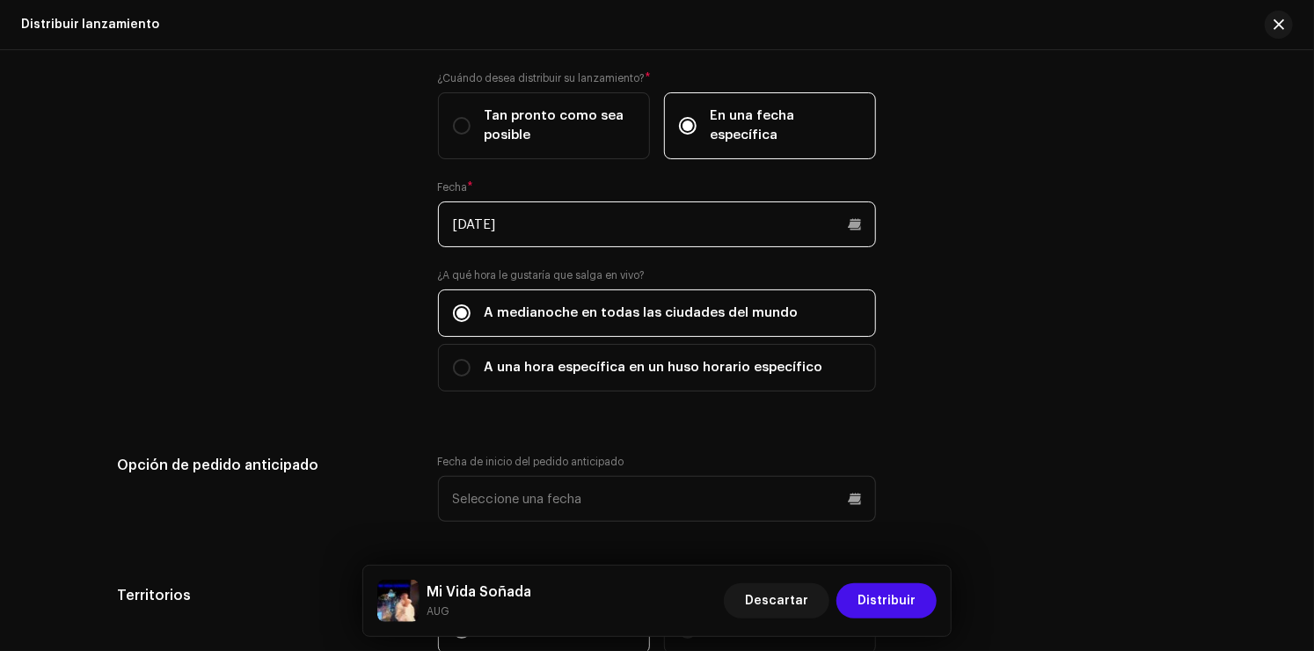
click at [639, 231] on input "[DATE]" at bounding box center [657, 224] width 438 height 46
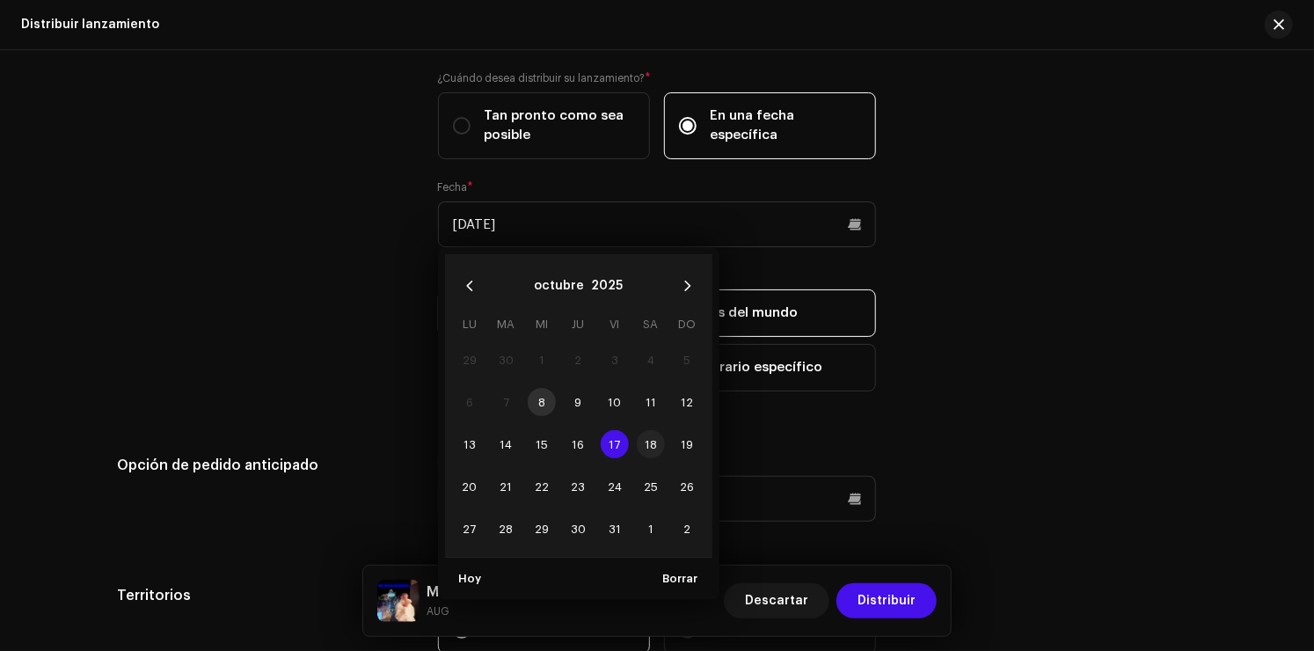
click at [650, 447] on span "18" at bounding box center [651, 444] width 28 height 28
type input "[DATE]"
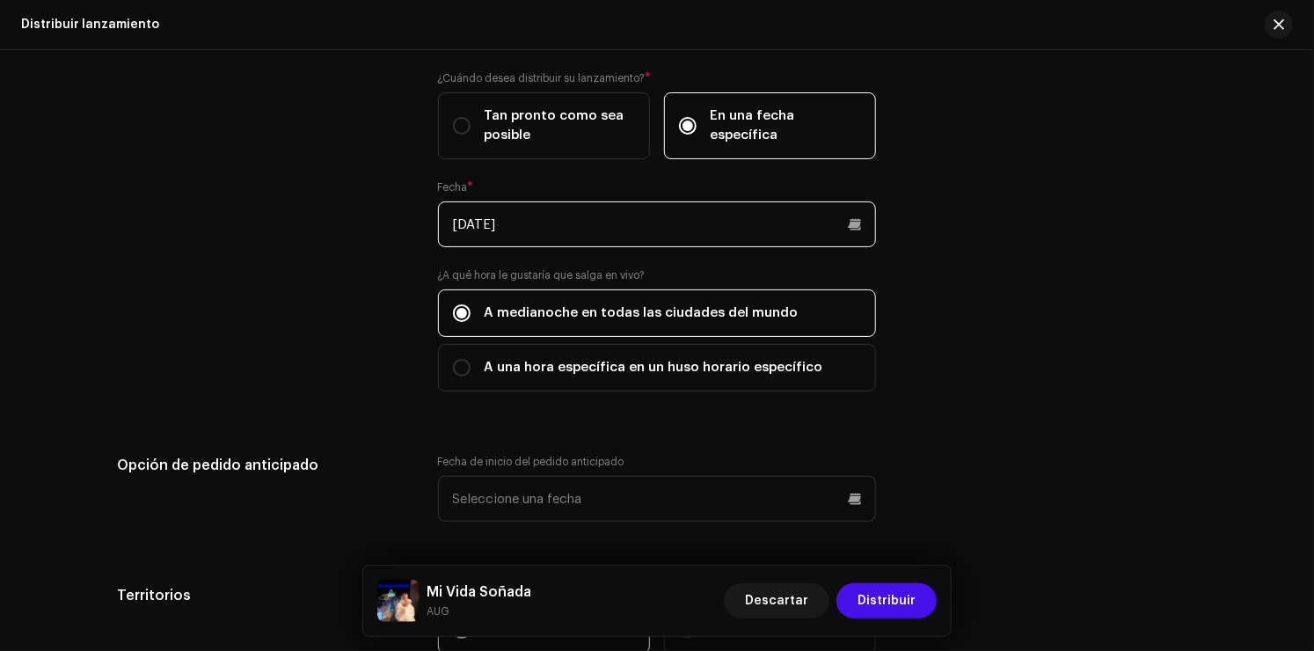
click at [676, 226] on input "[DATE]" at bounding box center [657, 224] width 438 height 46
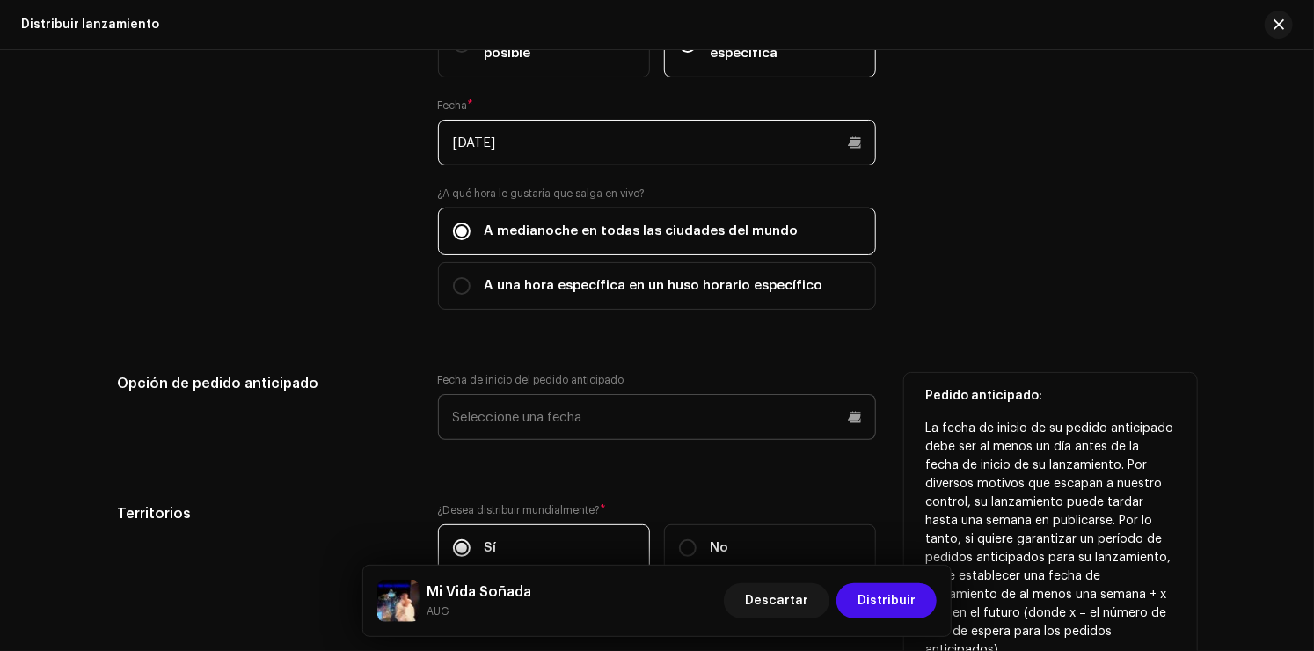
scroll to position [2990, 0]
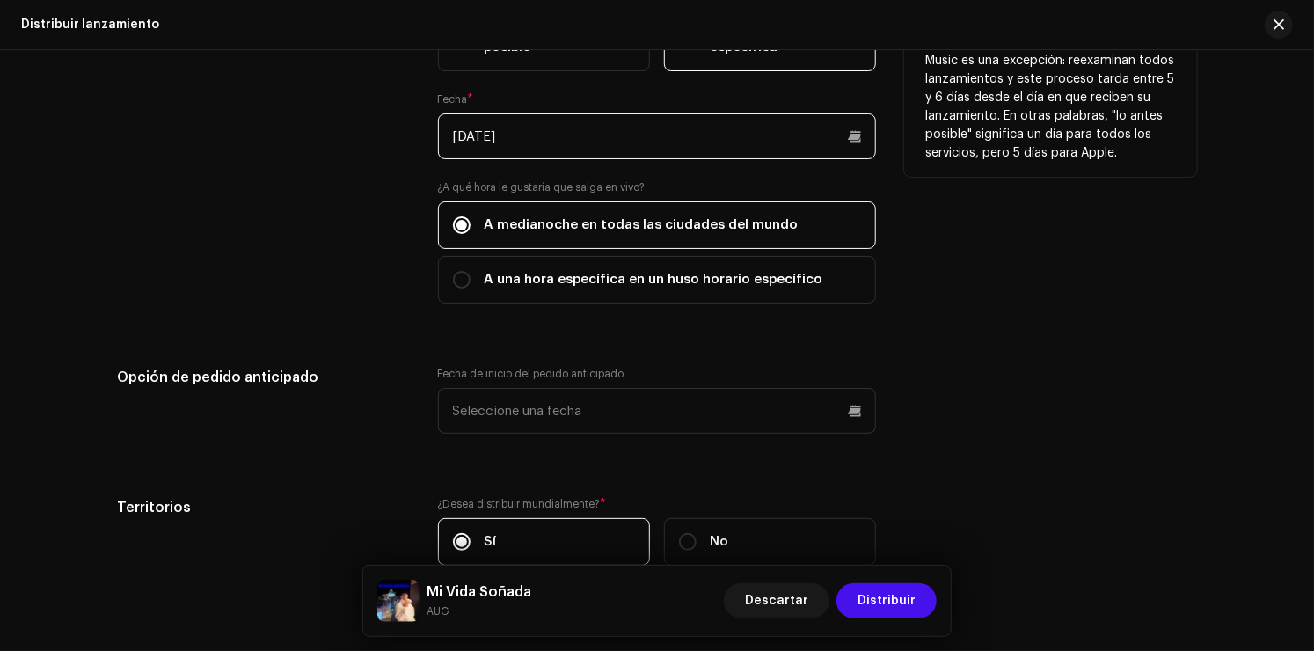
click at [619, 141] on input "[DATE]" at bounding box center [657, 136] width 438 height 46
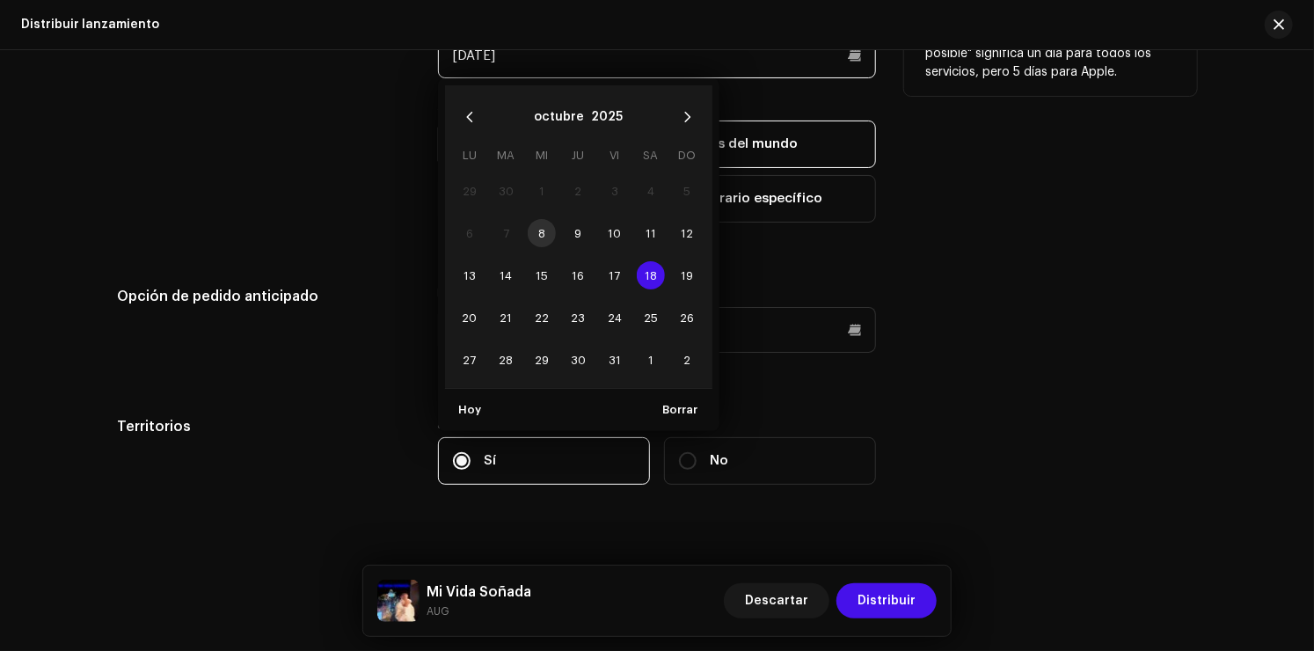
scroll to position [3078, 0]
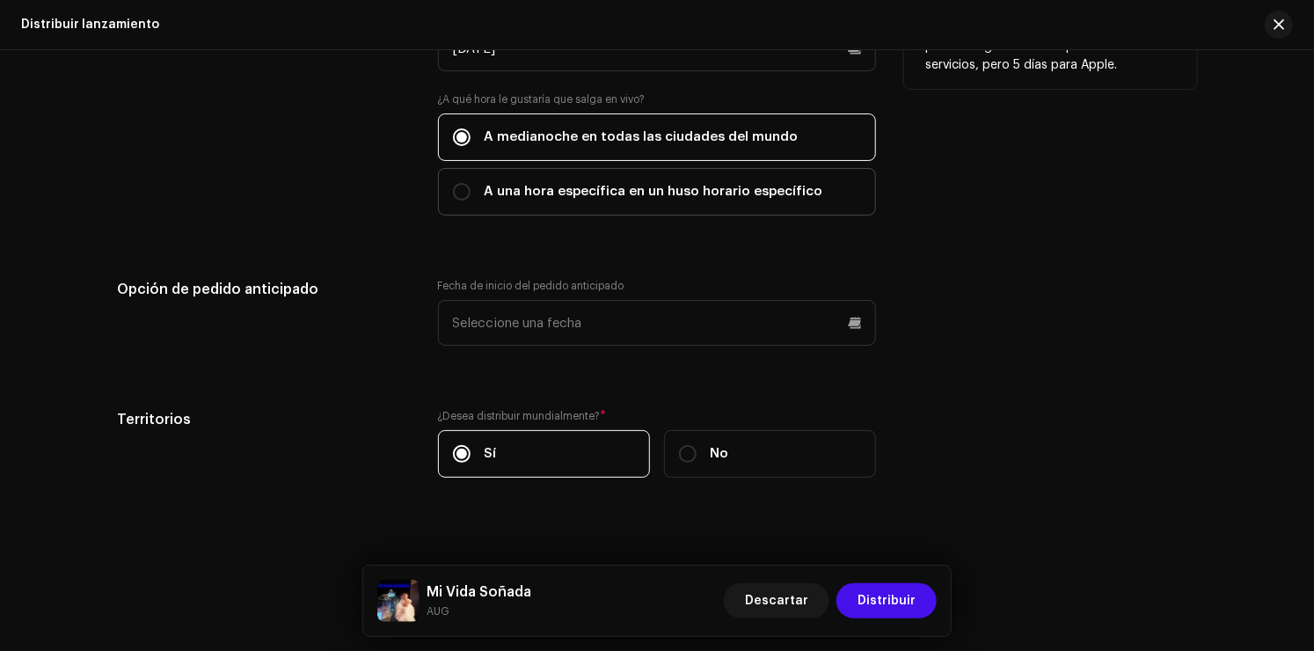
click at [626, 187] on span "A una hora específica en un huso horario específico" at bounding box center [654, 191] width 339 height 19
click at [470, 187] on input "A una hora específica en un huso horario específico" at bounding box center [462, 192] width 18 height 18
radio input "true"
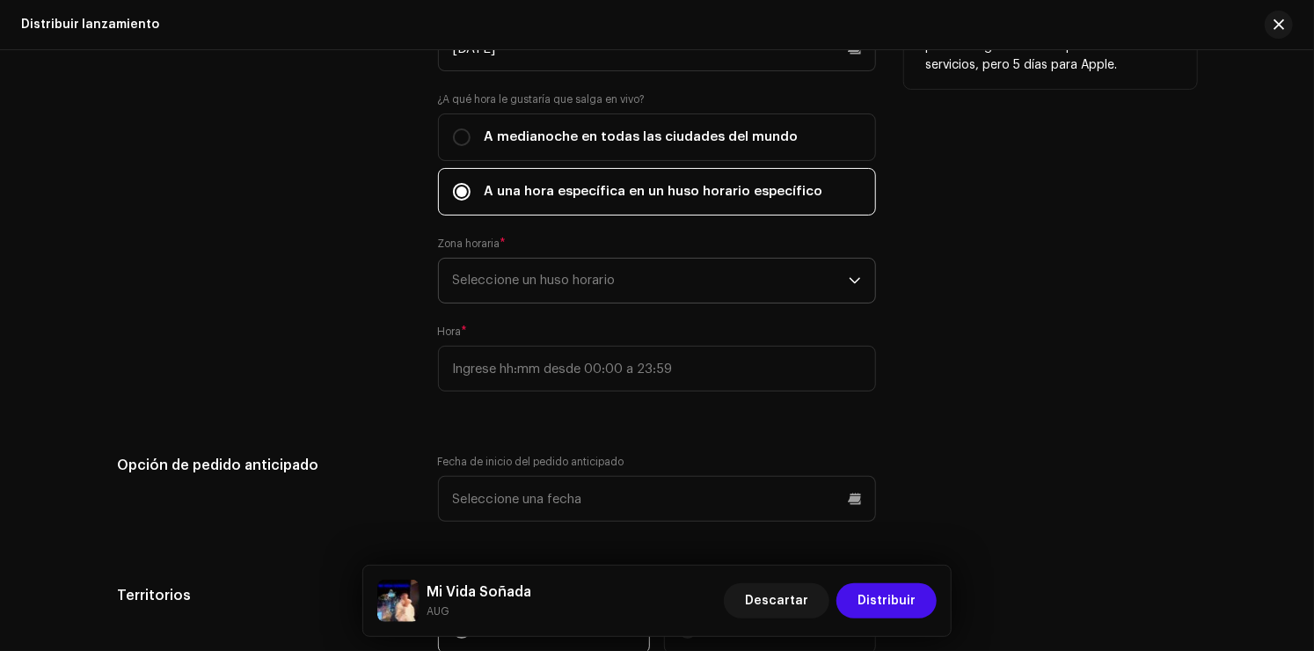
click at [564, 288] on span "Seleccione un huso horario" at bounding box center [651, 281] width 396 height 44
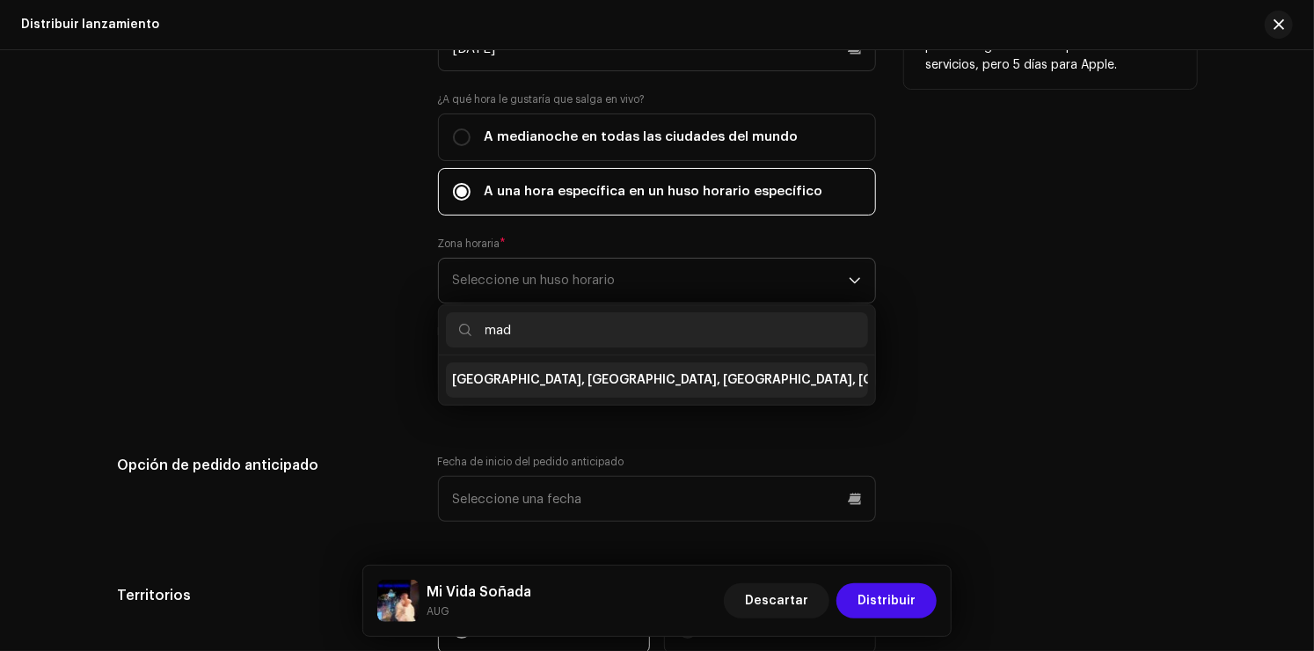
type input "mad"
click at [544, 384] on span "[GEOGRAPHIC_DATA], [GEOGRAPHIC_DATA], [GEOGRAPHIC_DATA], [GEOGRAPHIC_DATA]" at bounding box center [721, 380] width 536 height 18
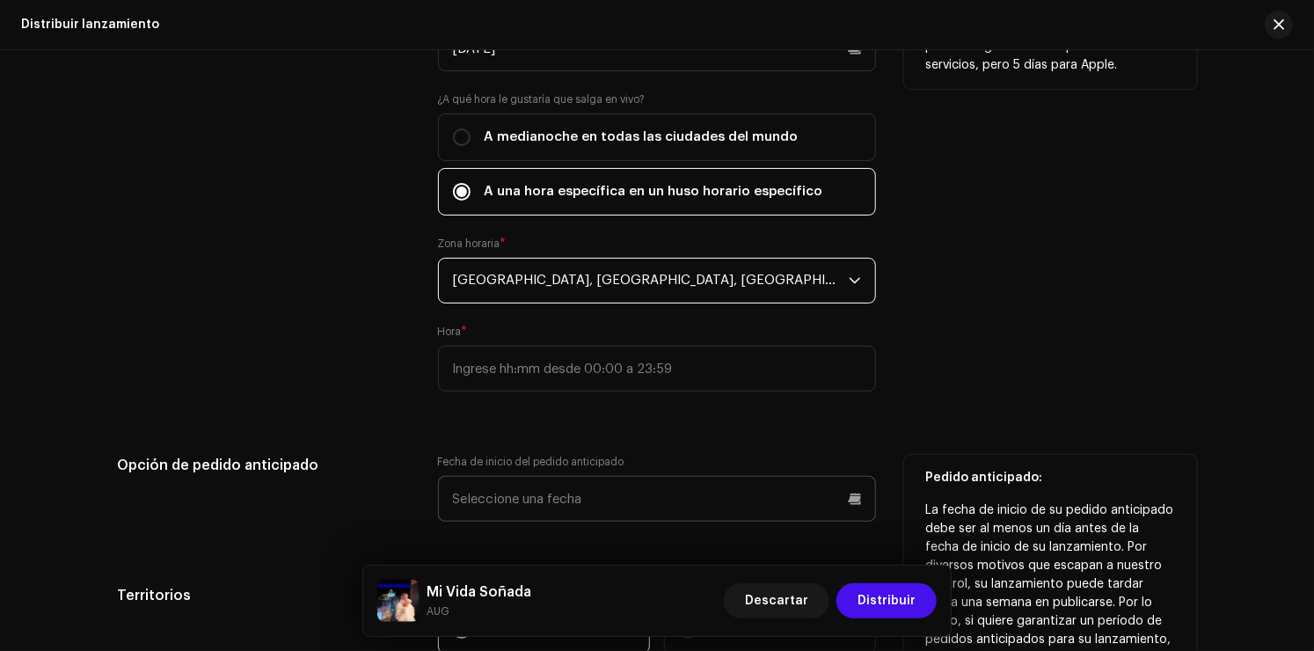
scroll to position [3166, 0]
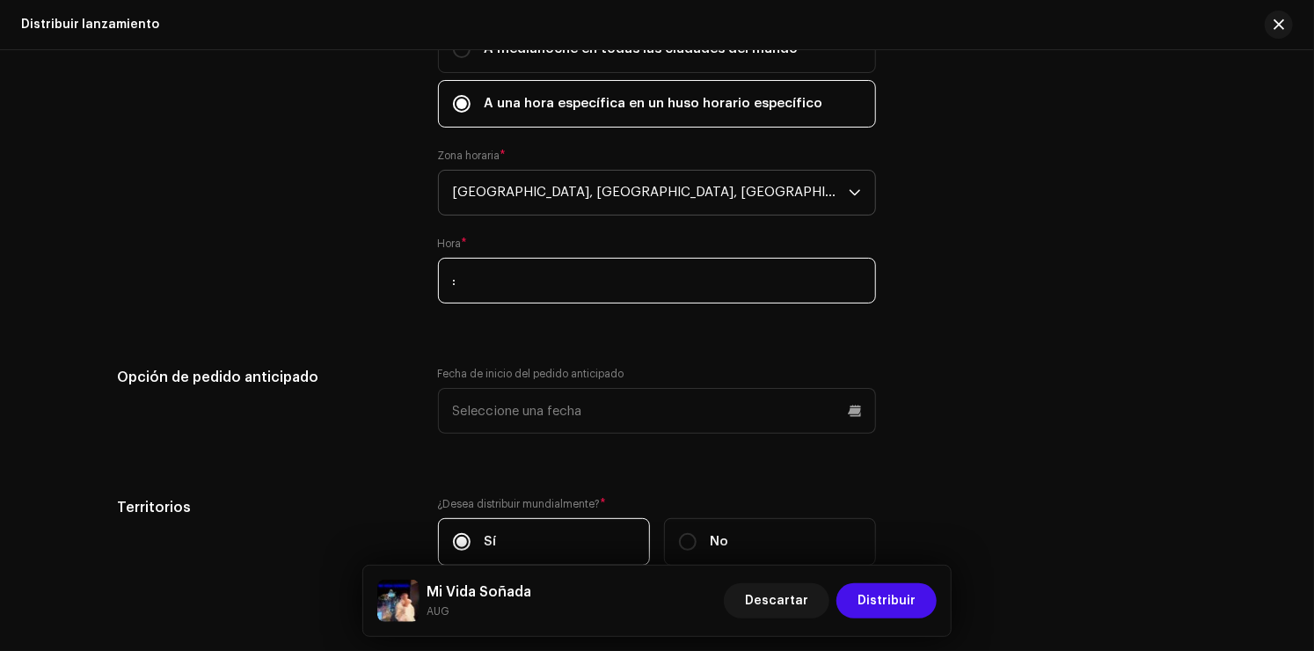
click at [693, 293] on input ":" at bounding box center [657, 281] width 438 height 46
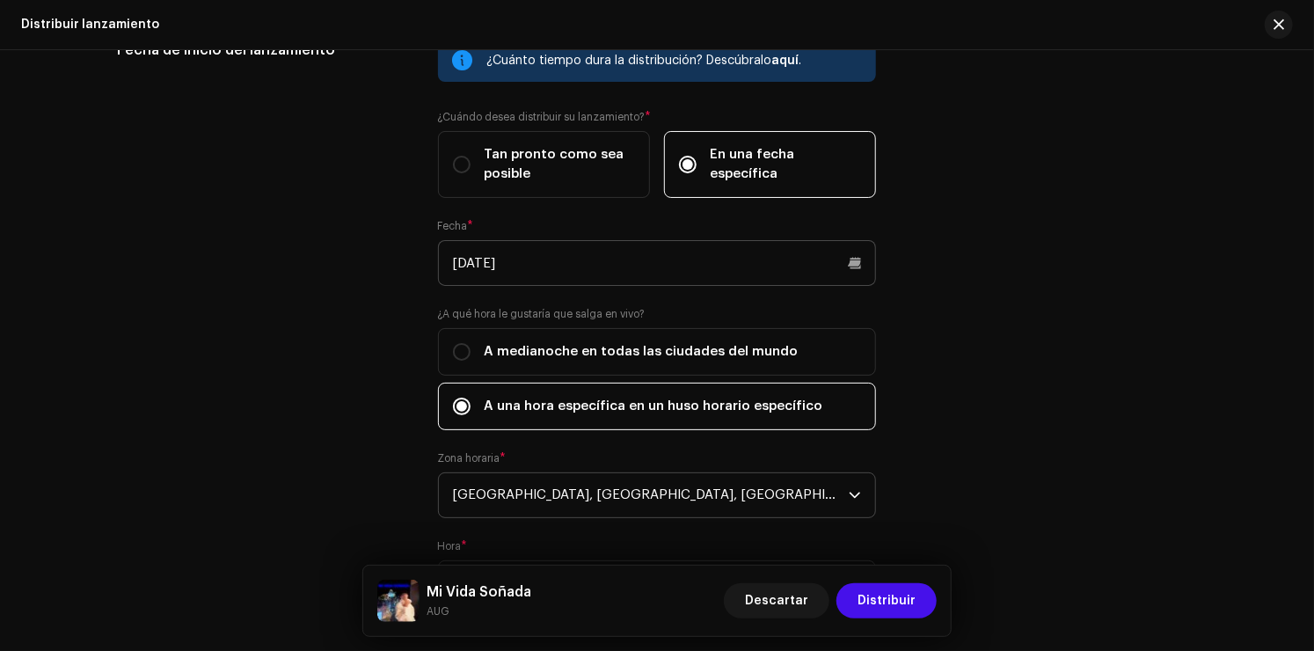
scroll to position [2814, 0]
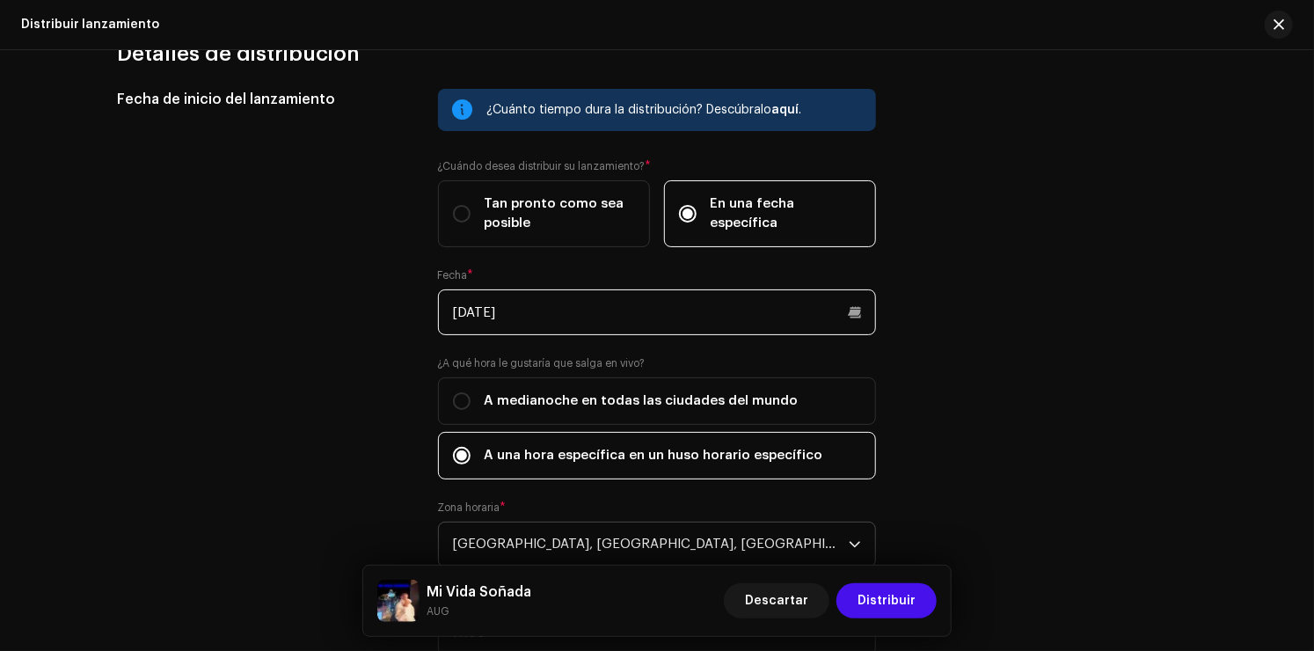
click at [756, 317] on input "[DATE]" at bounding box center [657, 312] width 438 height 46
click at [1021, 408] on div "Fecha de inicio del lanzamiento: Transmitimos su publicación a los servicios de…" at bounding box center [1050, 382] width 293 height 587
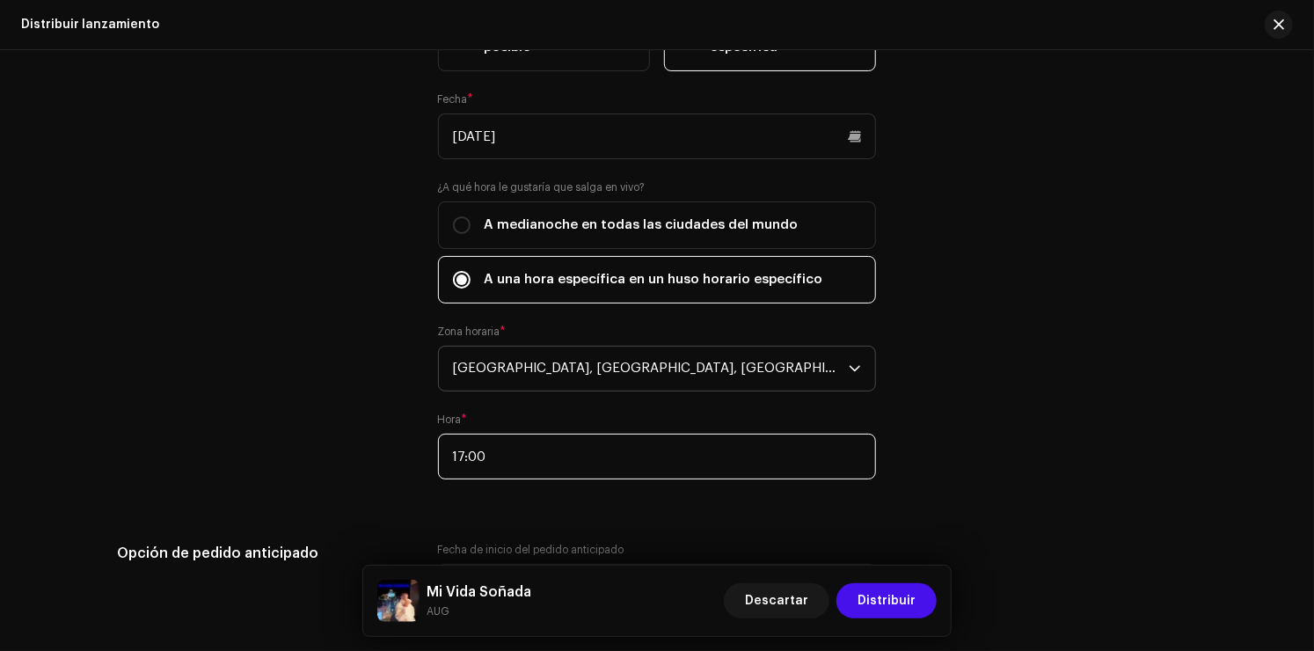
click at [501, 459] on input "17:00" at bounding box center [657, 457] width 438 height 46
click at [516, 456] on input "17:00" at bounding box center [657, 457] width 438 height 46
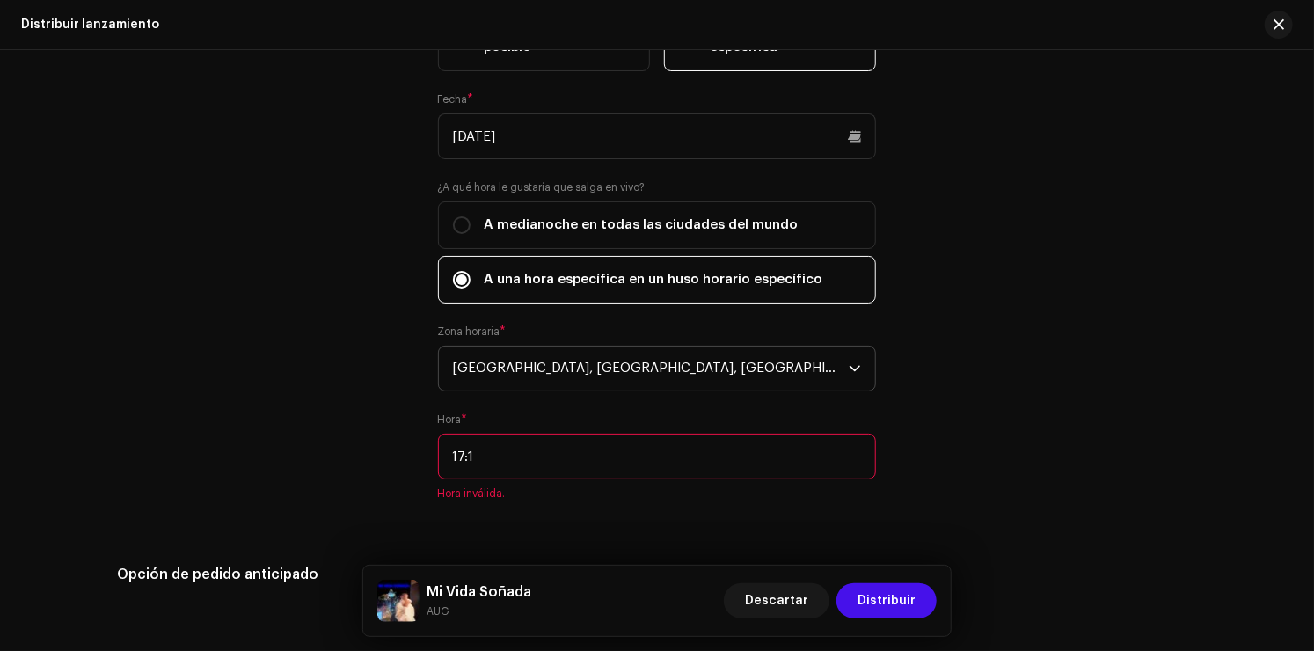
type input "17:15"
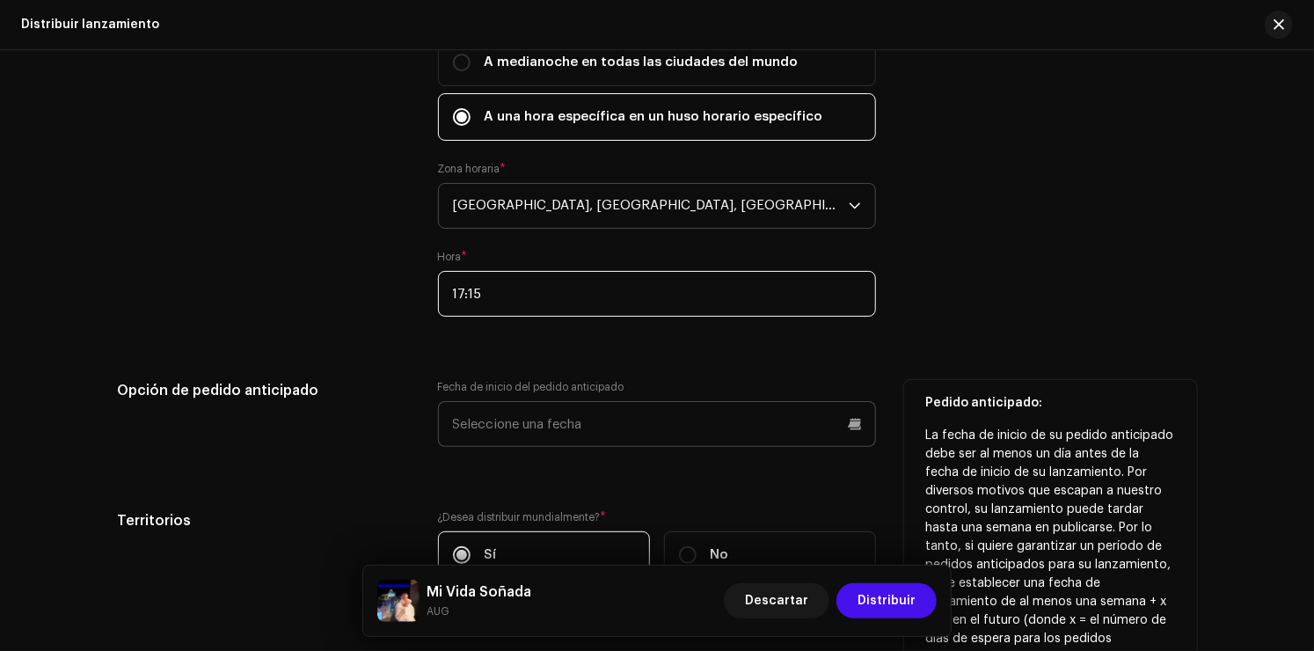
scroll to position [3166, 0]
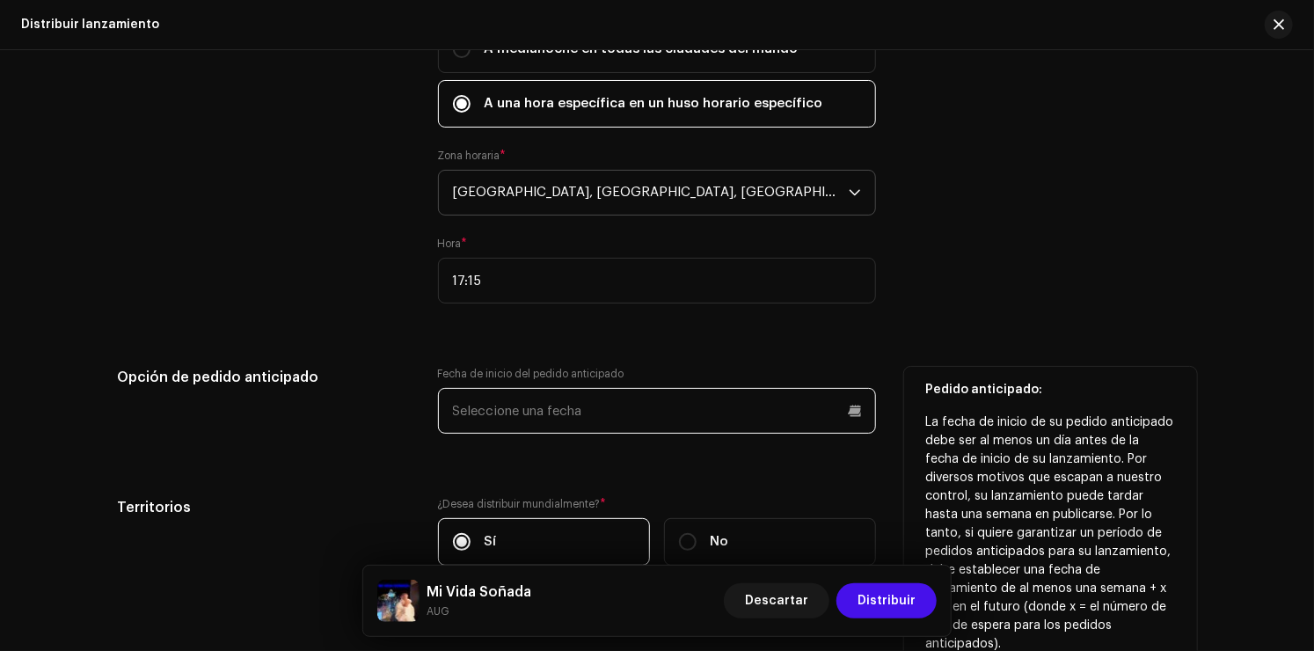
click at [589, 412] on input "text" at bounding box center [657, 411] width 438 height 46
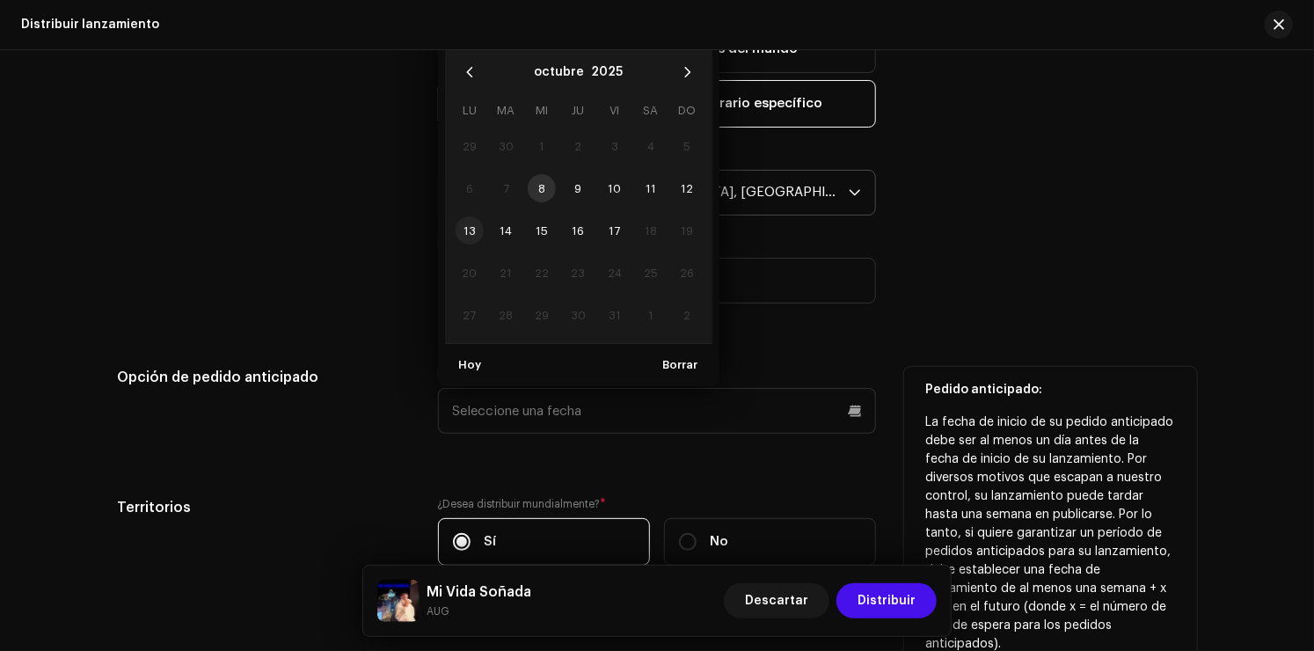
click at [466, 222] on span "13" at bounding box center [470, 230] width 28 height 28
type input "[DATE]"
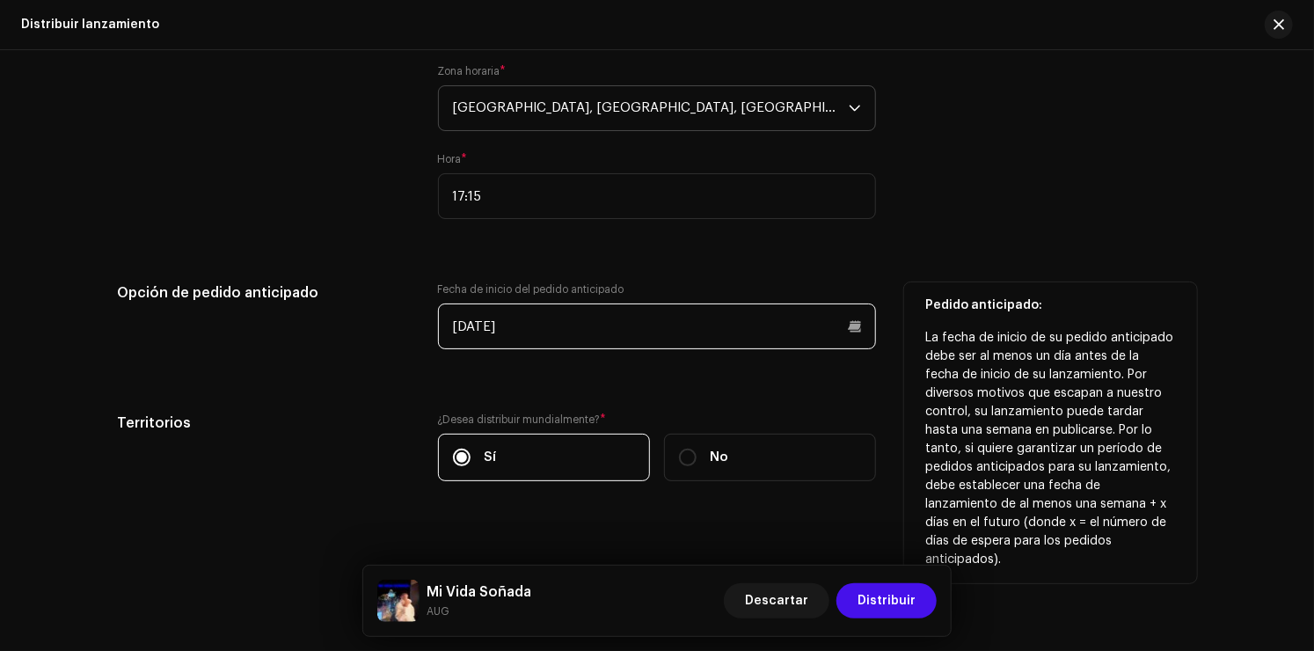
scroll to position [3271, 0]
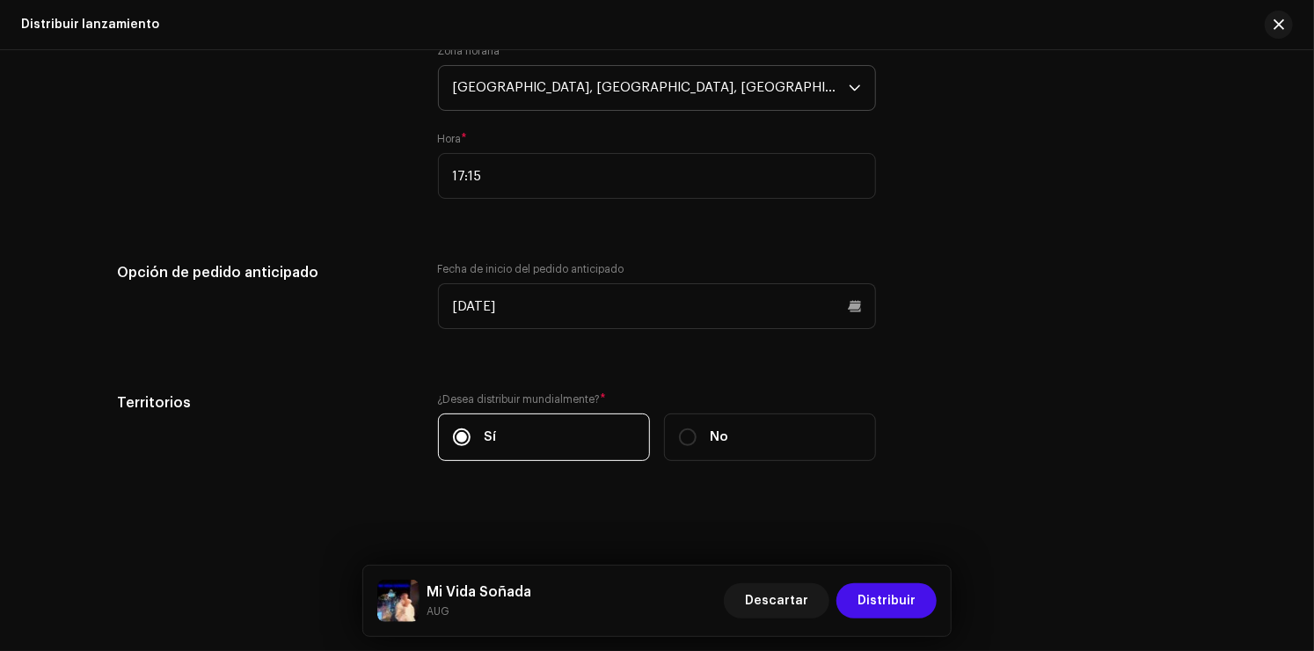
click at [635, 514] on div "Distribuir lanzamiento Complete los siguientes pasos para distribuir su lanzami…" at bounding box center [657, 350] width 1314 height 601
click at [895, 604] on span "Distribuir" at bounding box center [886, 600] width 58 height 35
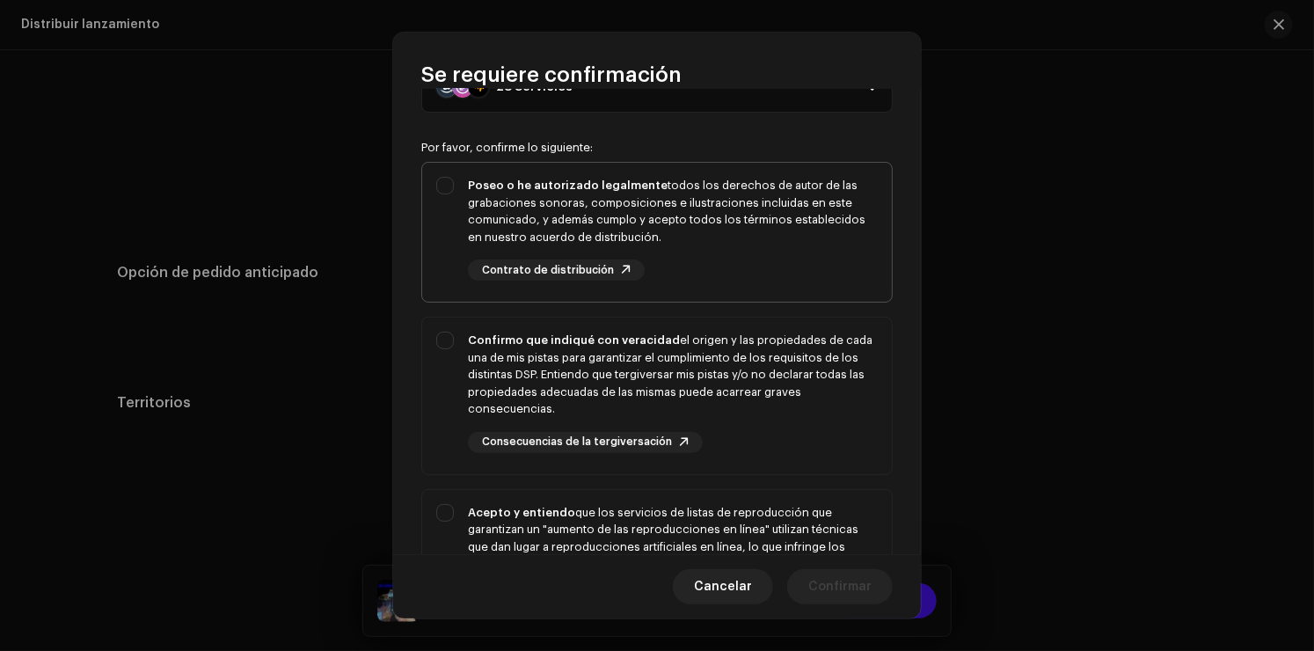
click at [649, 211] on div "Poseo o he autorizado legalmente todos los derechos de autor de las grabaciones…" at bounding box center [673, 211] width 410 height 69
checkbox input "true"
click at [637, 370] on div "Confirmo que indiqué con veracidad el origen y las propiedades de cada una de m…" at bounding box center [673, 375] width 410 height 86
checkbox input "true"
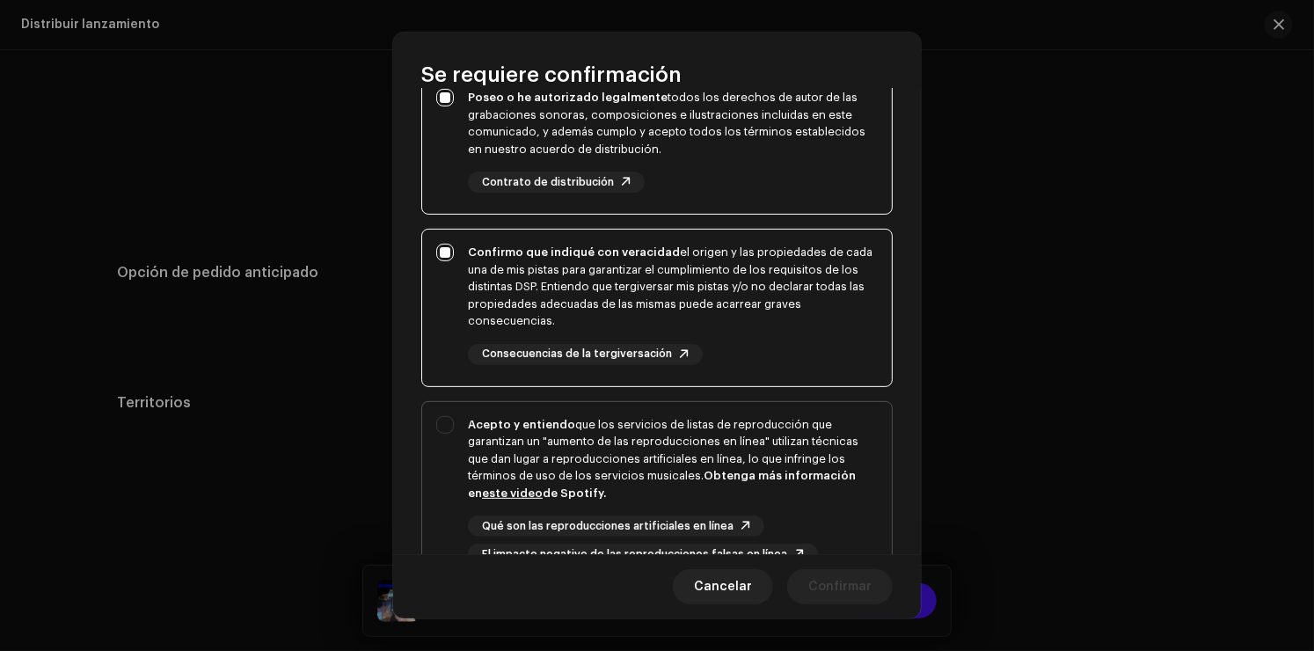
click at [645, 404] on div "Acepto y entiendo que los servicios de listas de reproducción que garantizan un…" at bounding box center [657, 491] width 470 height 178
checkbox input "true"
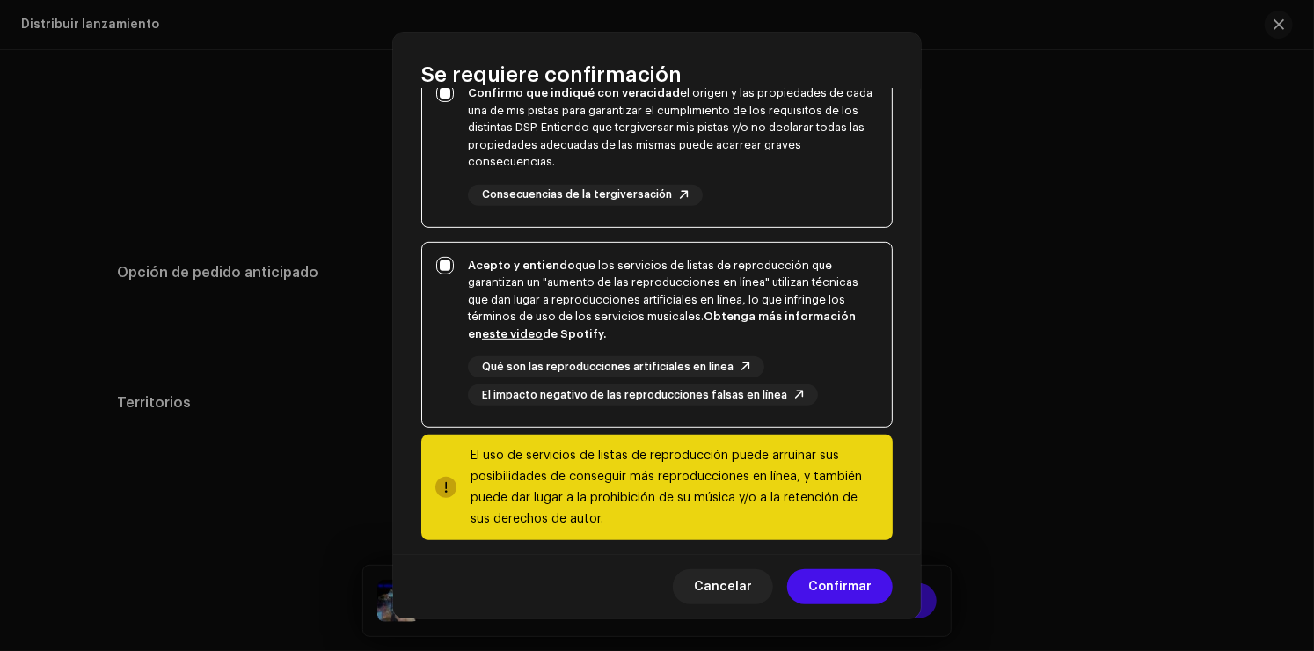
scroll to position [347, 0]
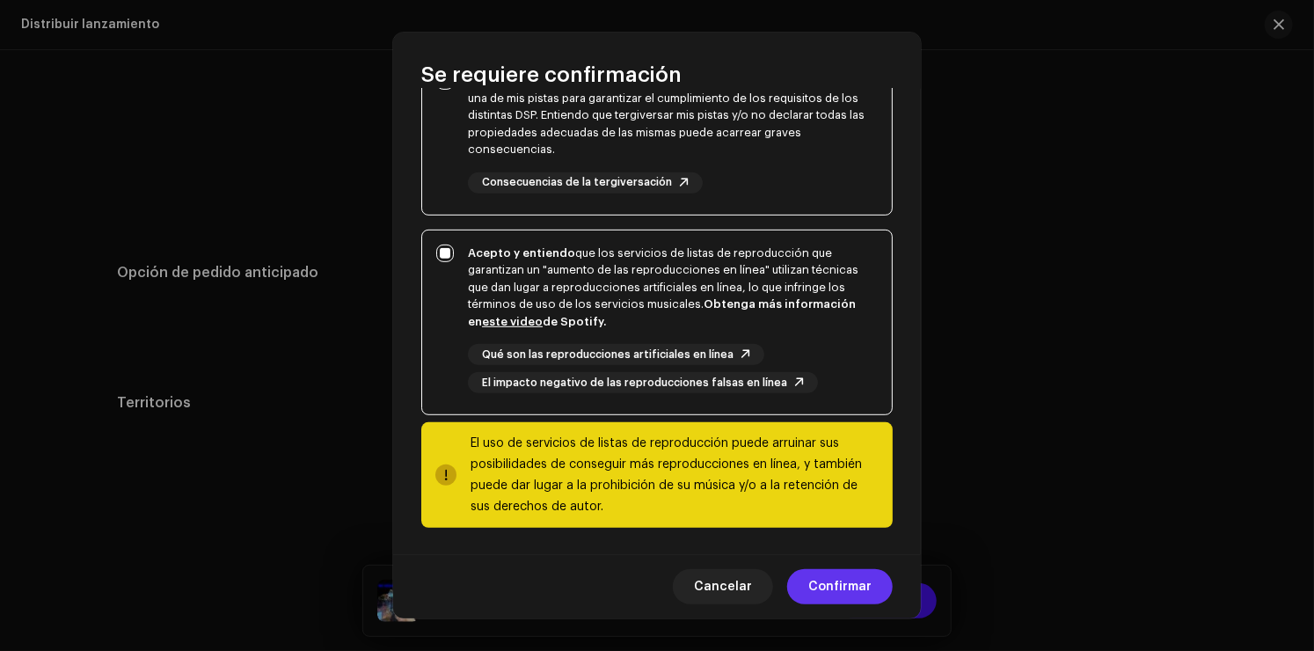
click at [830, 594] on span "Confirmar" at bounding box center [839, 586] width 63 height 35
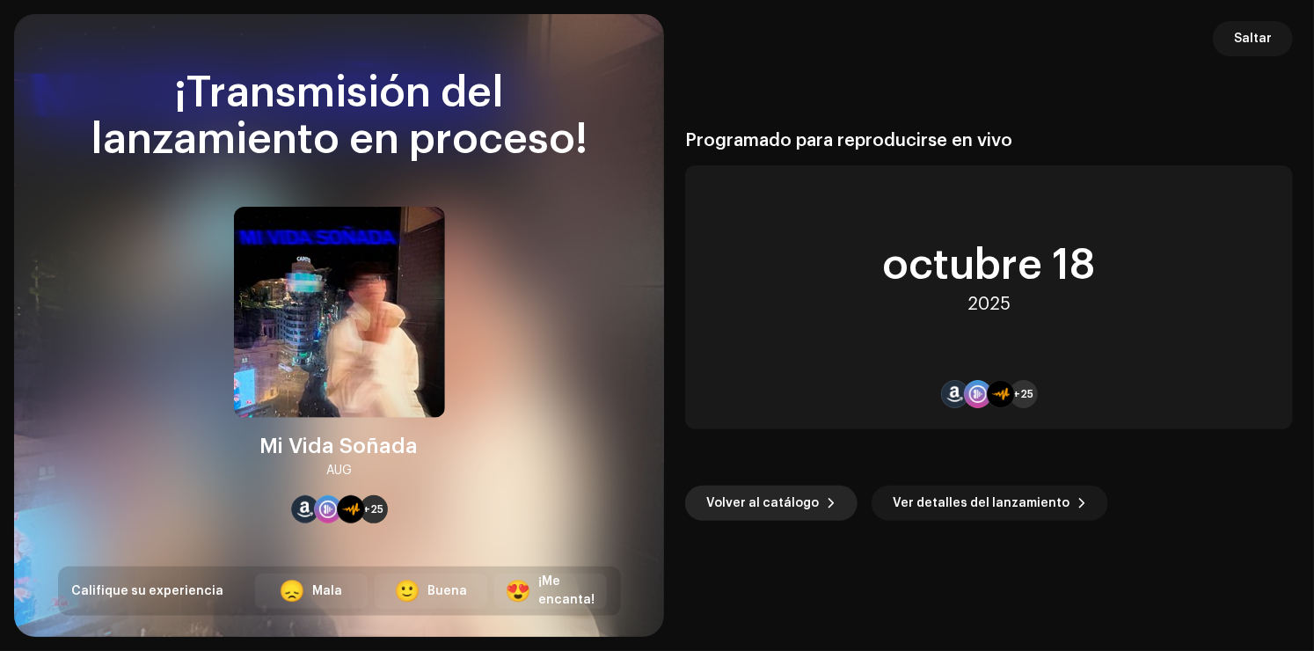
click at [783, 504] on span "Volver al catálogo" at bounding box center [762, 502] width 113 height 35
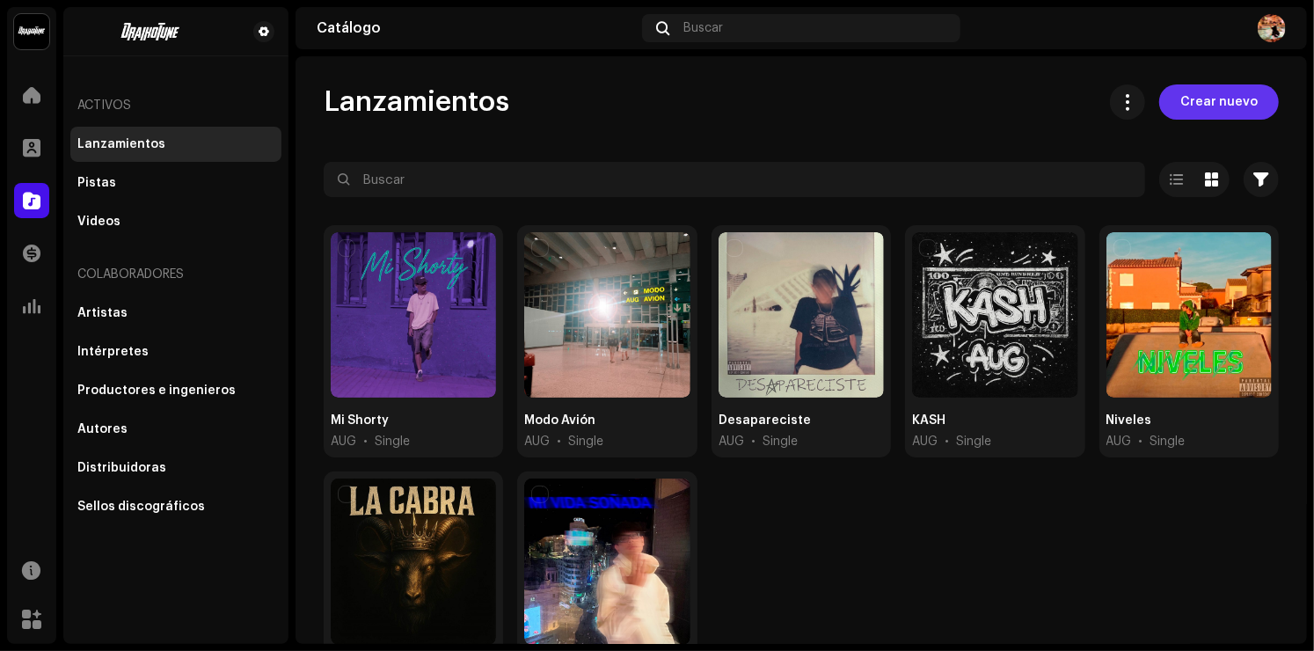
click at [1221, 91] on span "Crear nuevo" at bounding box center [1218, 101] width 77 height 35
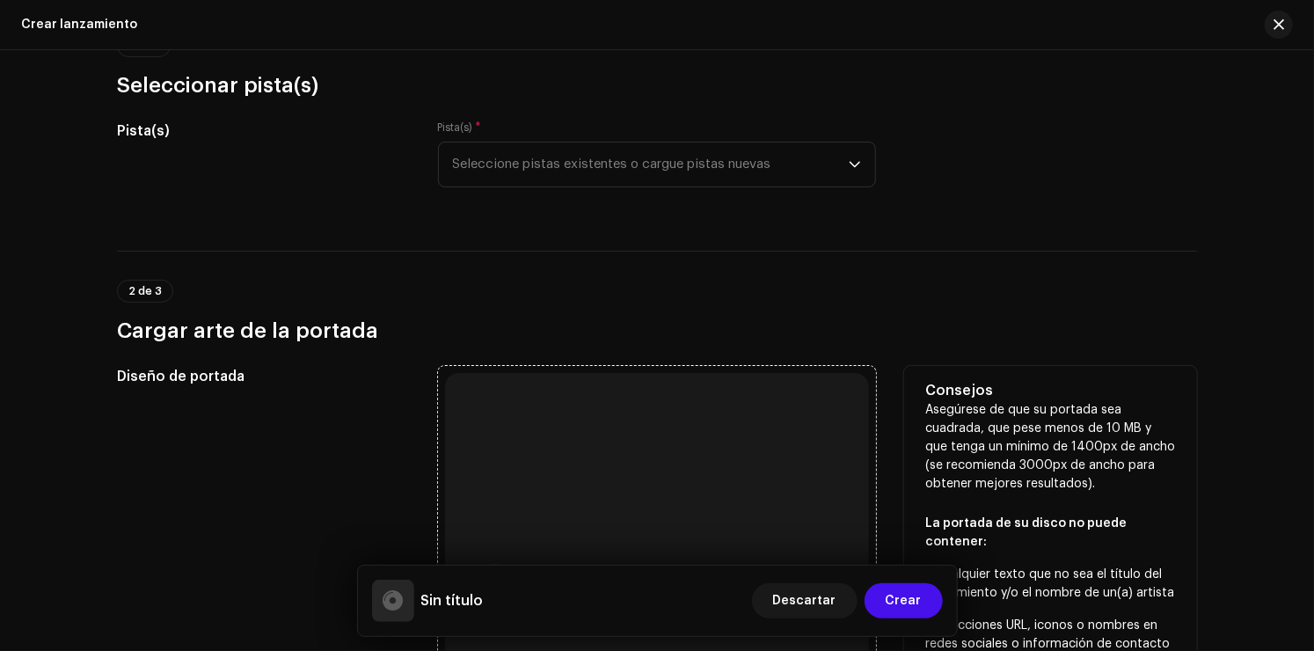
scroll to position [176, 0]
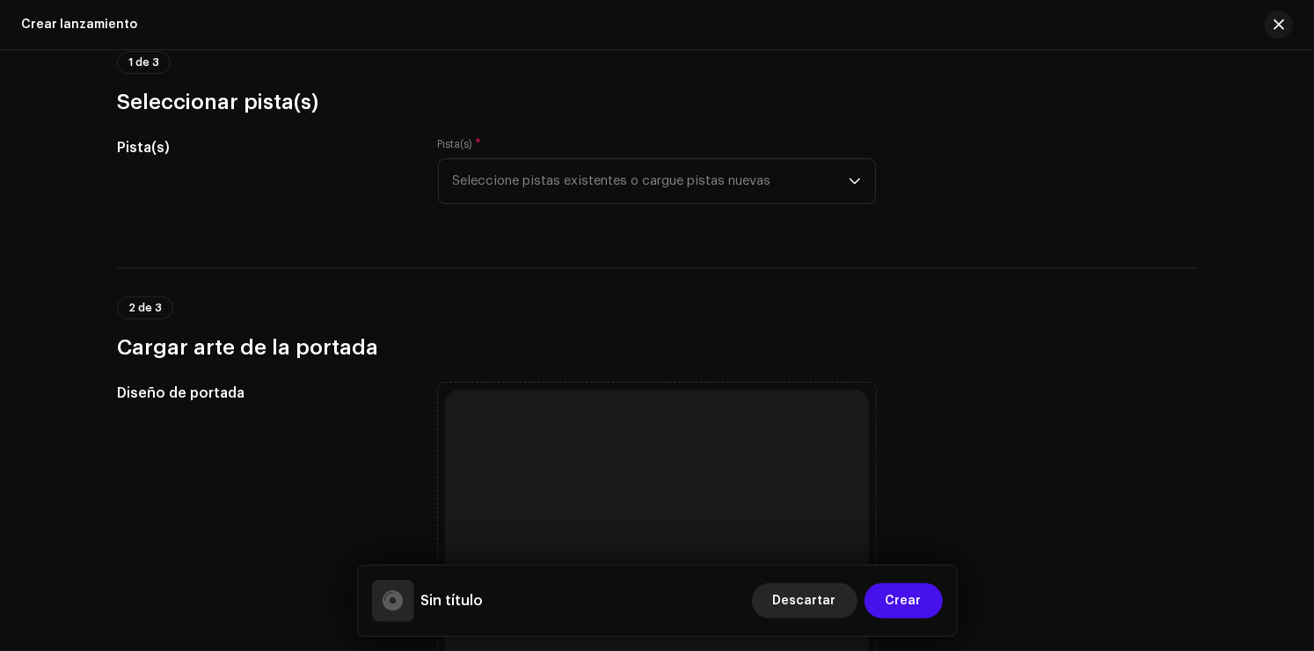
click at [797, 599] on span "Descartar" at bounding box center [804, 600] width 63 height 35
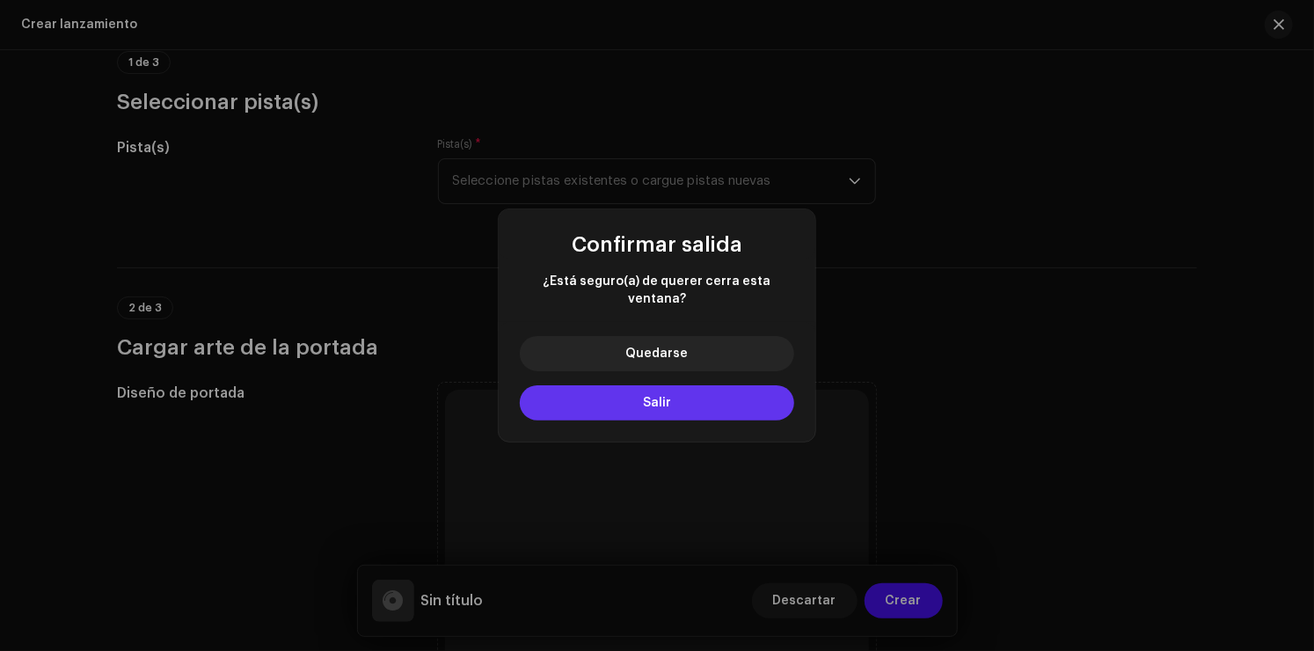
click at [690, 393] on button "Salir" at bounding box center [657, 402] width 274 height 35
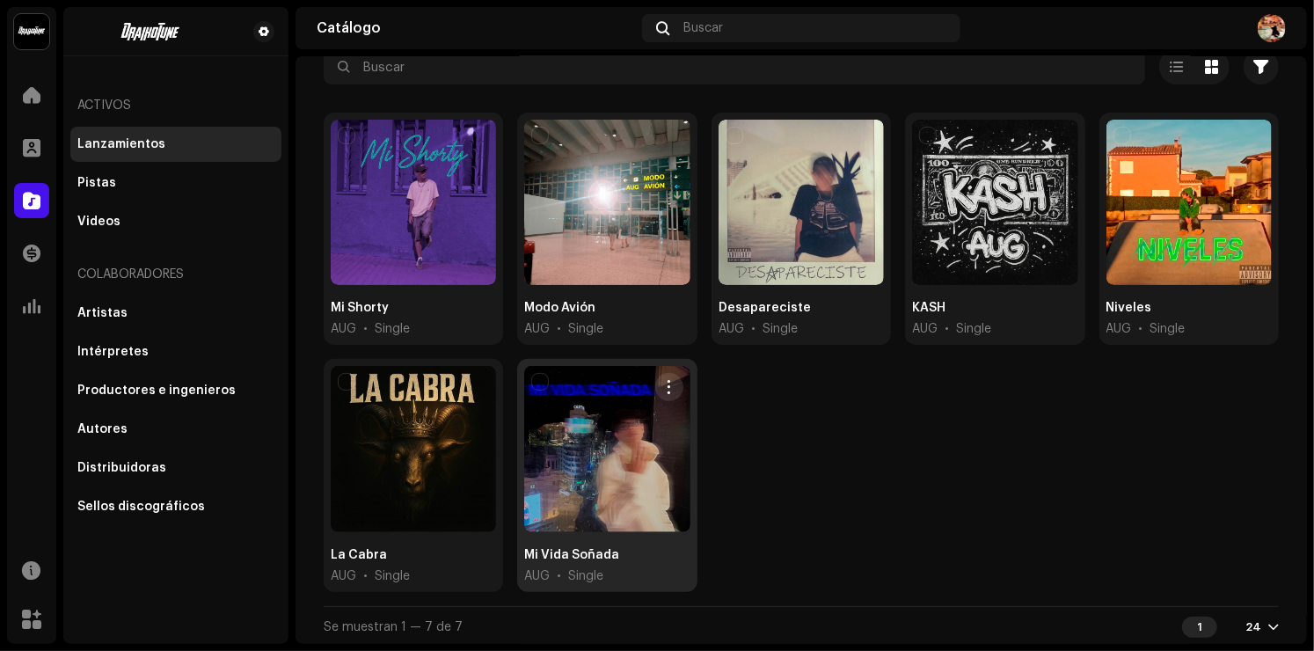
click at [633, 433] on div at bounding box center [606, 448] width 165 height 165
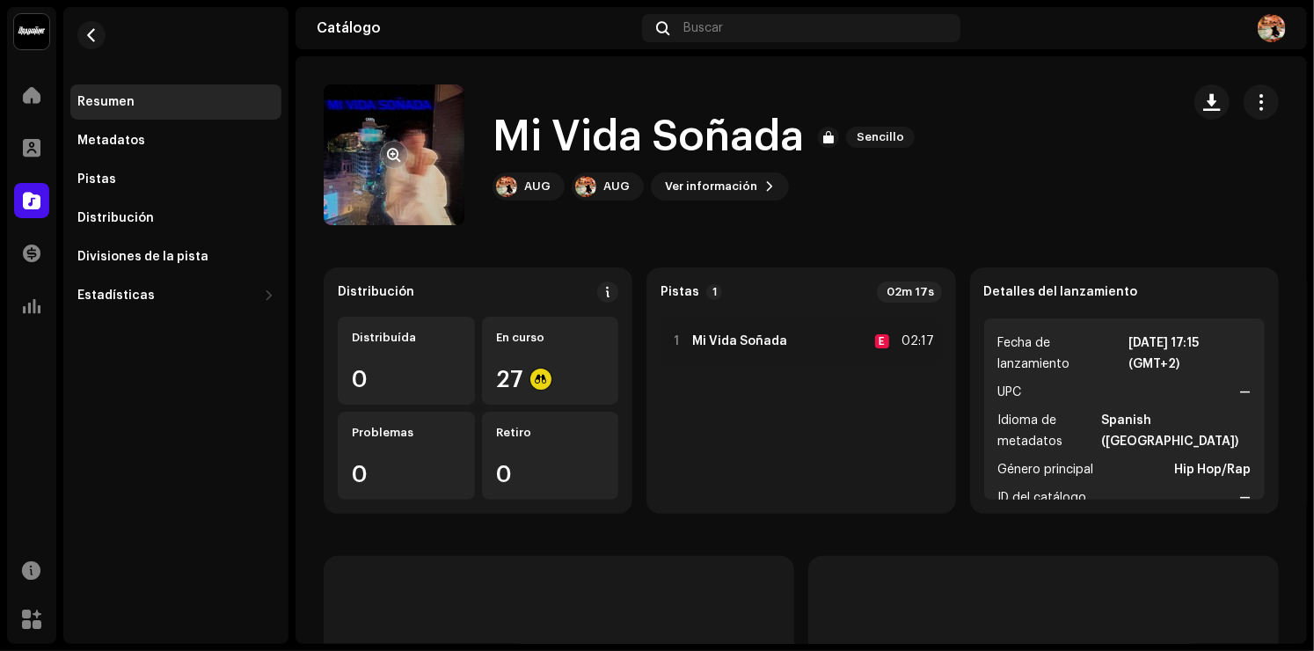
click at [429, 182] on re-a-cover at bounding box center [394, 154] width 141 height 141
click at [383, 170] on re-a-cover at bounding box center [394, 154] width 141 height 141
click at [388, 160] on span "button" at bounding box center [394, 155] width 13 height 14
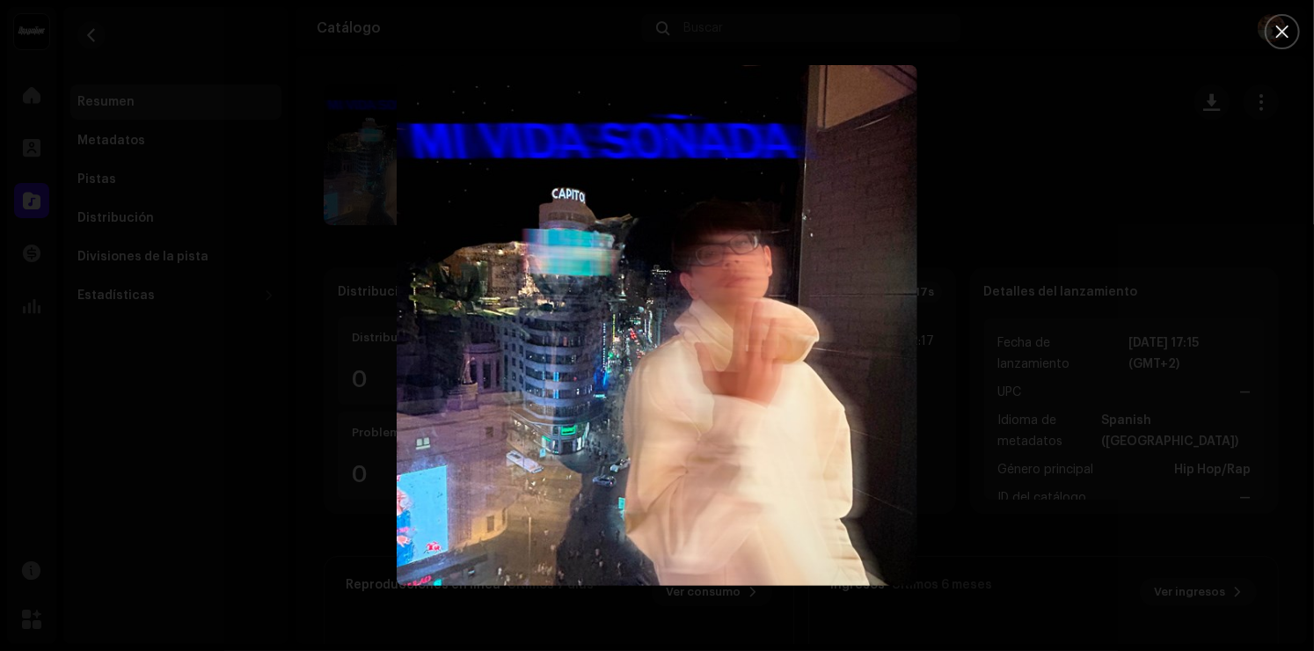
click at [1076, 430] on div at bounding box center [657, 325] width 1314 height 651
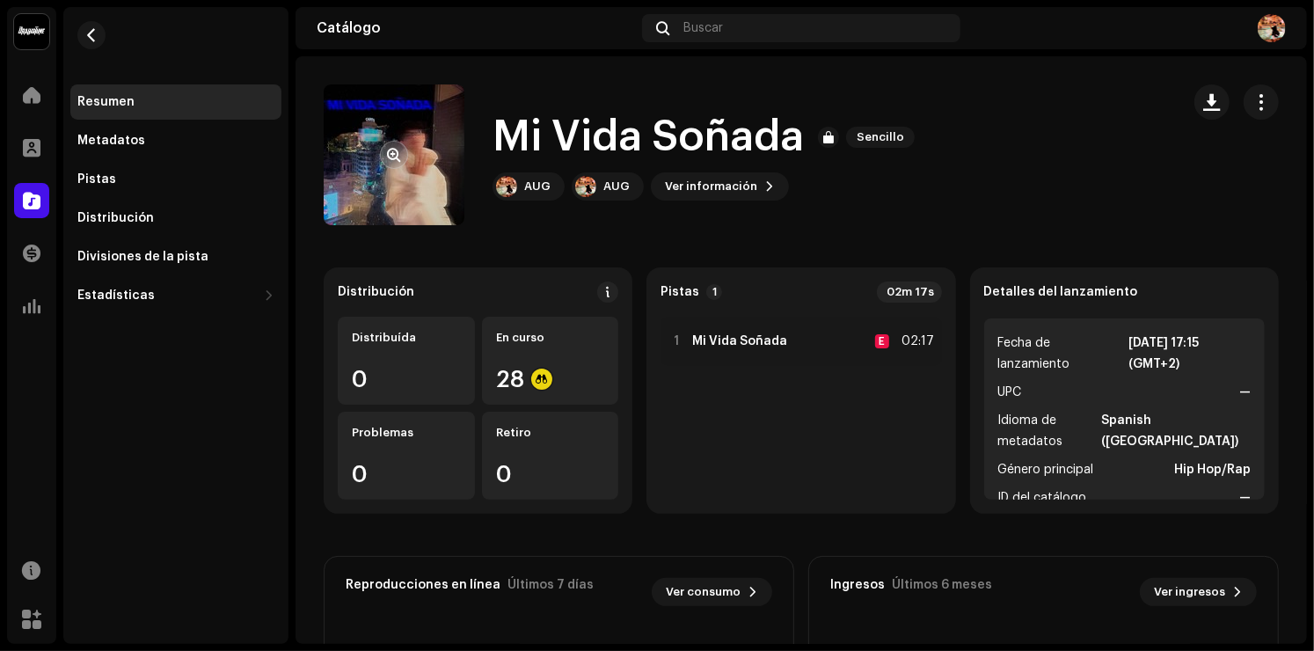
click at [392, 154] on span "button" at bounding box center [394, 155] width 13 height 14
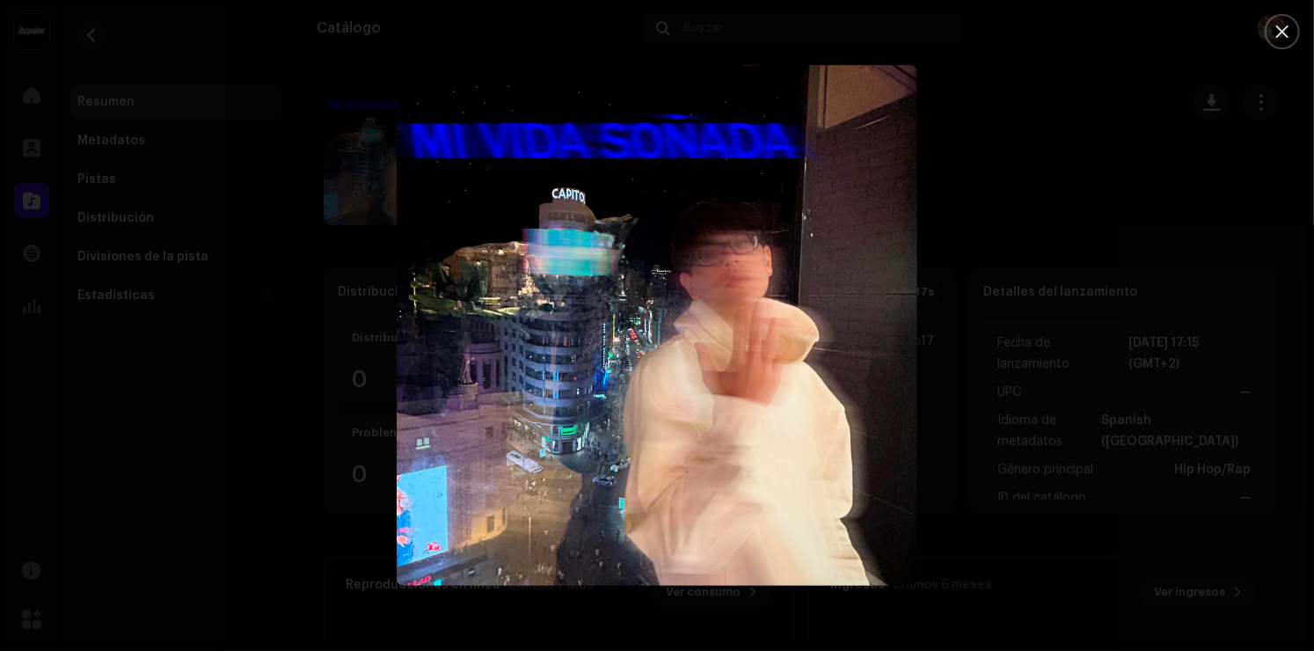
click at [1059, 222] on div at bounding box center [657, 325] width 1314 height 651
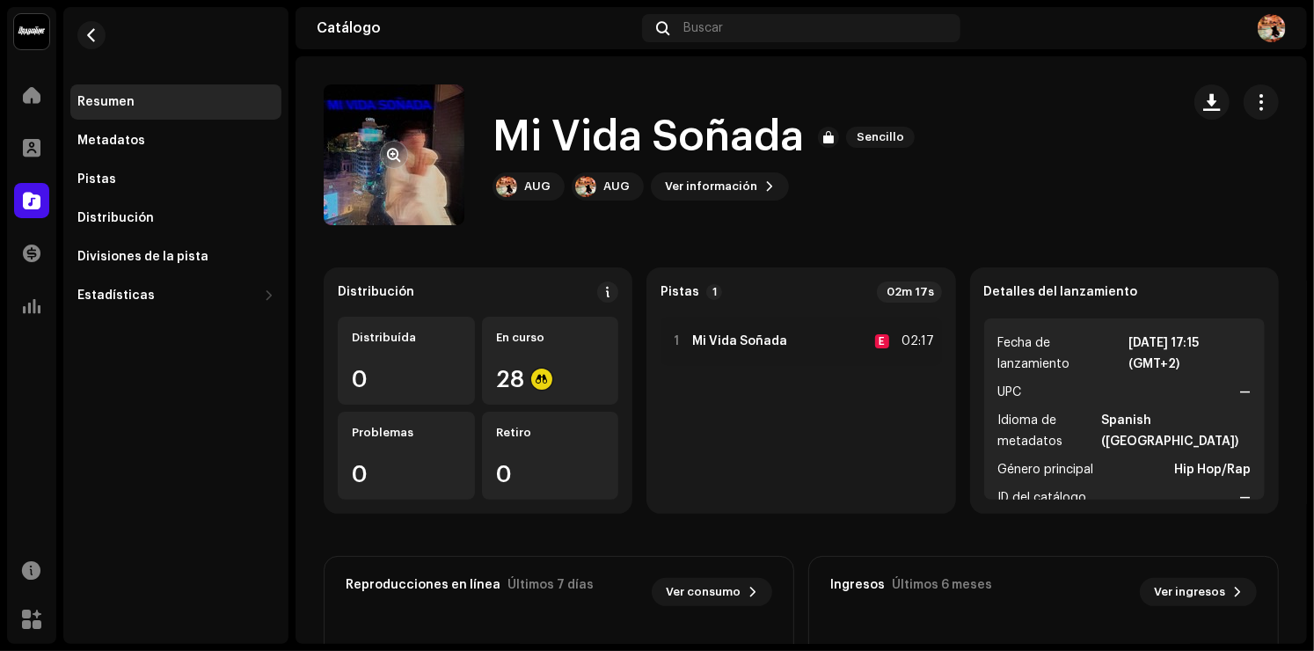
click at [327, 130] on re-a-cover at bounding box center [394, 154] width 141 height 141
click at [390, 158] on span "button" at bounding box center [394, 155] width 13 height 14
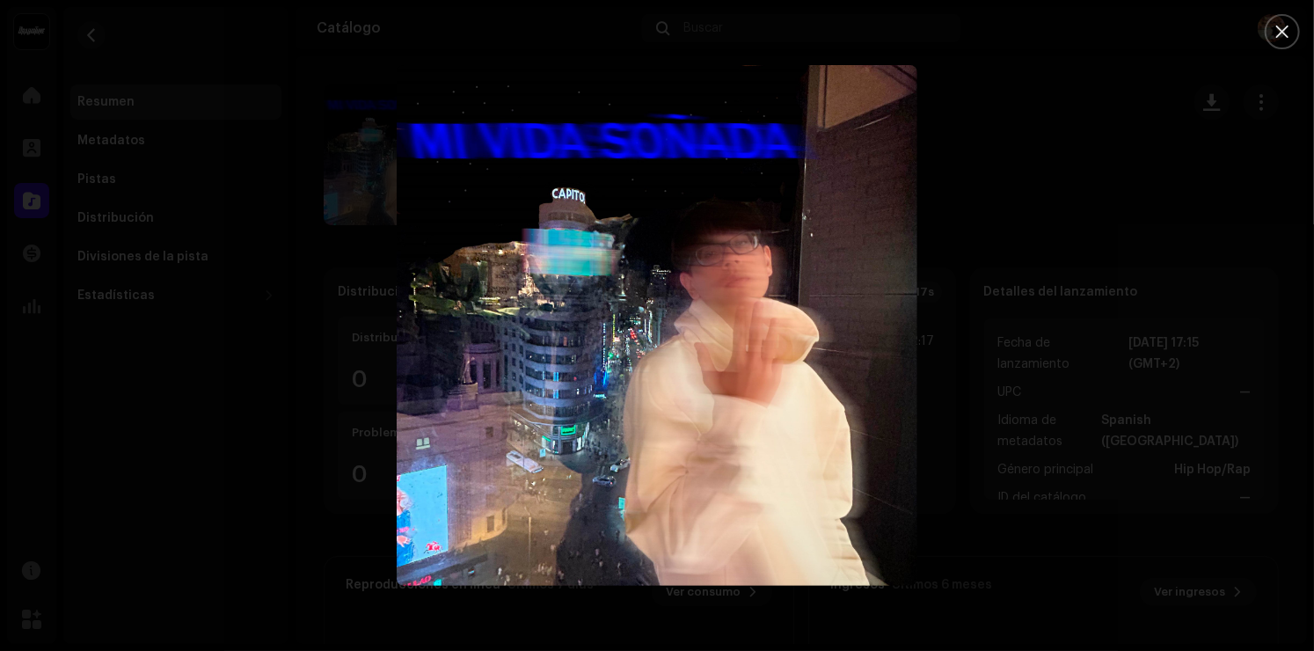
click at [387, 151] on div at bounding box center [657, 325] width 1314 height 651
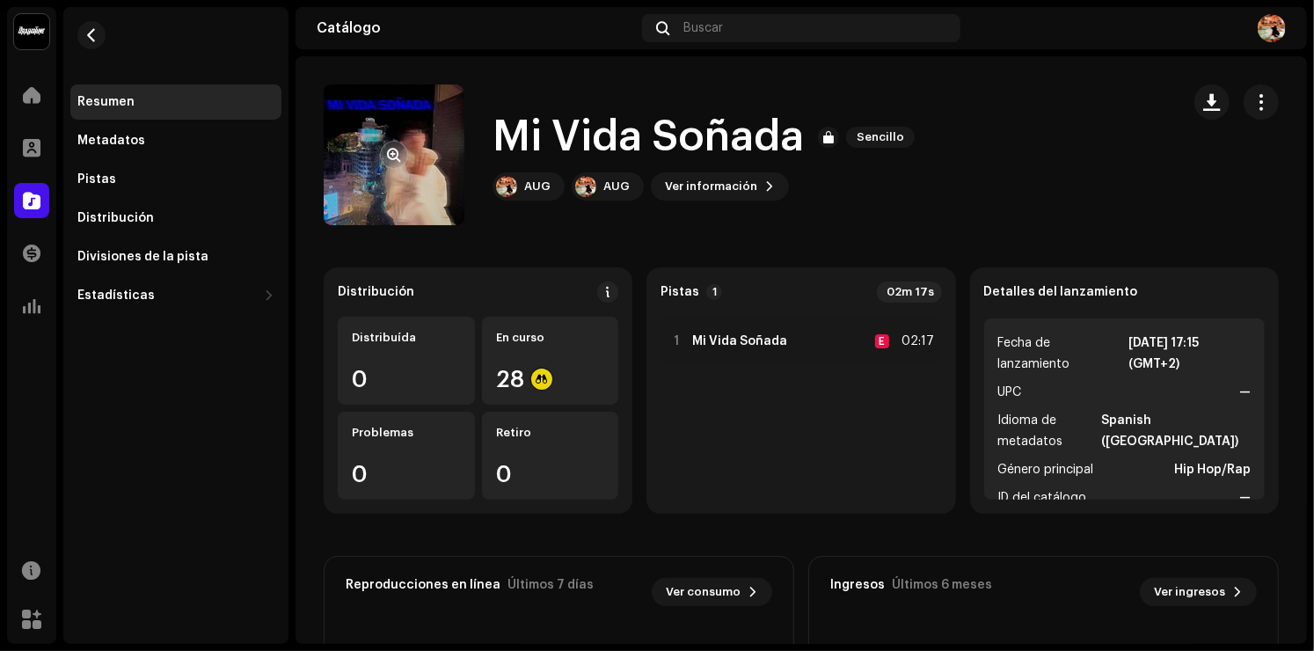
click at [403, 165] on div at bounding box center [394, 155] width 28 height 28
click at [392, 161] on span "button" at bounding box center [394, 155] width 13 height 14
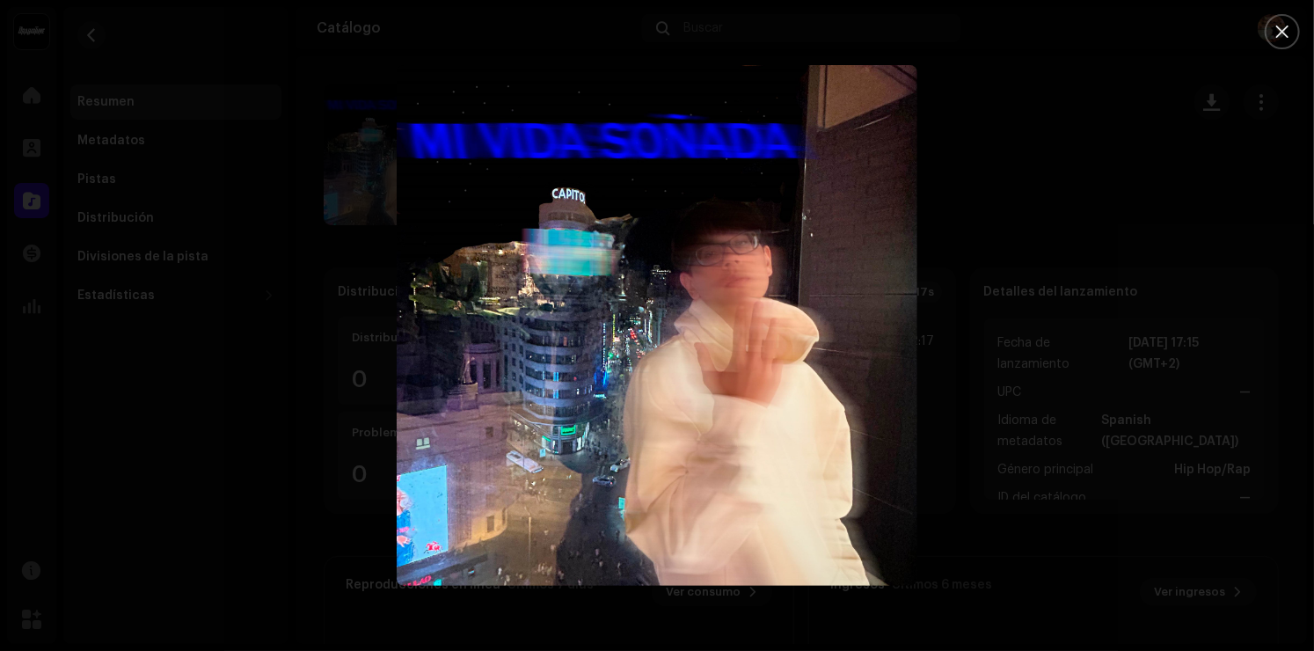
click at [1030, 354] on div at bounding box center [657, 325] width 1314 height 651
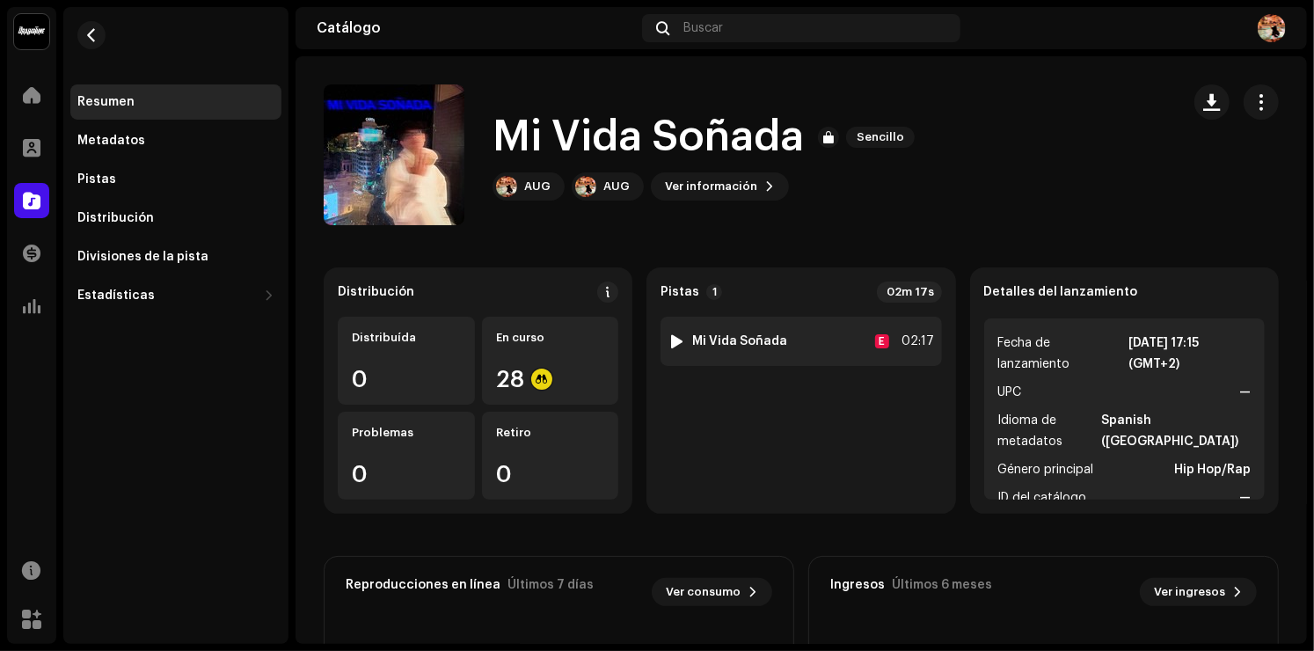
click at [674, 335] on div at bounding box center [676, 341] width 13 height 14
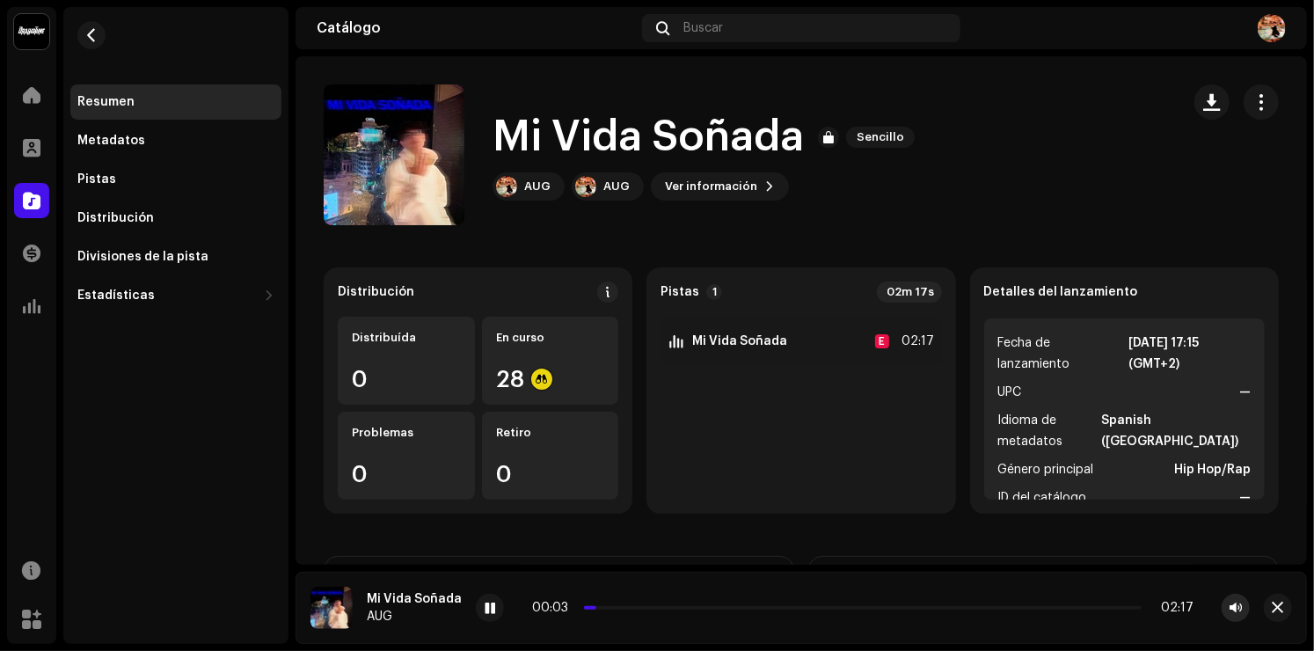
click at [1242, 600] on button "button" at bounding box center [1235, 608] width 28 height 28
click at [1230, 609] on span "button" at bounding box center [1235, 608] width 12 height 14
click at [494, 618] on re-a-play-button at bounding box center [490, 608] width 28 height 28
click at [489, 609] on span at bounding box center [490, 609] width 11 height 14
click at [491, 609] on span at bounding box center [490, 609] width 11 height 14
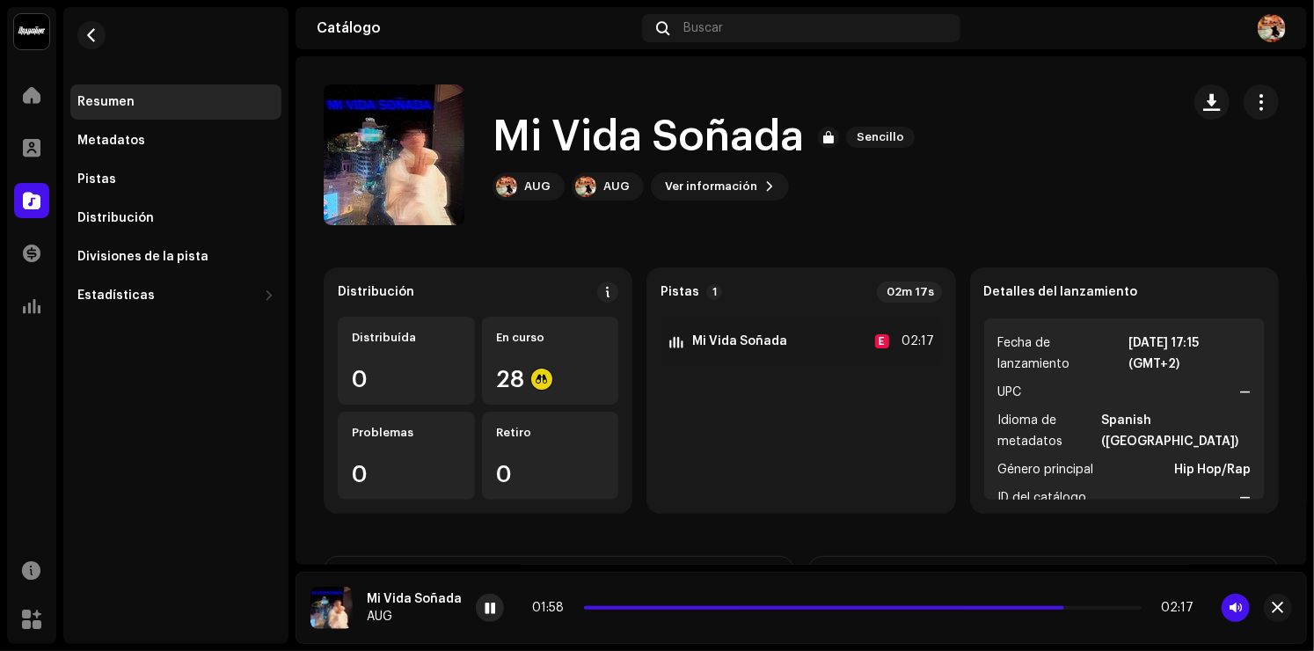
click at [491, 602] on span at bounding box center [490, 609] width 11 height 14
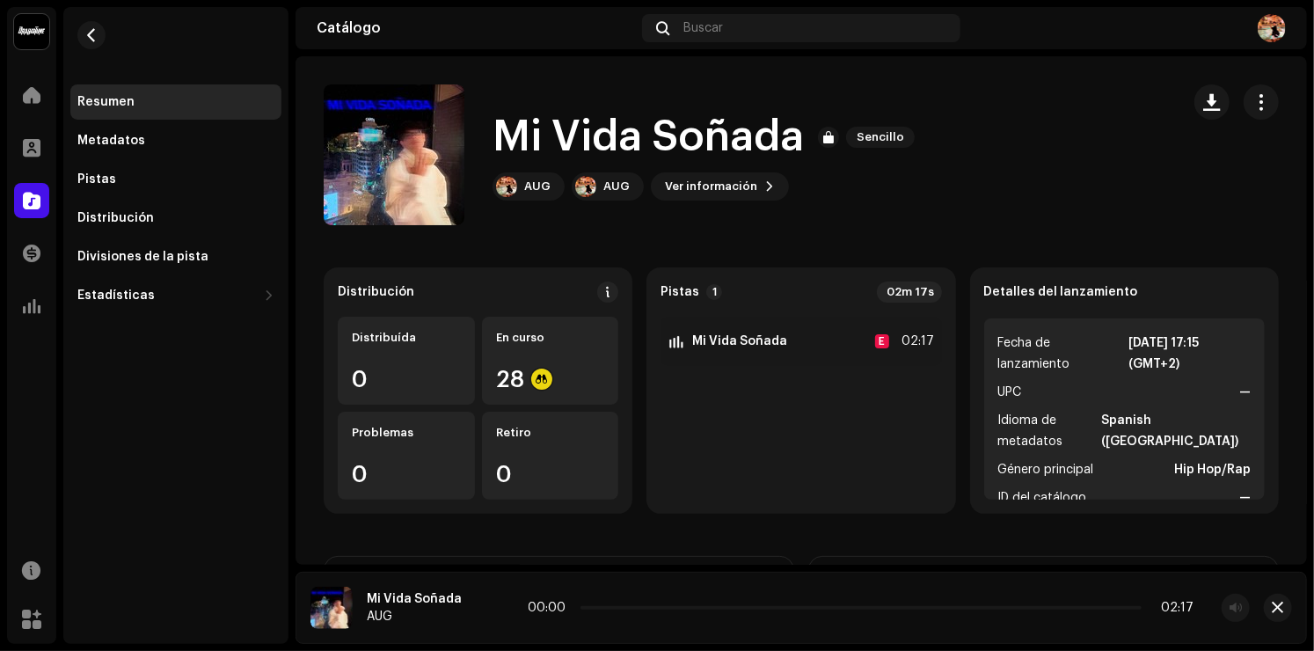
drag, startPoint x: 1061, startPoint y: 603, endPoint x: 512, endPoint y: 625, distance: 549.2
click at [519, 626] on div "Mi Vida Soñada AUG 00:00 02:17" at bounding box center [800, 608] width 1011 height 72
click at [498, 609] on div "00:01 02:17" at bounding box center [863, 608] width 774 height 28
click at [485, 609] on span at bounding box center [490, 609] width 11 height 14
click at [40, 193] on span at bounding box center [32, 200] width 18 height 14
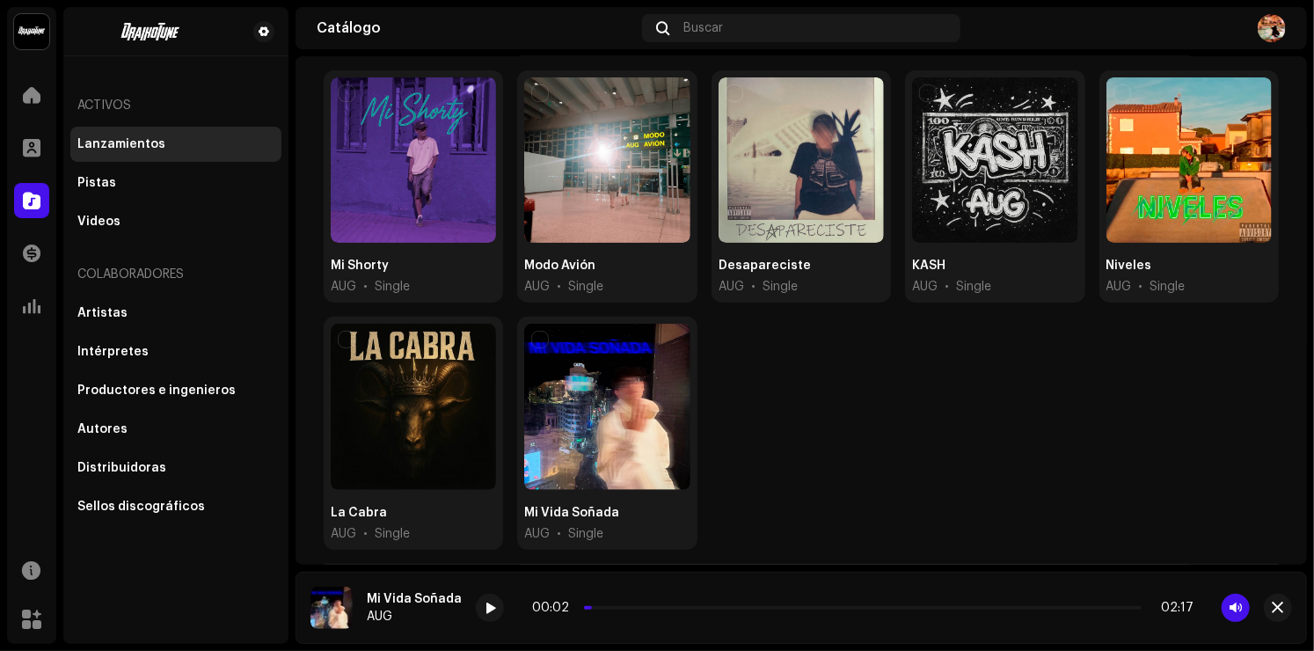
scroll to position [191, 0]
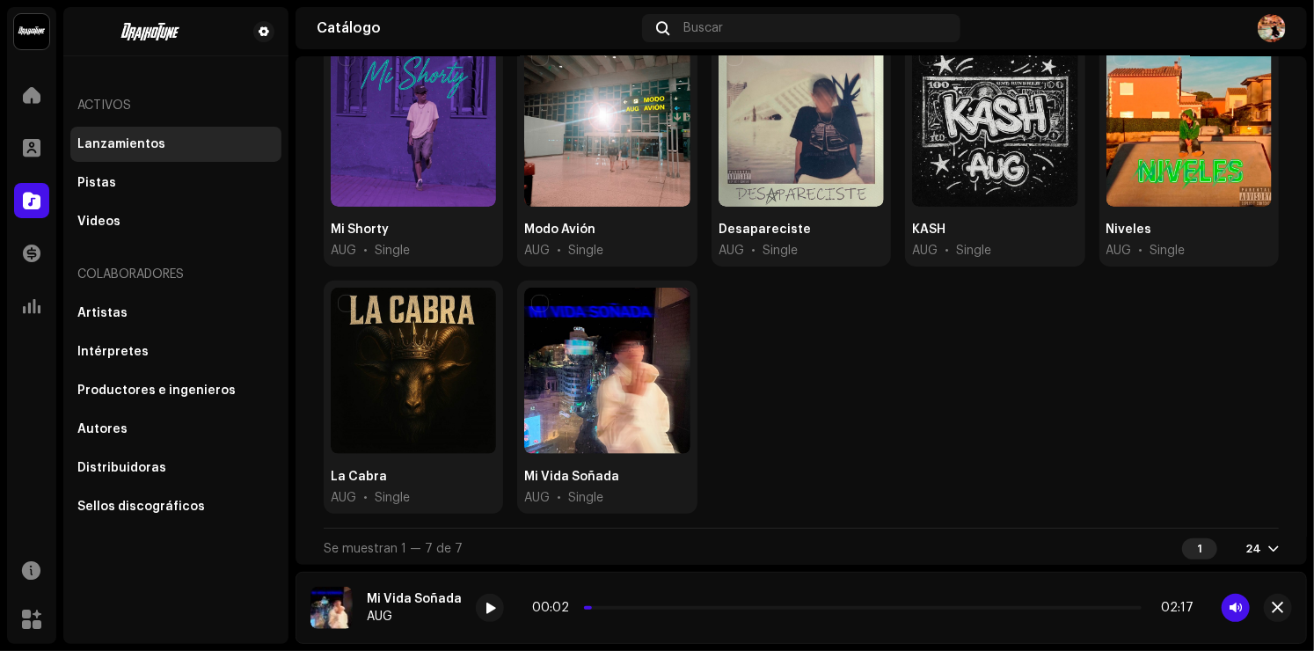
click at [843, 411] on div "Mi Shorty AUG • Single Modo Avión AUG • Single Desapareciste AUG • Single KASH …" at bounding box center [801, 280] width 955 height 493
click at [1234, 602] on span "button" at bounding box center [1235, 608] width 12 height 14
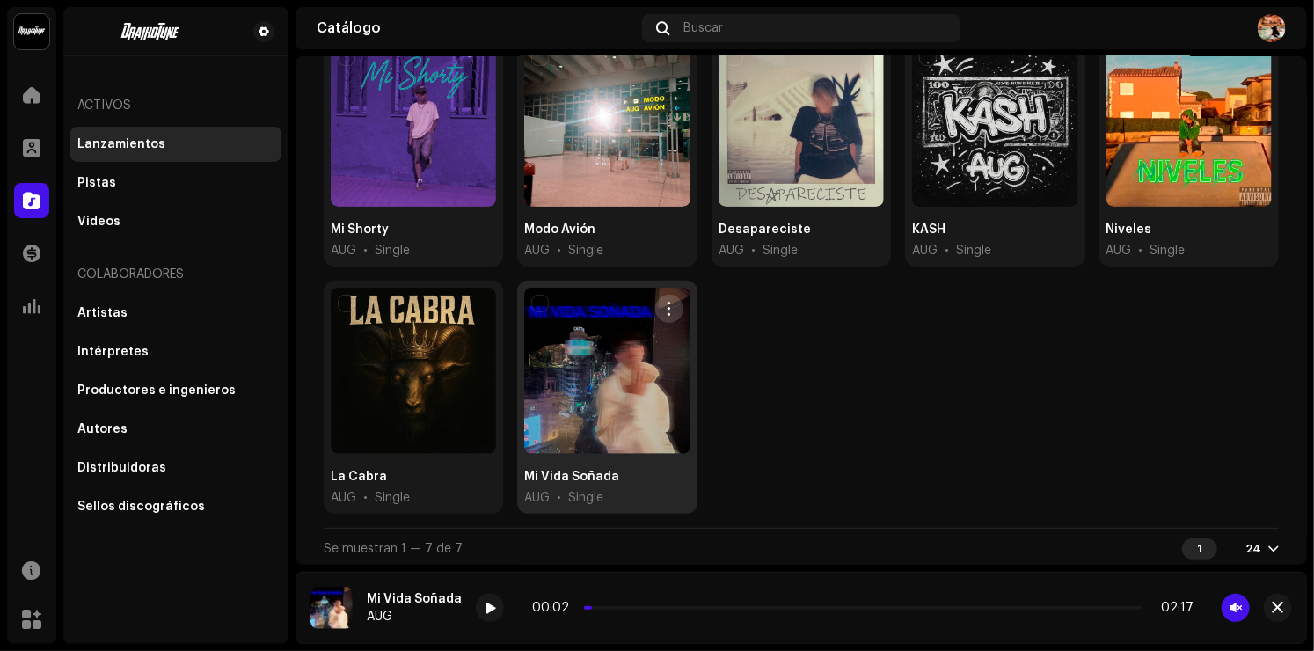
click at [667, 305] on span "button" at bounding box center [668, 309] width 13 height 14
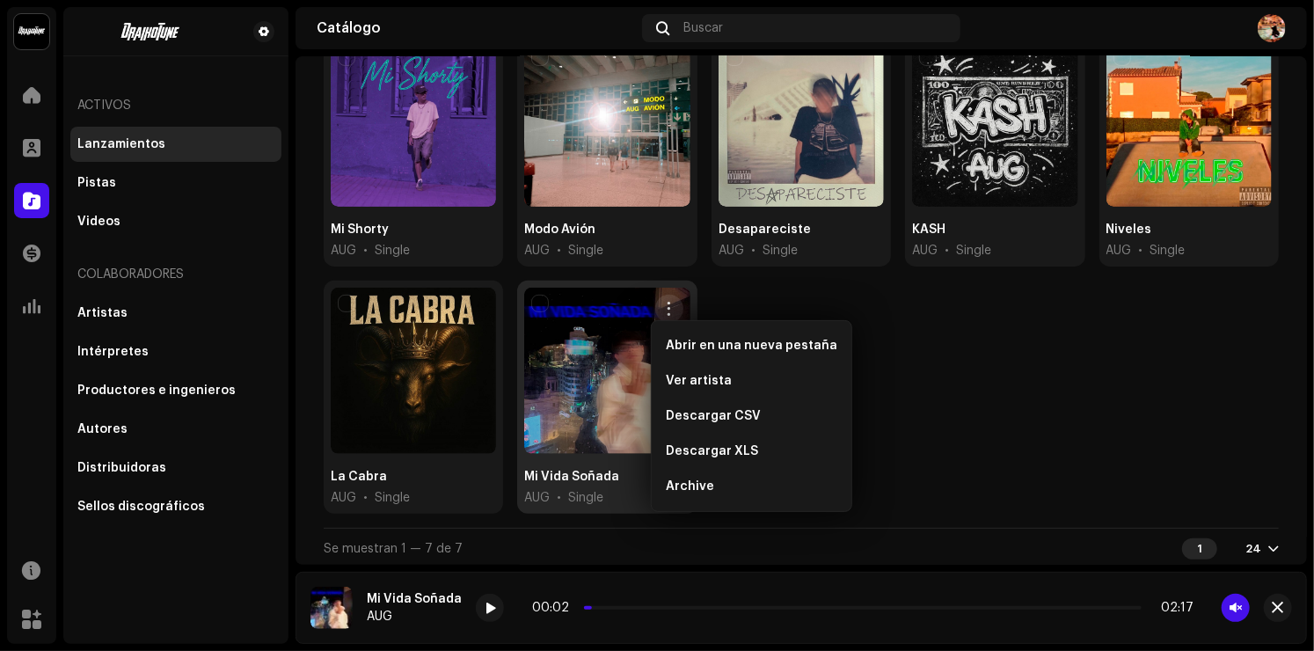
click at [1003, 320] on div "Mi Shorty AUG • Single Modo Avión AUG • Single Desapareciste AUG • Single KASH …" at bounding box center [801, 280] width 955 height 493
